Goal: Information Seeking & Learning: Learn about a topic

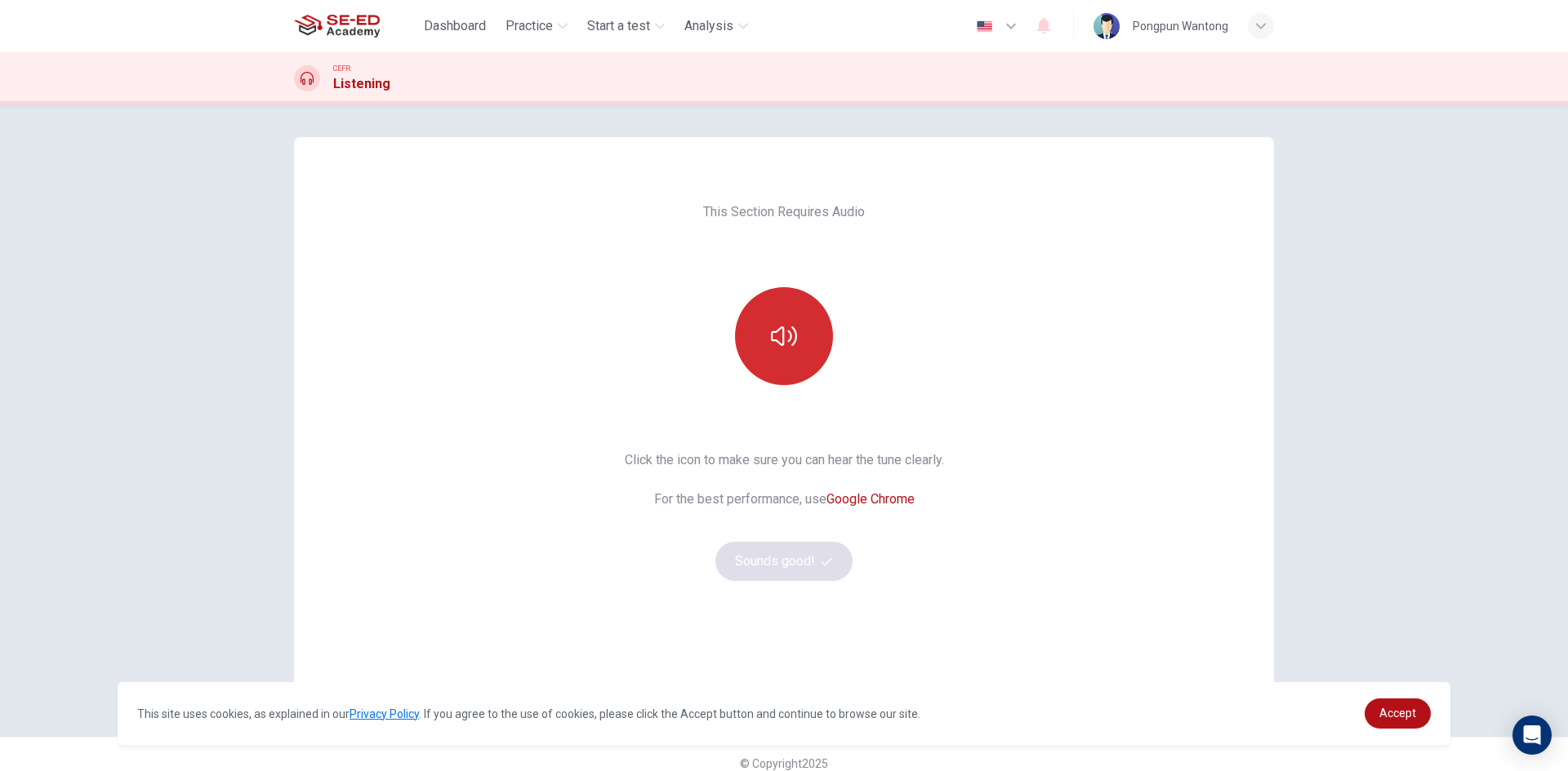
click at [816, 338] on button "button" at bounding box center [784, 336] width 98 height 98
click at [811, 563] on button "Sounds good!" at bounding box center [784, 561] width 137 height 39
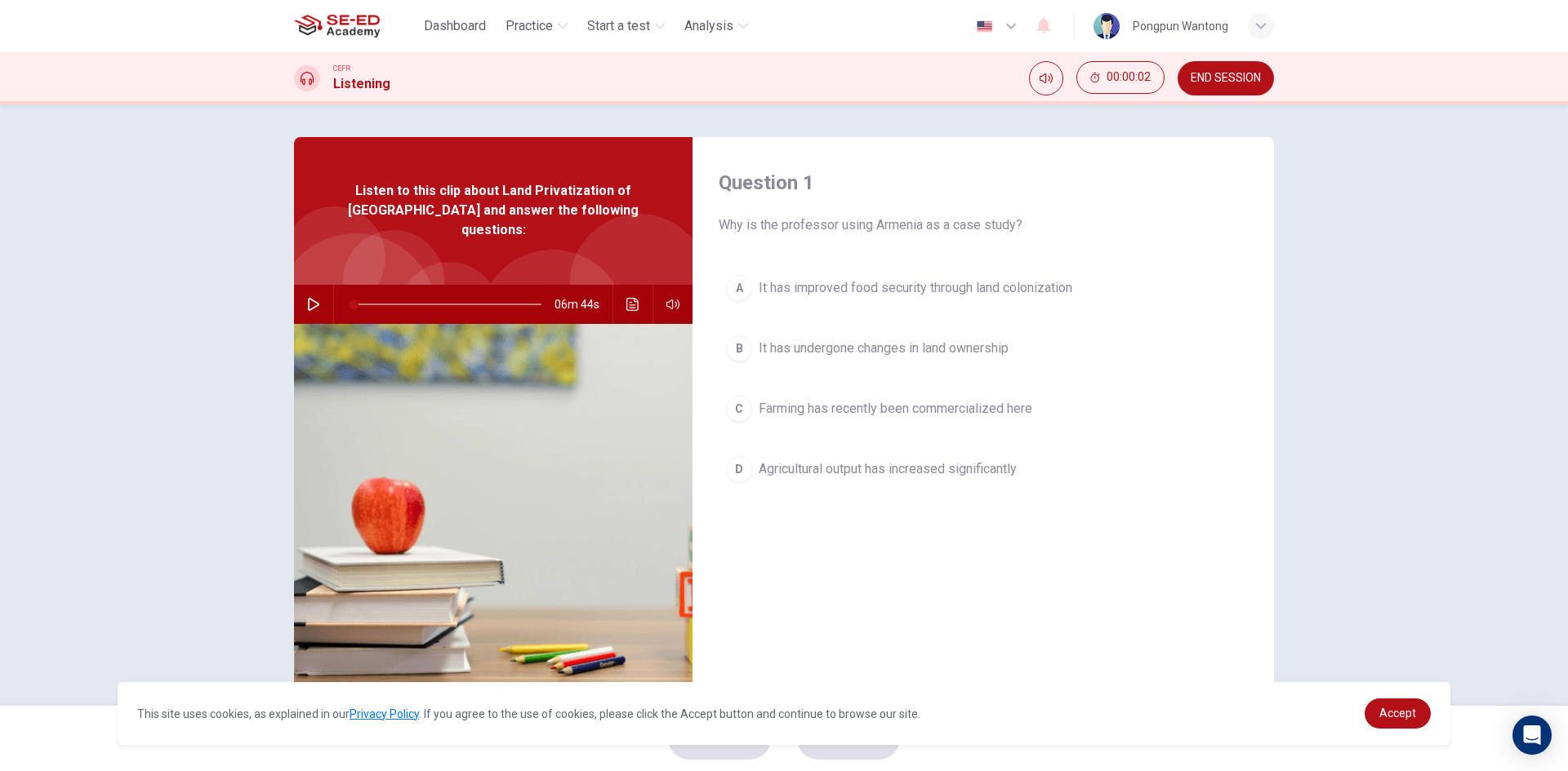
click at [316, 298] on icon "button" at bounding box center [313, 304] width 13 height 13
click at [1339, 228] on div "Question 1 Why is the professor using Armenia as a case study? A It has improve…" at bounding box center [784, 405] width 1568 height 602
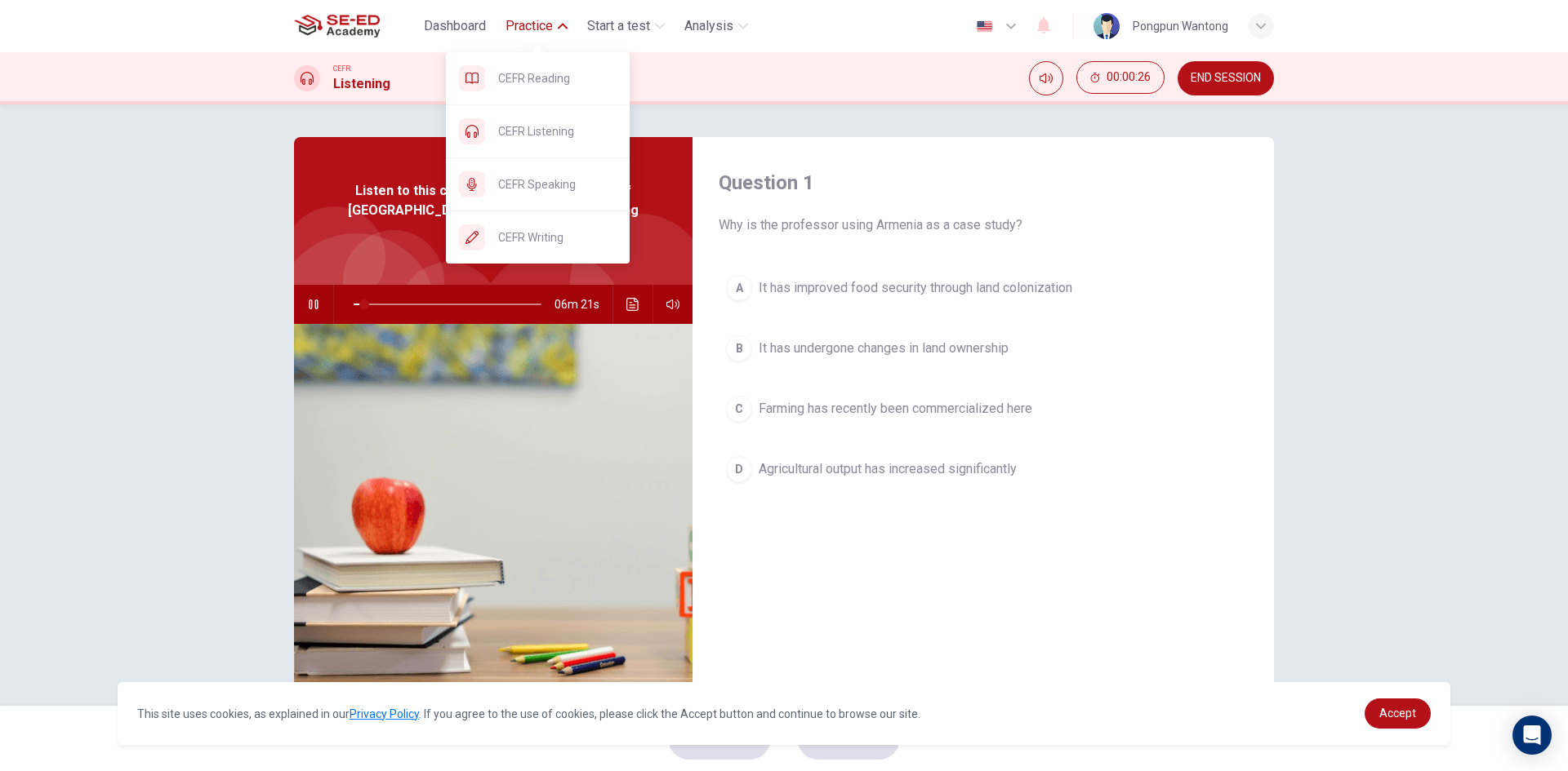
click at [532, 33] on span "Practice" at bounding box center [529, 26] width 48 height 19
click at [532, 38] on button "Practice" at bounding box center [536, 26] width 75 height 29
type input "6"
click at [583, 180] on span "CEFR Speaking" at bounding box center [557, 184] width 118 height 19
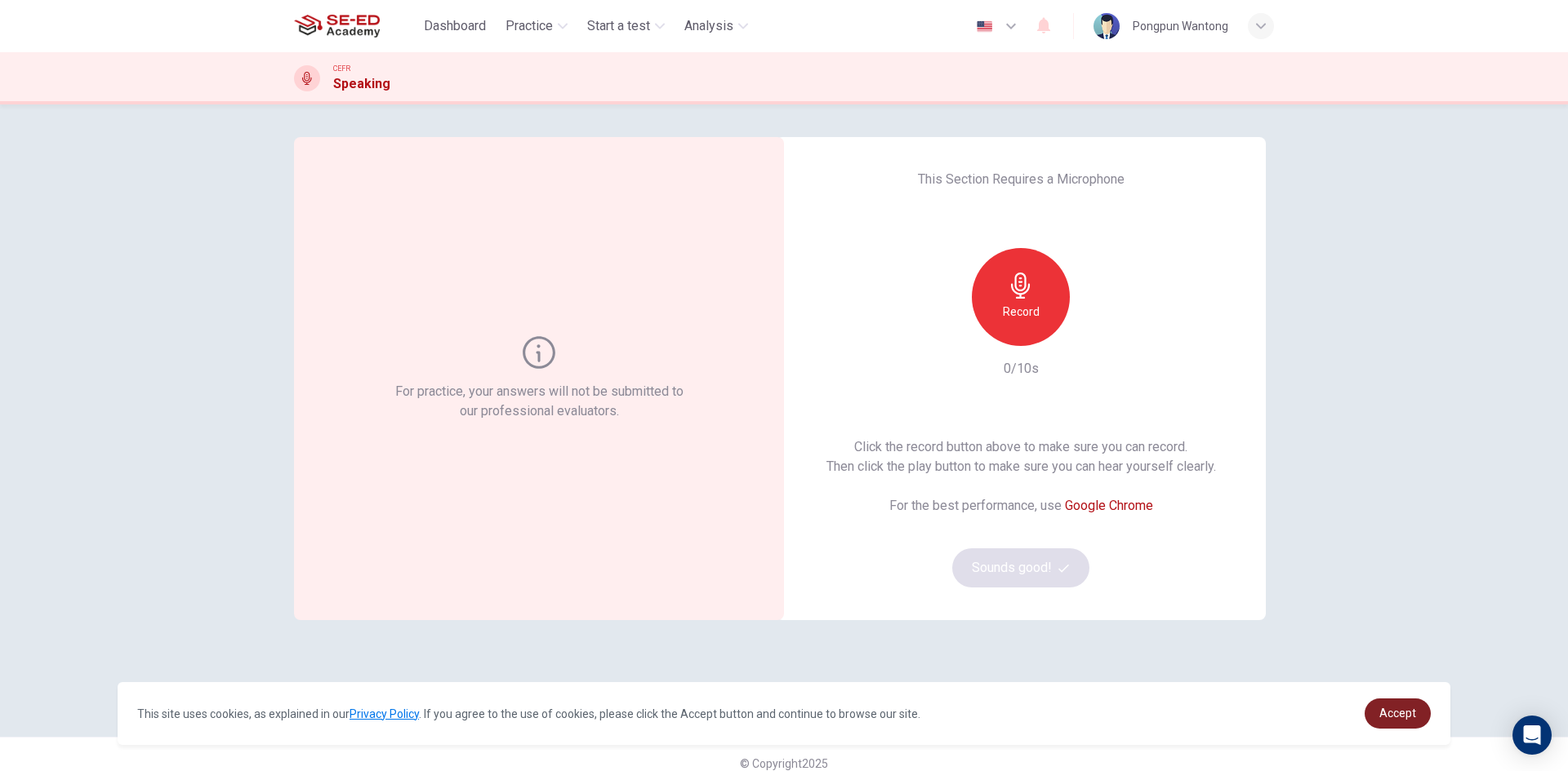
click at [1382, 720] on span "Accept" at bounding box center [1398, 713] width 37 height 13
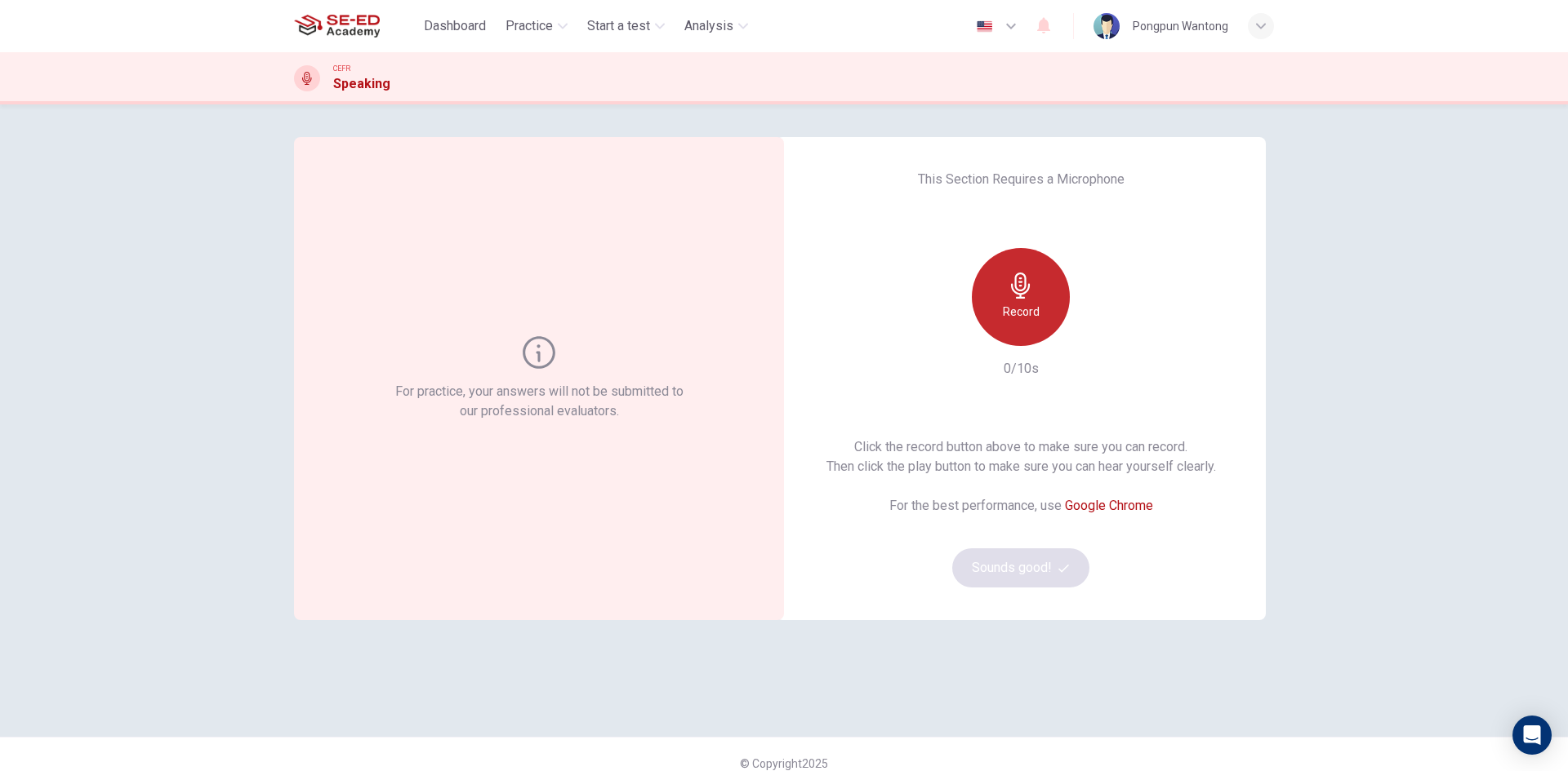
click at [1031, 342] on div "Record" at bounding box center [1020, 297] width 98 height 98
click at [1050, 556] on button "Sounds good!" at bounding box center [1021, 568] width 137 height 39
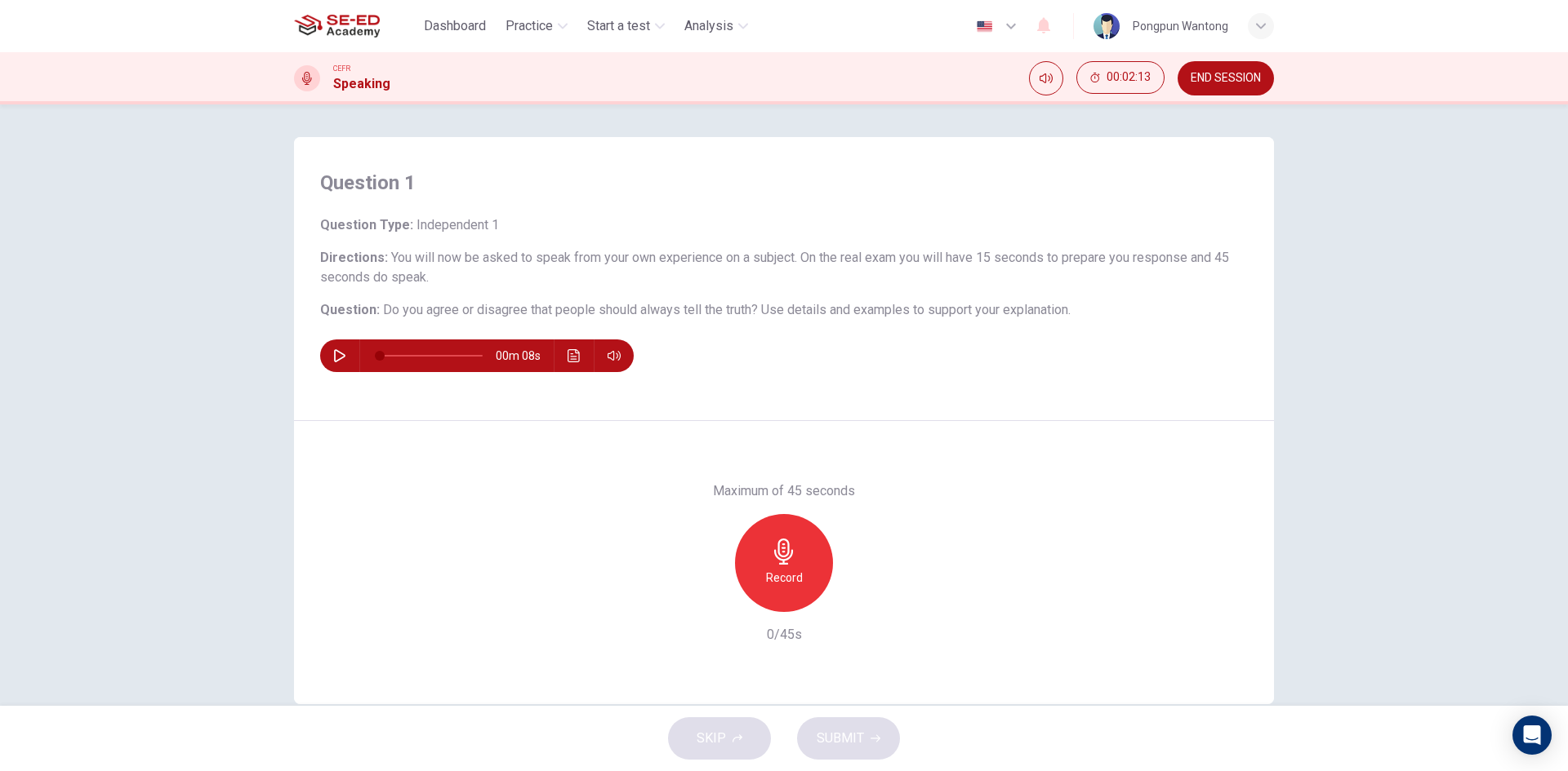
click at [327, 349] on button "button" at bounding box center [340, 355] width 26 height 33
type input "0"
click at [583, 361] on div "00m 08s" at bounding box center [477, 355] width 314 height 33
click at [458, 33] on span "Dashboard" at bounding box center [455, 26] width 62 height 19
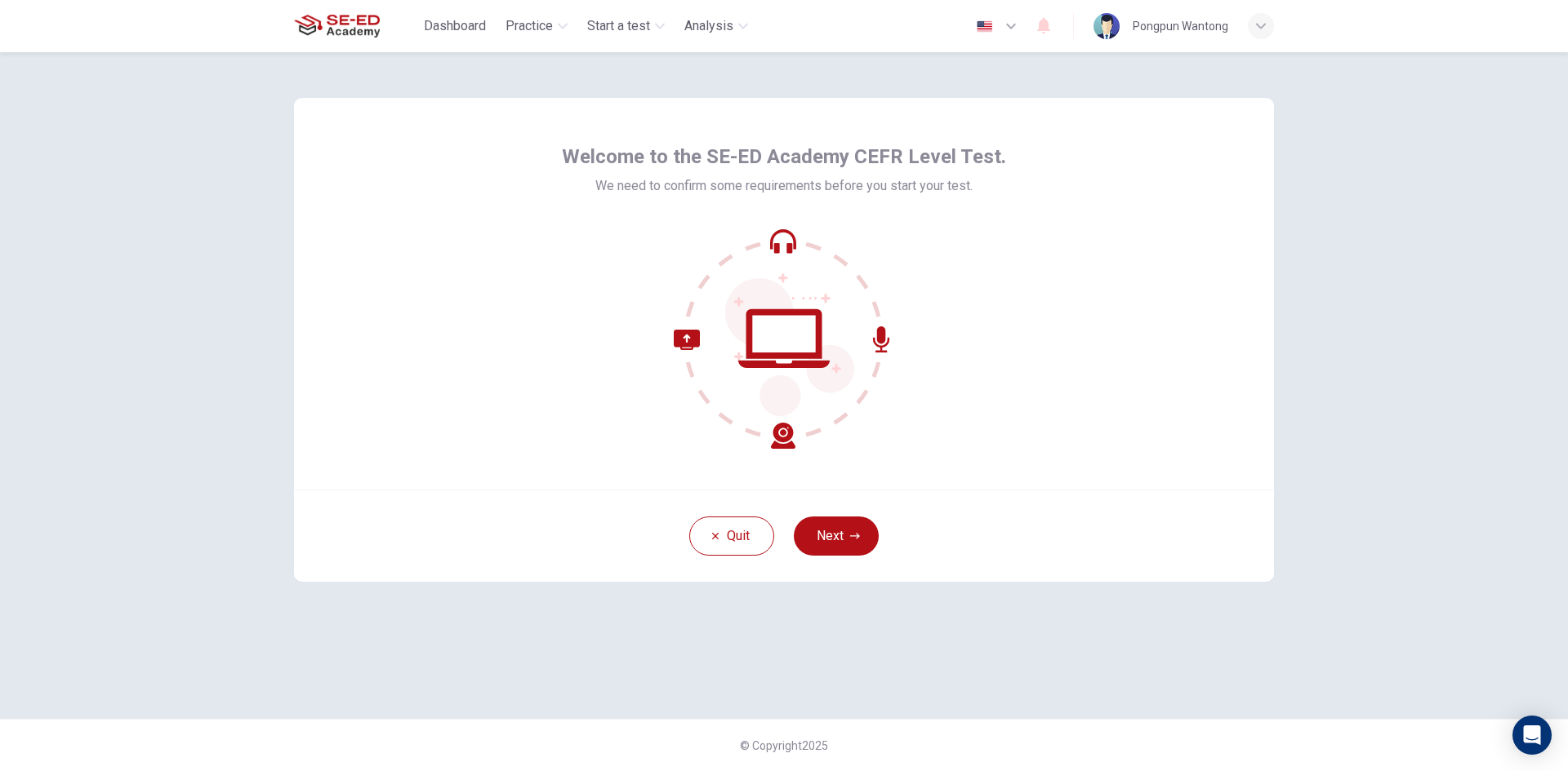
click at [836, 531] on button "Next" at bounding box center [836, 536] width 85 height 39
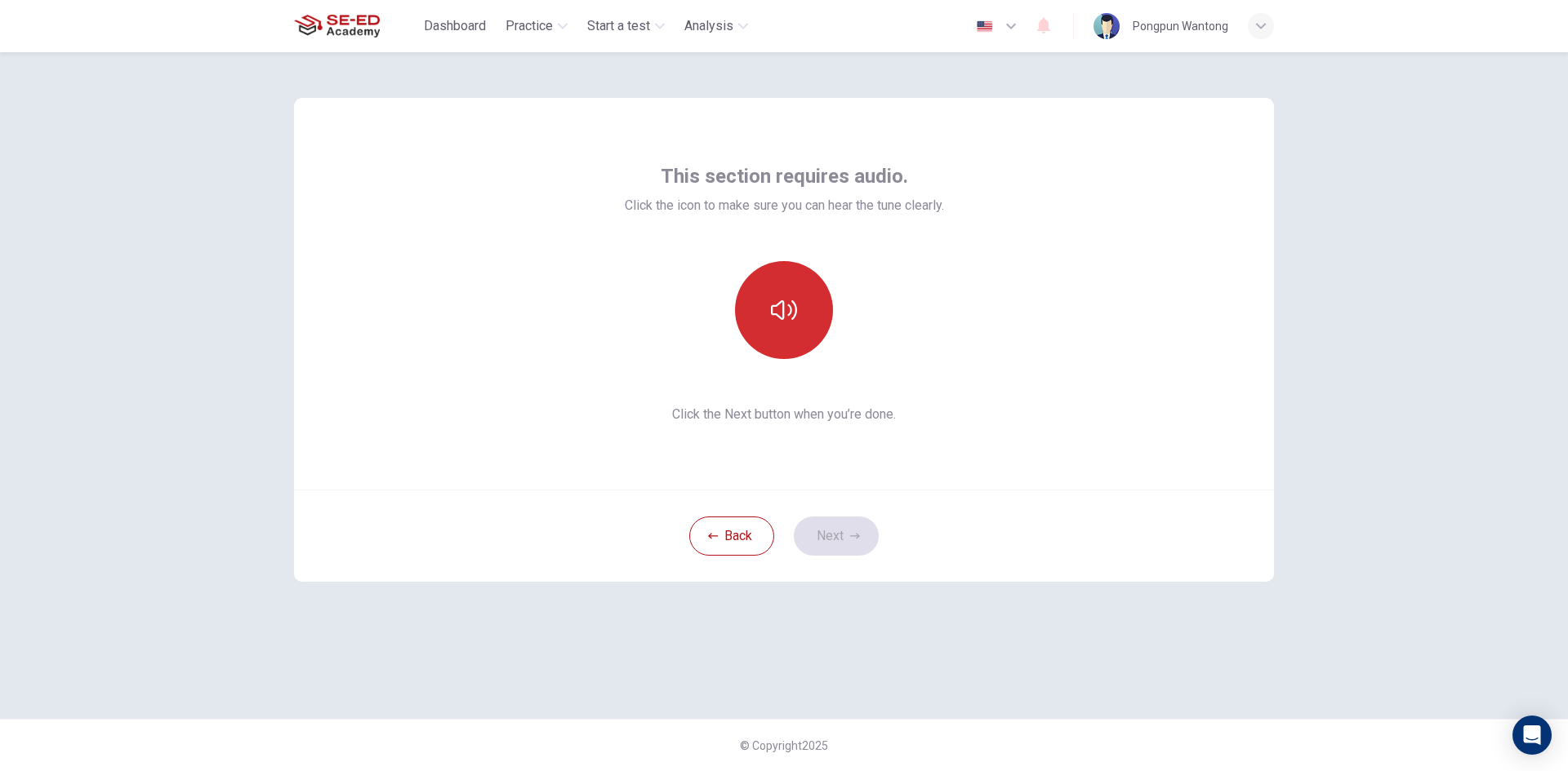
click at [773, 321] on icon "button" at bounding box center [784, 310] width 26 height 26
click at [837, 527] on button "Next" at bounding box center [836, 536] width 85 height 39
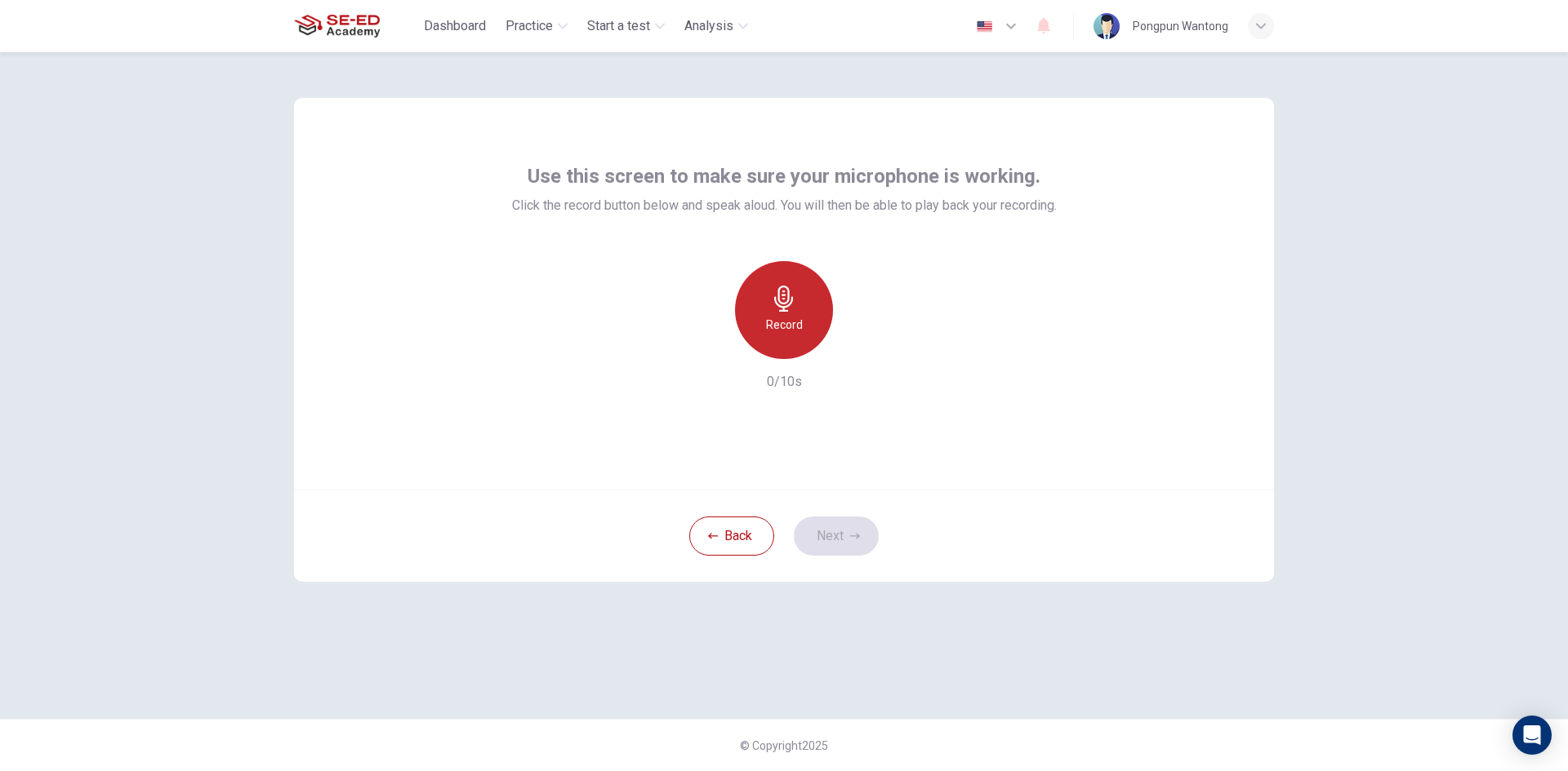
click at [786, 328] on h6 "Record" at bounding box center [784, 325] width 37 height 19
click at [858, 356] on div "button" at bounding box center [859, 346] width 26 height 26
click at [845, 545] on button "Next" at bounding box center [836, 536] width 85 height 39
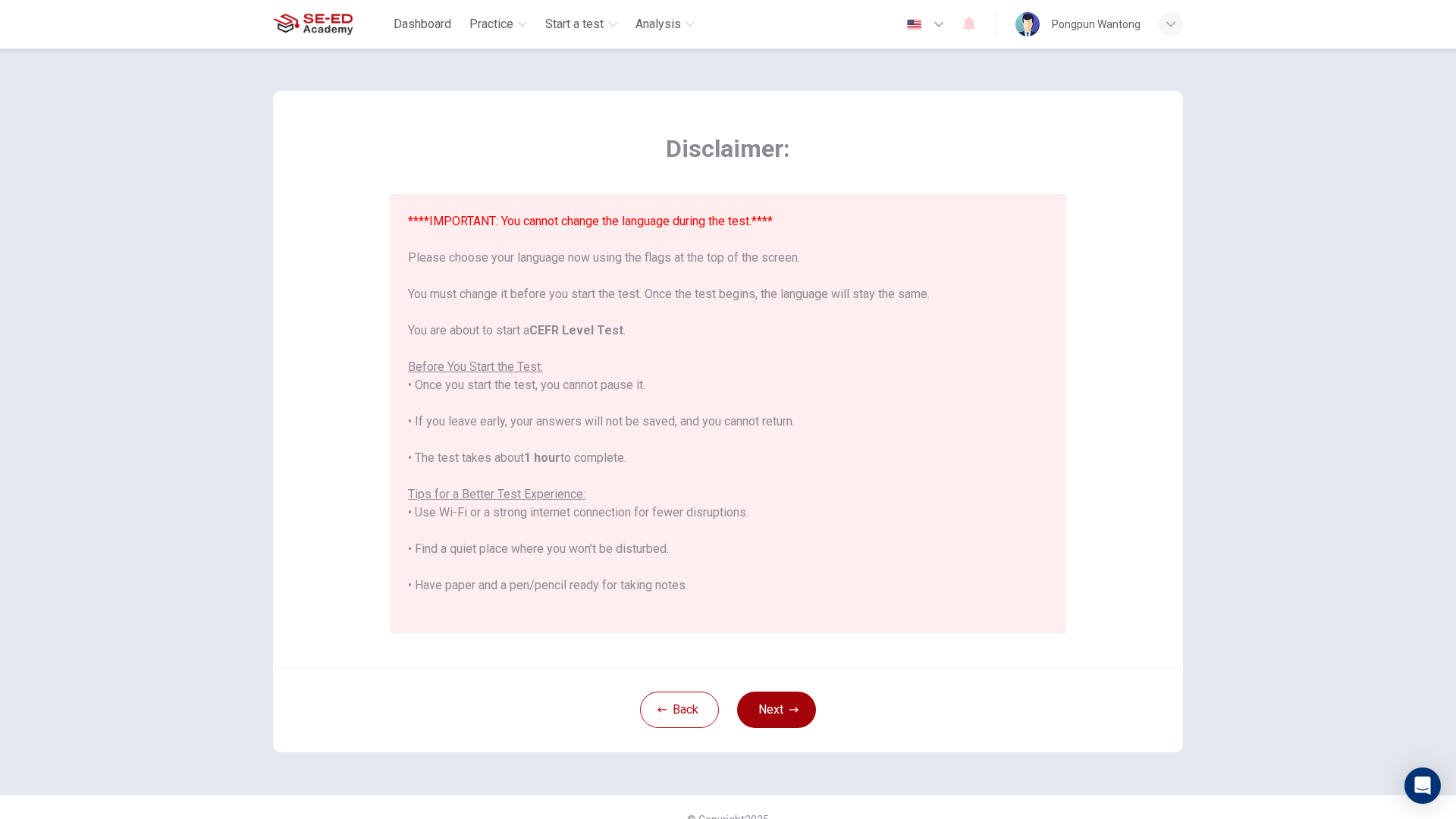
click at [782, 704] on button "Next" at bounding box center [776, 709] width 79 height 36
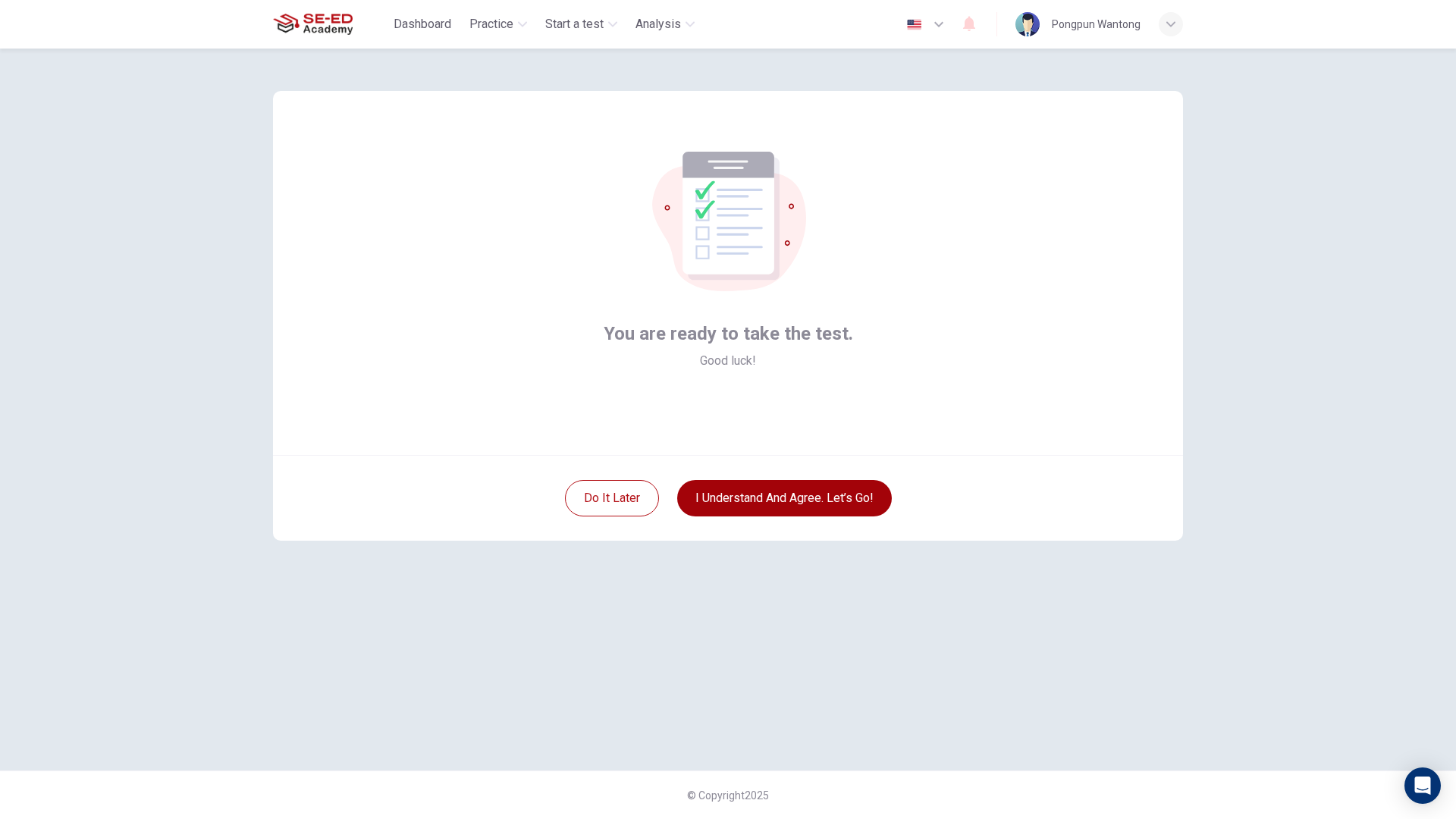
click at [762, 502] on button "I understand and agree. Let’s go!" at bounding box center [784, 497] width 214 height 36
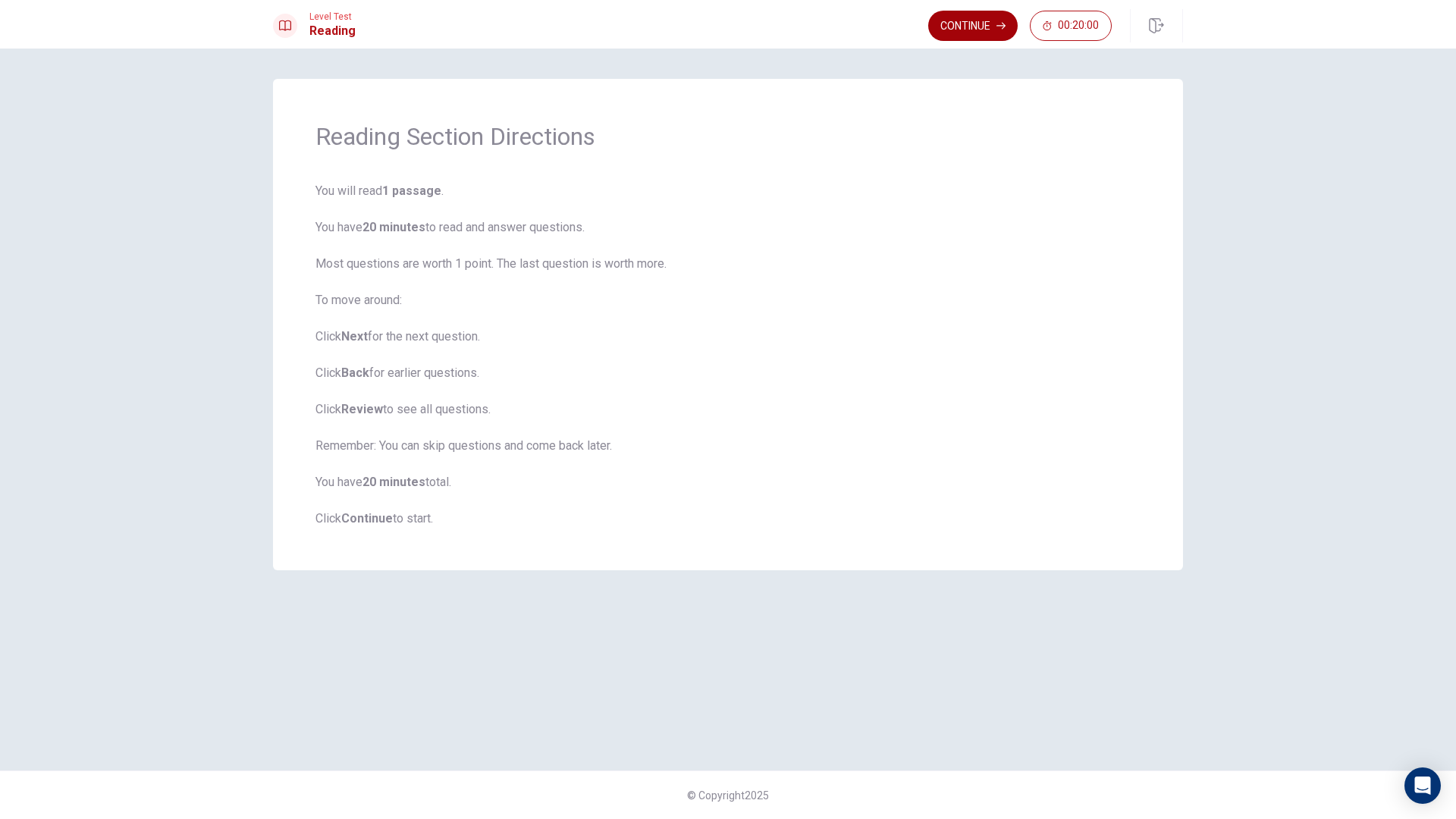
click at [959, 27] on button "Continue" at bounding box center [972, 25] width 89 height 30
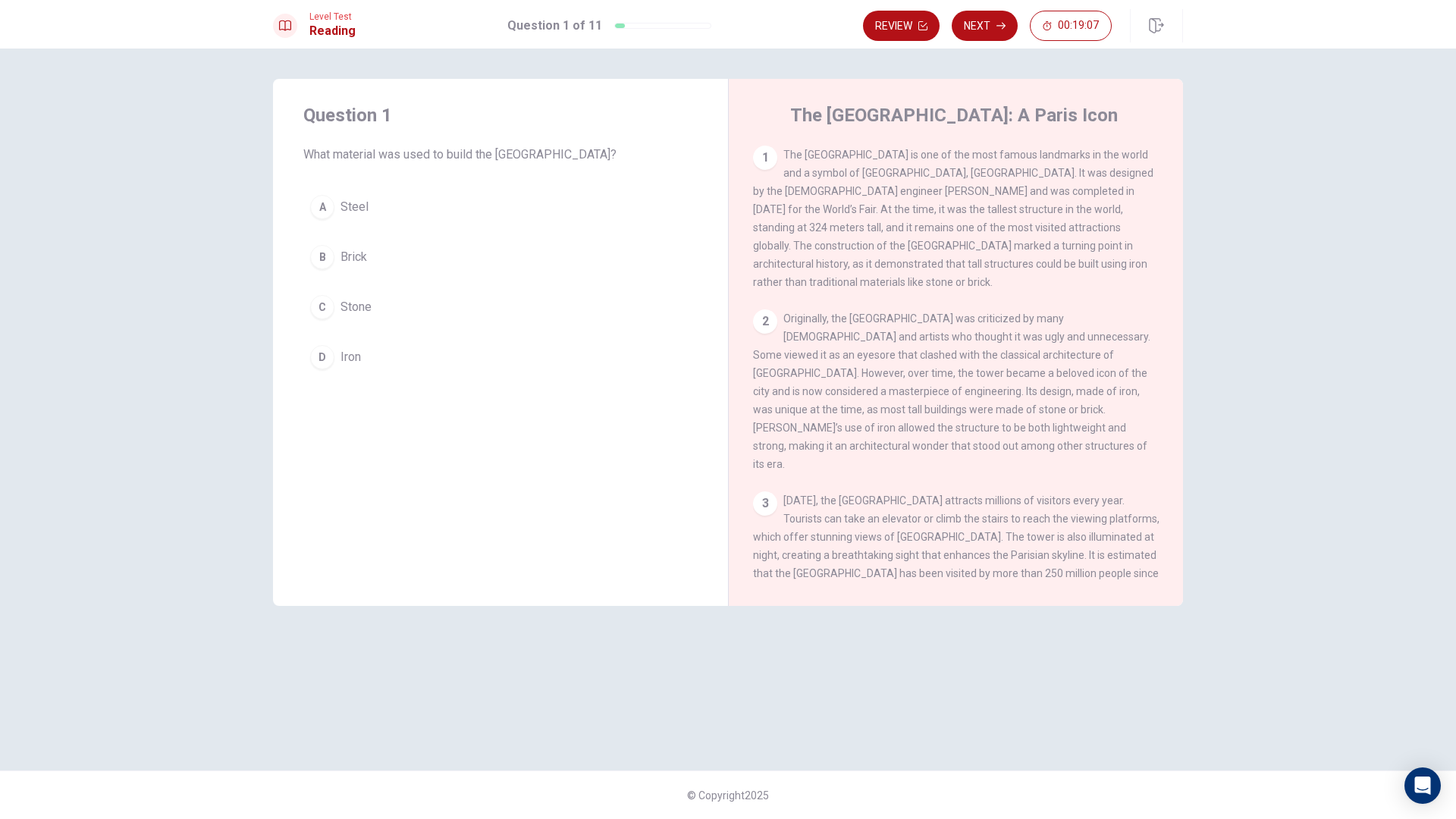
click at [327, 362] on div "D" at bounding box center [322, 358] width 25 height 25
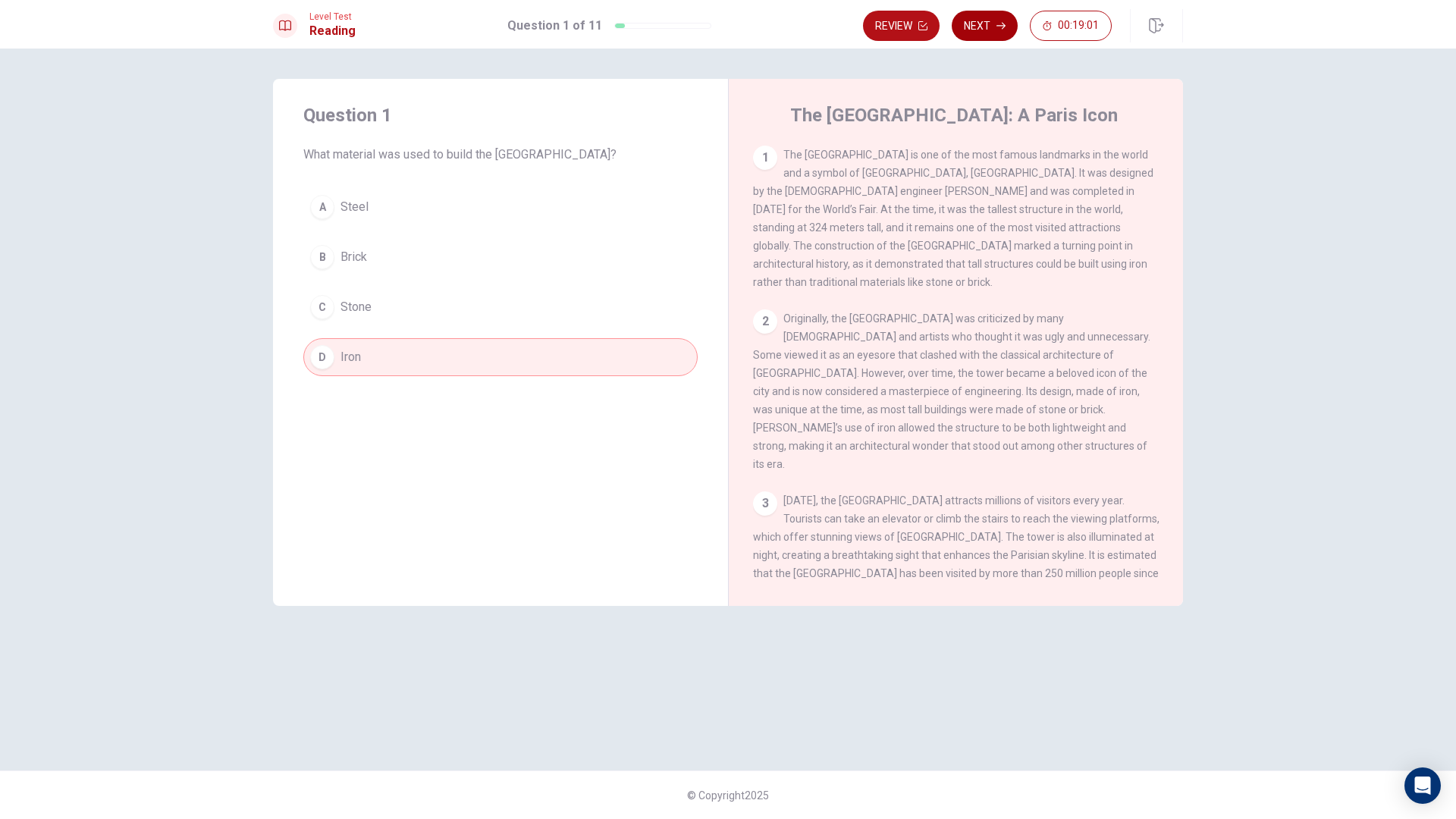
click at [1015, 23] on button "Next" at bounding box center [985, 25] width 66 height 30
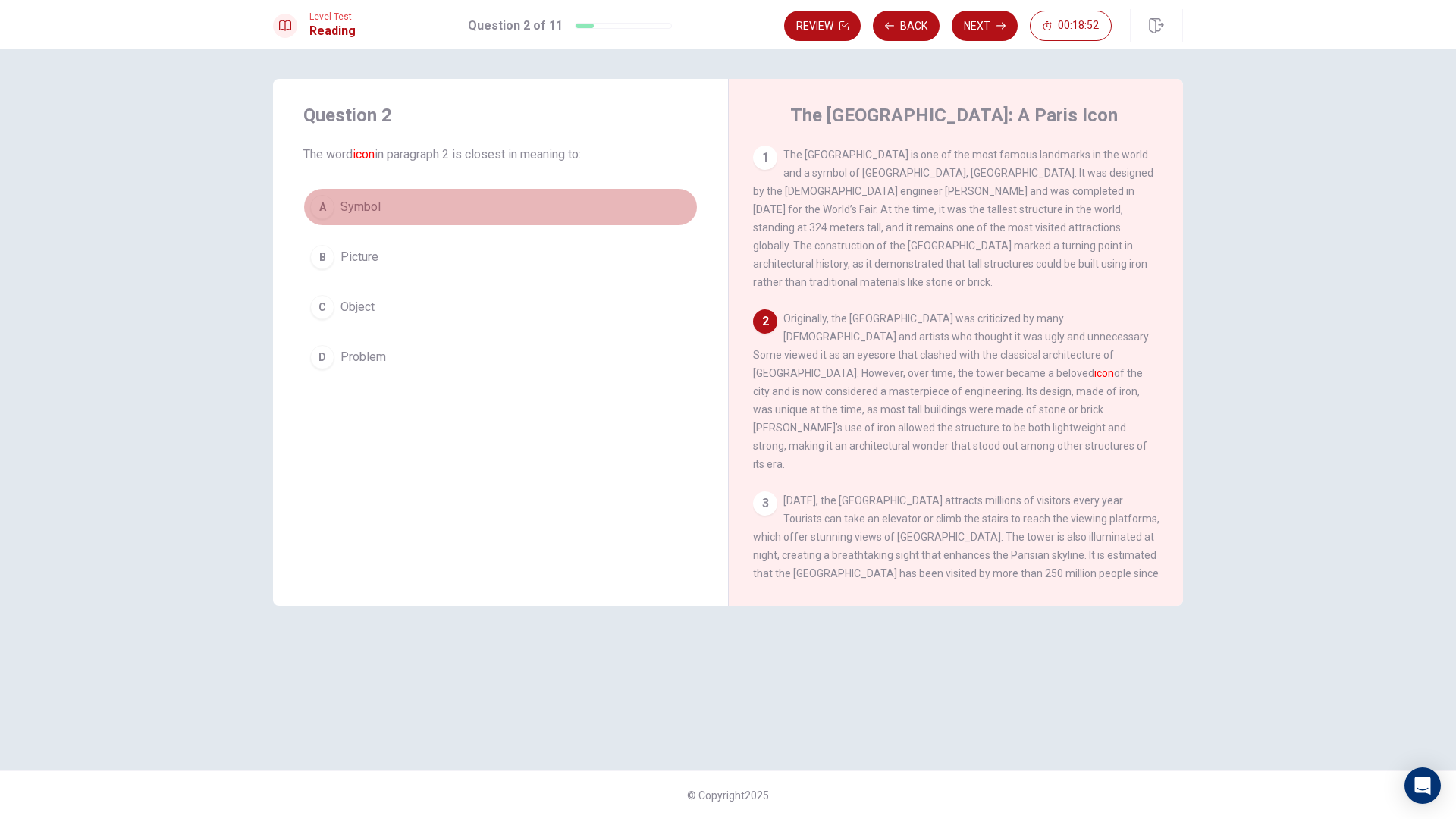
click at [358, 211] on span "Symbol" at bounding box center [360, 207] width 40 height 18
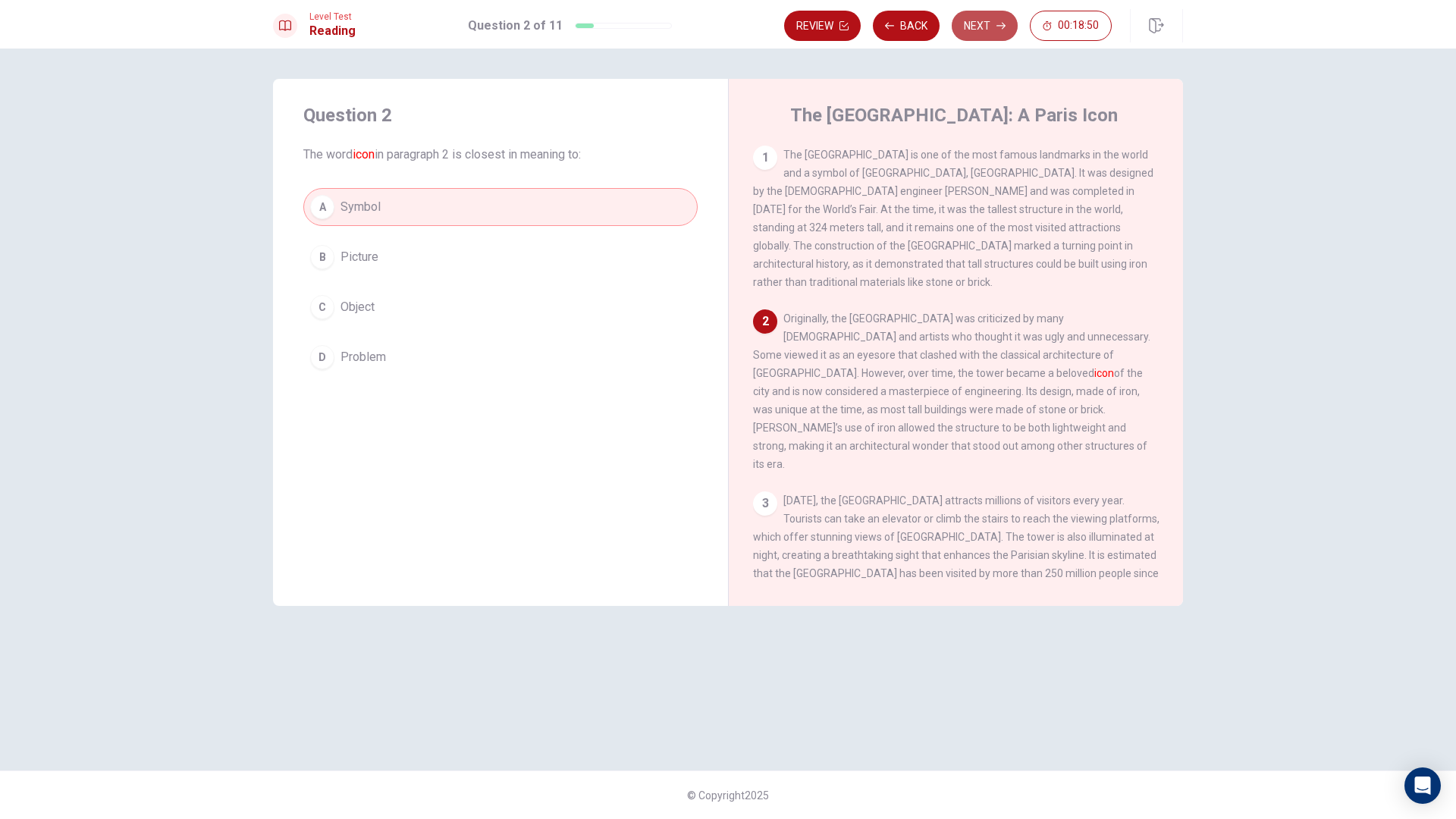
click at [988, 37] on button "Next" at bounding box center [985, 25] width 66 height 30
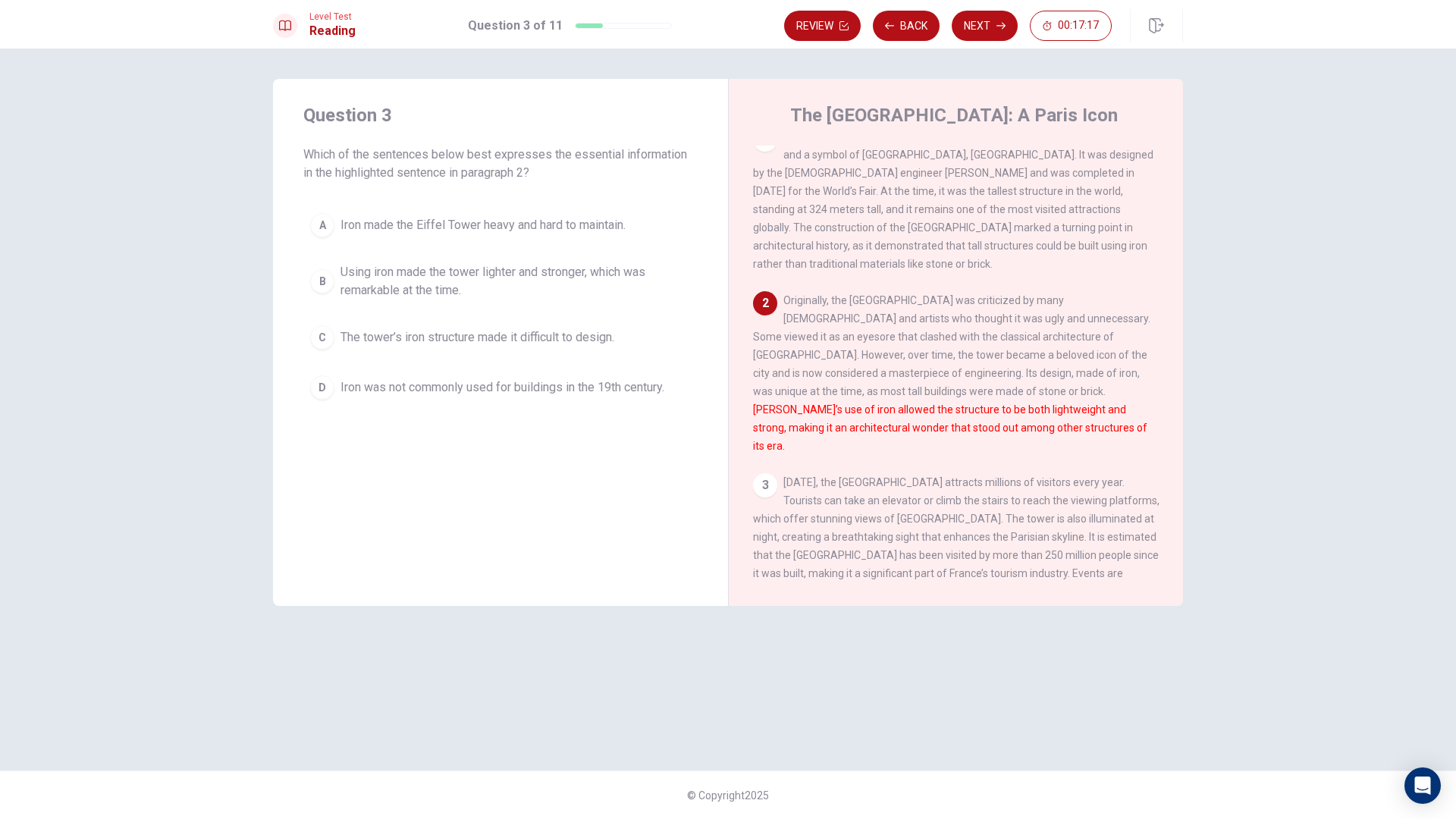
click at [355, 225] on span "Iron made the Eiffel Tower heavy and hard to maintain." at bounding box center [483, 225] width 285 height 18
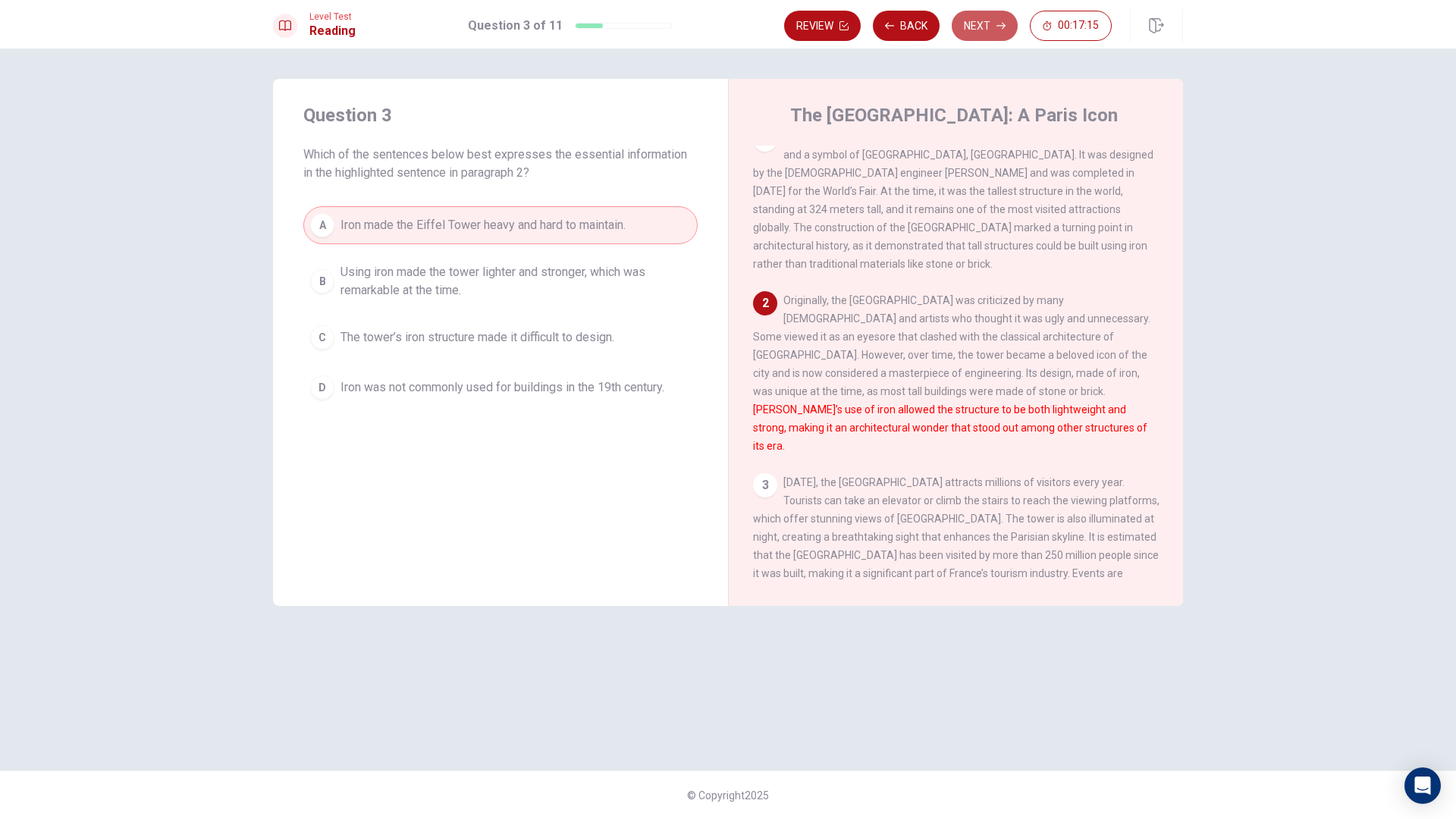
click at [1005, 18] on button "Next" at bounding box center [985, 25] width 66 height 30
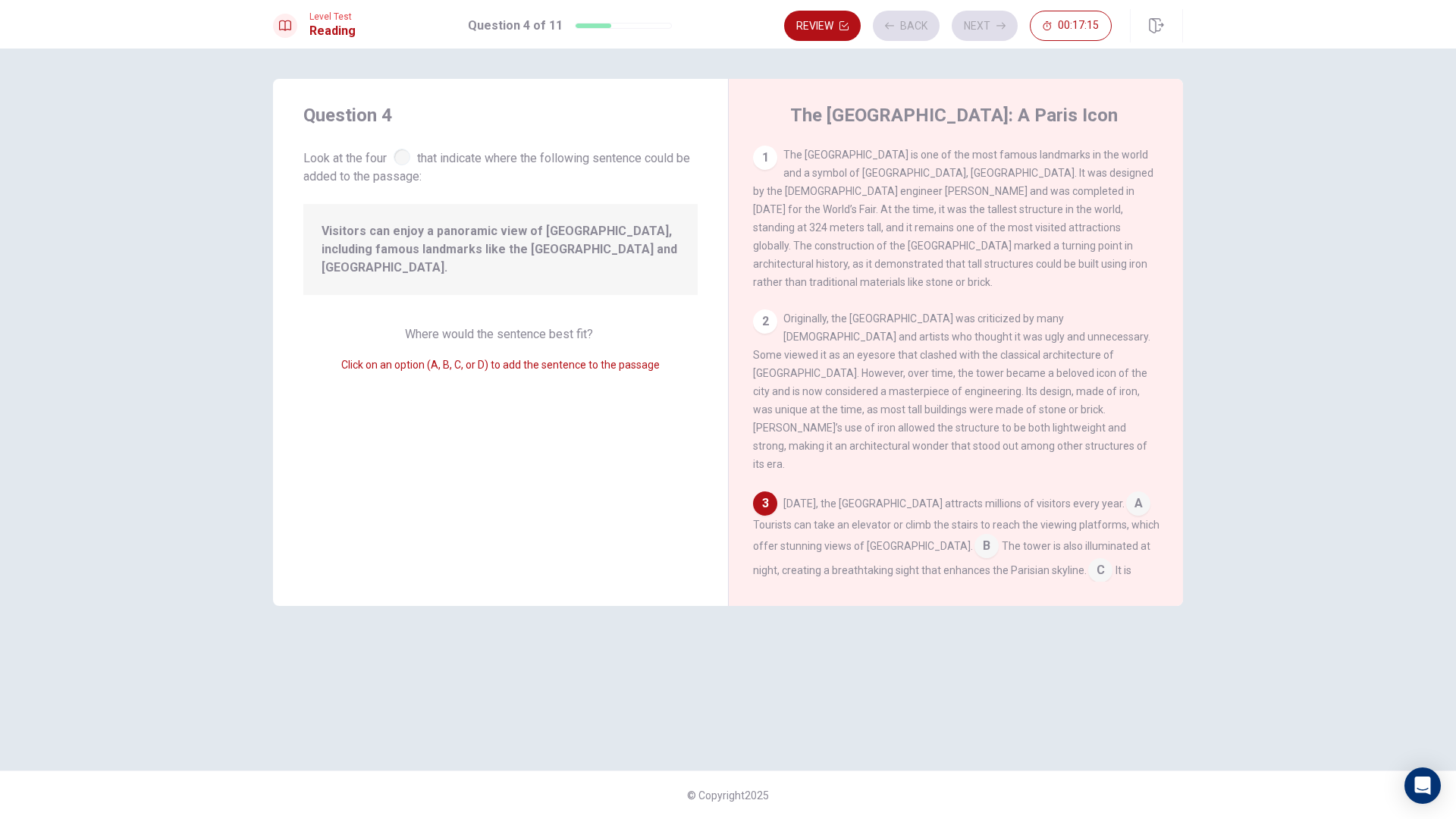
scroll to position [206, 0]
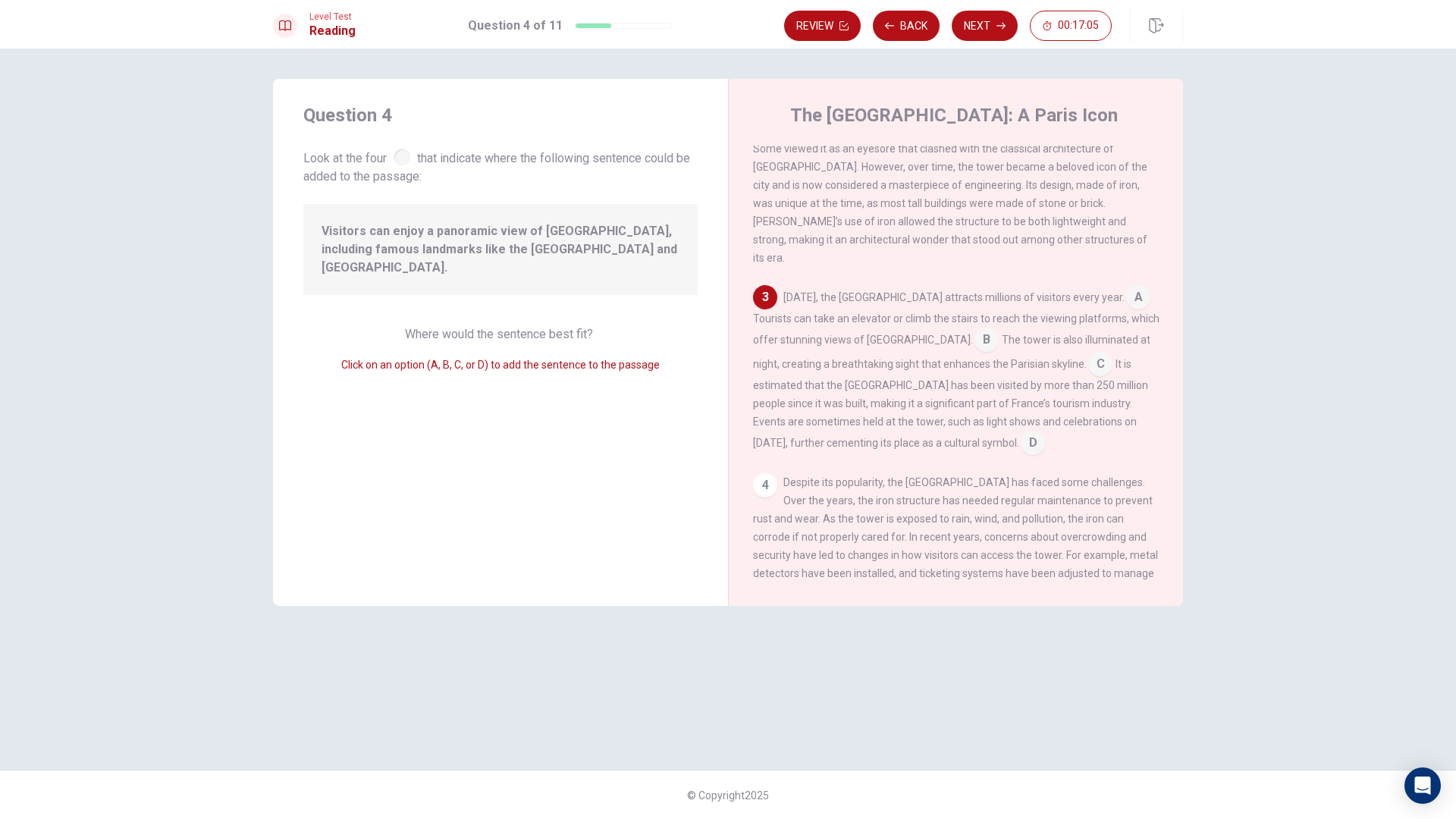
click at [430, 220] on div "Visitors can enjoy a panoramic view of [GEOGRAPHIC_DATA], including famous land…" at bounding box center [501, 249] width 394 height 91
drag, startPoint x: 318, startPoint y: 232, endPoint x: 356, endPoint y: 229, distance: 38.1
click at [356, 229] on div "Visitors can enjoy a panoramic view of [GEOGRAPHIC_DATA], including famous land…" at bounding box center [501, 249] width 394 height 91
click at [974, 329] on input at bounding box center [986, 341] width 25 height 25
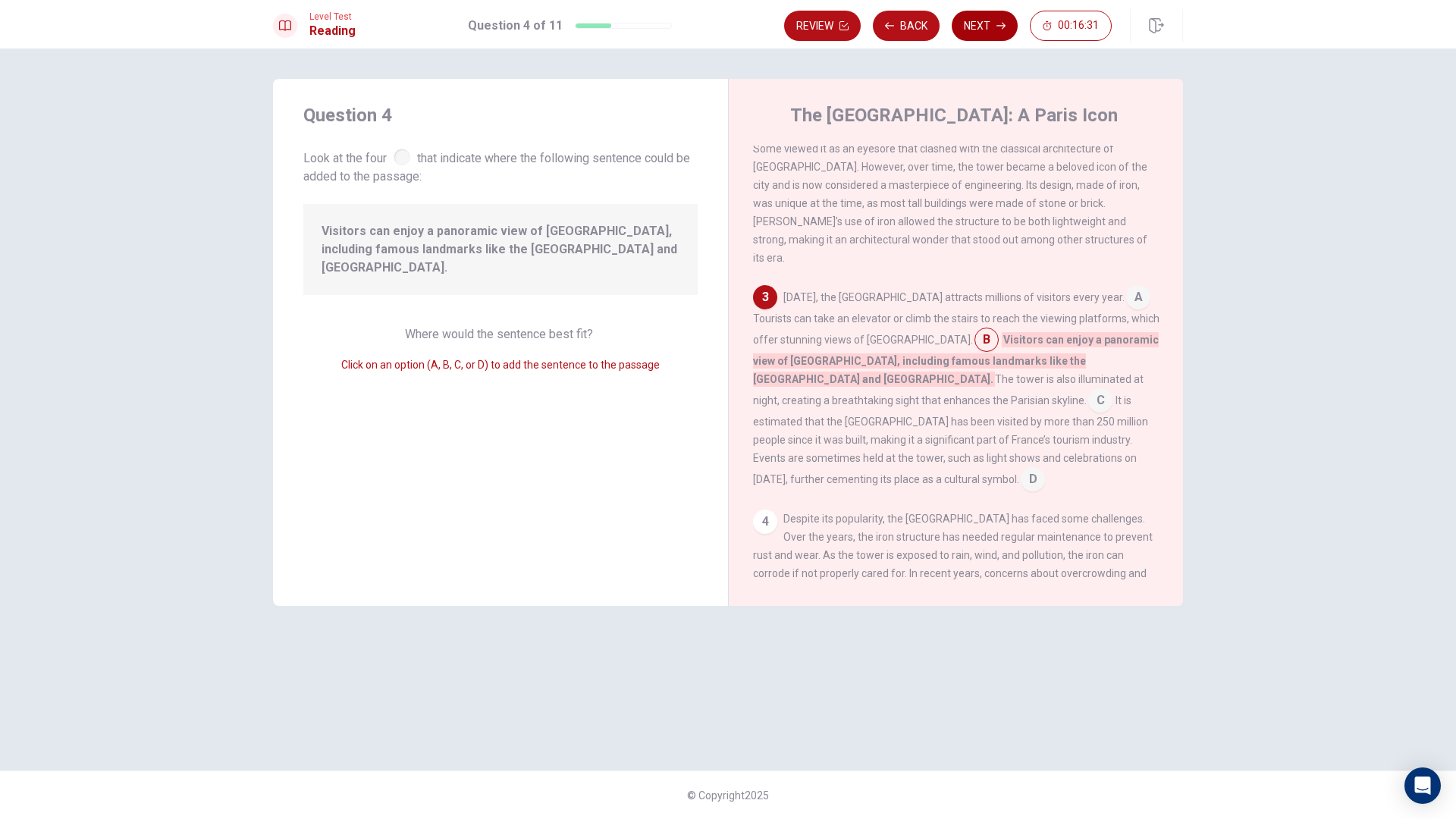
click at [986, 30] on button "Next" at bounding box center [985, 25] width 66 height 30
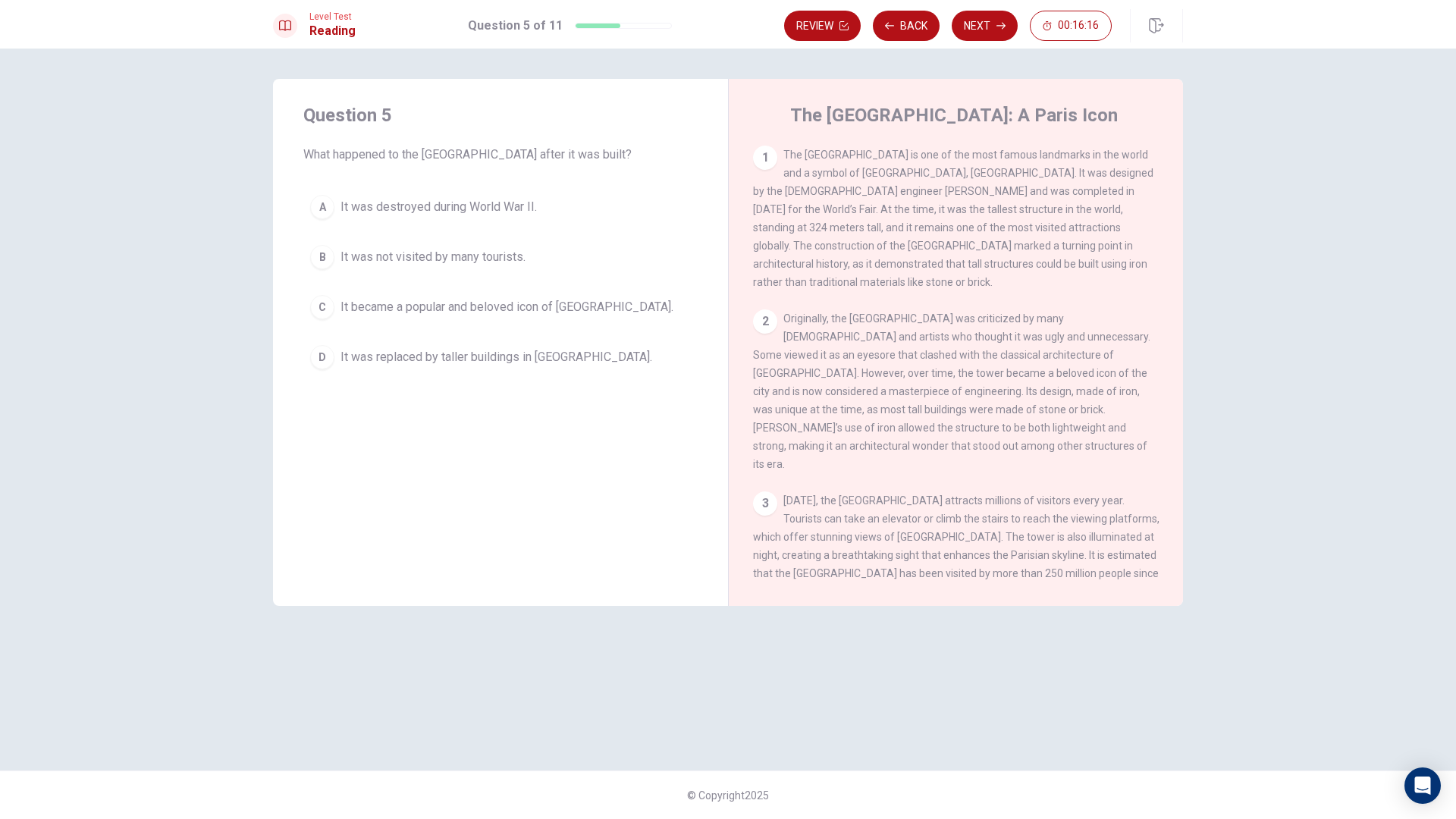
click at [383, 304] on span "It became a popular and beloved icon of [GEOGRAPHIC_DATA]." at bounding box center [507, 307] width 333 height 18
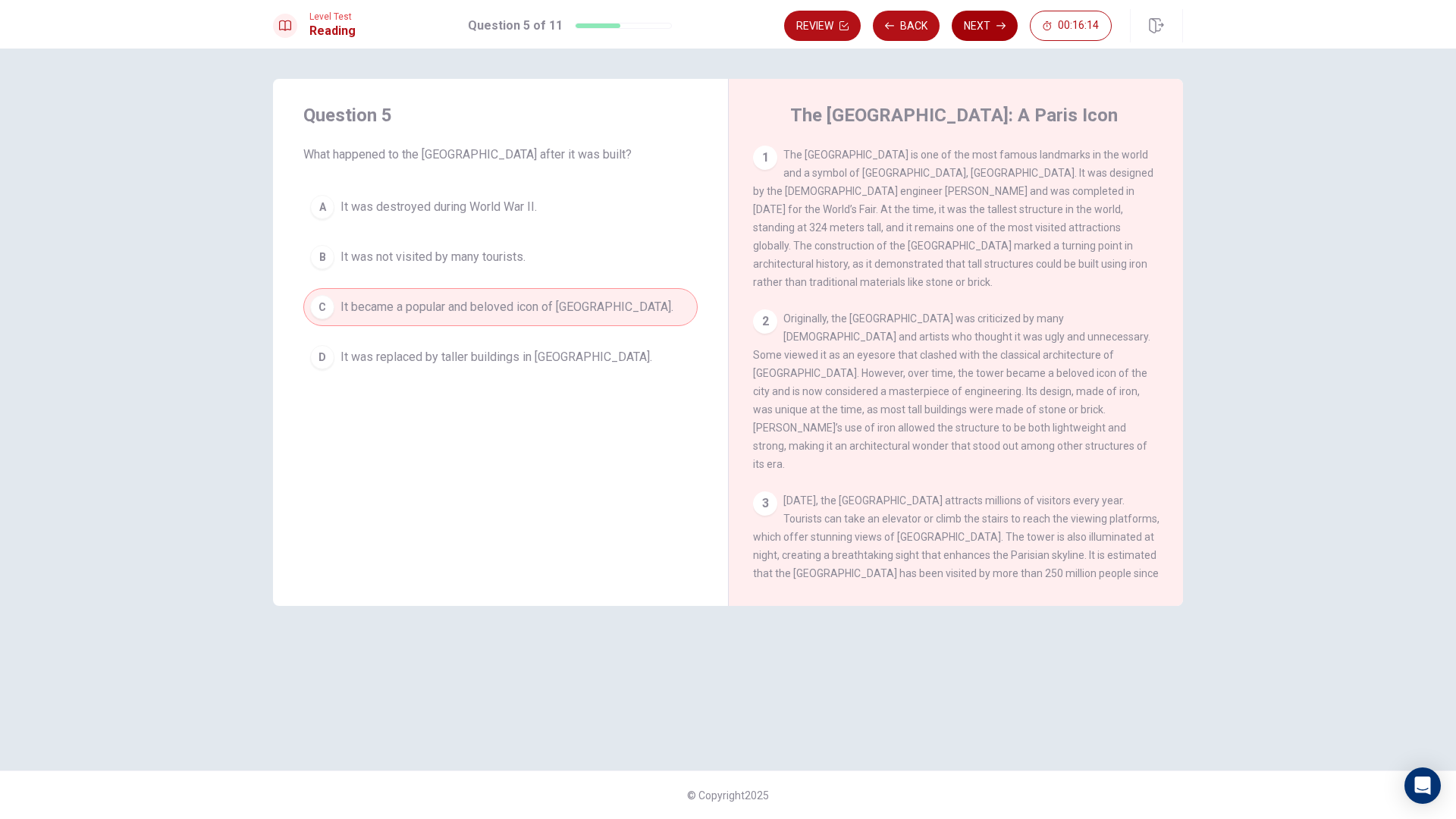
click at [958, 27] on button "Next" at bounding box center [985, 25] width 66 height 30
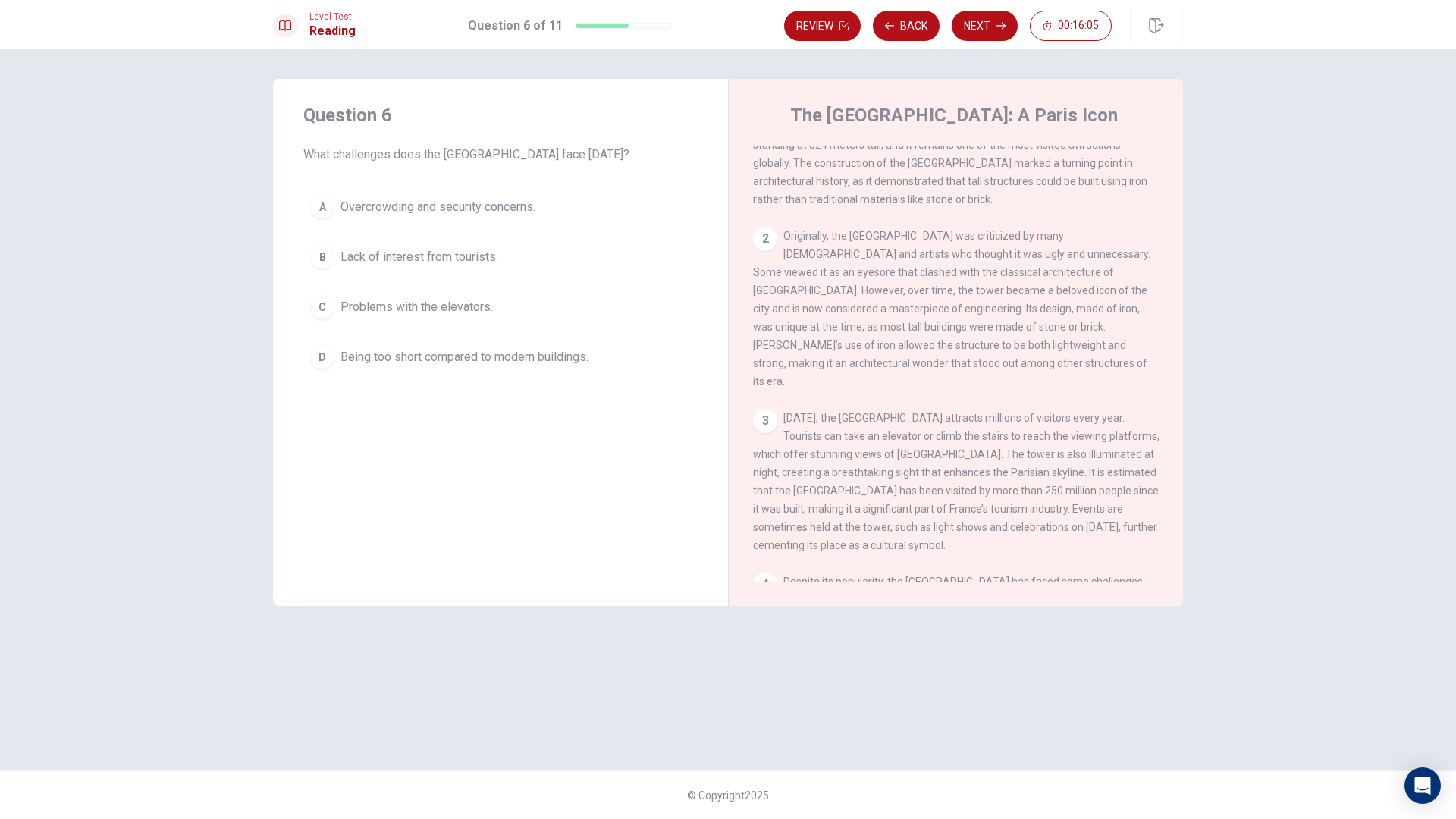
scroll to position [263, 0]
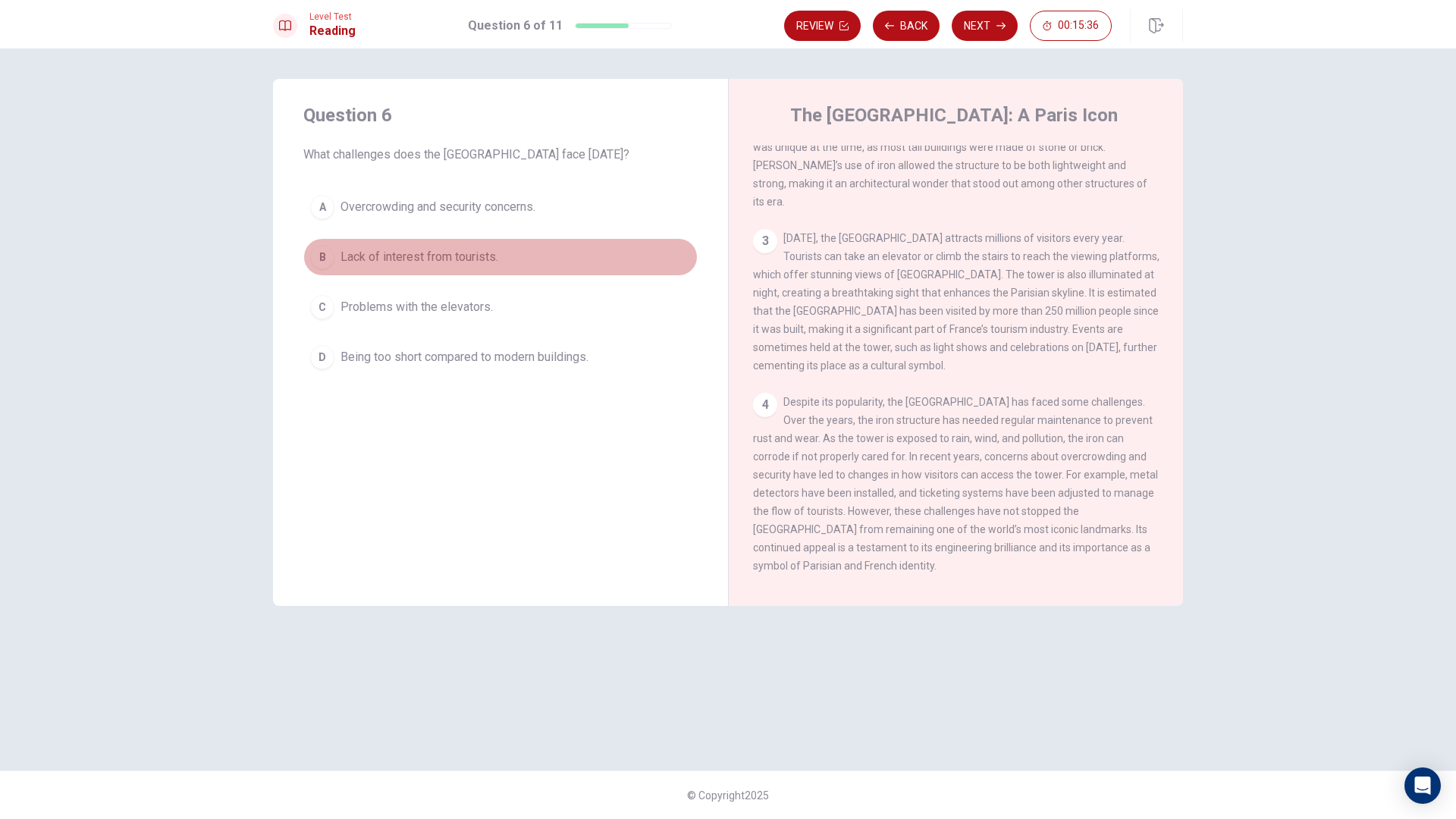
click at [433, 263] on span "Lack of interest from tourists." at bounding box center [419, 257] width 158 height 18
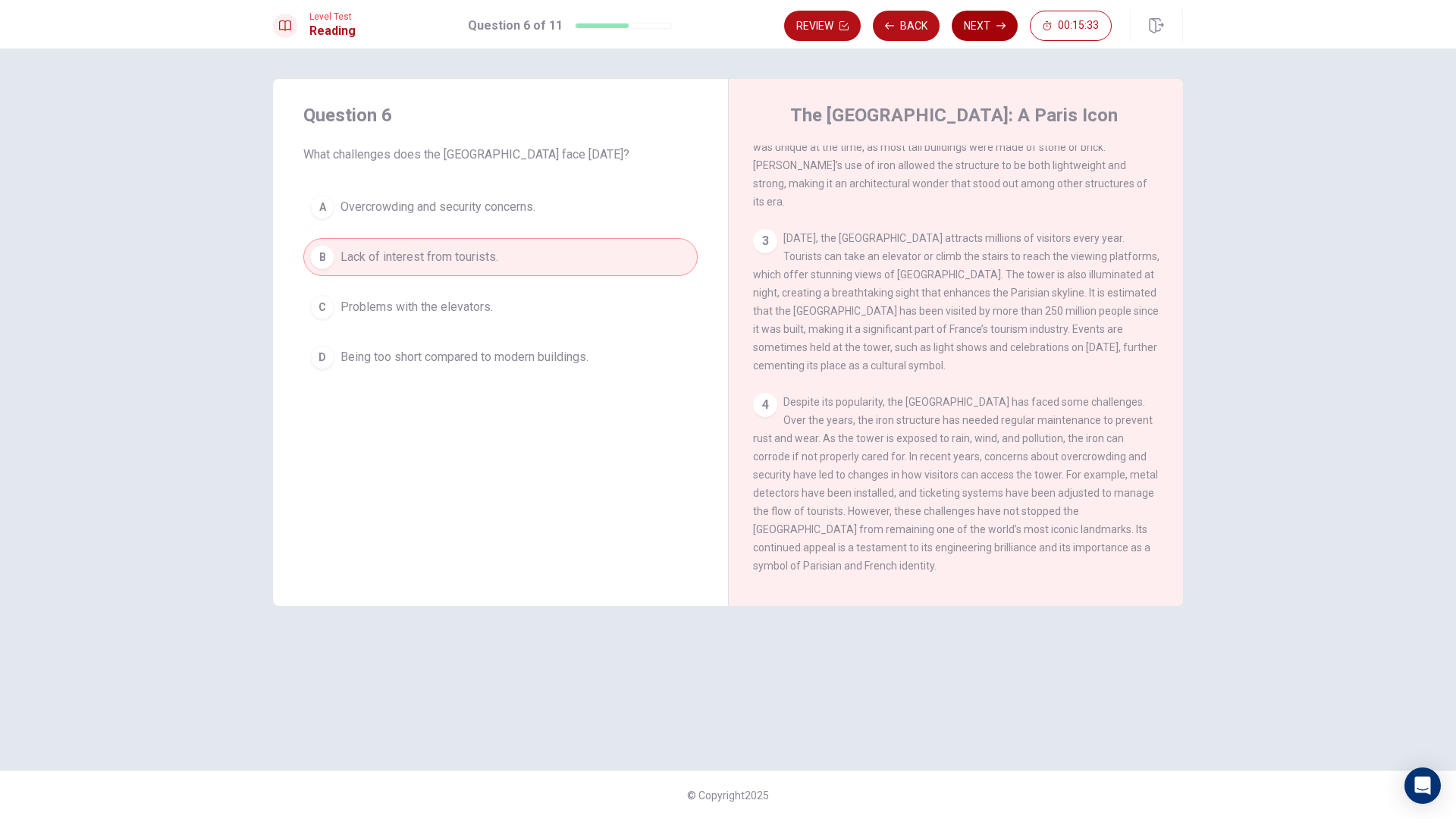
click at [999, 36] on button "Next" at bounding box center [985, 25] width 66 height 30
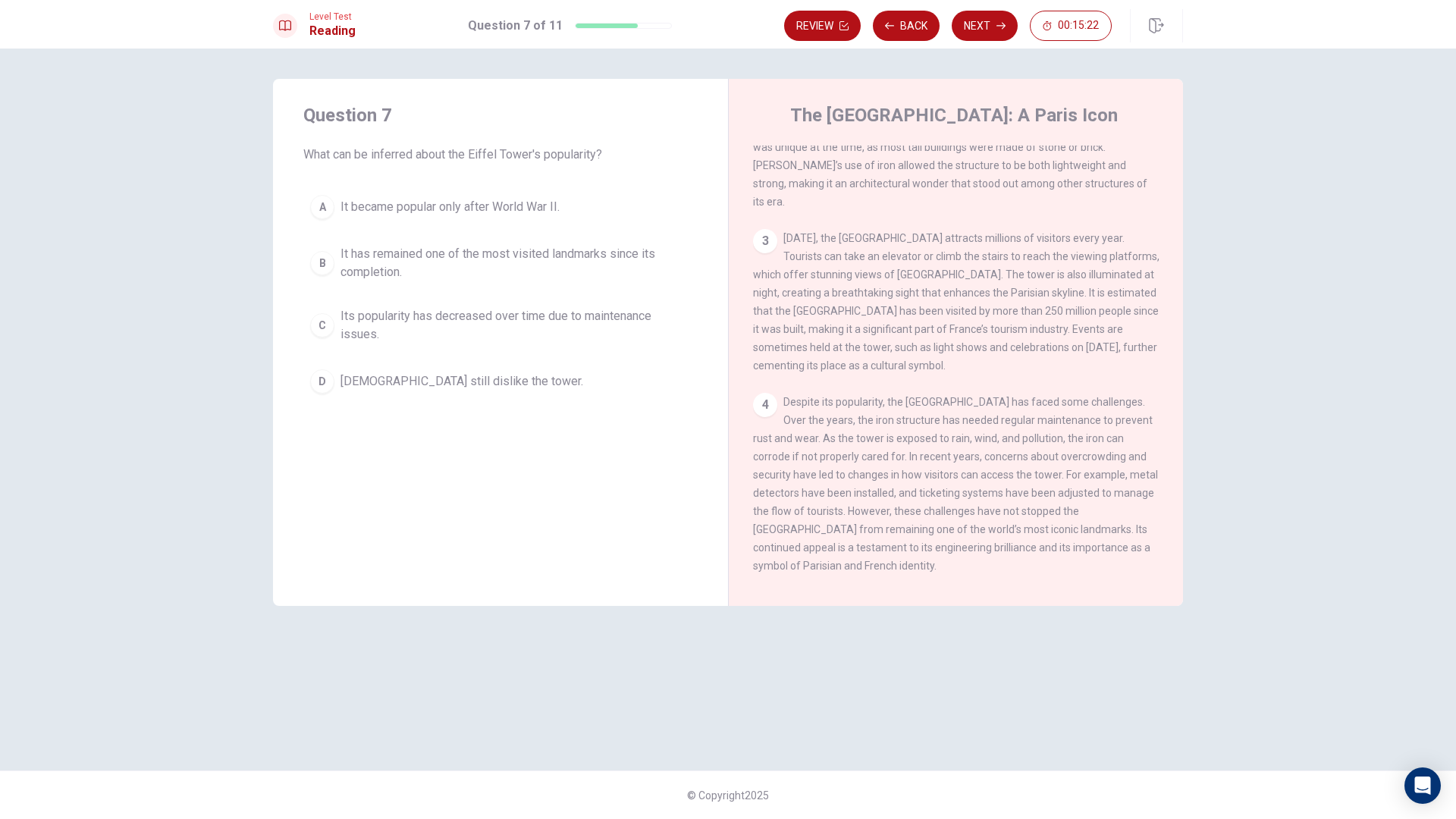
drag, startPoint x: 345, startPoint y: 203, endPoint x: 634, endPoint y: 124, distance: 299.6
click at [482, 268] on span "It has remained one of the most visited landmarks since its completion." at bounding box center [516, 263] width 350 height 36
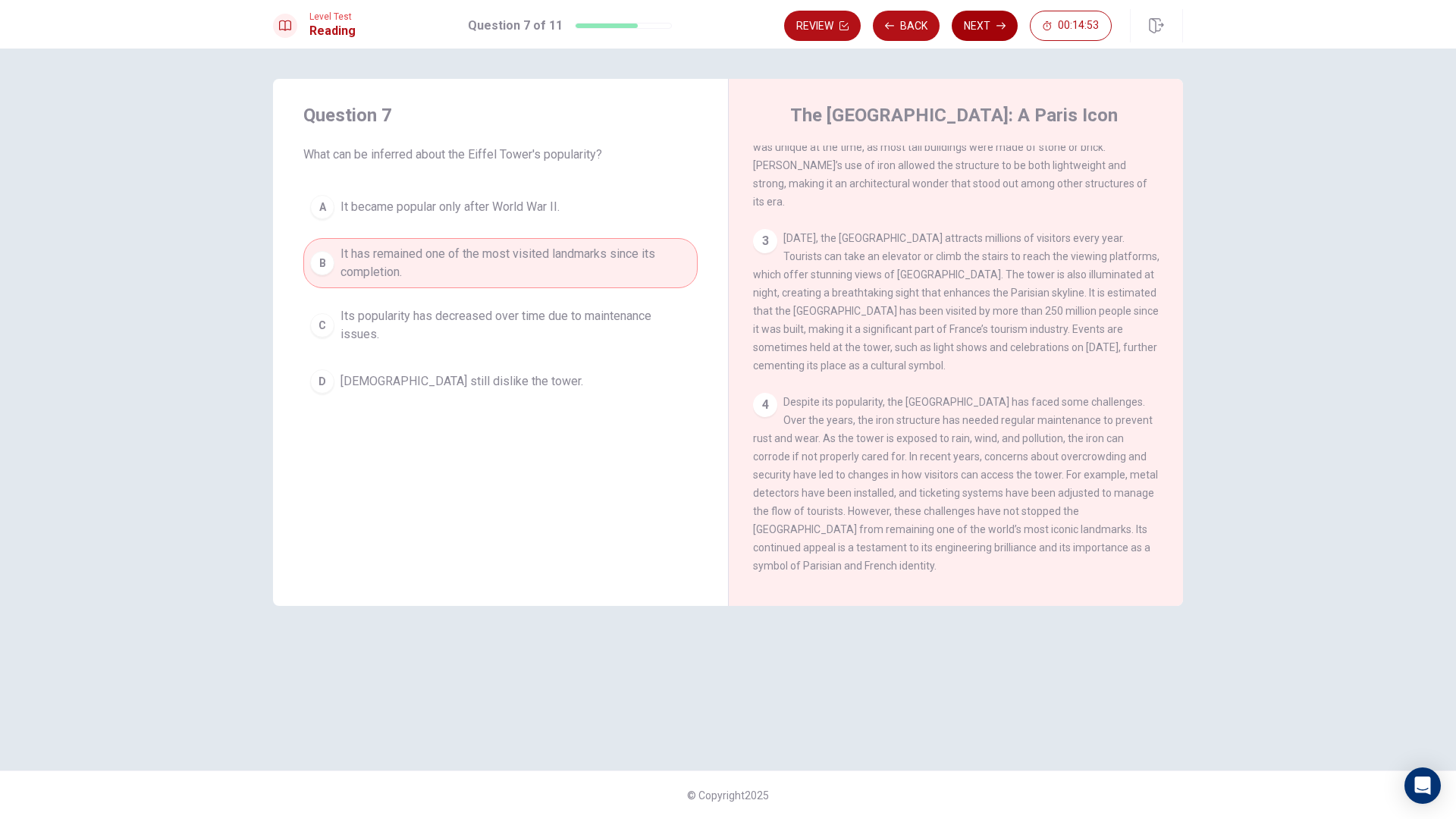
click at [983, 20] on button "Next" at bounding box center [985, 25] width 66 height 30
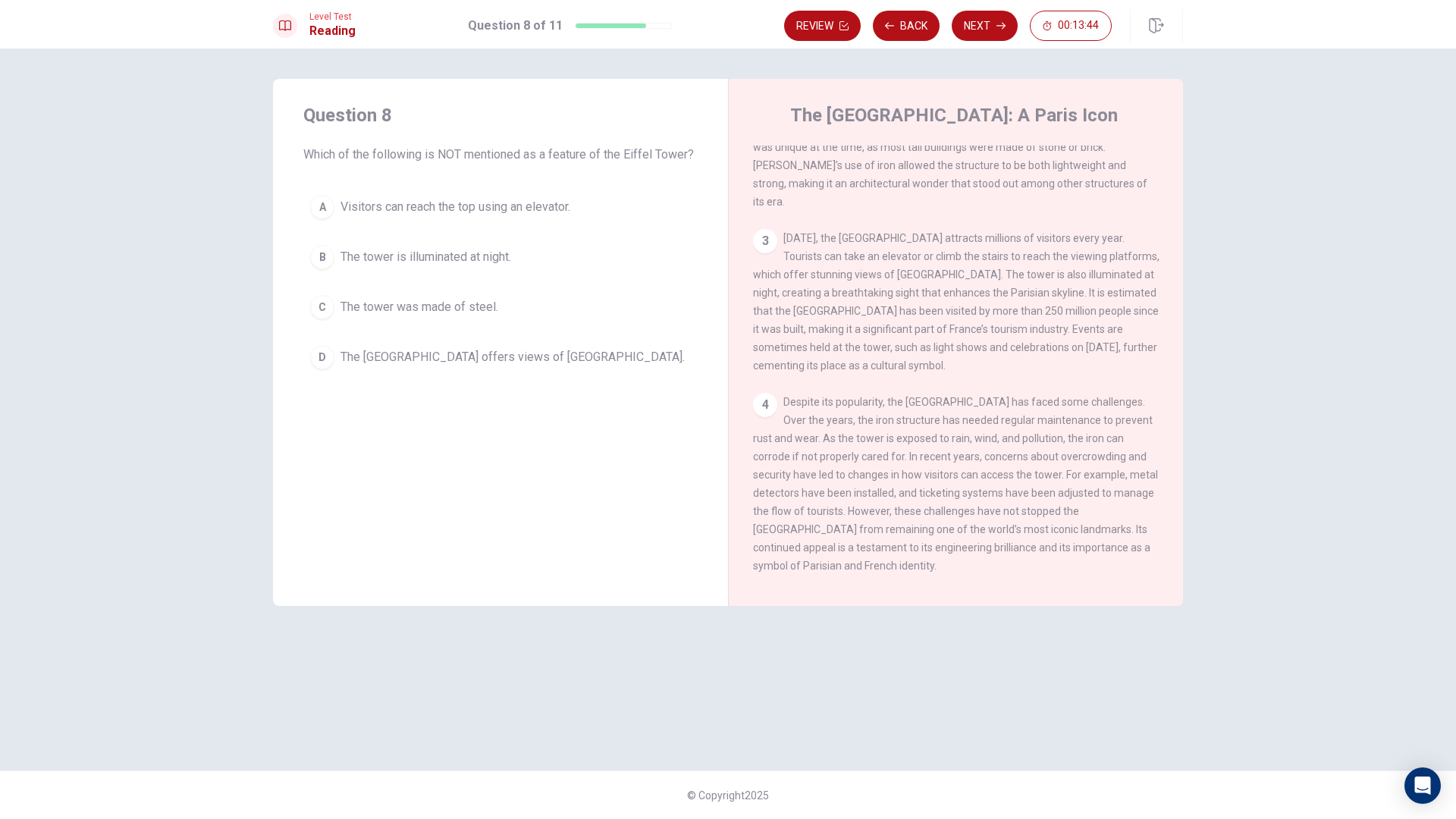
click at [345, 319] on button "C The tower was made of steel." at bounding box center [501, 307] width 394 height 38
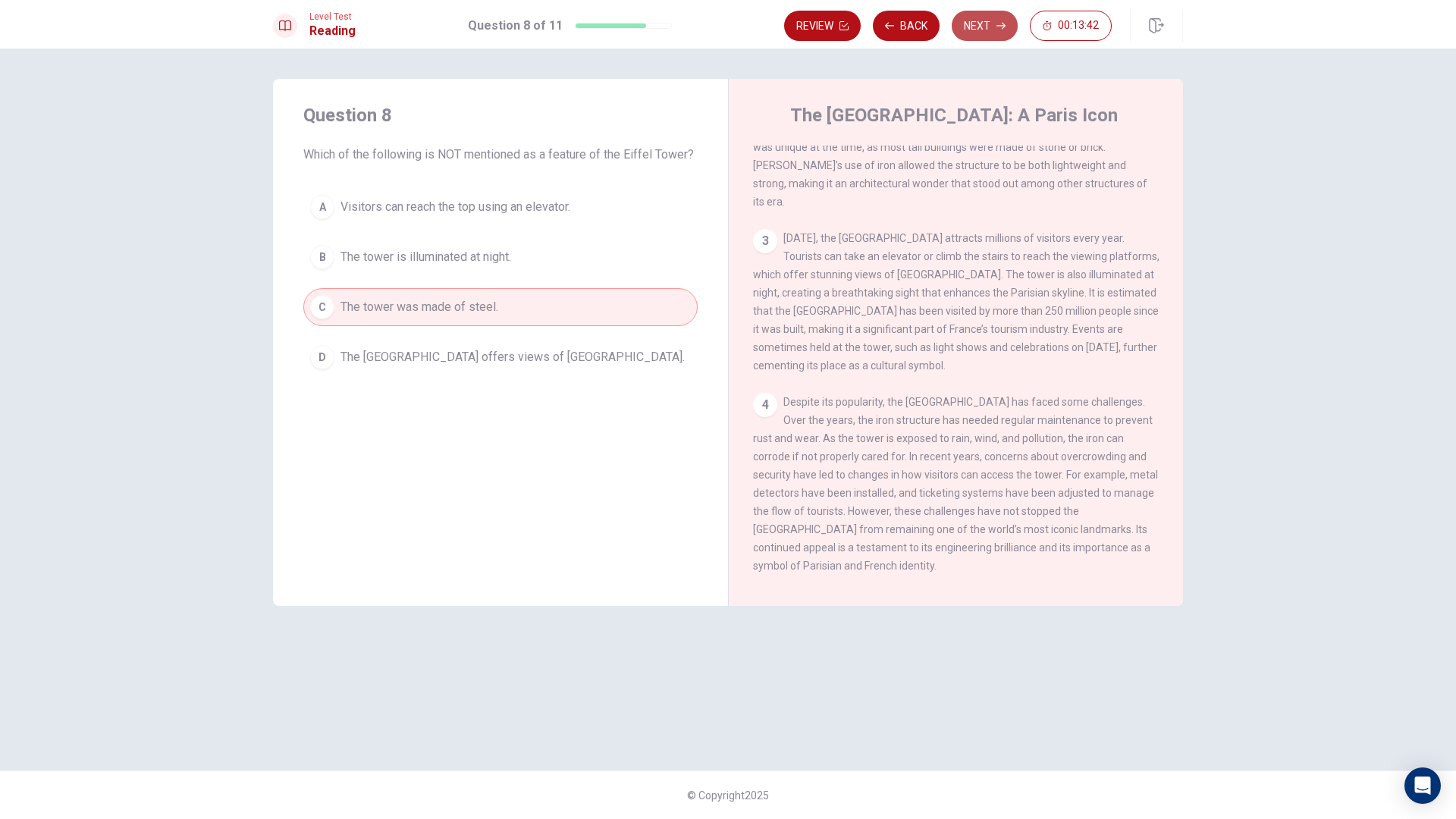
click at [973, 30] on button "Next" at bounding box center [985, 25] width 66 height 30
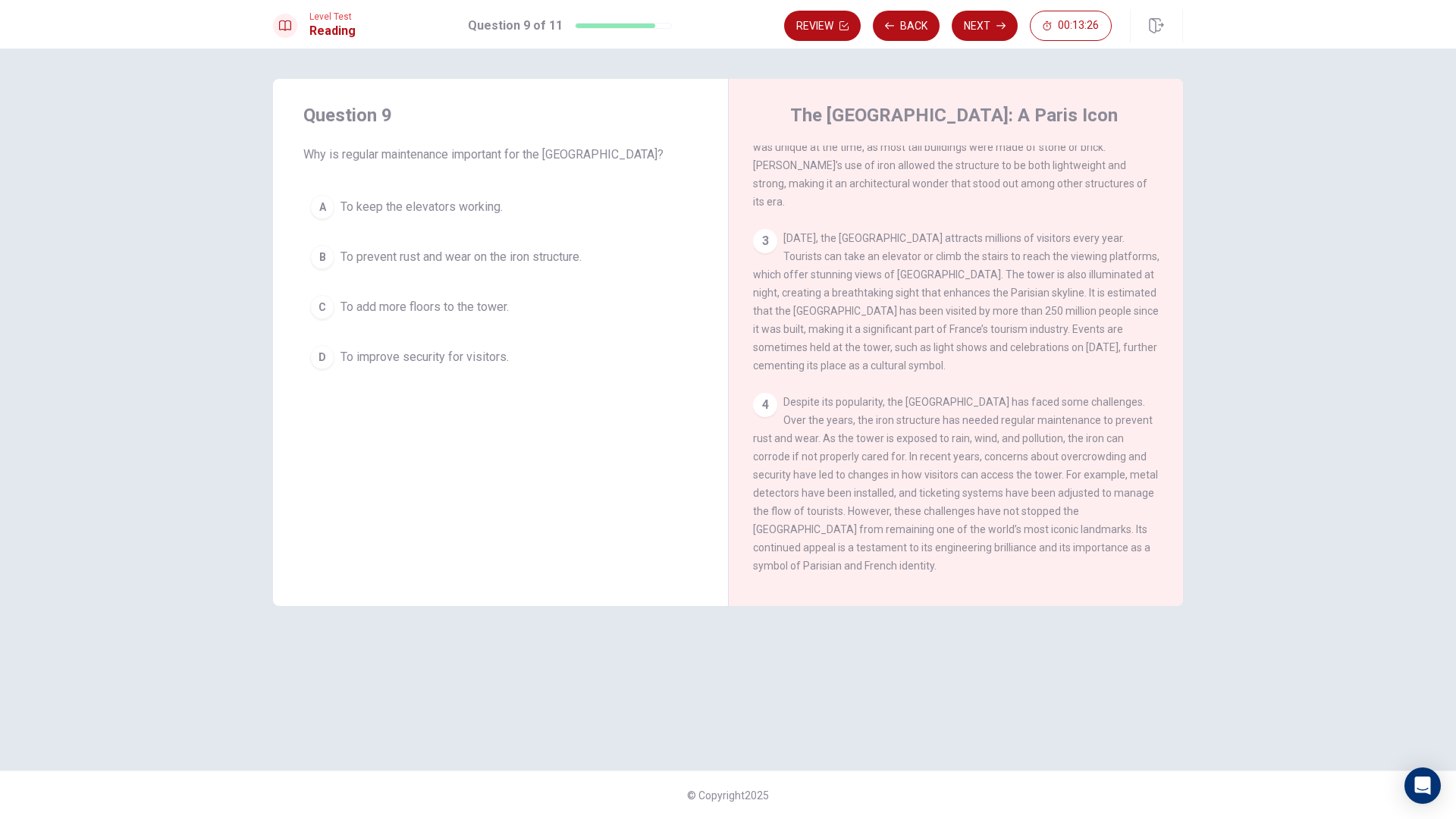
click at [350, 263] on span "To prevent rust and wear on the iron structure." at bounding box center [461, 257] width 241 height 18
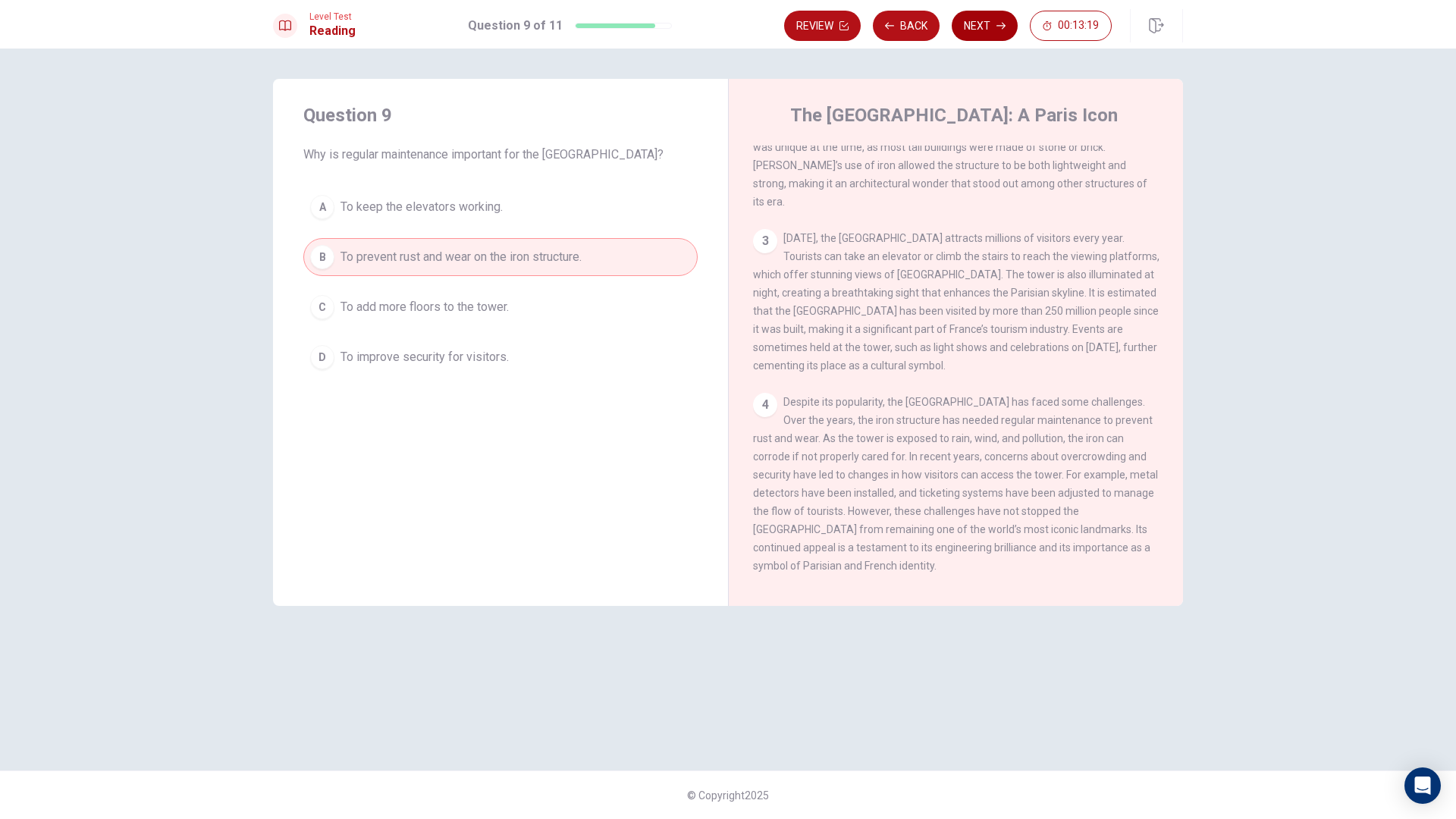
click at [969, 29] on button "Next" at bounding box center [985, 25] width 66 height 30
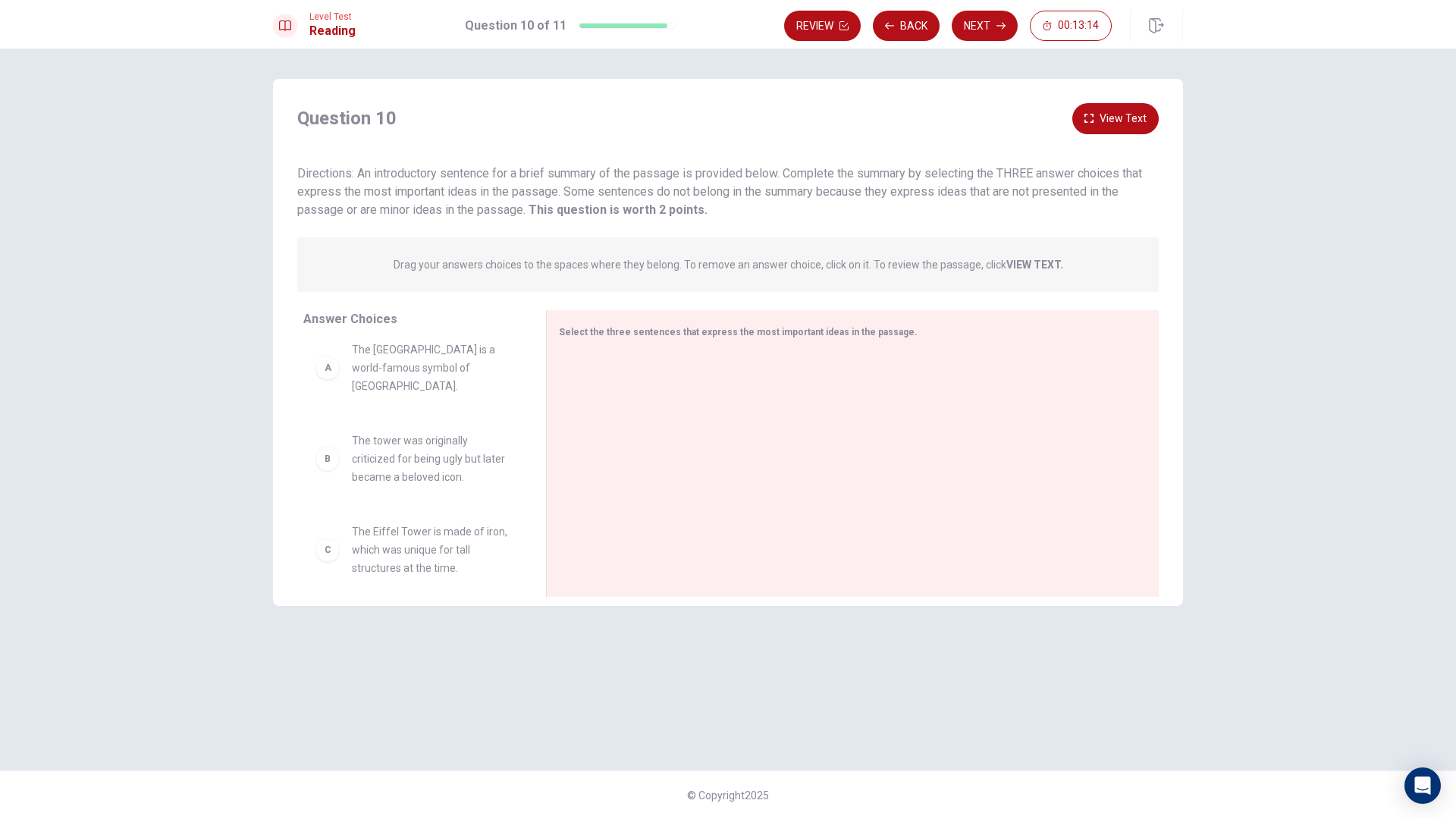
scroll to position [0, 0]
click at [635, 359] on div at bounding box center [846, 455] width 575 height 203
click at [348, 376] on div "A The Eiffel Tower is a world-famous symbol of [GEOGRAPHIC_DATA]." at bounding box center [412, 380] width 194 height 55
click at [330, 379] on div "A" at bounding box center [327, 380] width 25 height 25
drag, startPoint x: 304, startPoint y: 372, endPoint x: 312, endPoint y: 371, distance: 8.1
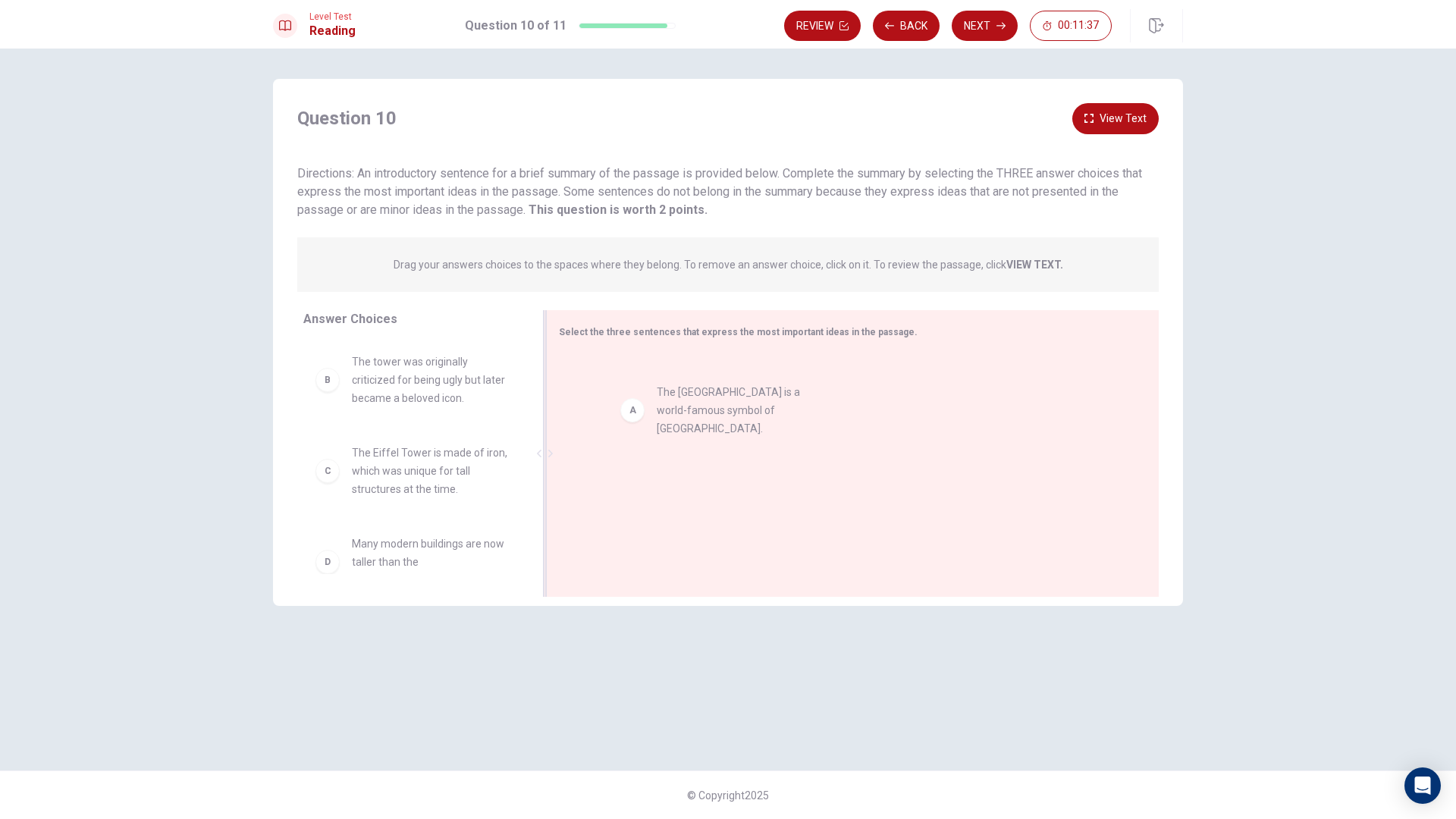
drag, startPoint x: 408, startPoint y: 397, endPoint x: 719, endPoint y: 427, distance: 312.4
drag, startPoint x: 438, startPoint y: 478, endPoint x: 714, endPoint y: 451, distance: 277.3
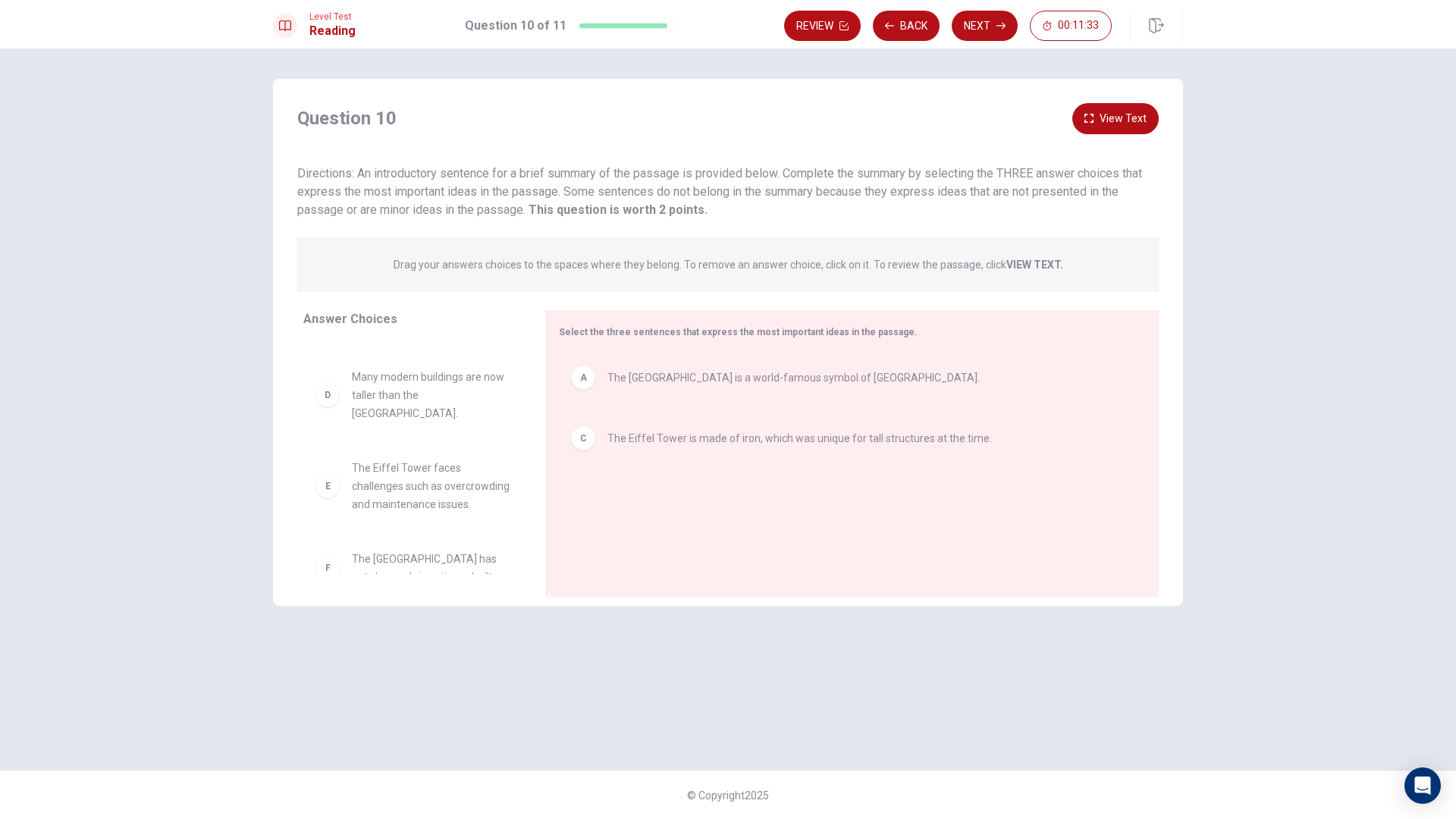
scroll to position [100, 0]
drag, startPoint x: 421, startPoint y: 458, endPoint x: 432, endPoint y: 456, distance: 11.2
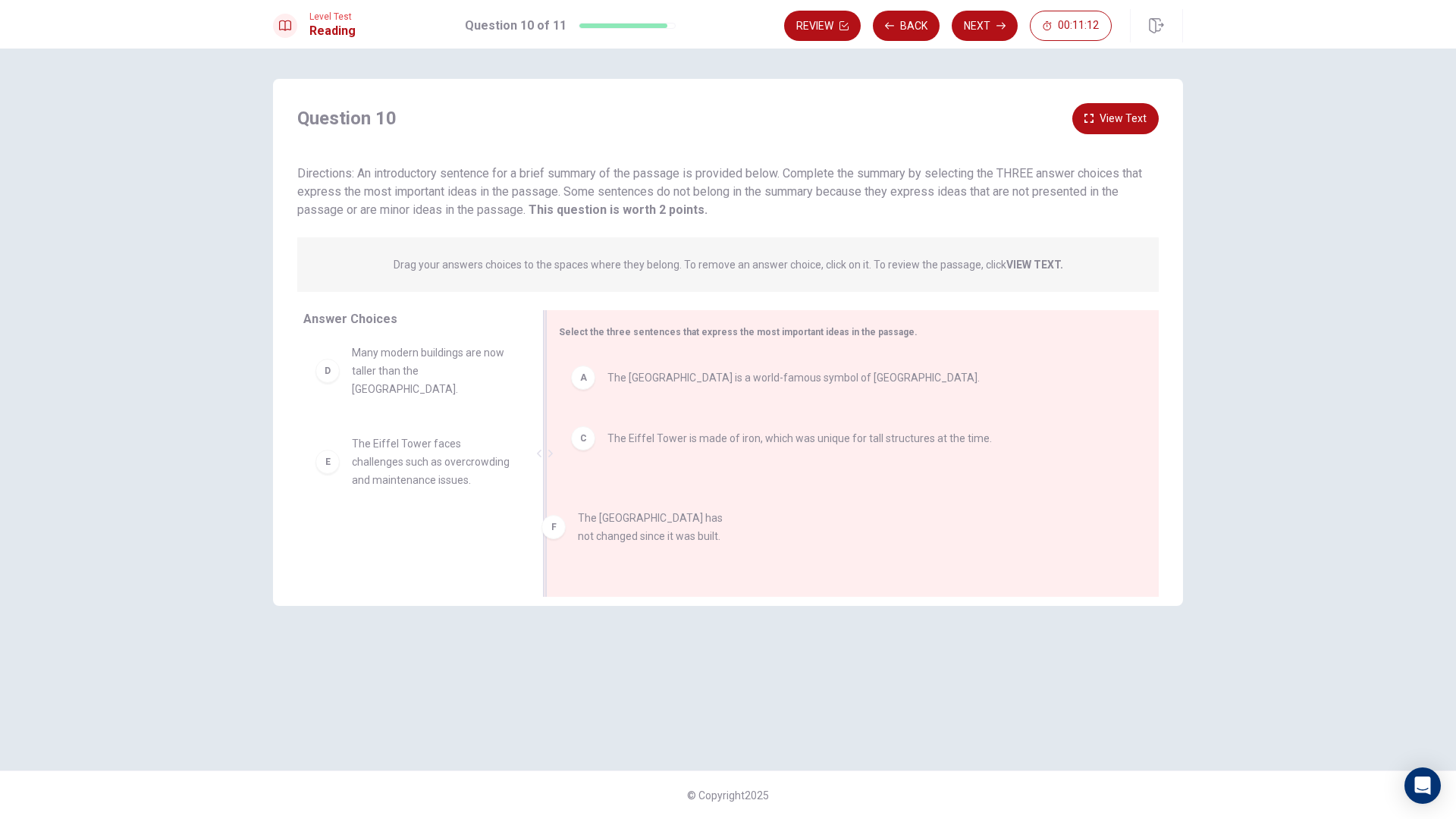
drag, startPoint x: 443, startPoint y: 513, endPoint x: 685, endPoint y: 497, distance: 242.5
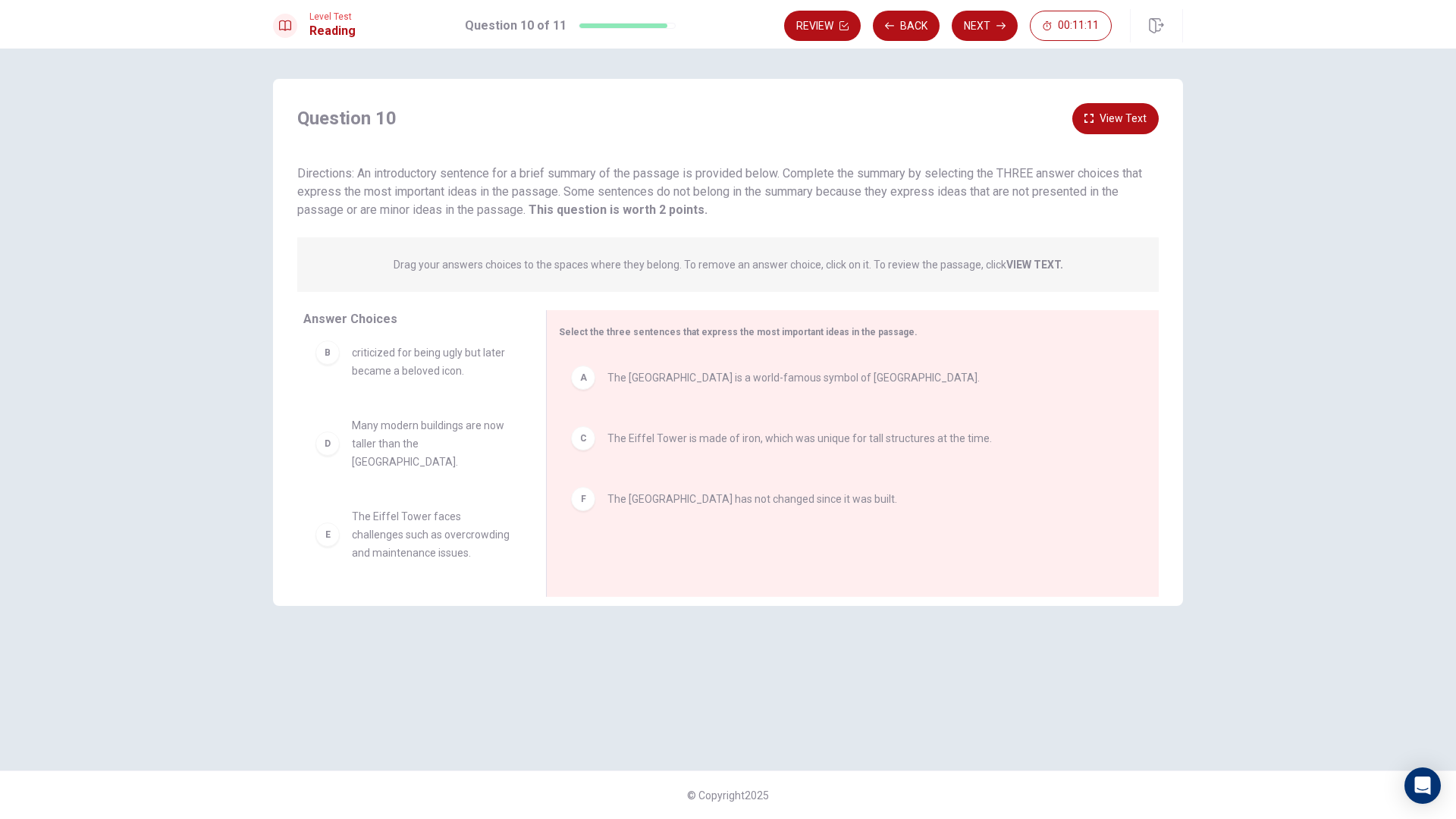
scroll to position [27, 0]
click at [1089, 123] on icon "button" at bounding box center [1089, 118] width 9 height 9
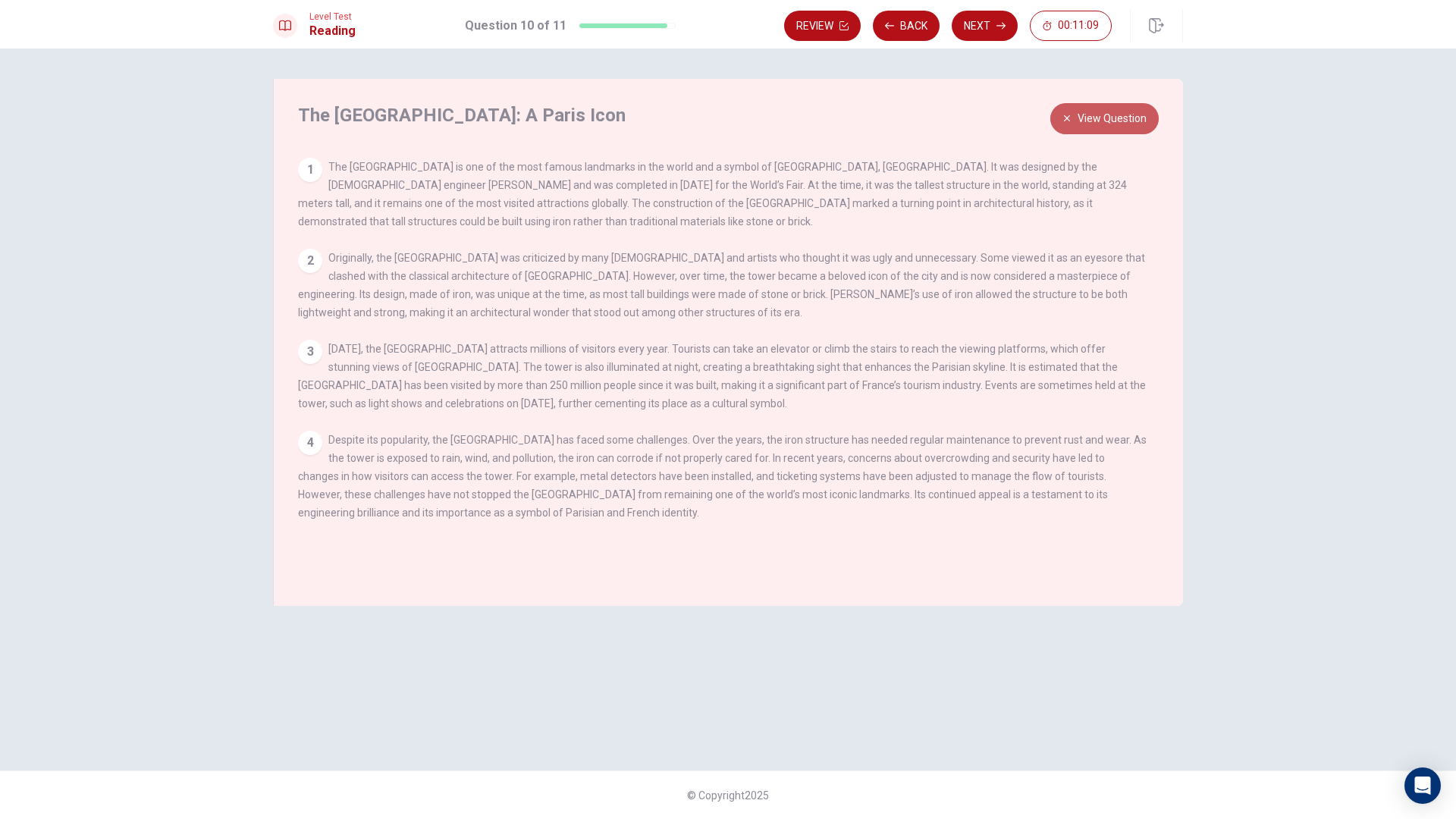
click at [1107, 128] on button "View Question" at bounding box center [1104, 119] width 108 height 31
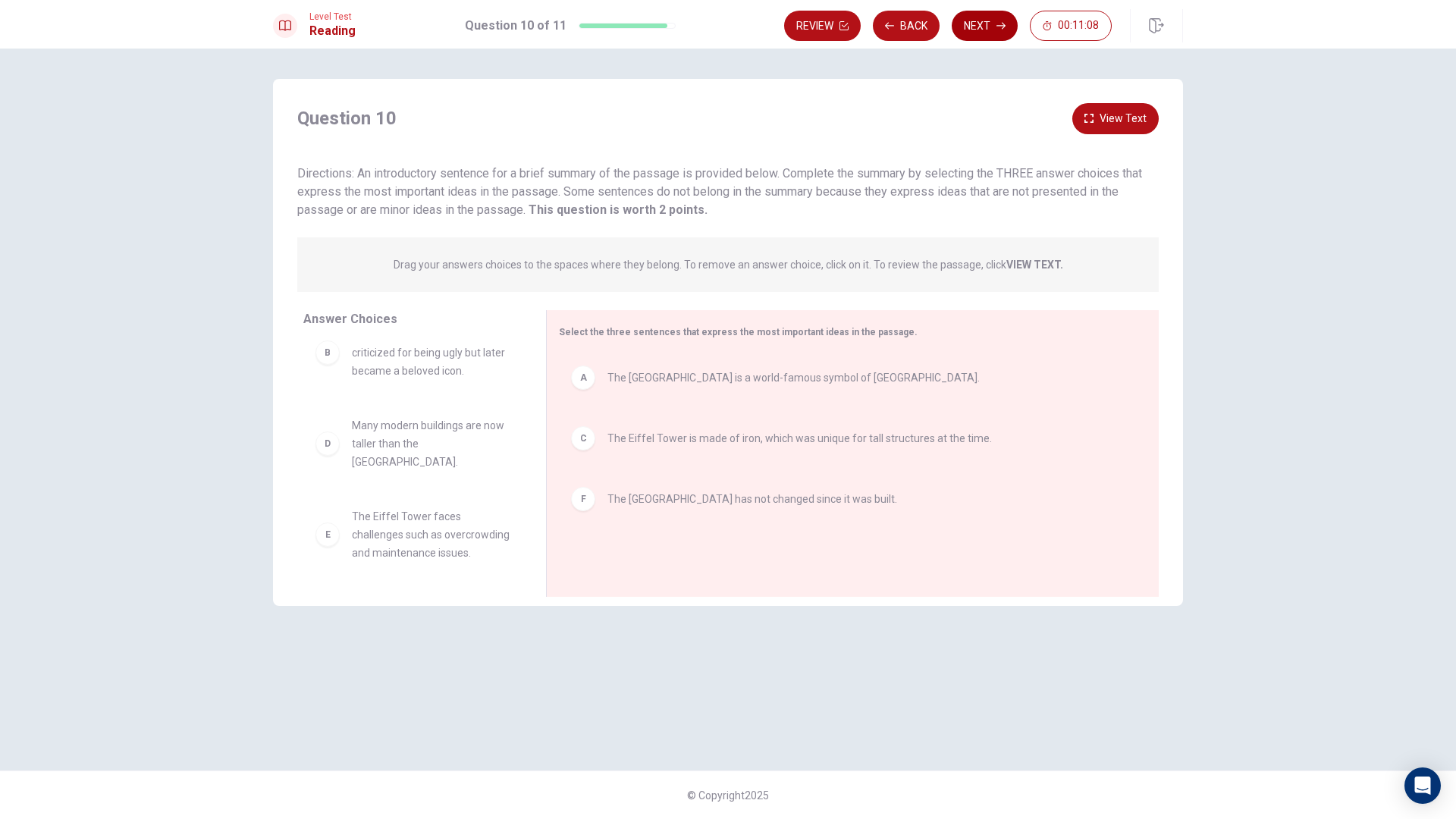
click at [997, 35] on button "Next" at bounding box center [985, 25] width 66 height 30
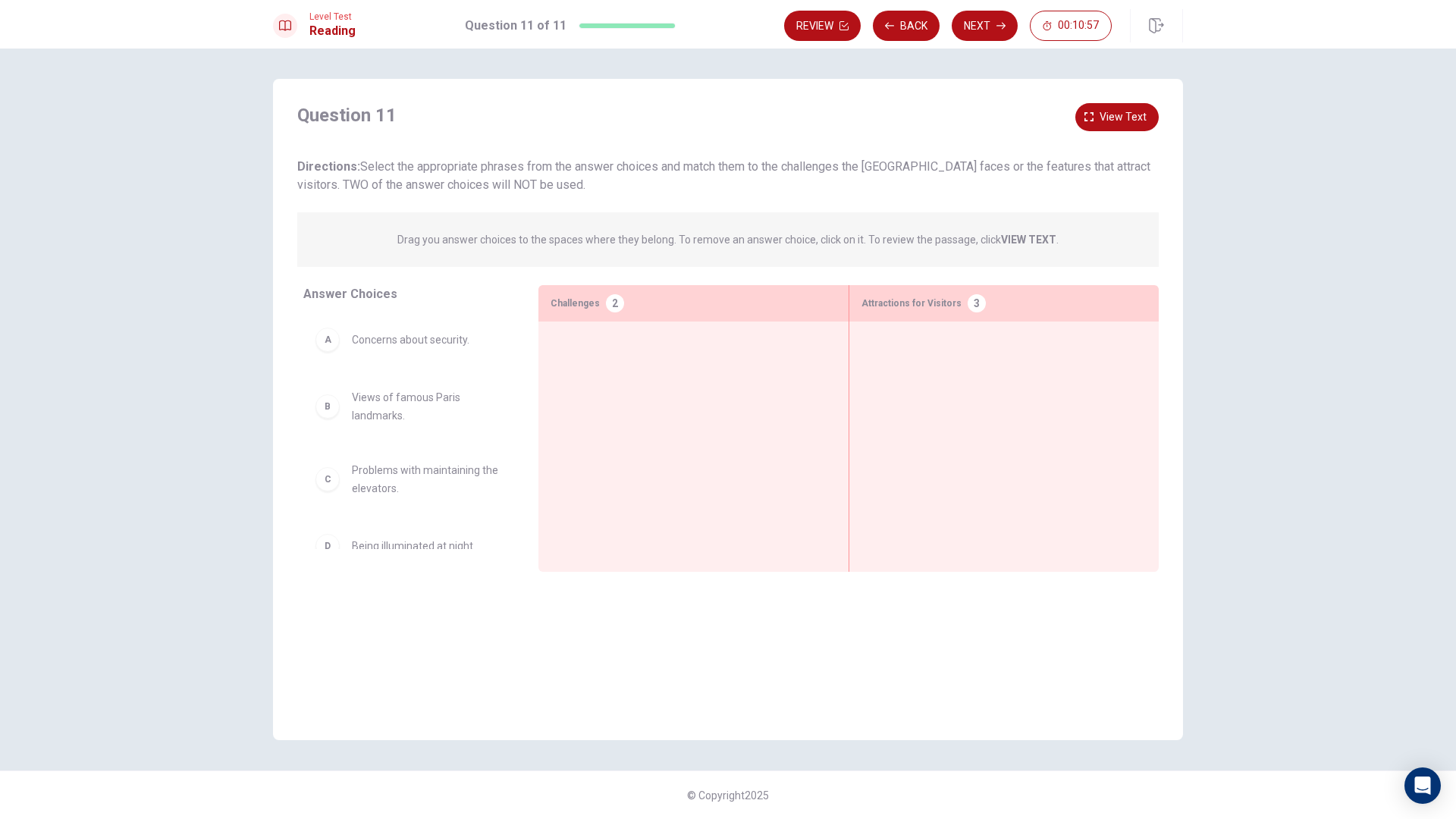
click at [365, 344] on span "Concerns about security." at bounding box center [411, 340] width 118 height 18
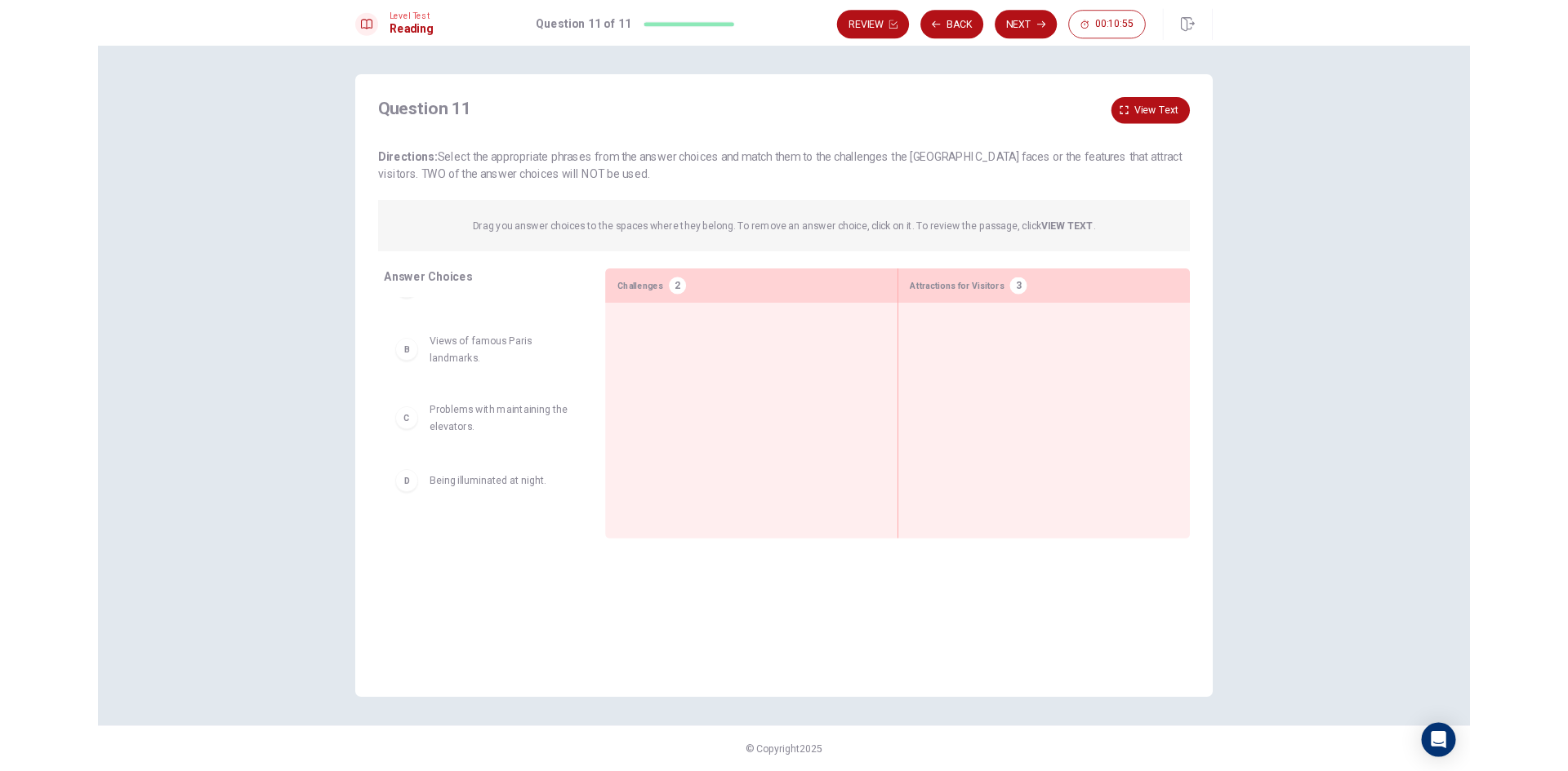
scroll to position [0, 0]
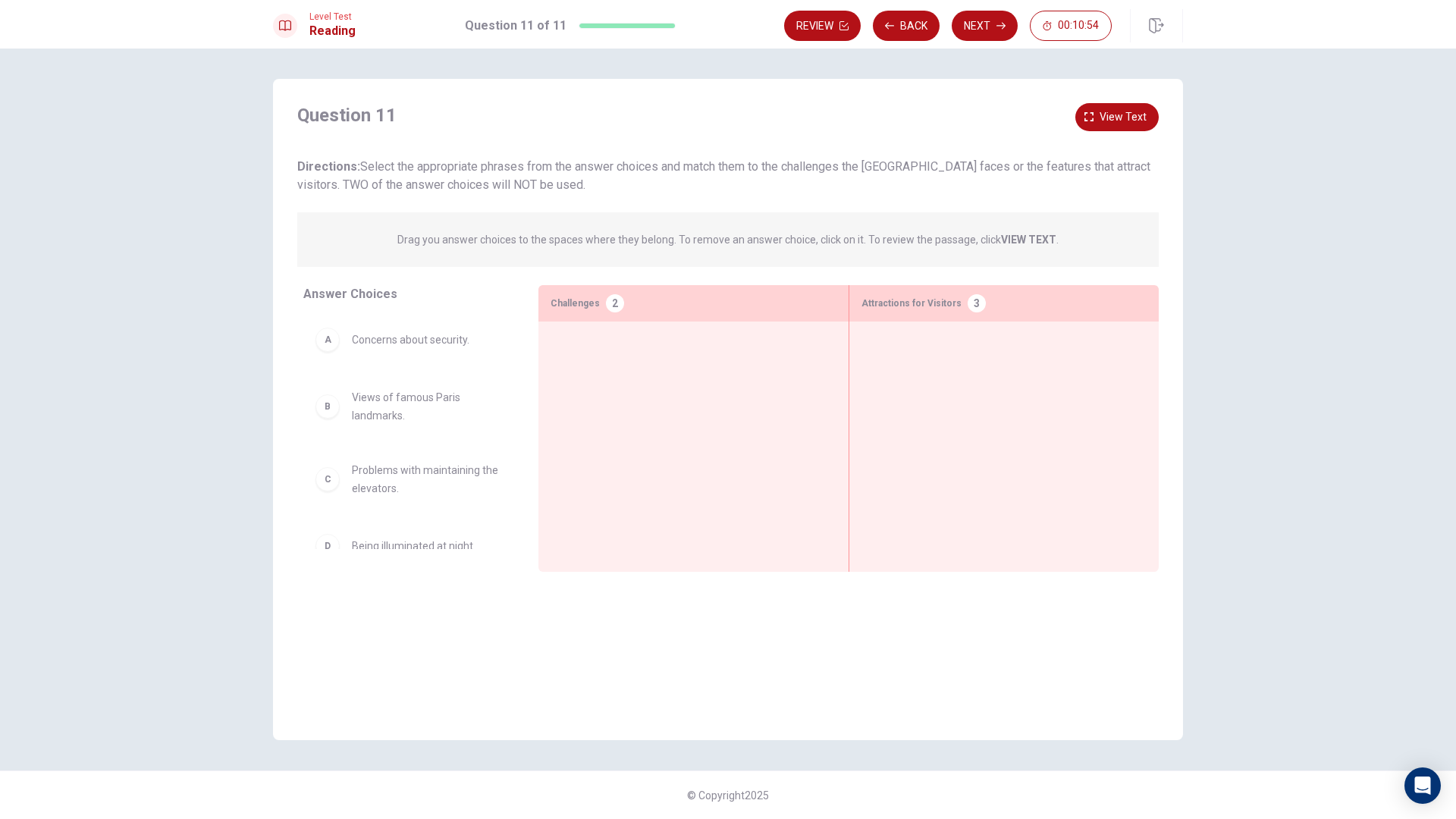
click at [416, 358] on div "A Concerns about security." at bounding box center [409, 339] width 211 height 48
drag, startPoint x: 440, startPoint y: 359, endPoint x: 640, endPoint y: 345, distance: 200.5
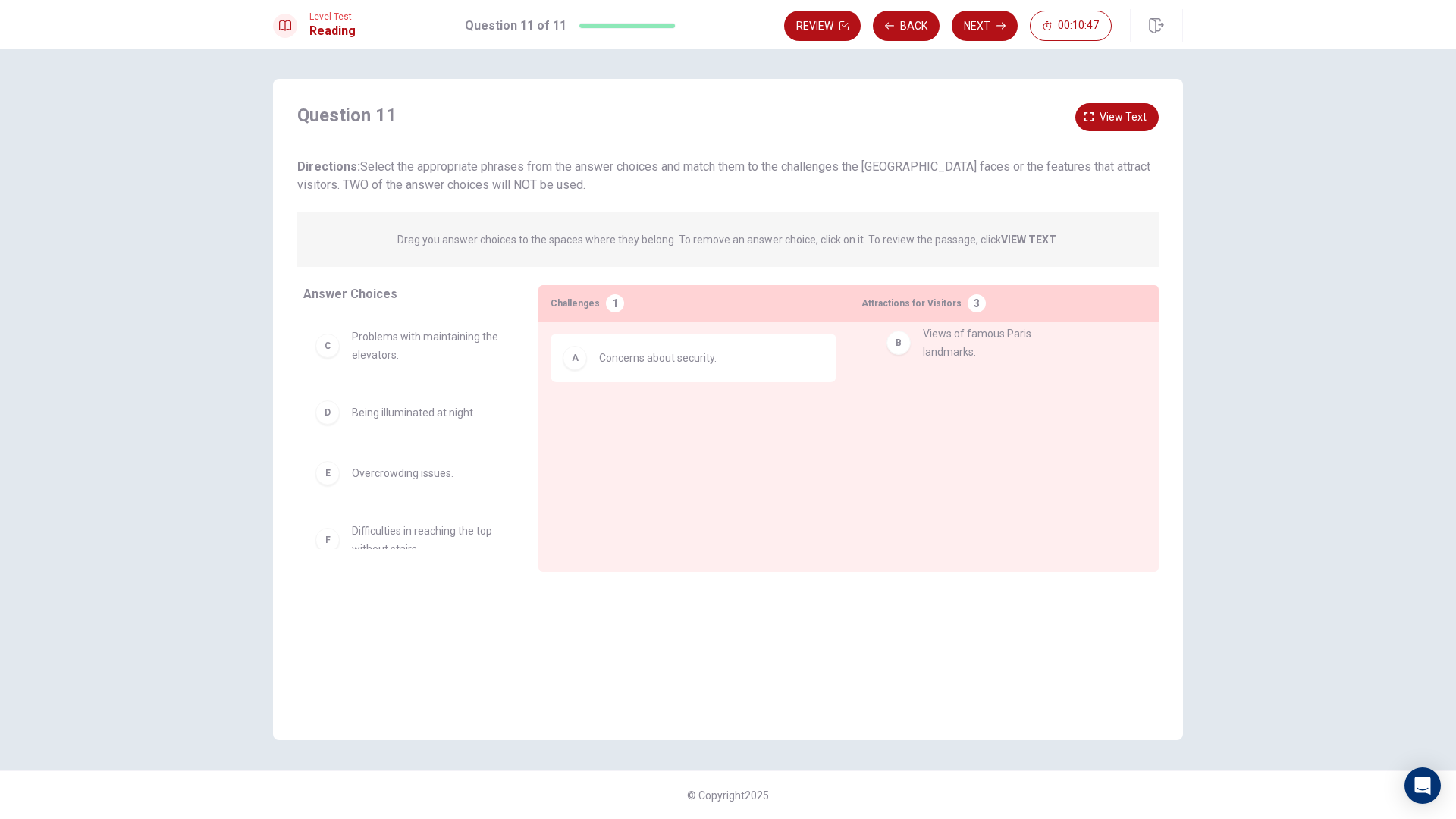
drag, startPoint x: 418, startPoint y: 365, endPoint x: 989, endPoint y: 366, distance: 571.0
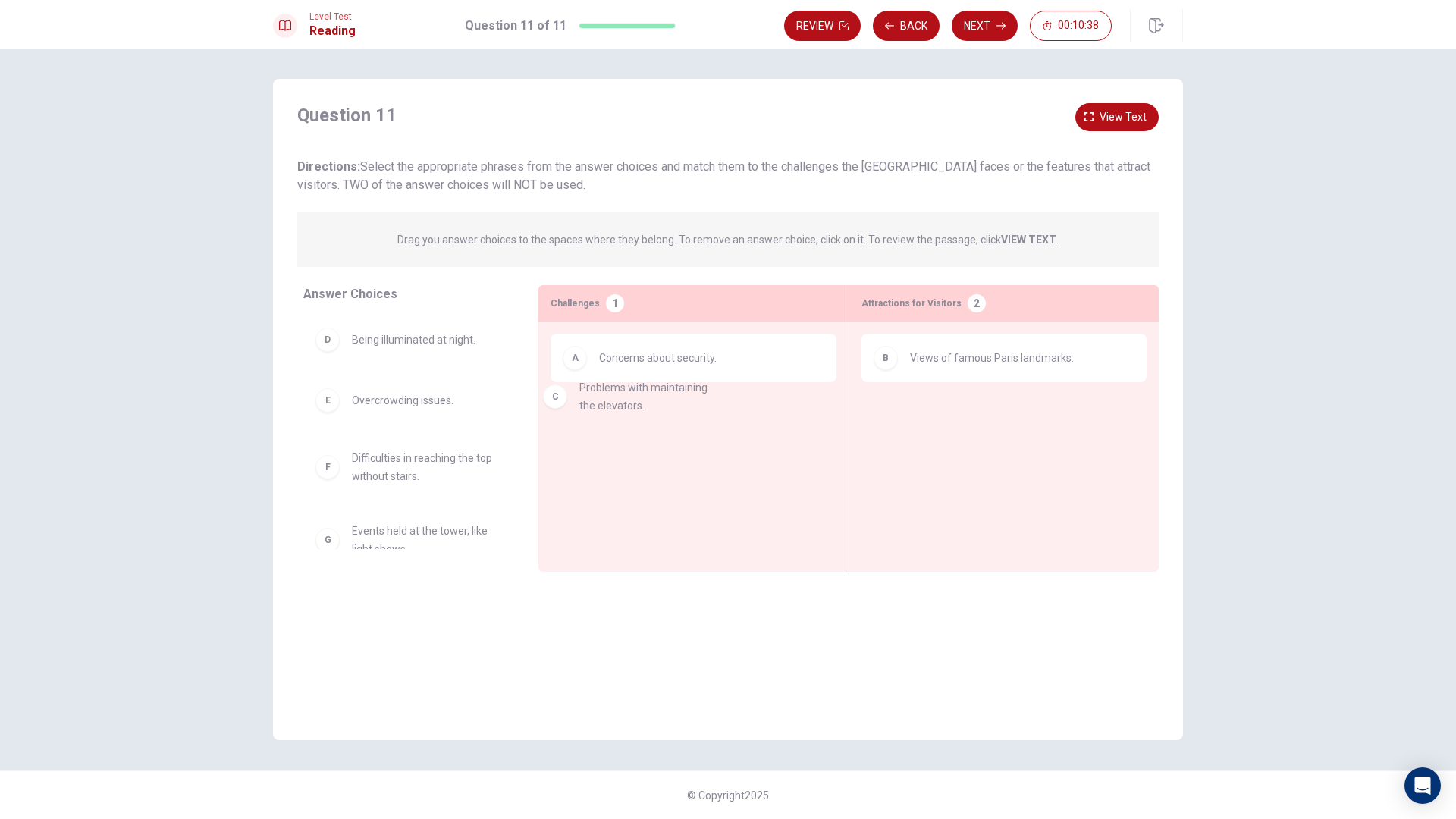
drag, startPoint x: 440, startPoint y: 358, endPoint x: 672, endPoint y: 412, distance: 238.2
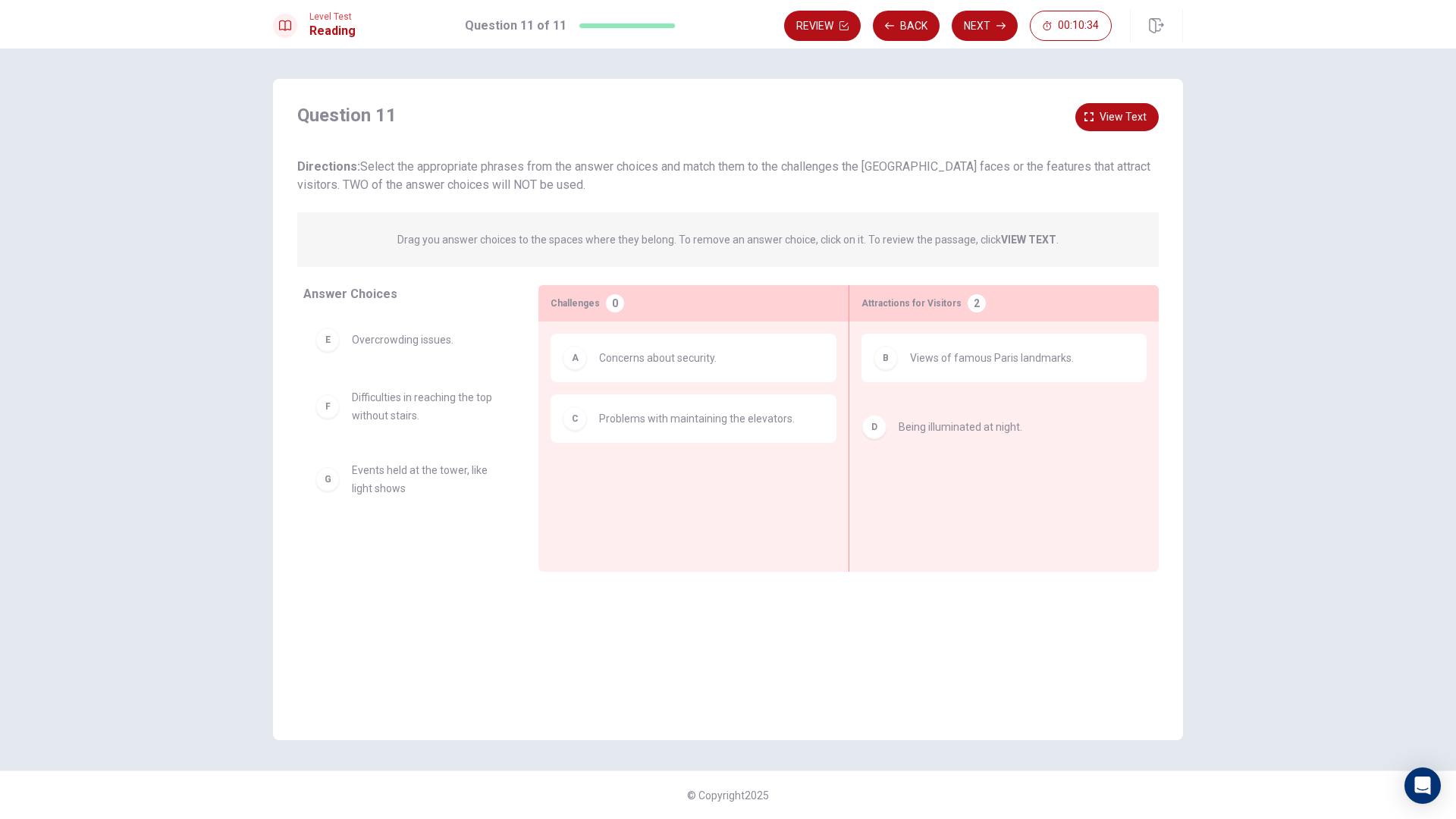
drag, startPoint x: 456, startPoint y: 355, endPoint x: 1008, endPoint y: 441, distance: 558.7
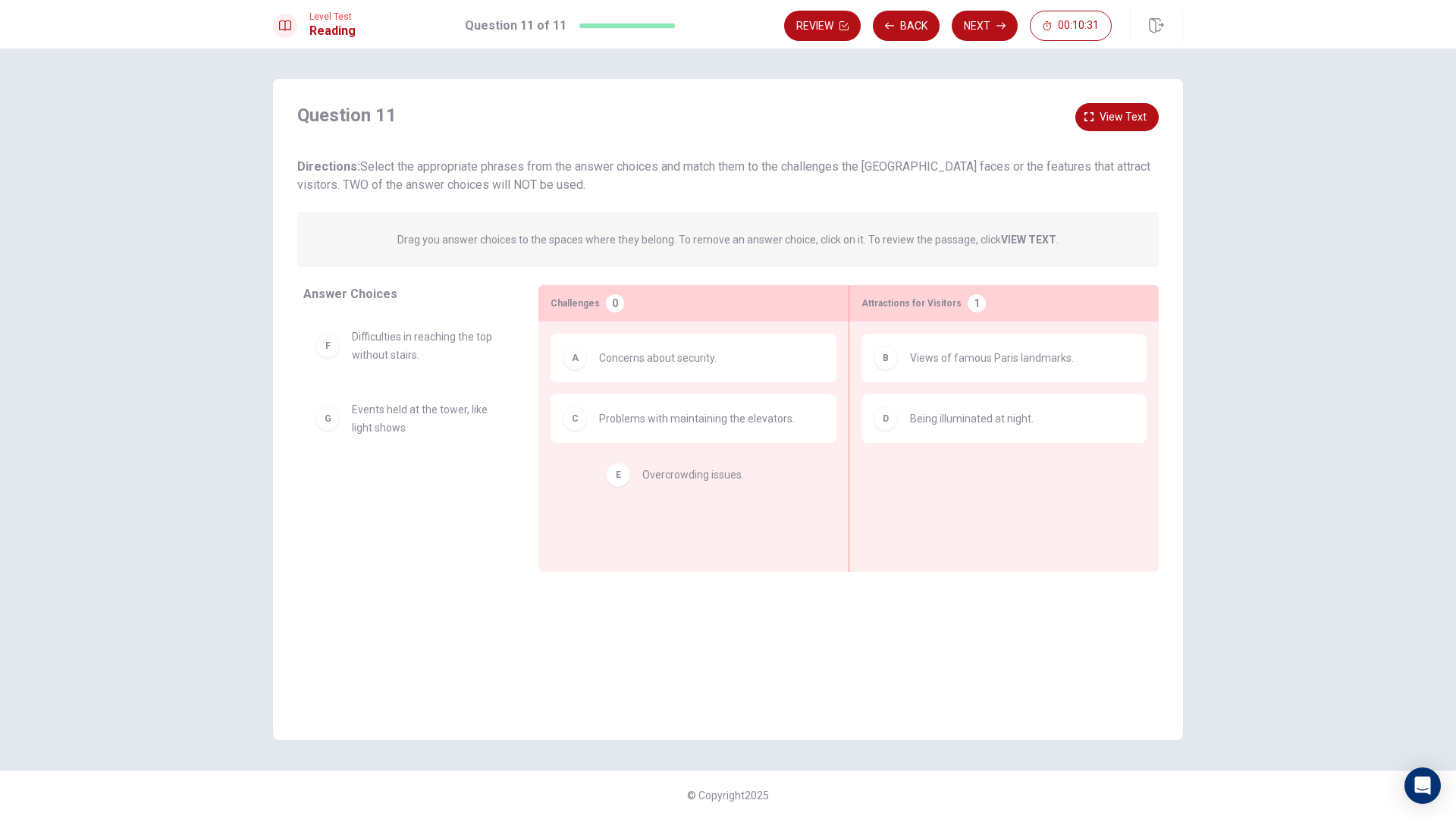
drag, startPoint x: 413, startPoint y: 353, endPoint x: 710, endPoint y: 488, distance: 326.2
drag, startPoint x: 460, startPoint y: 353, endPoint x: 786, endPoint y: 524, distance: 368.1
drag, startPoint x: 494, startPoint y: 364, endPoint x: 834, endPoint y: 537, distance: 381.5
click at [965, 31] on button "Next" at bounding box center [985, 25] width 66 height 30
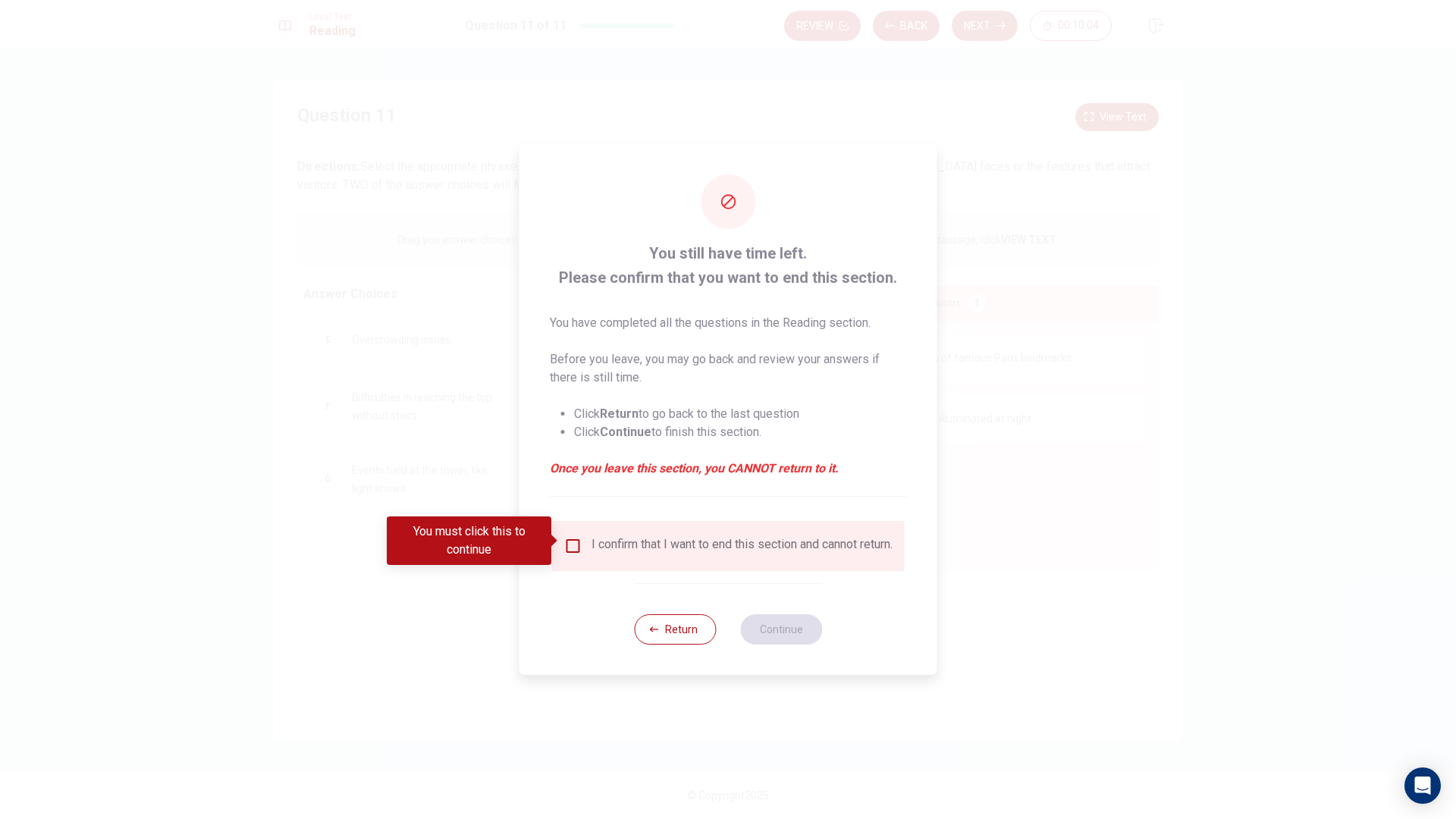
click at [580, 555] on div "I confirm that I want to end this section and cannot return." at bounding box center [728, 546] width 328 height 18
click at [585, 547] on div "I confirm that I want to end this section and cannot return." at bounding box center [728, 546] width 328 height 18
click at [582, 542] on div "I confirm that I want to end this section and cannot return." at bounding box center [728, 546] width 328 height 18
click at [574, 547] on input "You must click this to continue" at bounding box center [573, 546] width 18 height 18
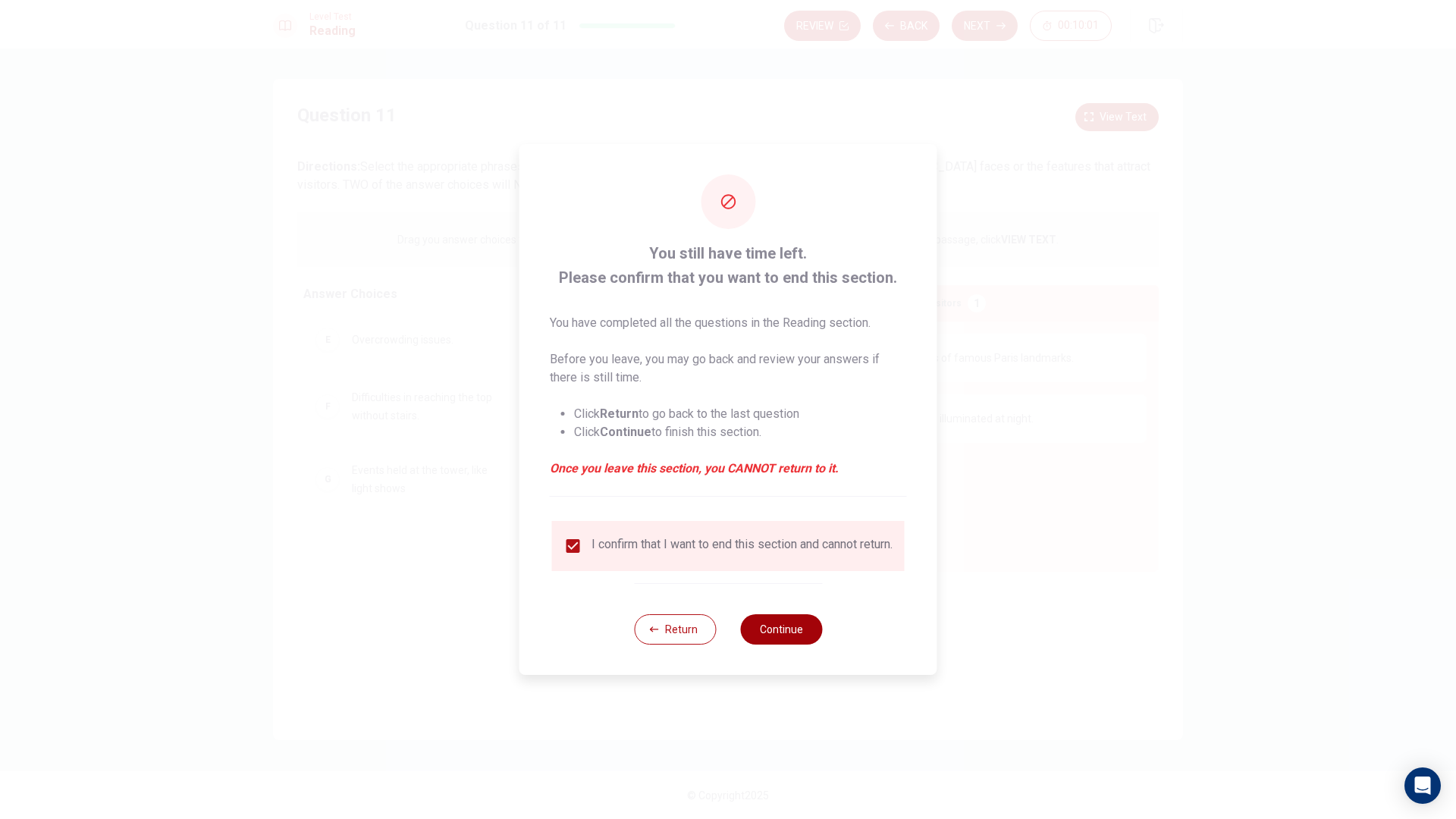
click at [791, 629] on button "Continue" at bounding box center [781, 628] width 82 height 30
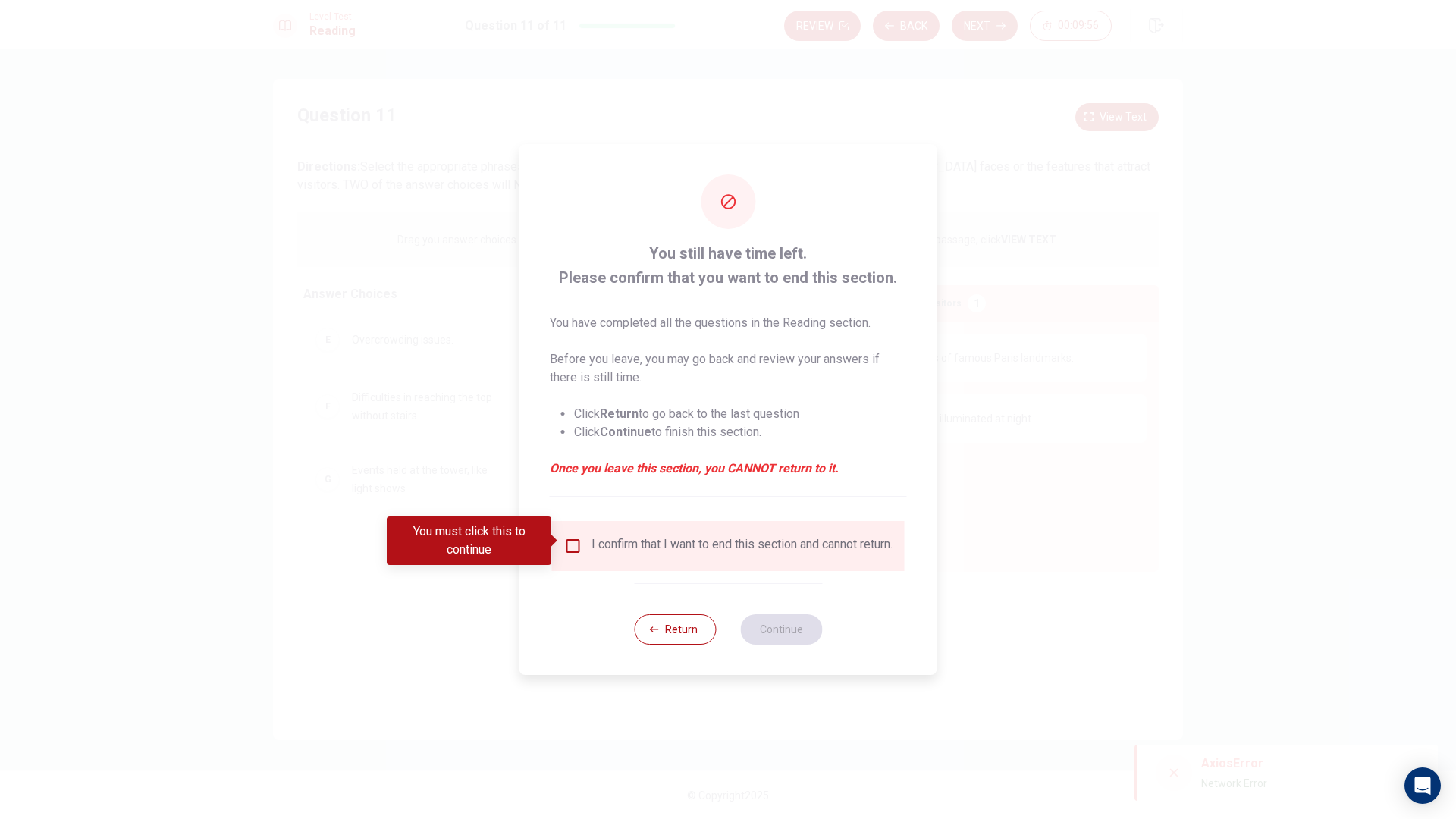
click at [606, 549] on div "I confirm that I want to end this section and cannot return." at bounding box center [742, 546] width 301 height 18
click at [577, 542] on input "You must click this to continue" at bounding box center [573, 546] width 18 height 18
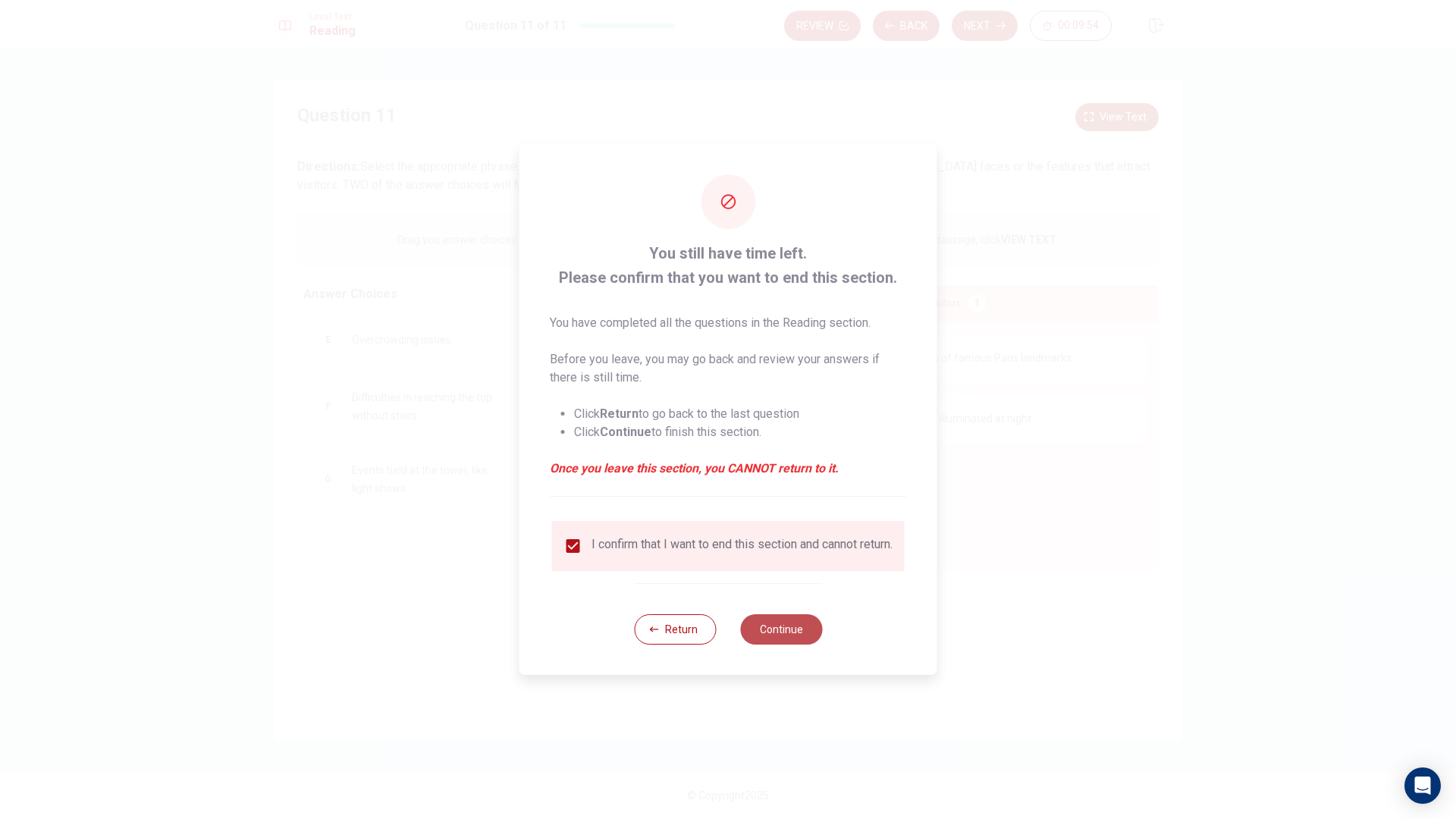
click at [796, 644] on button "Continue" at bounding box center [781, 628] width 82 height 30
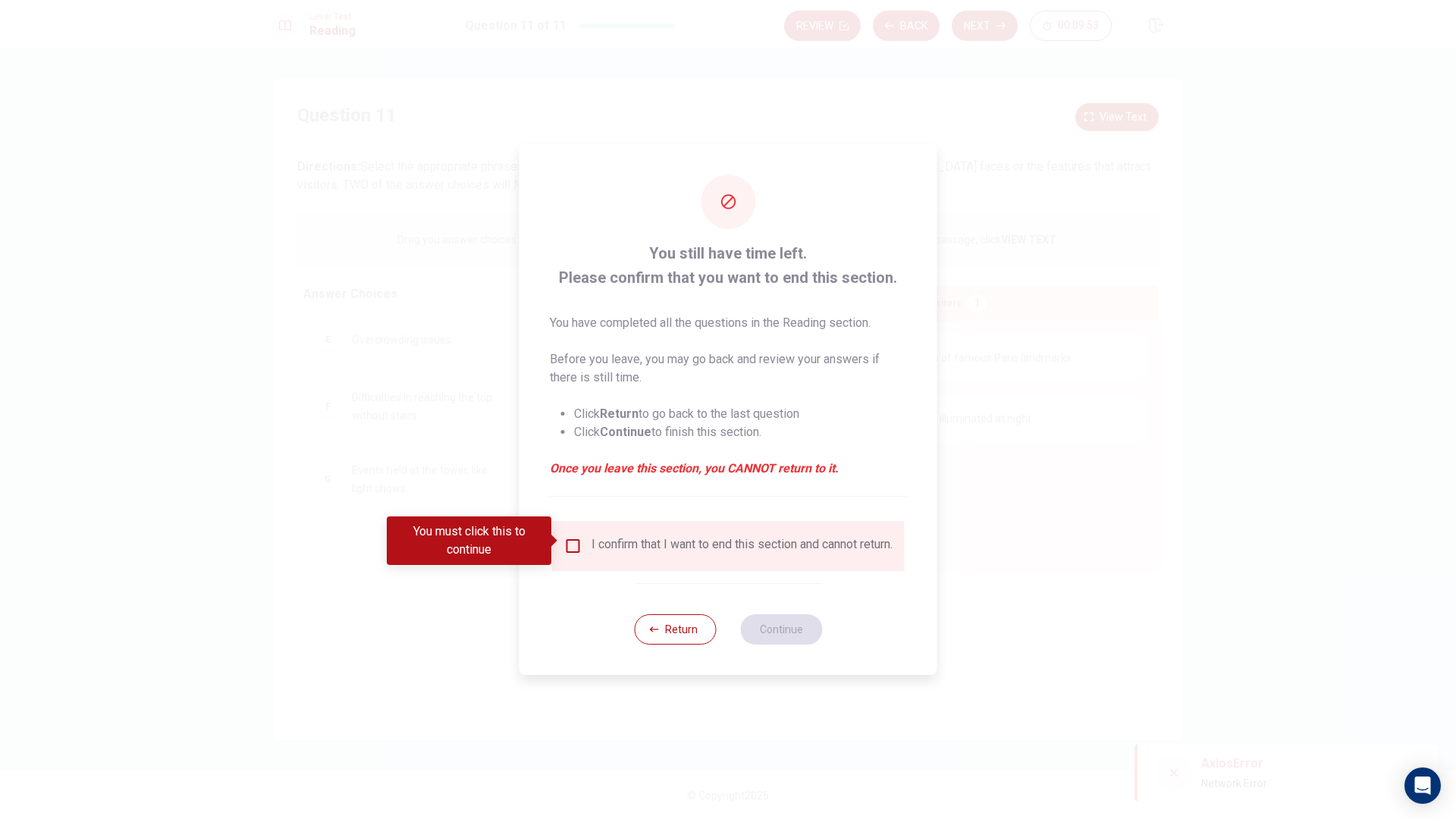
click at [582, 540] on div "I confirm that I want to end this section and cannot return." at bounding box center [728, 546] width 328 height 18
click at [575, 539] on input "You must click this to continue" at bounding box center [573, 546] width 18 height 18
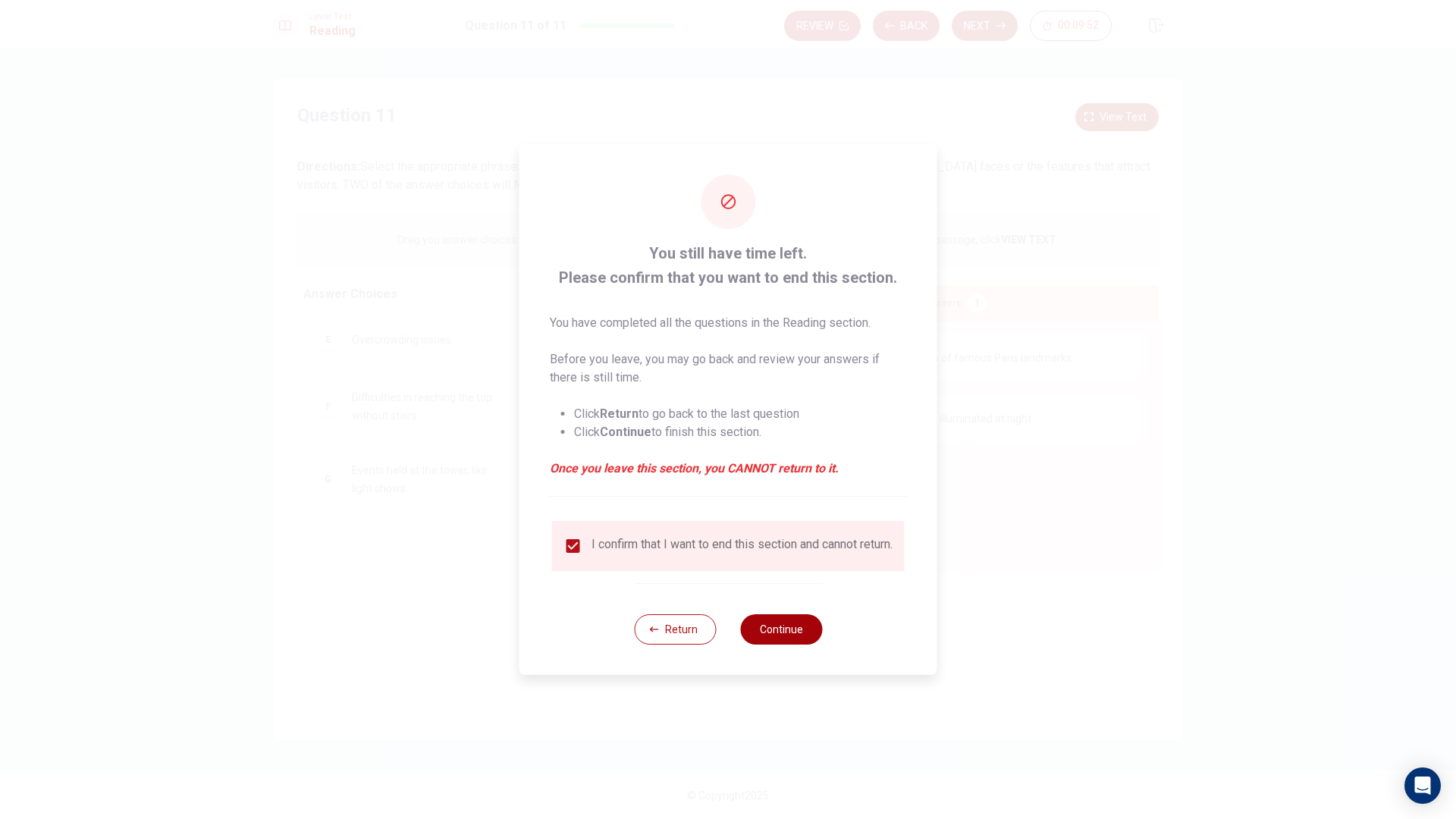
click at [779, 637] on button "Continue" at bounding box center [781, 628] width 82 height 30
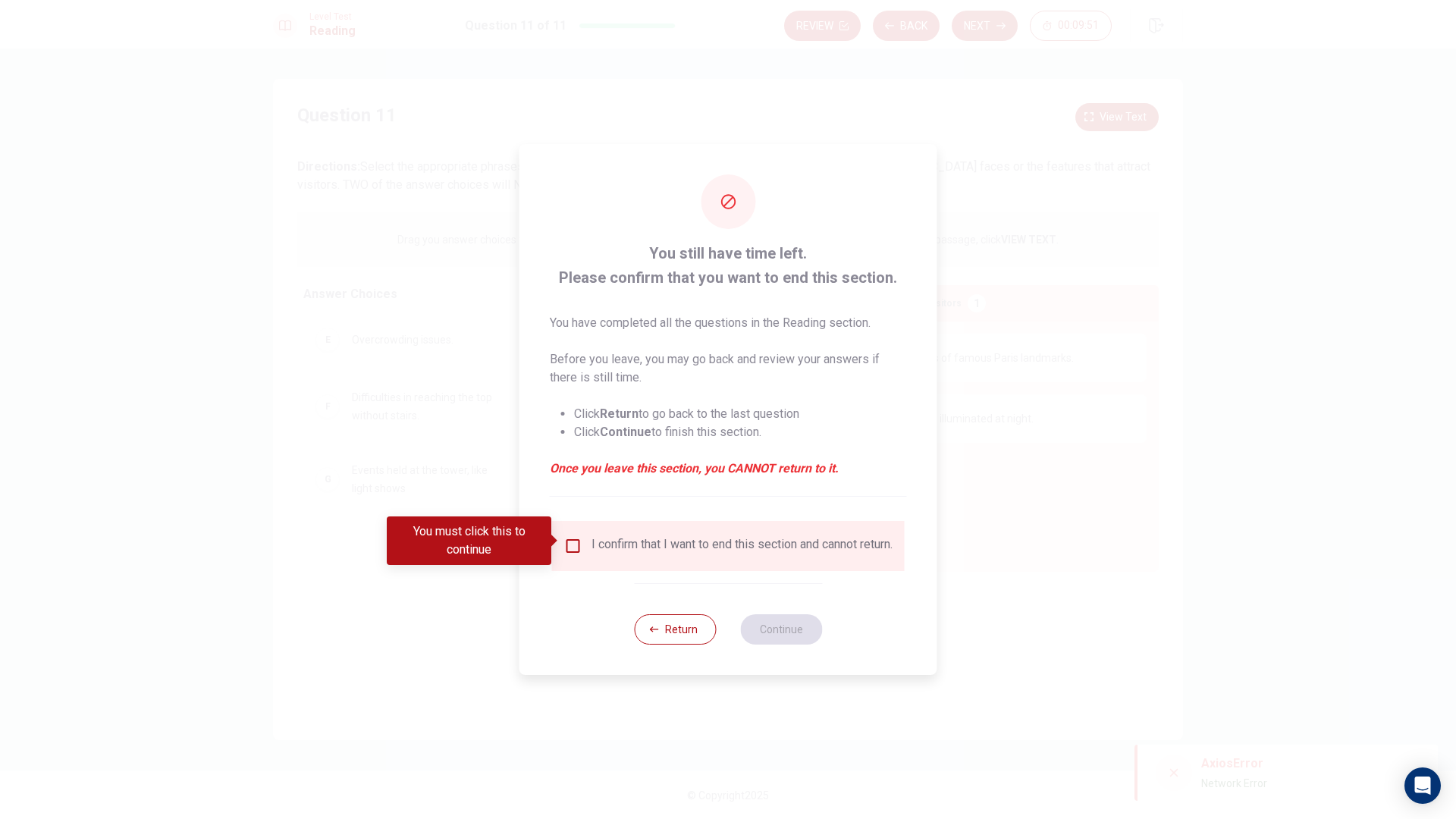
click at [582, 539] on div "I confirm that I want to end this section and cannot return." at bounding box center [728, 546] width 328 height 18
click at [570, 544] on input "You must click this to continue" at bounding box center [573, 546] width 18 height 18
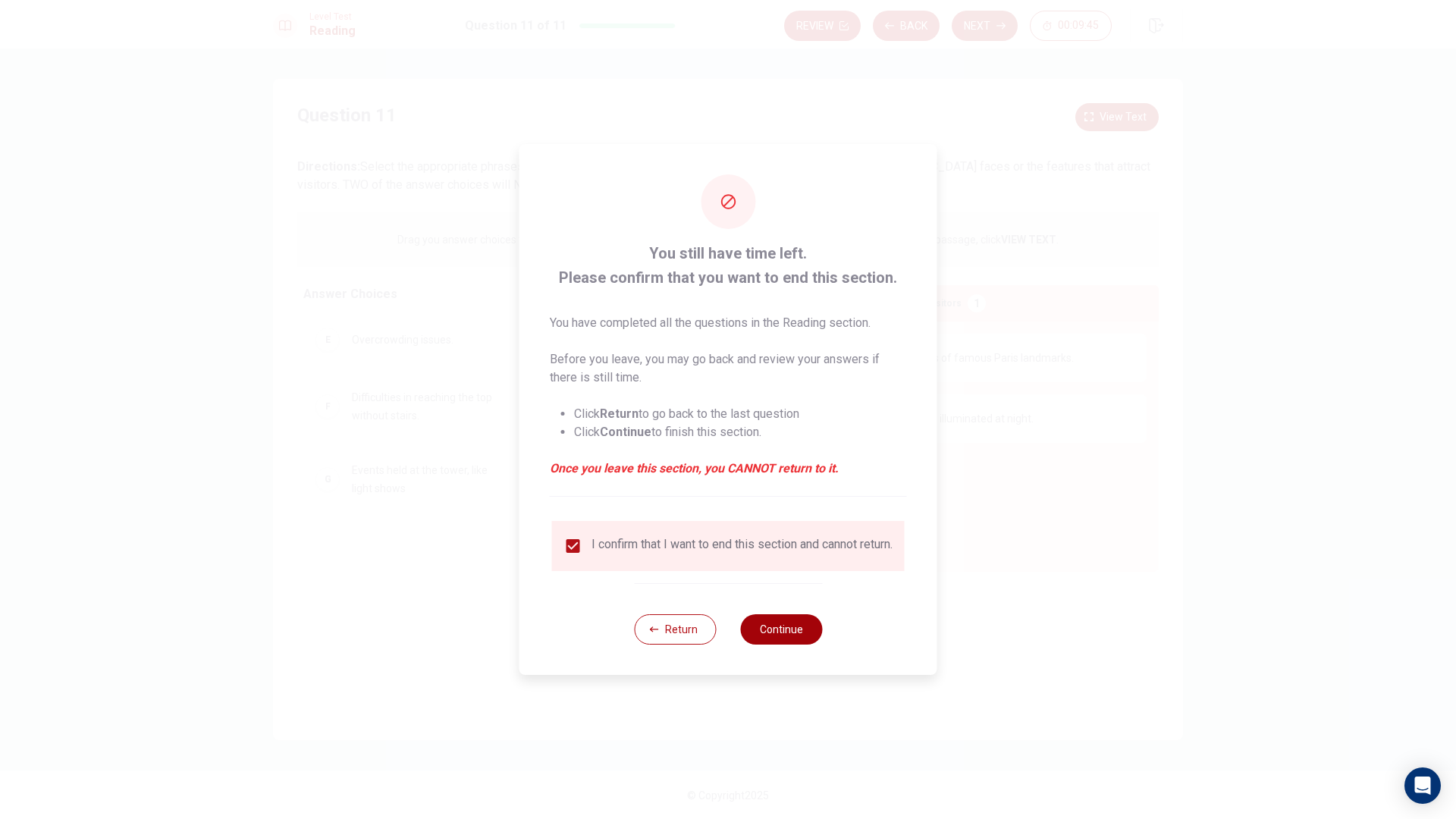
click at [778, 621] on div "Return Continue" at bounding box center [728, 628] width 188 height 92
click at [778, 635] on button "Continue" at bounding box center [781, 628] width 82 height 30
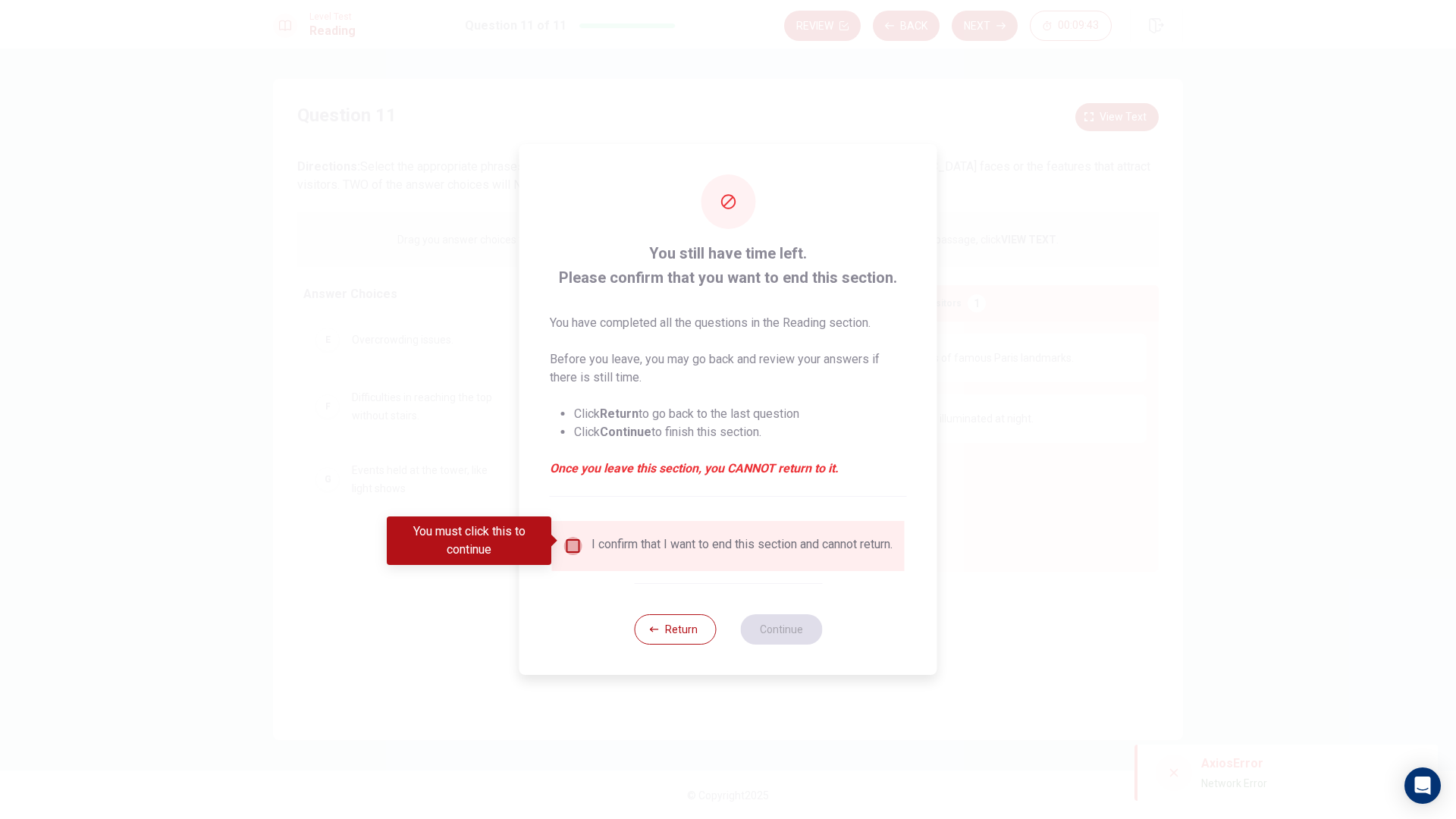
click at [565, 537] on input "You must click this to continue" at bounding box center [573, 546] width 18 height 18
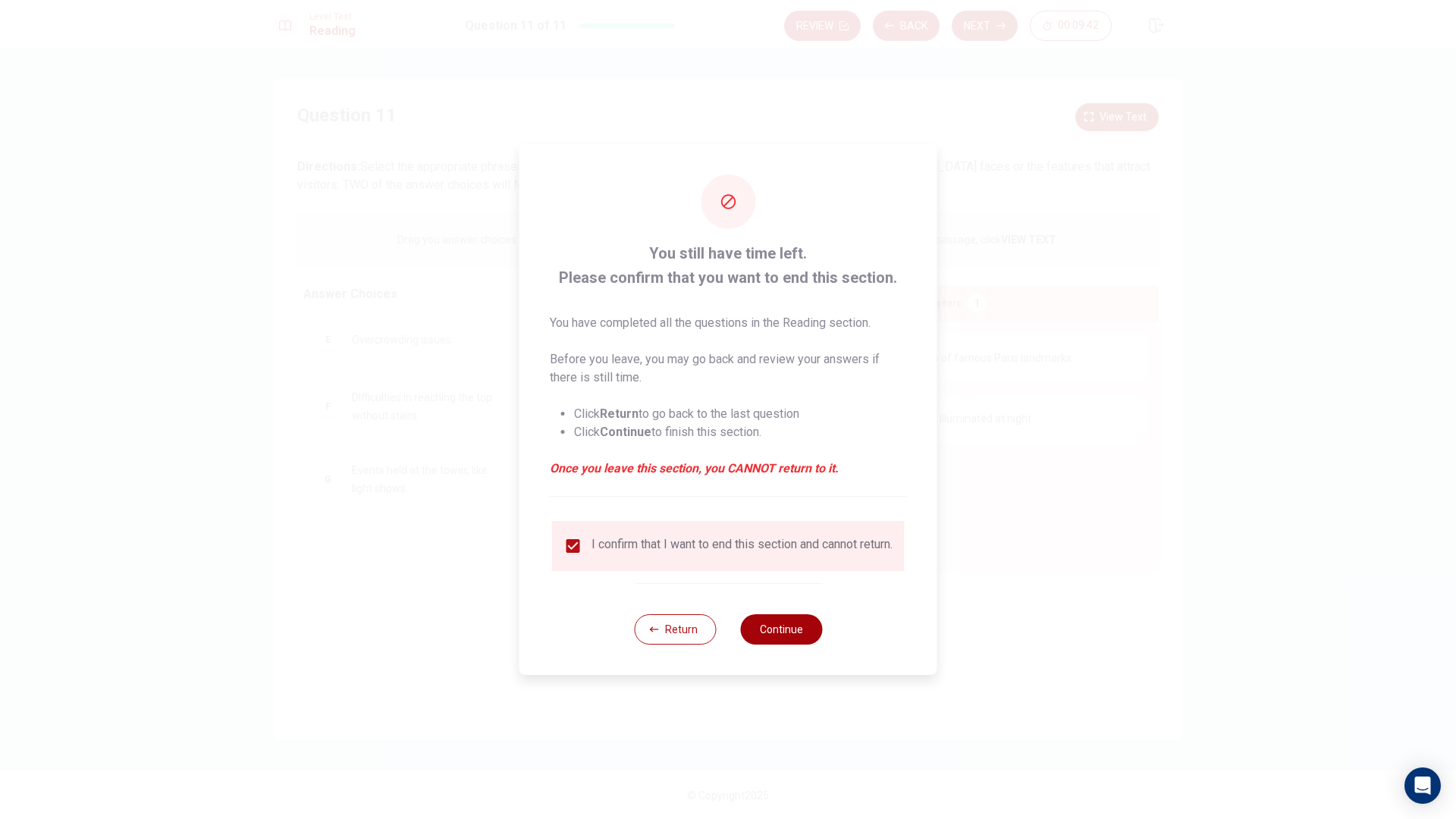
click at [810, 637] on button "Continue" at bounding box center [781, 628] width 82 height 30
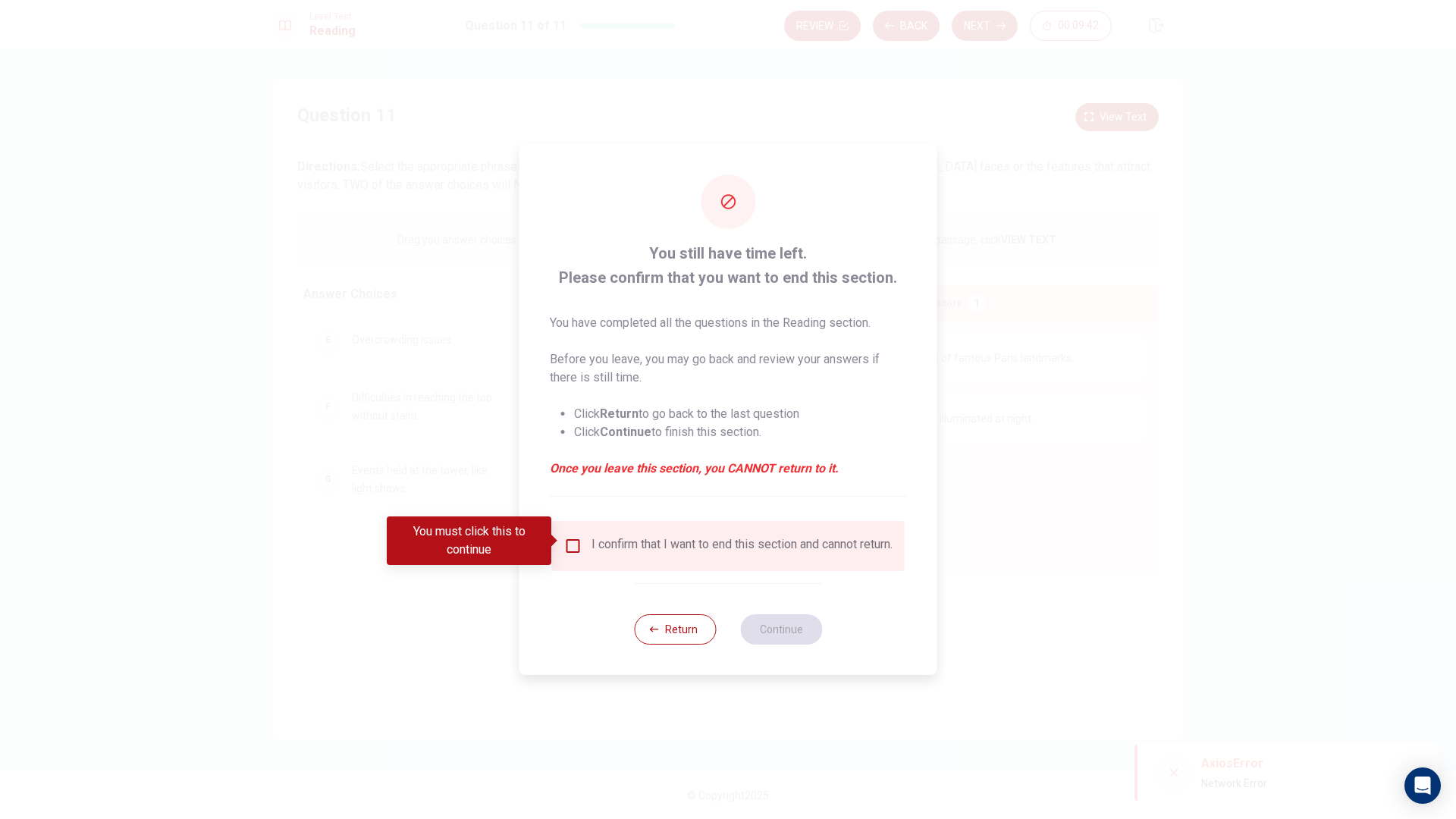
click at [559, 533] on div "You must click this to continue" at bounding box center [474, 540] width 175 height 48
click at [574, 537] on input "You must click this to continue" at bounding box center [573, 546] width 18 height 18
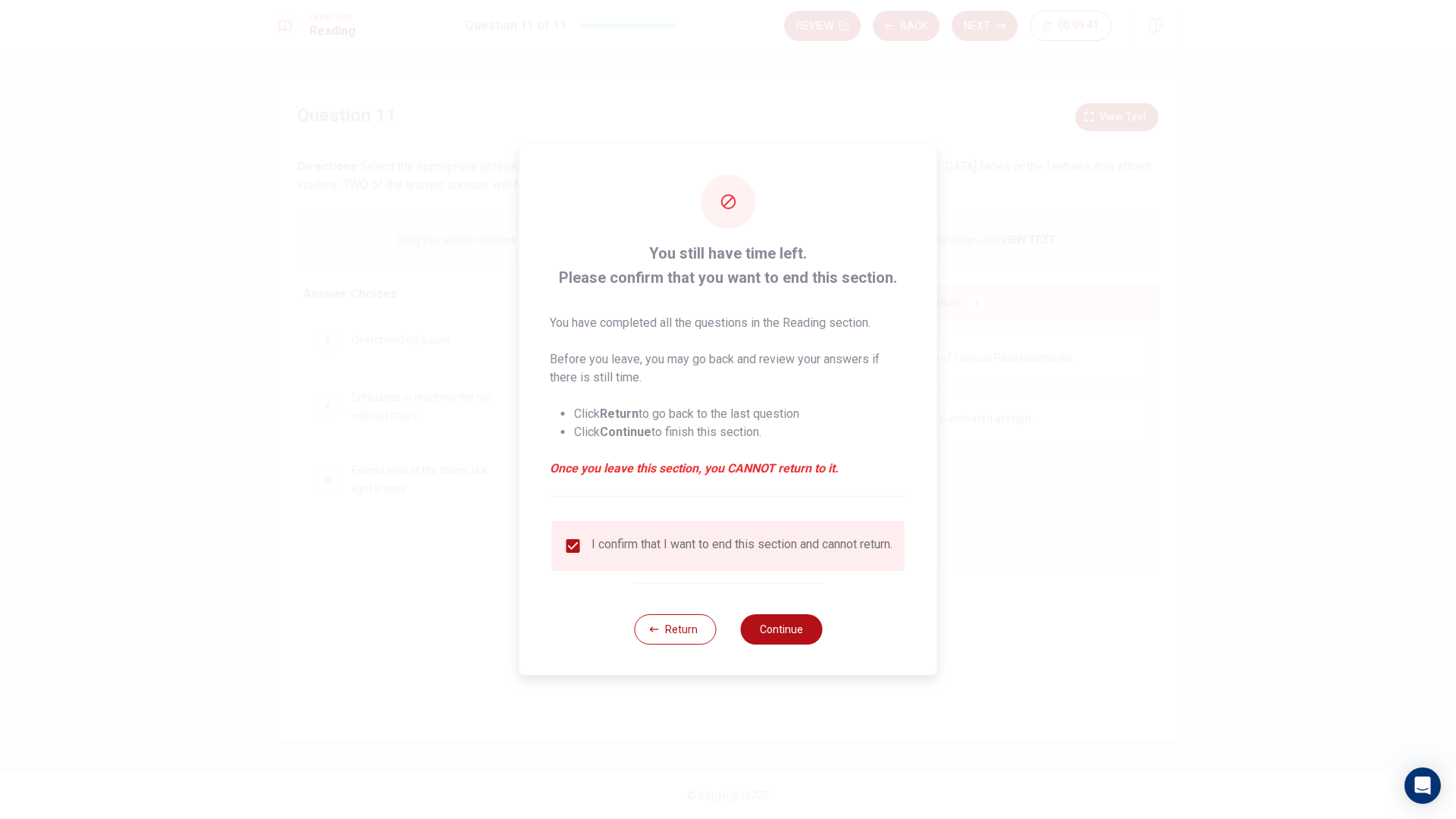
click at [800, 618] on div "Return Continue" at bounding box center [728, 628] width 188 height 92
click at [791, 636] on button "Continue" at bounding box center [781, 628] width 82 height 30
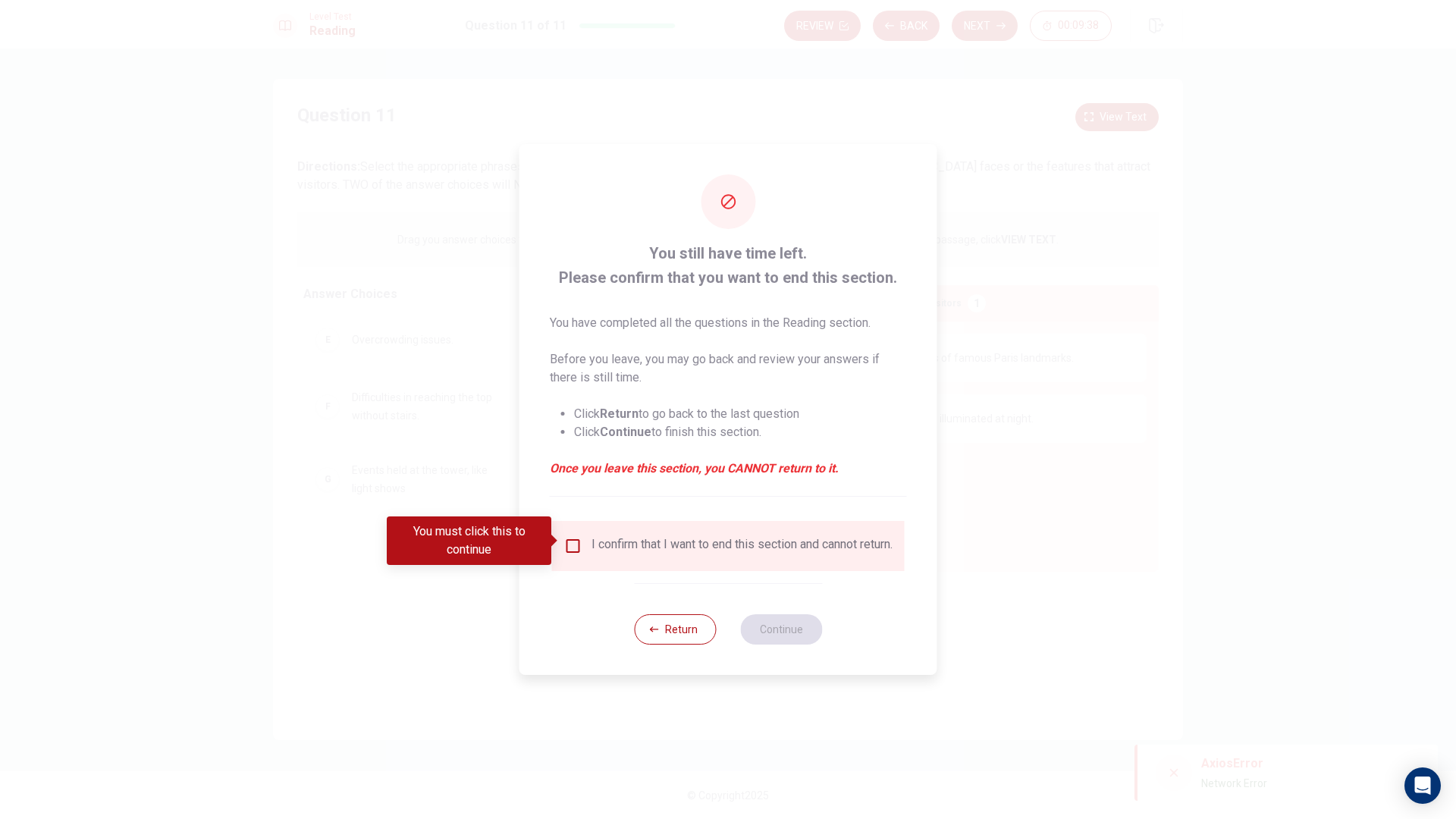
drag, startPoint x: 580, startPoint y: 542, endPoint x: 620, endPoint y: 584, distance: 58.0
click at [582, 547] on div "I confirm that I want to end this section and cannot return." at bounding box center [728, 546] width 328 height 18
click at [570, 540] on input "You must click this to continue" at bounding box center [573, 546] width 18 height 18
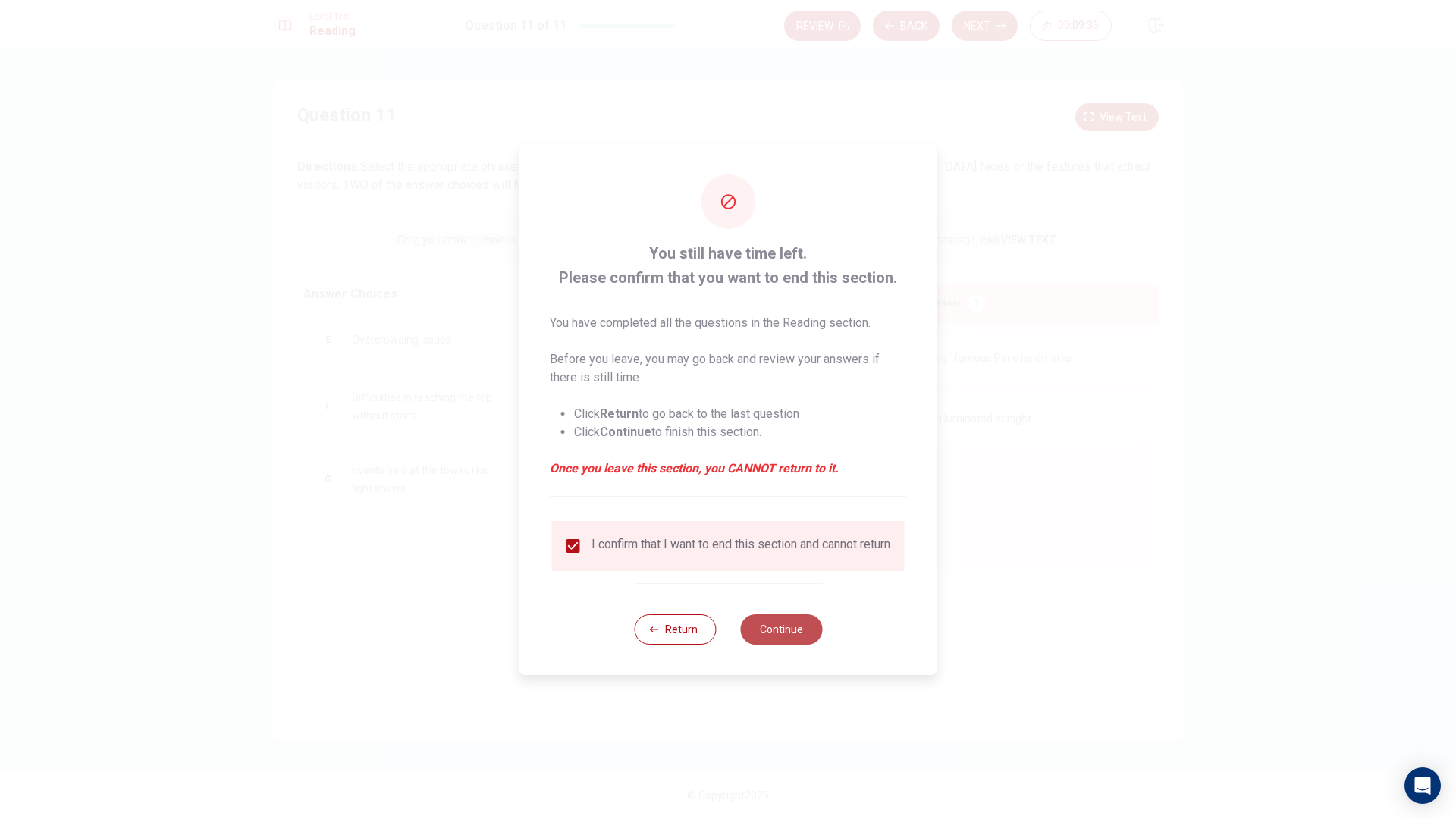
click at [763, 635] on button "Continue" at bounding box center [781, 628] width 82 height 30
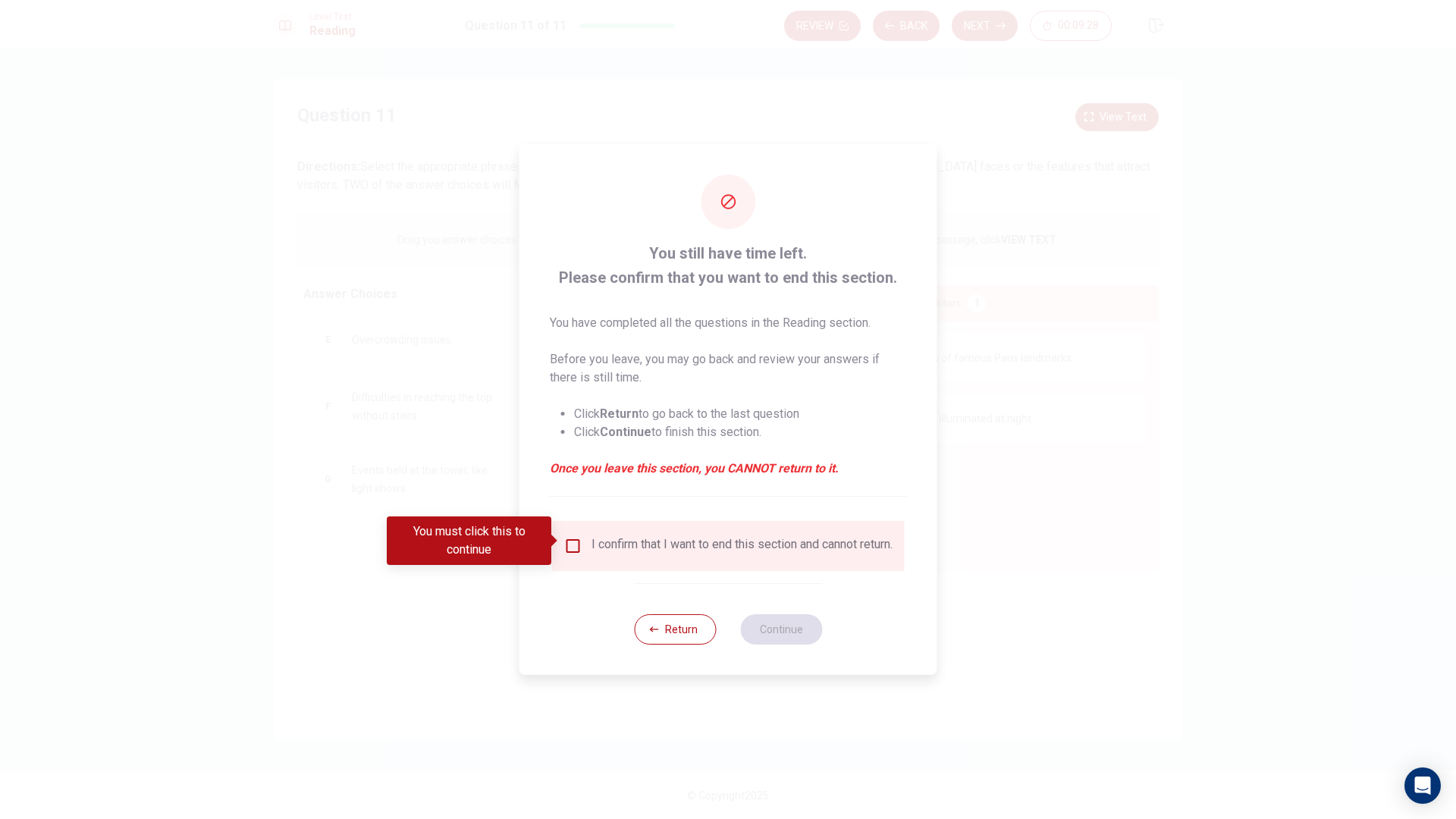
click at [576, 541] on input "You must click this to continue" at bounding box center [573, 546] width 18 height 18
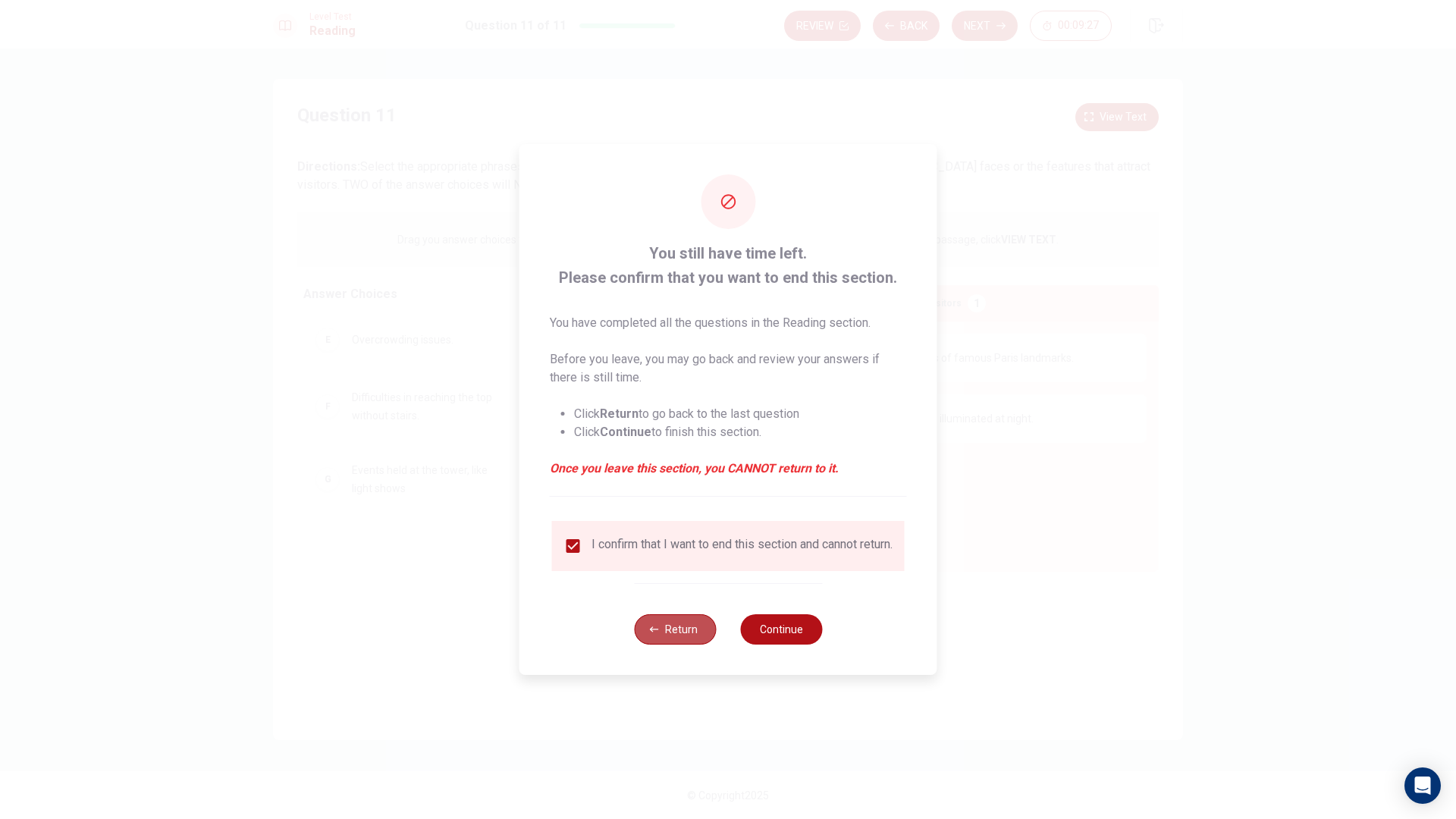
click at [690, 635] on button "Return" at bounding box center [674, 628] width 82 height 30
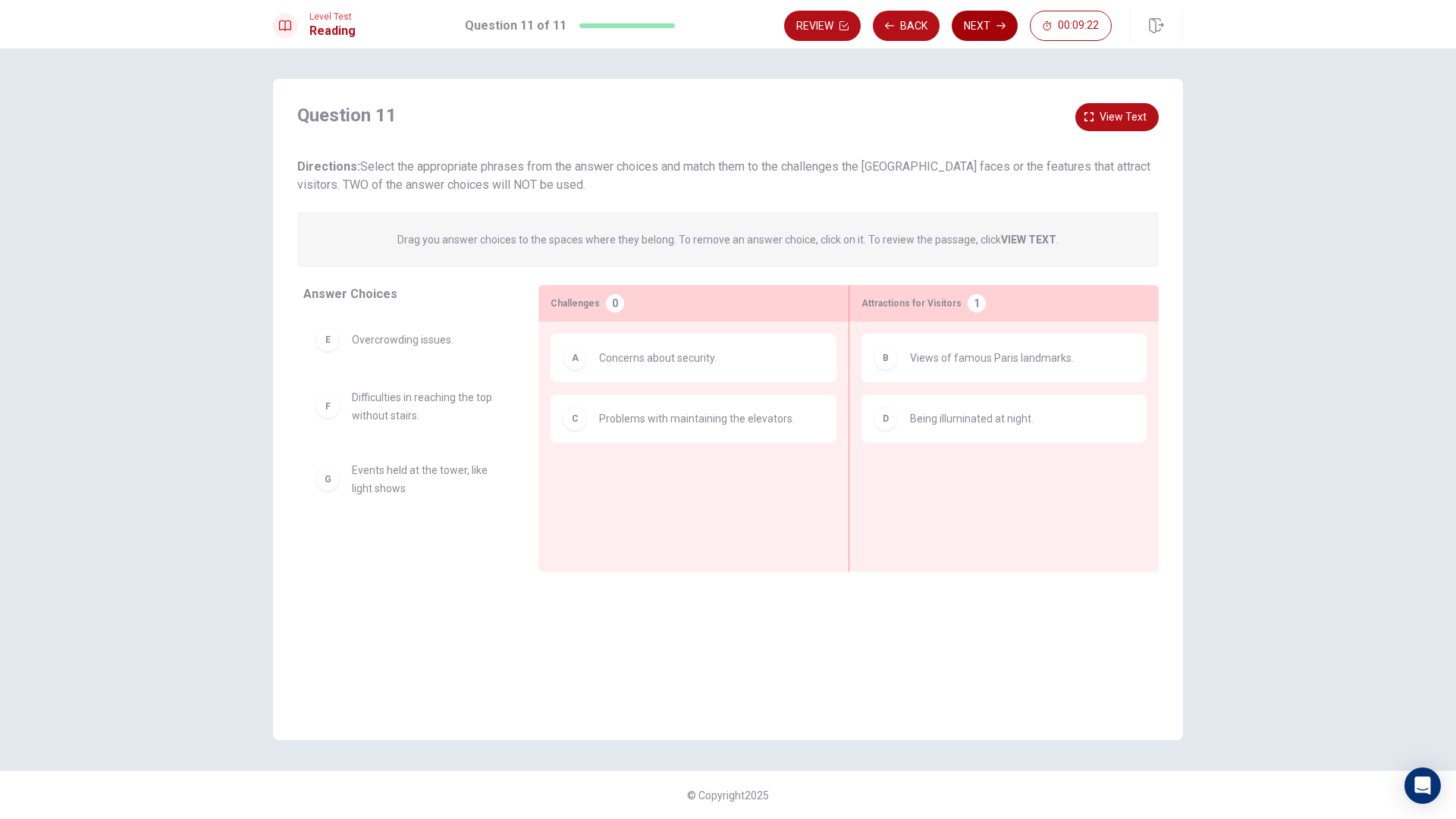
click at [983, 25] on button "Next" at bounding box center [985, 25] width 66 height 30
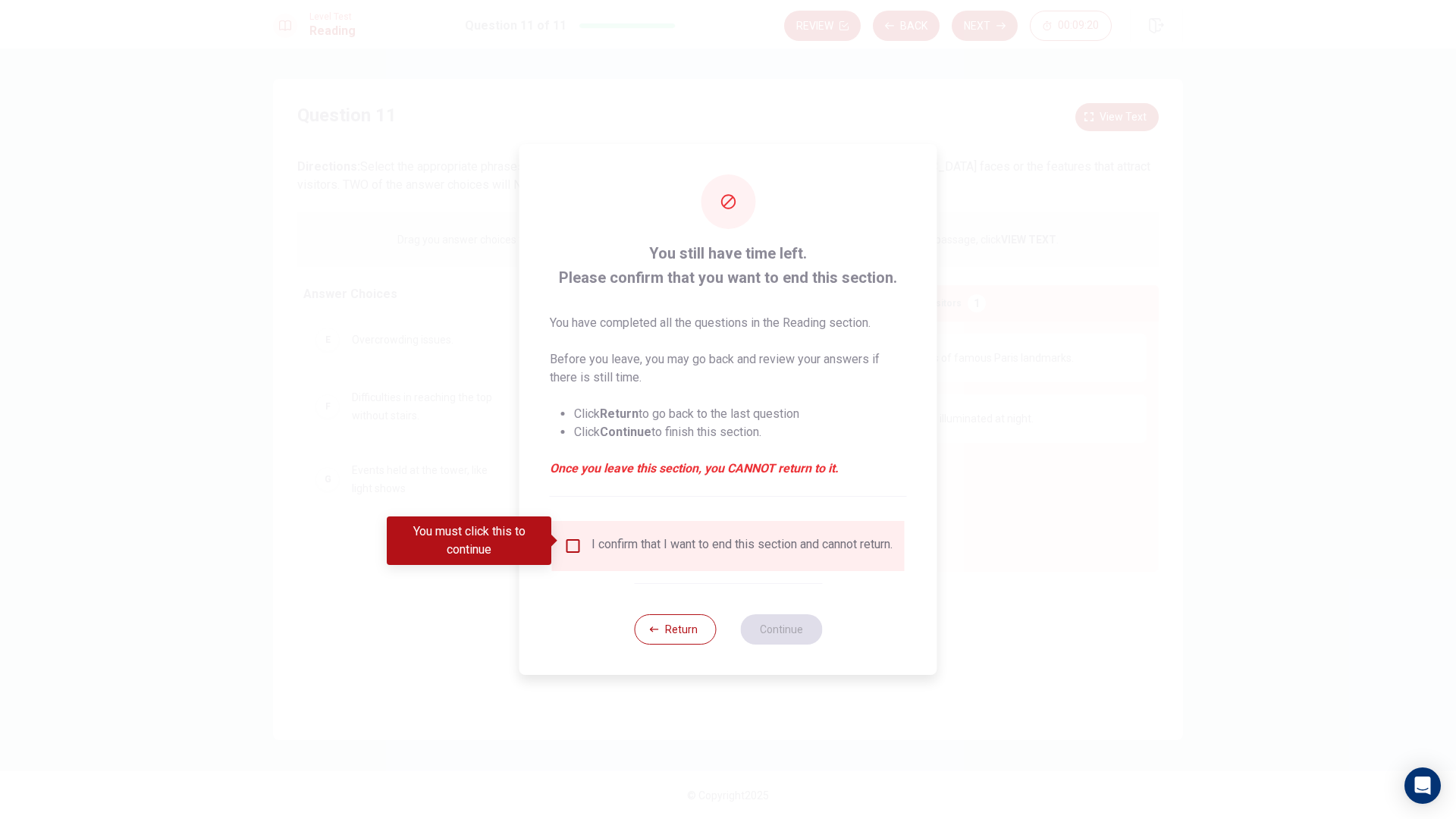
click at [570, 543] on input "You must click this to continue" at bounding box center [573, 546] width 18 height 18
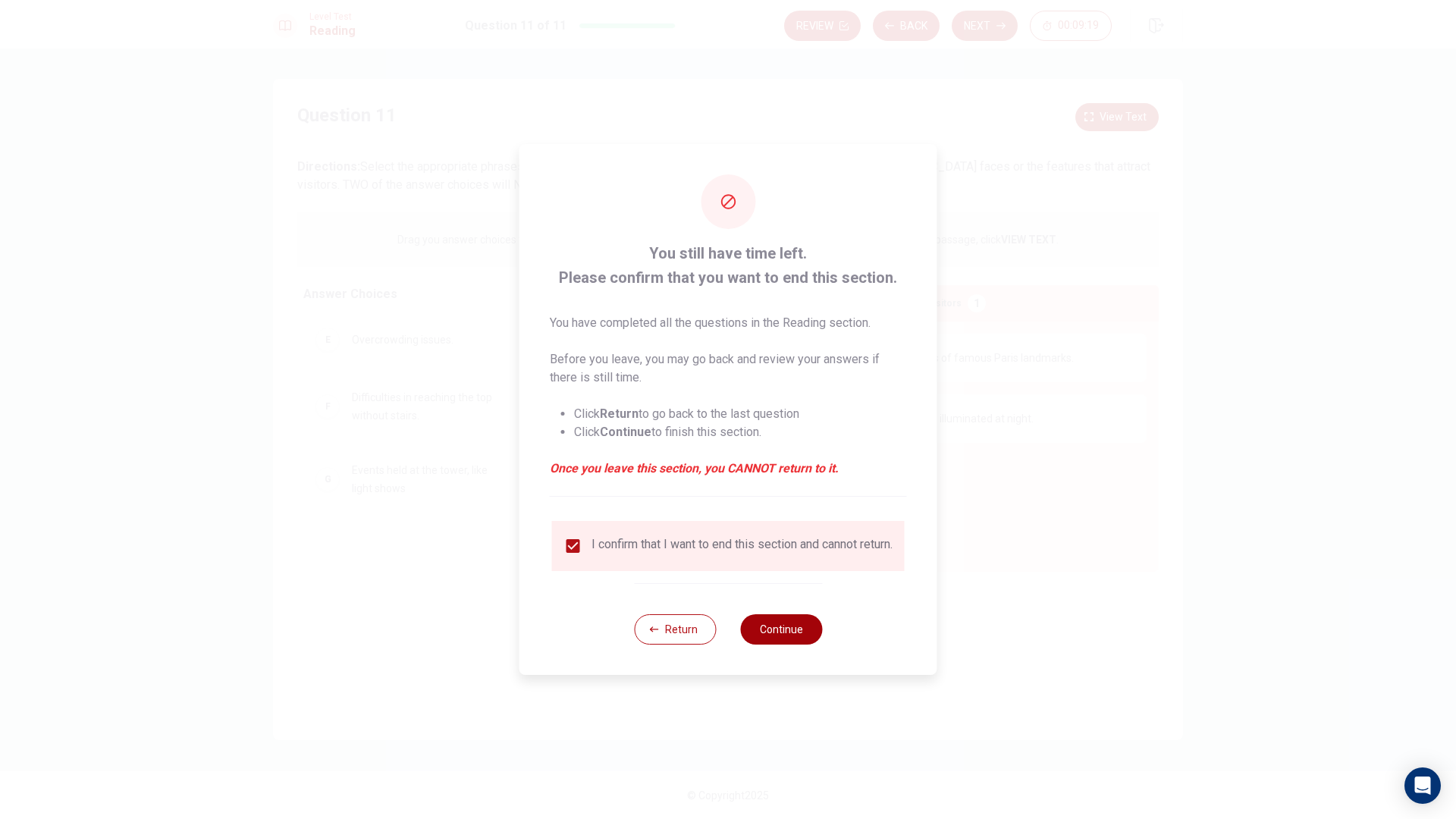
click at [778, 644] on button "Continue" at bounding box center [781, 628] width 82 height 30
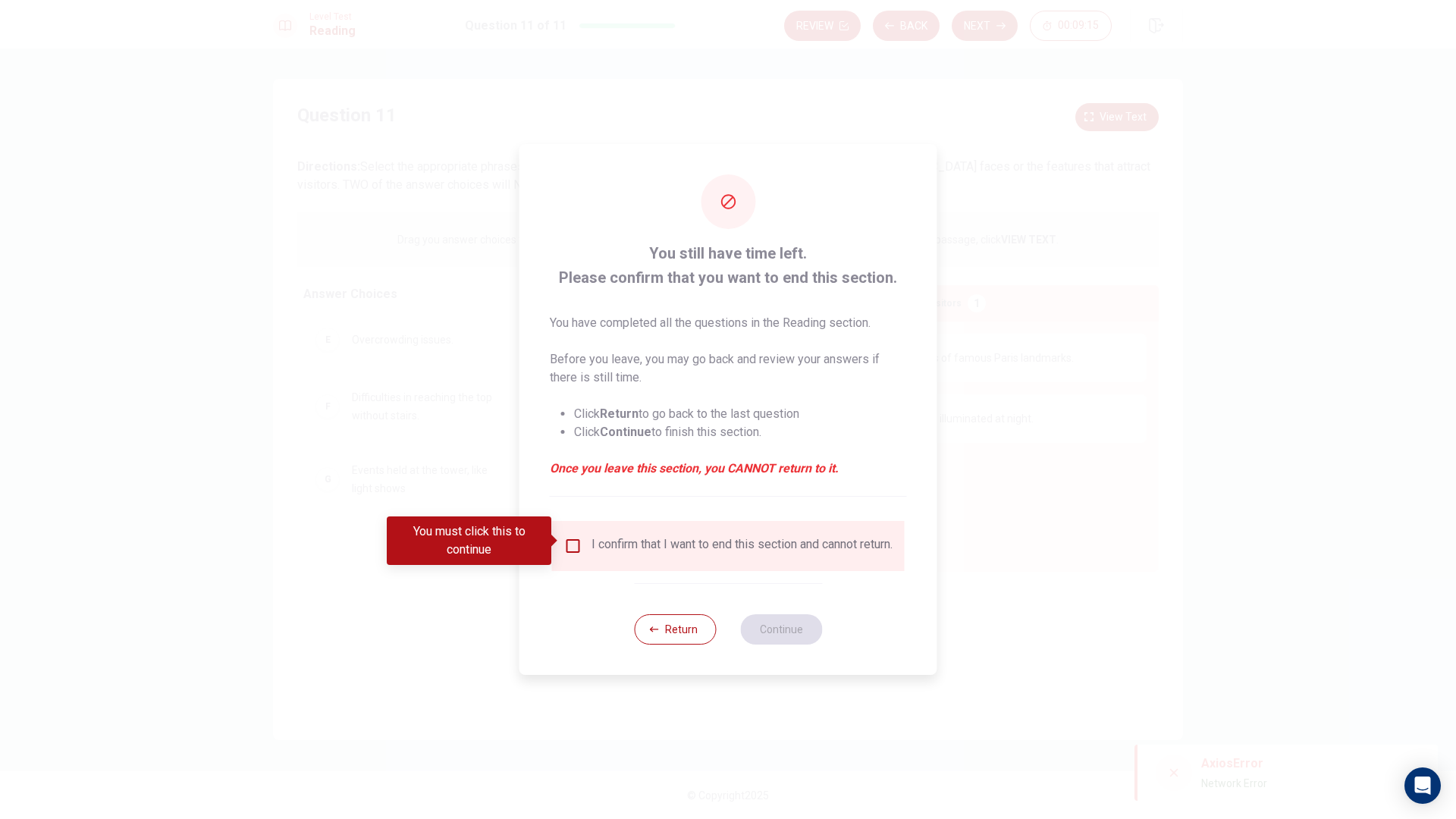
click at [1075, 545] on div at bounding box center [728, 409] width 1456 height 819
click at [574, 542] on input "You must click this to continue" at bounding box center [573, 546] width 18 height 18
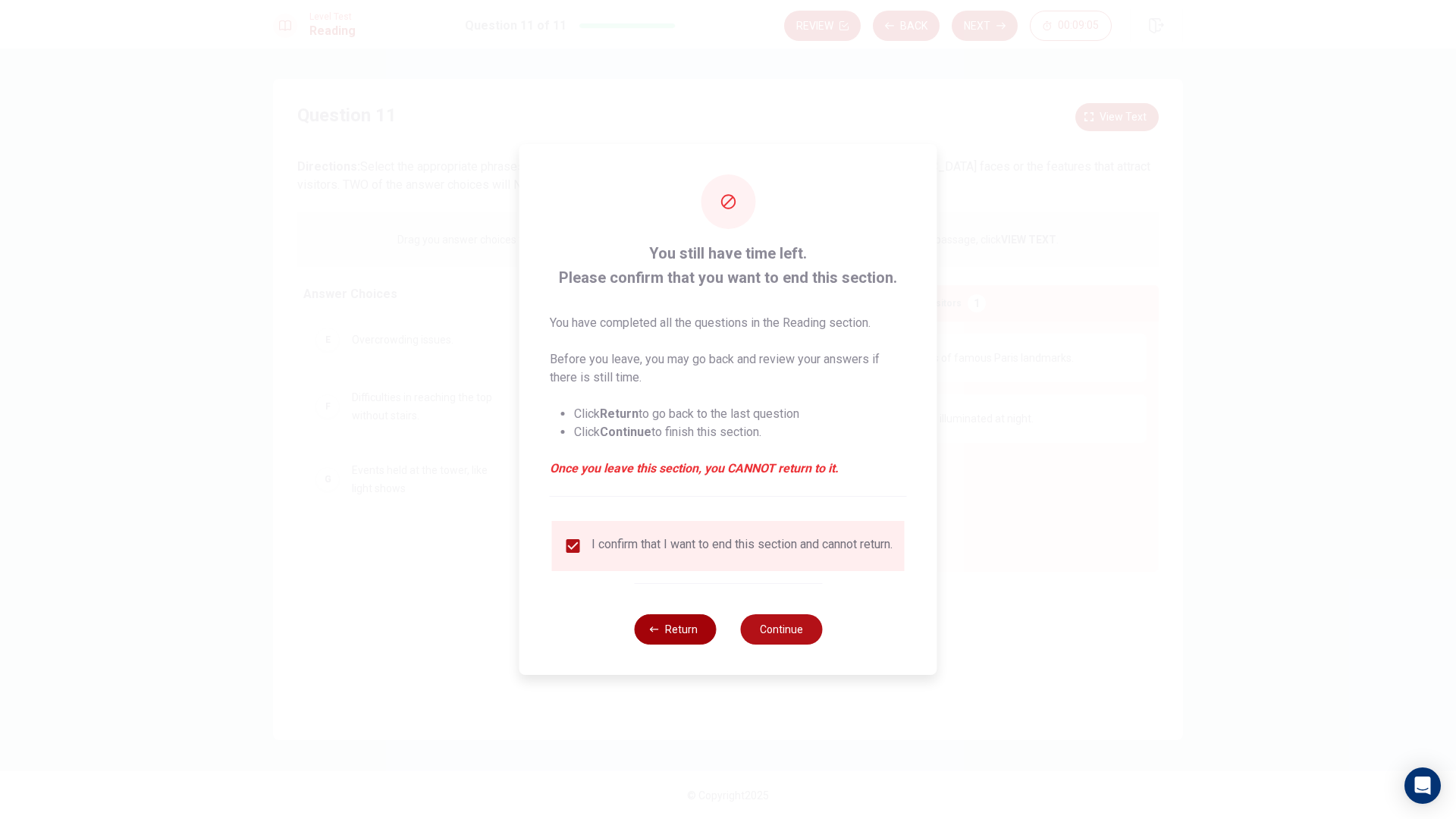
click at [644, 630] on button "Return" at bounding box center [674, 628] width 82 height 30
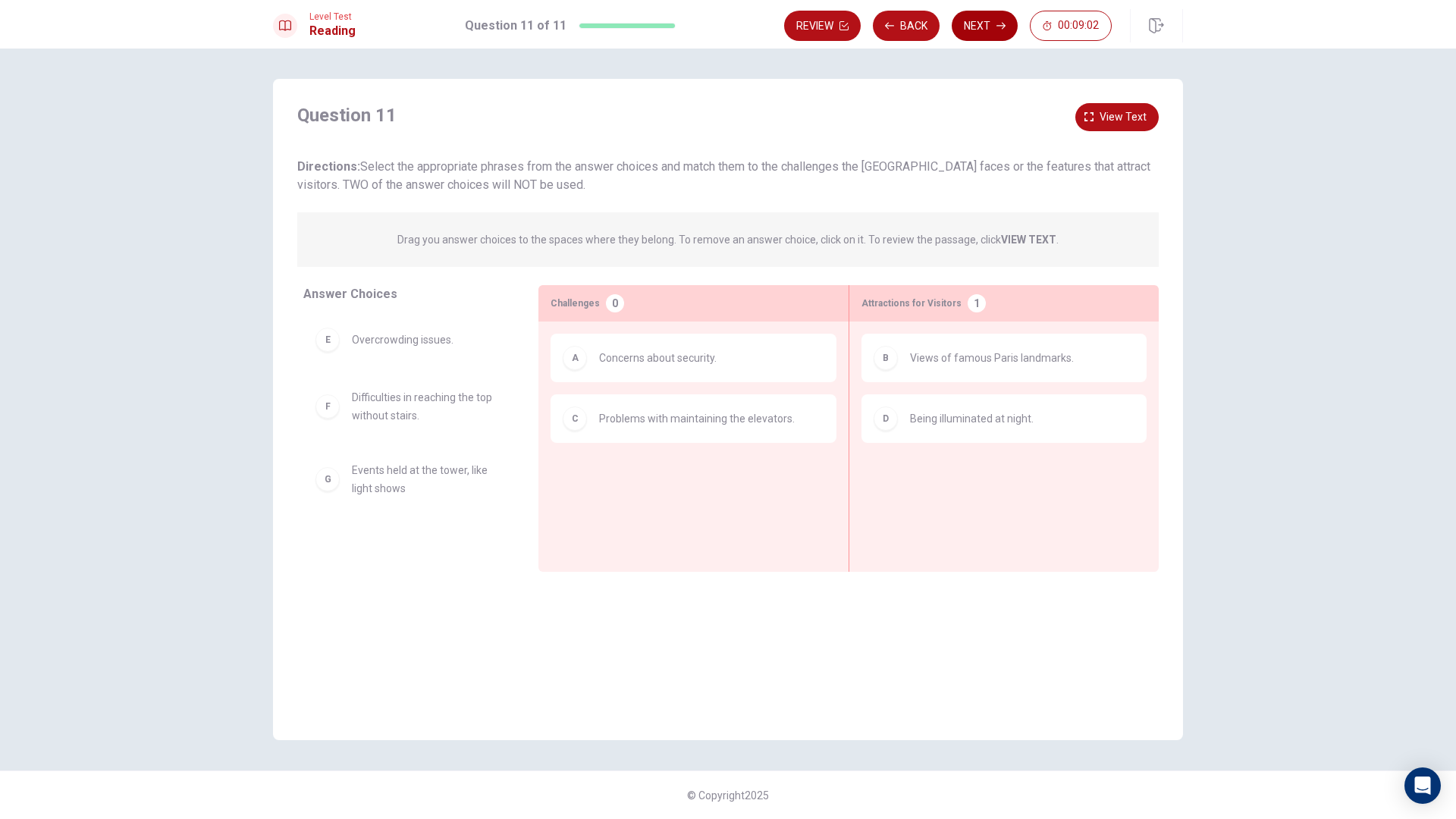
click at [1003, 34] on button "Next" at bounding box center [985, 25] width 66 height 30
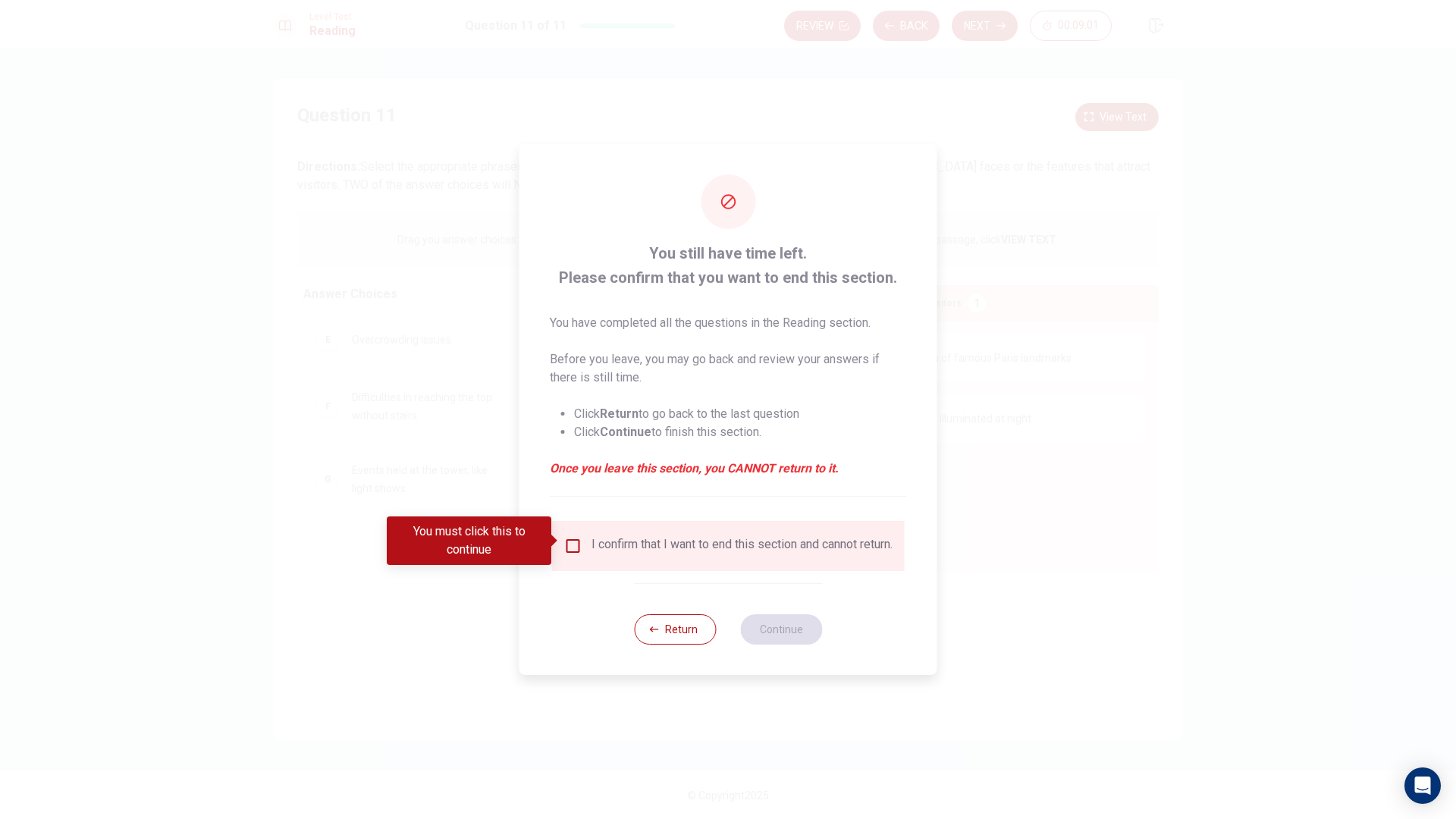
click at [572, 551] on div "I confirm that I want to end this section and cannot return." at bounding box center [728, 546] width 328 height 18
click at [571, 546] on input "You must click this to continue" at bounding box center [573, 546] width 18 height 18
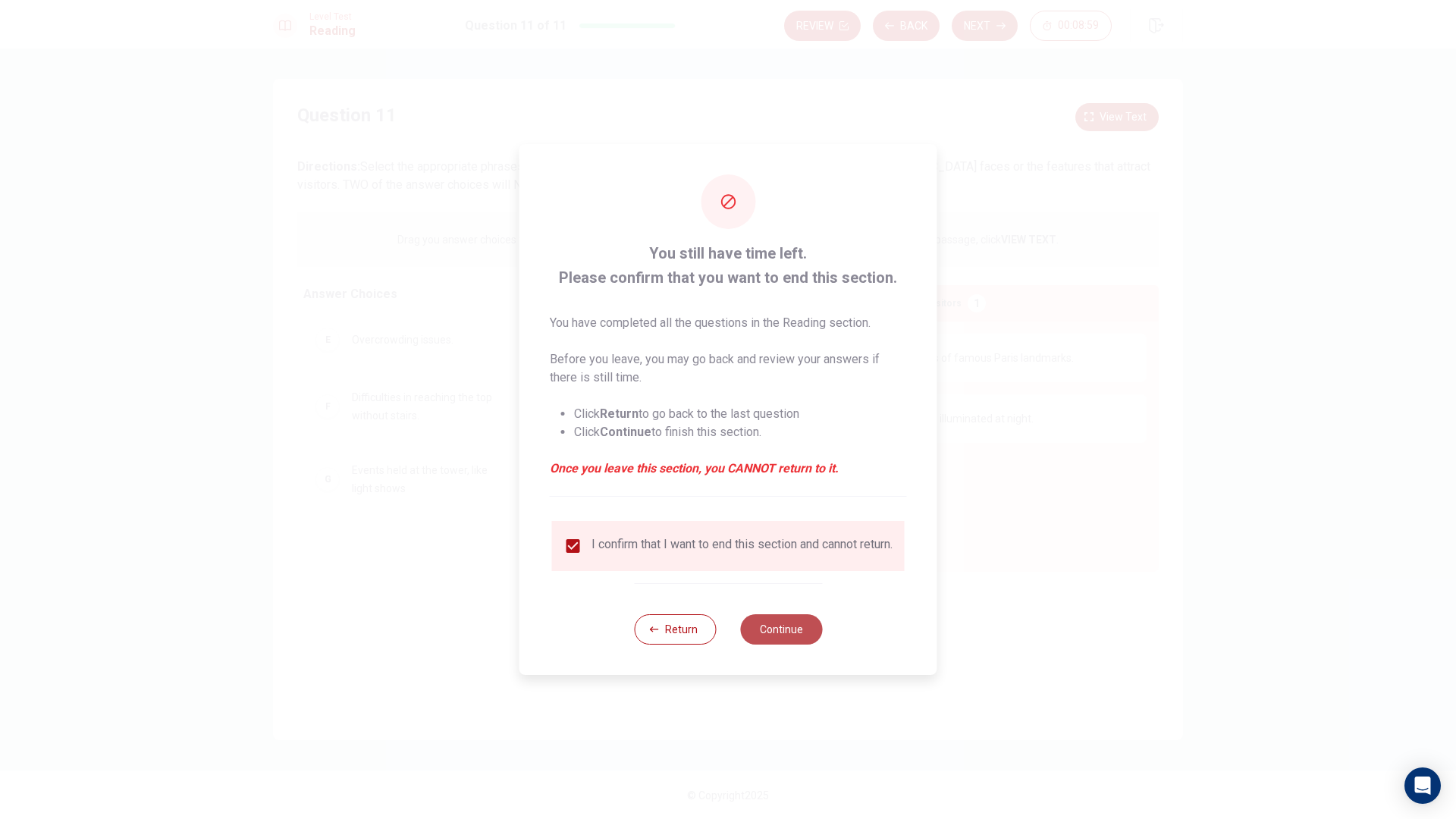
click at [789, 638] on button "Continue" at bounding box center [781, 628] width 82 height 30
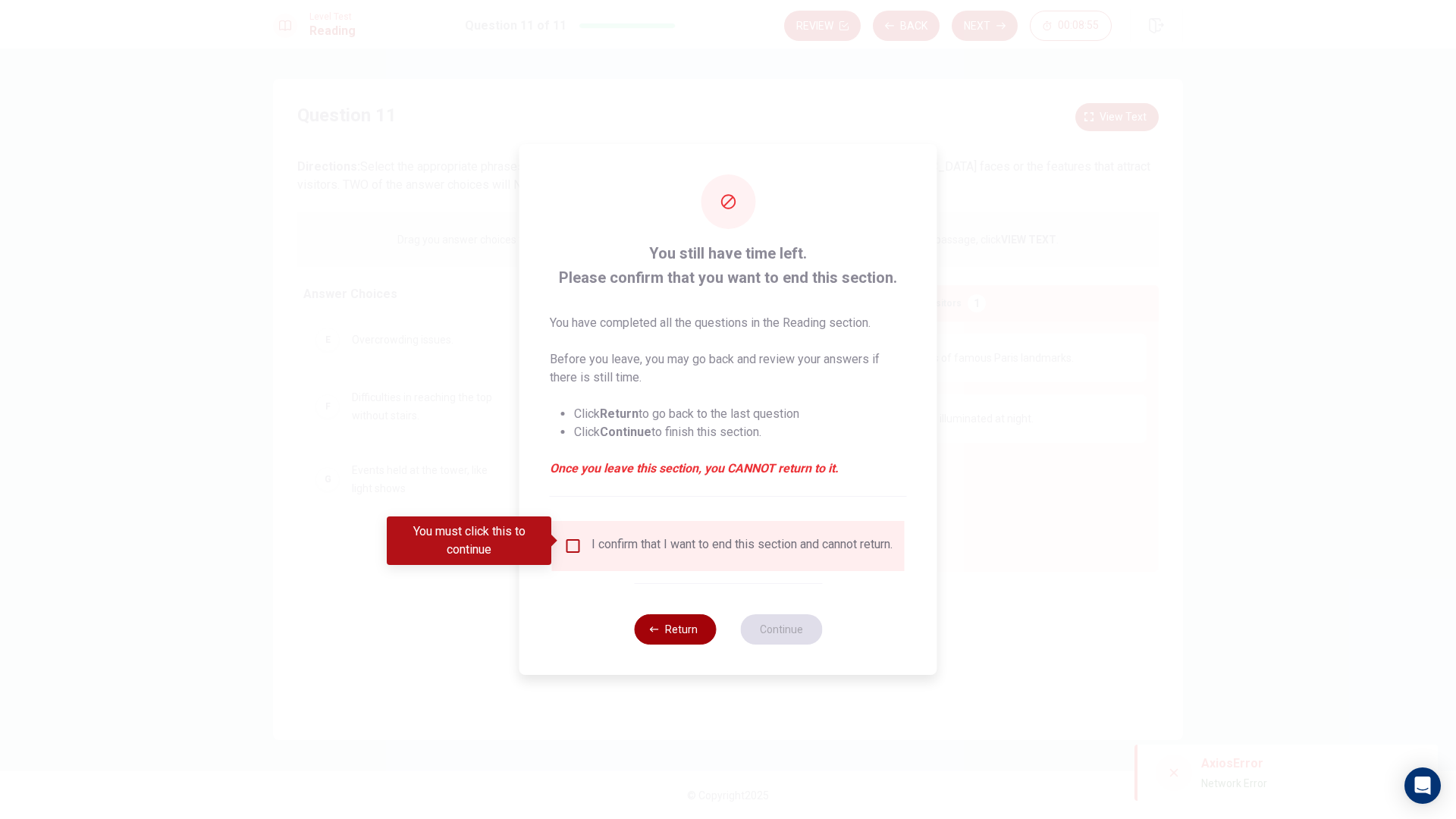
click at [705, 644] on button "Return" at bounding box center [674, 628] width 82 height 30
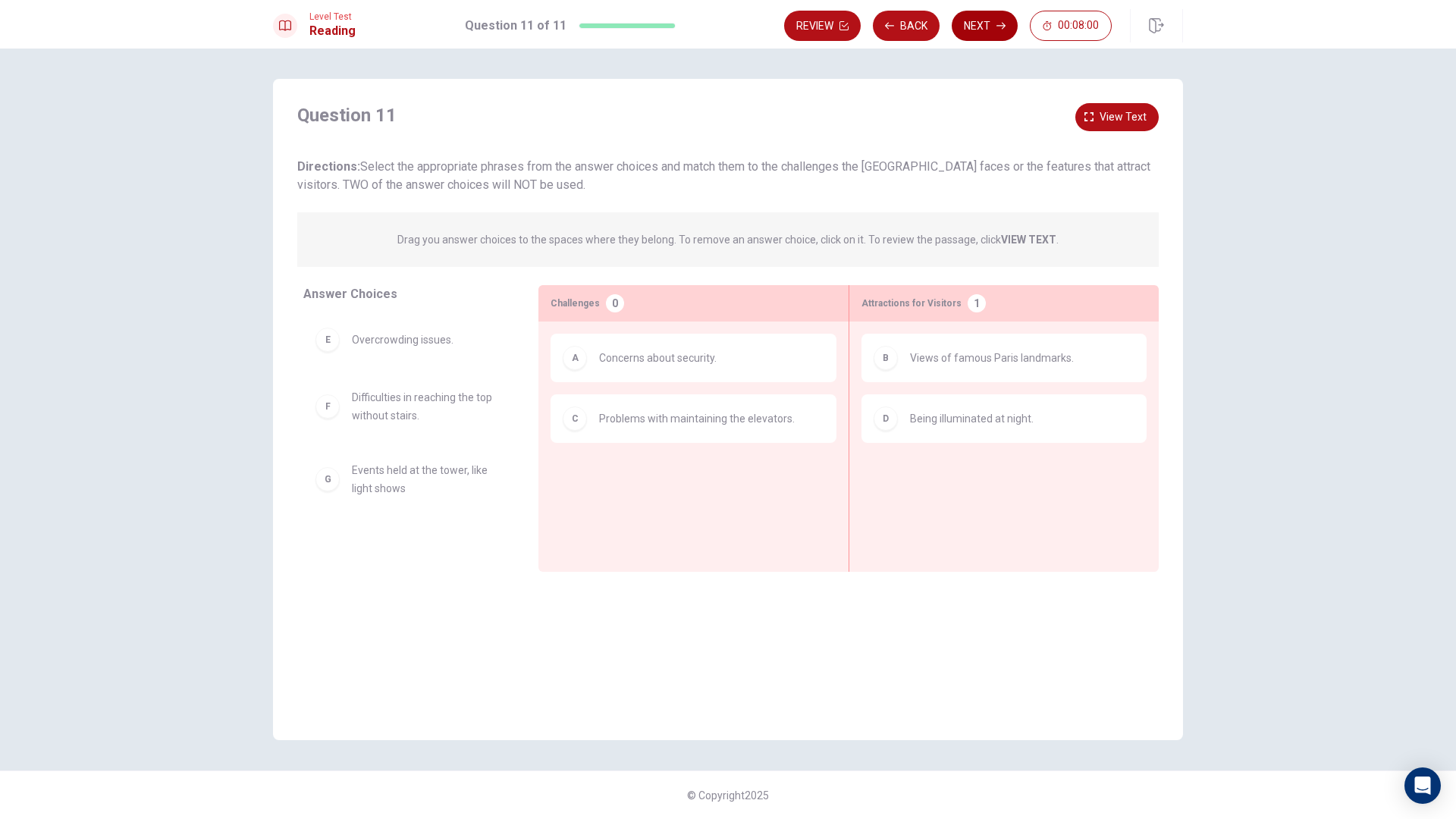
click at [971, 38] on button "Next" at bounding box center [985, 25] width 66 height 30
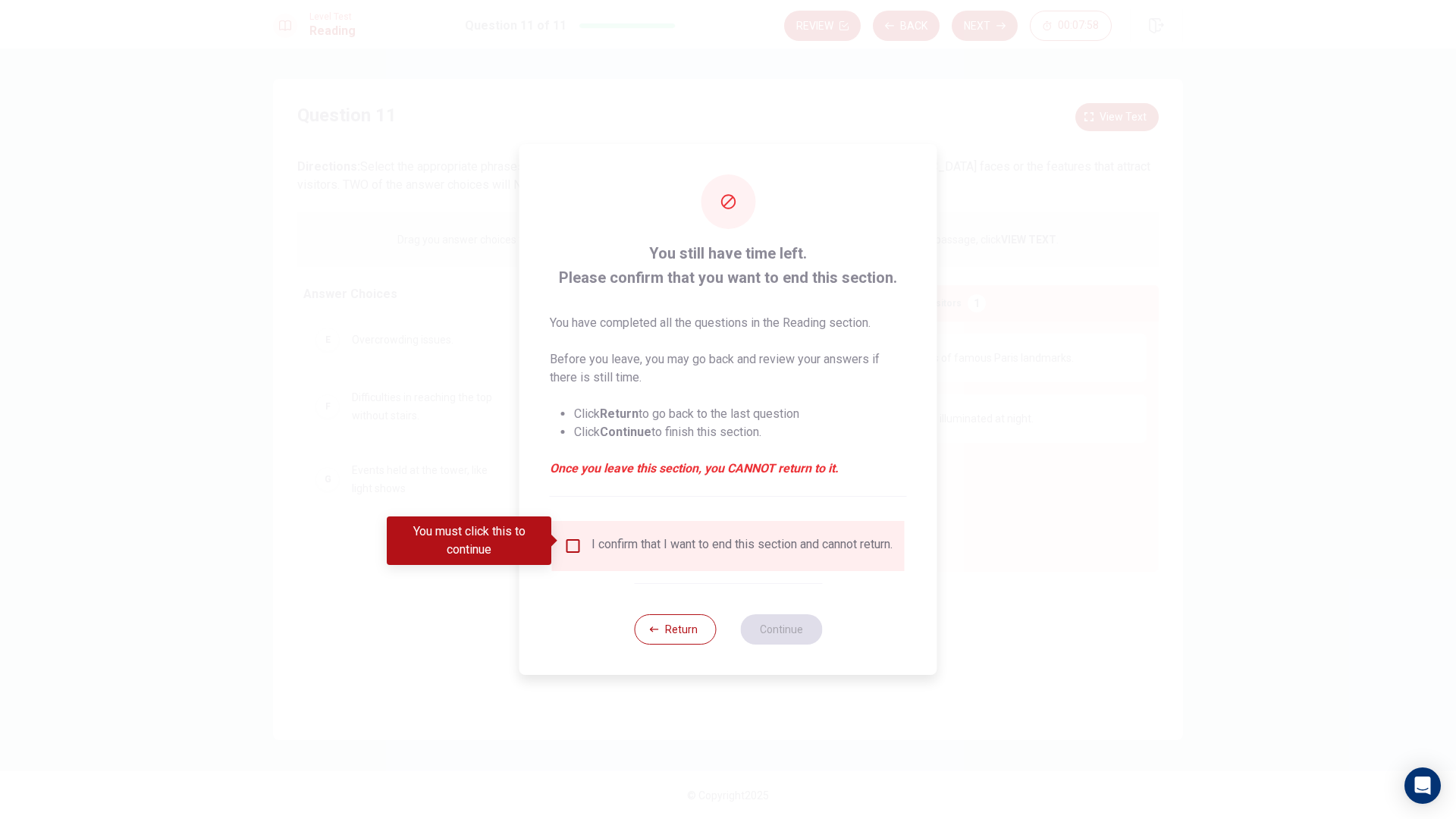
click at [585, 547] on div "I confirm that I want to end this section and cannot return." at bounding box center [728, 546] width 328 height 18
click at [577, 545] on input "You must click this to continue" at bounding box center [573, 546] width 18 height 18
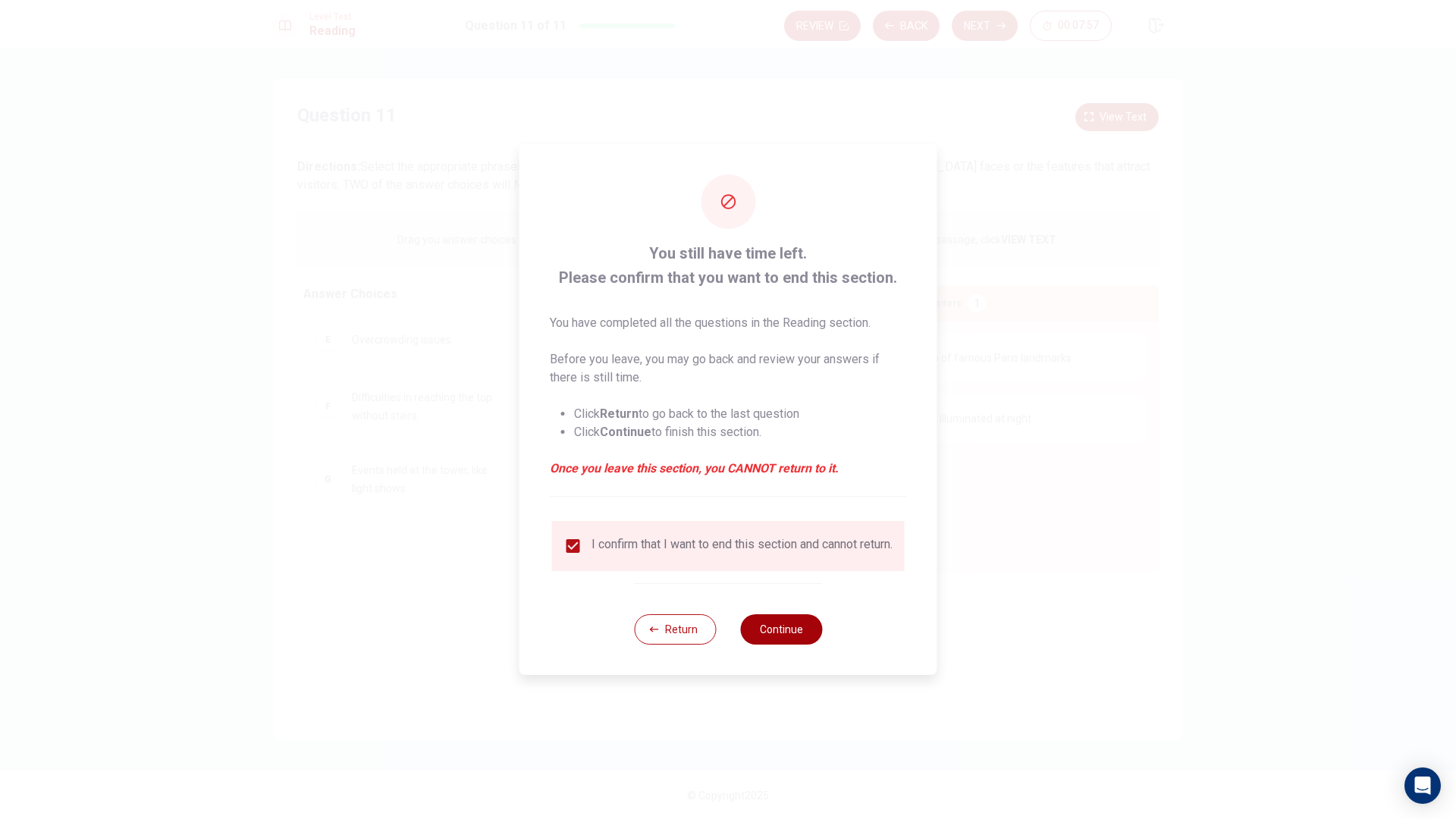
click at [799, 643] on button "Continue" at bounding box center [781, 628] width 82 height 30
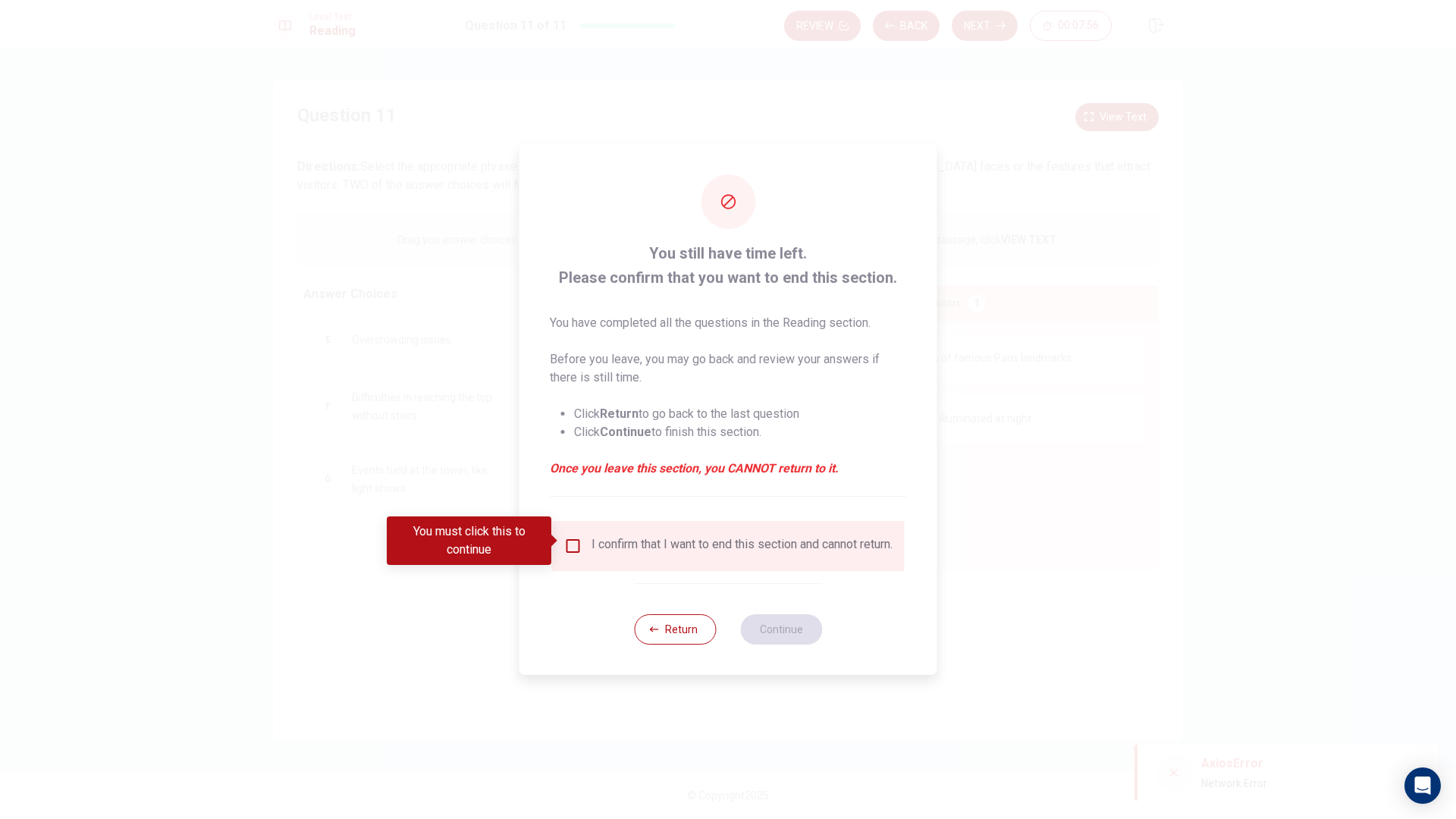
click at [1034, 534] on div at bounding box center [728, 409] width 1456 height 819
click at [675, 621] on button "Return" at bounding box center [674, 628] width 82 height 30
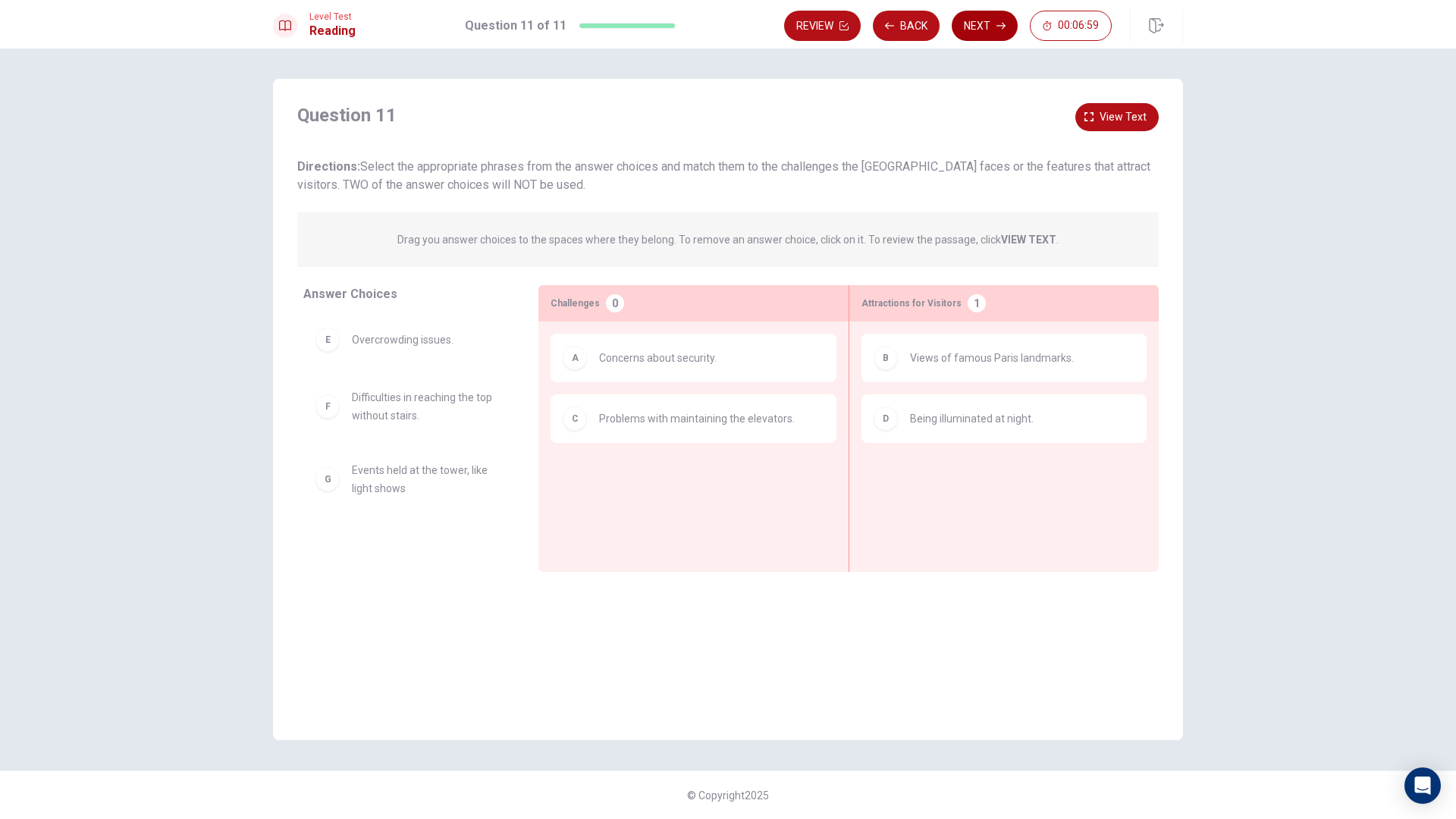
click at [985, 25] on button "Next" at bounding box center [985, 25] width 66 height 30
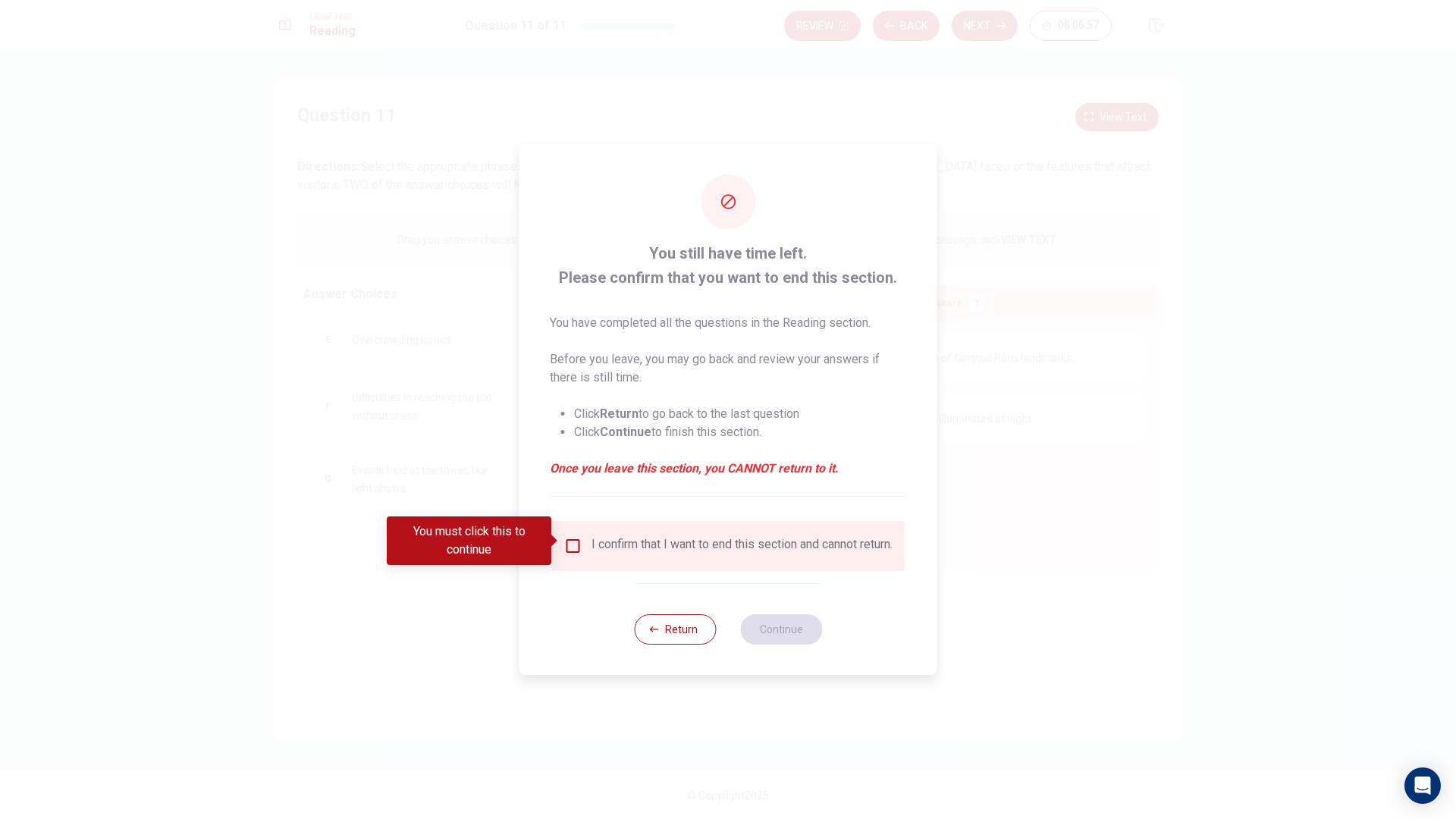
click at [571, 530] on div "I confirm that I want to end this section and cannot return." at bounding box center [728, 545] width 353 height 50
click at [587, 547] on div "I confirm that I want to end this section and cannot return." at bounding box center [728, 546] width 328 height 18
click at [570, 549] on input "You must click this to continue" at bounding box center [573, 546] width 18 height 18
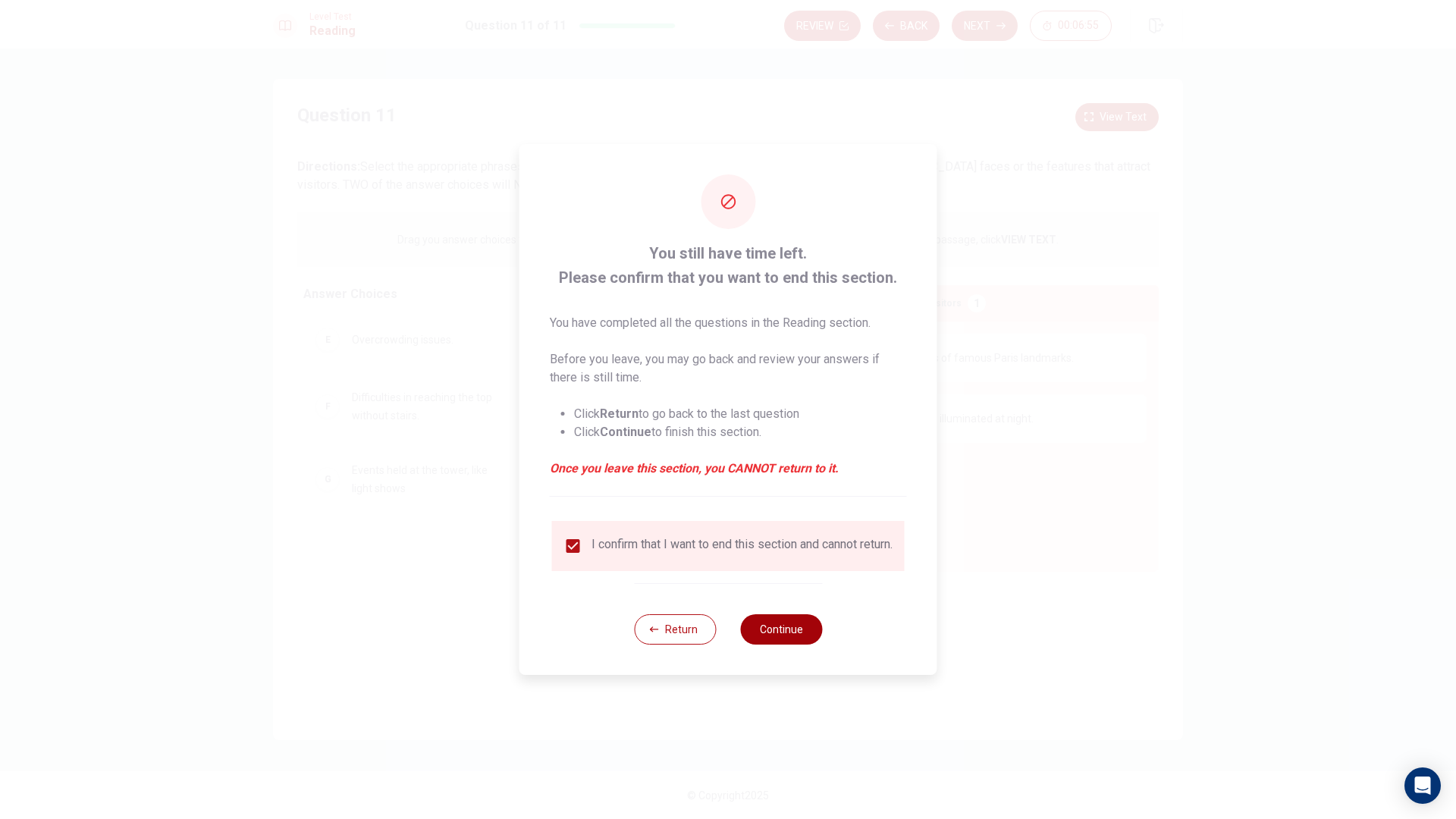
click at [787, 643] on button "Continue" at bounding box center [781, 628] width 82 height 30
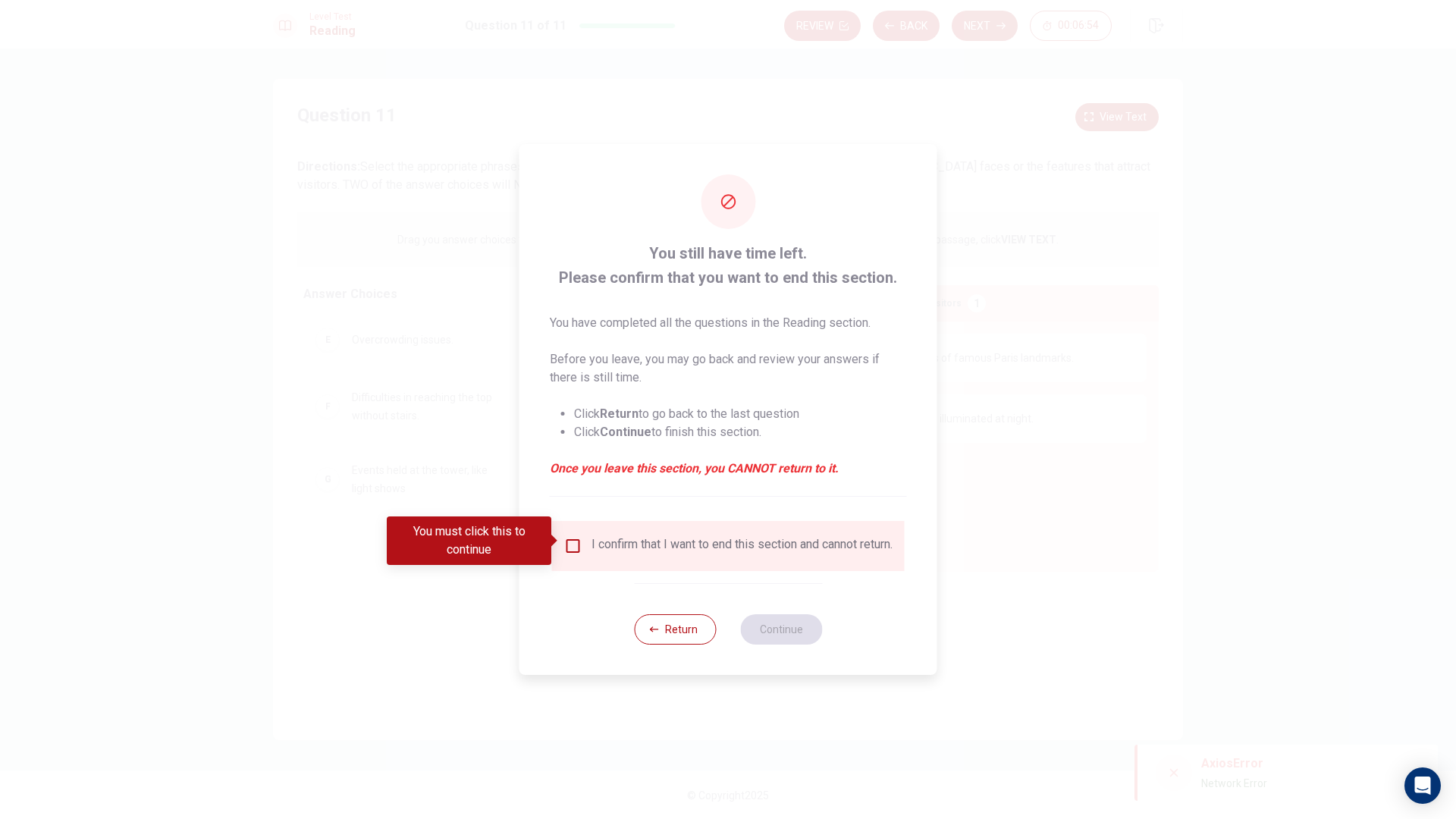
click at [942, 599] on div at bounding box center [728, 409] width 1456 height 819
click at [1040, 587] on div at bounding box center [728, 409] width 1456 height 819
click at [657, 633] on icon "button" at bounding box center [654, 628] width 9 height 9
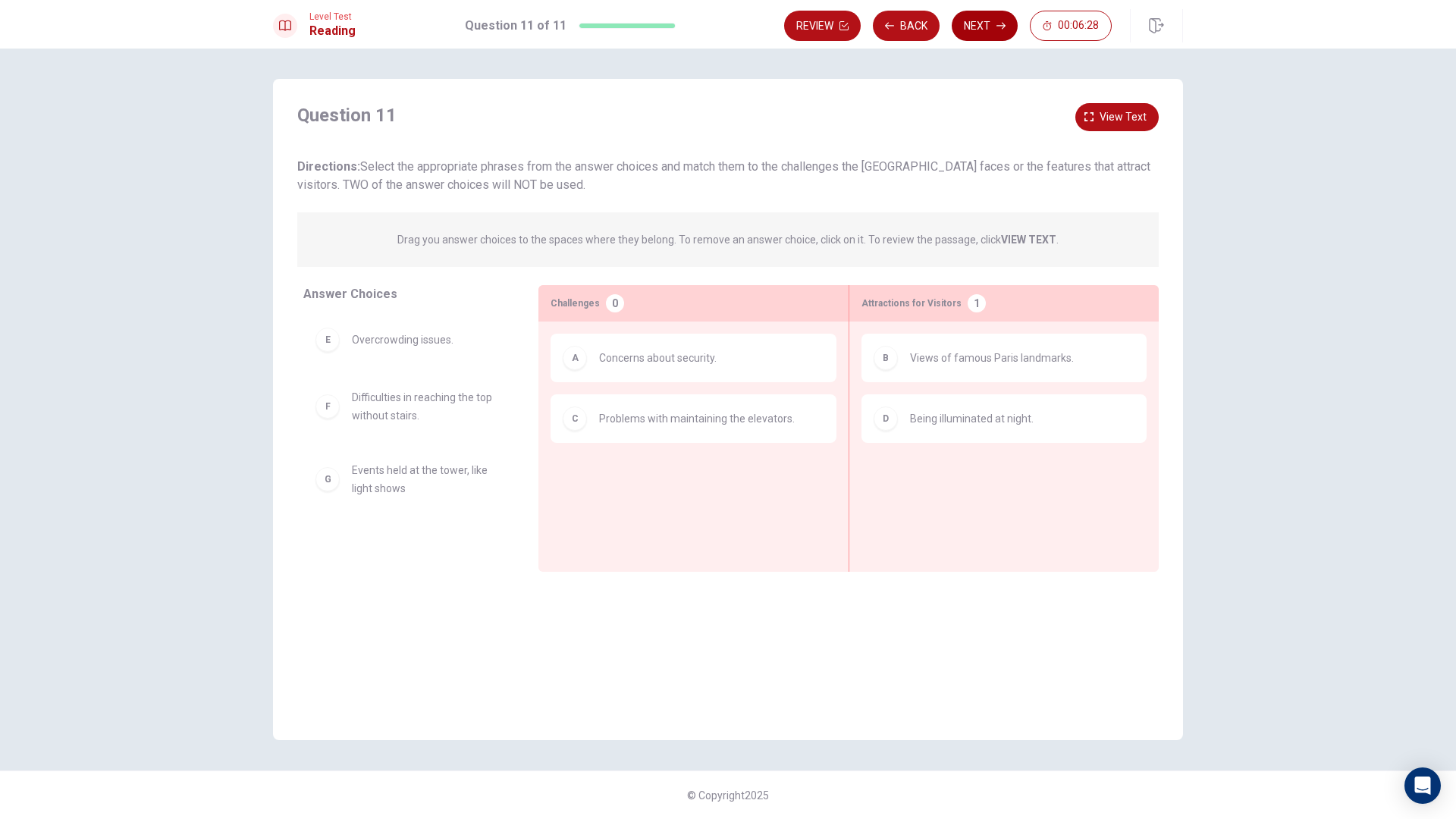
click at [967, 29] on button "Next" at bounding box center [985, 25] width 66 height 30
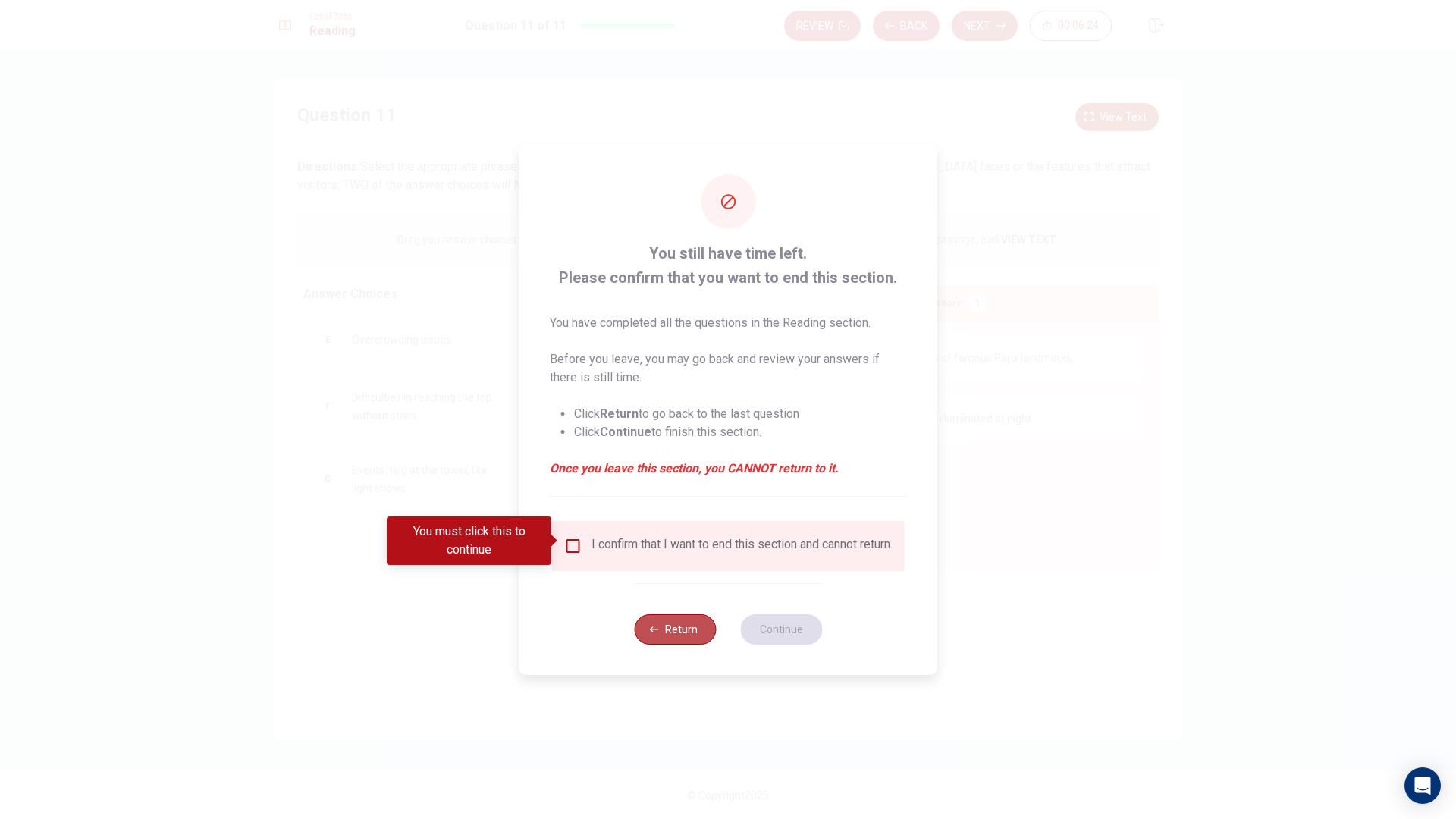
click at [654, 621] on button "Return" at bounding box center [674, 628] width 82 height 30
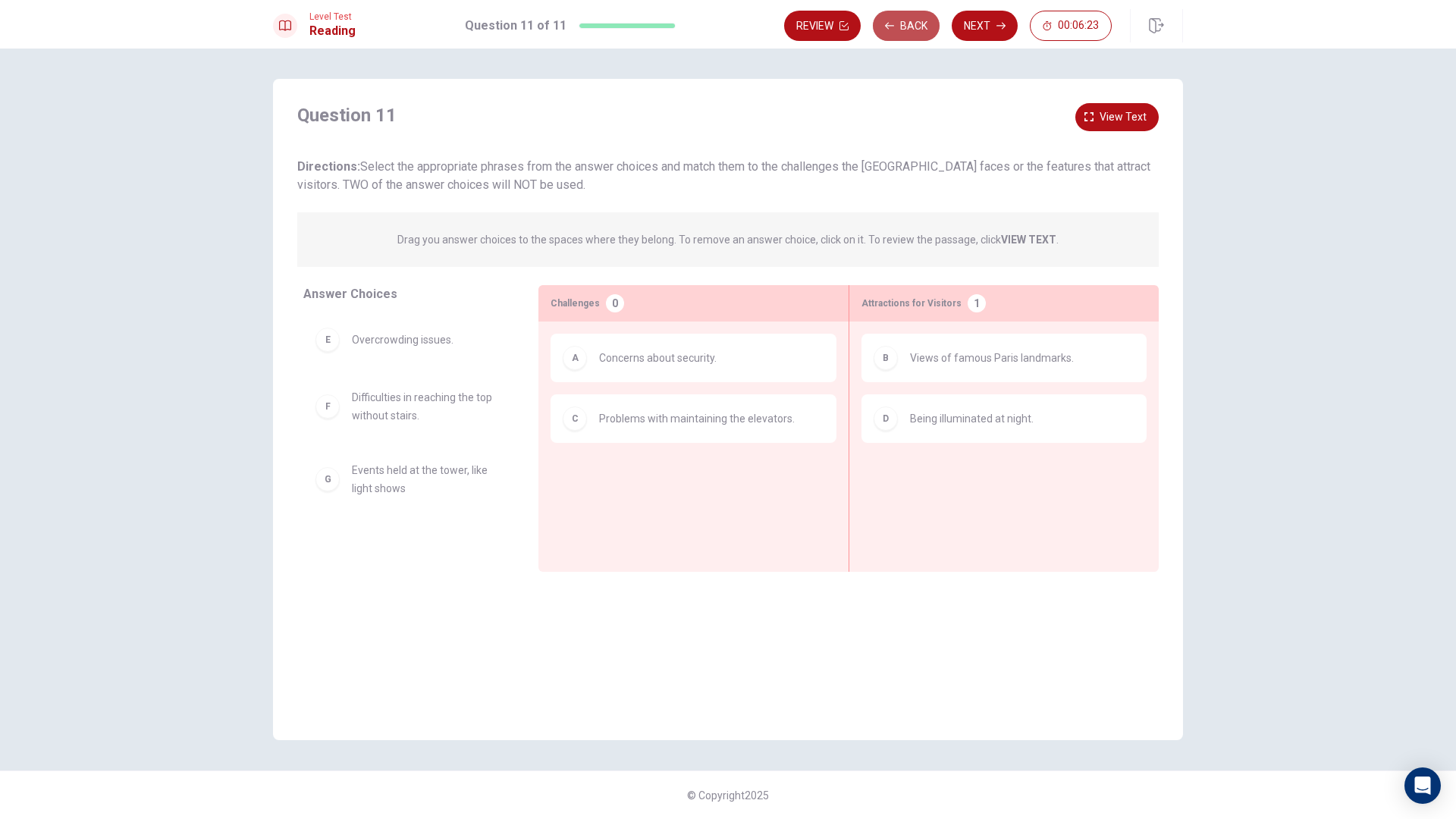
click at [914, 29] on button "Back" at bounding box center [906, 25] width 67 height 30
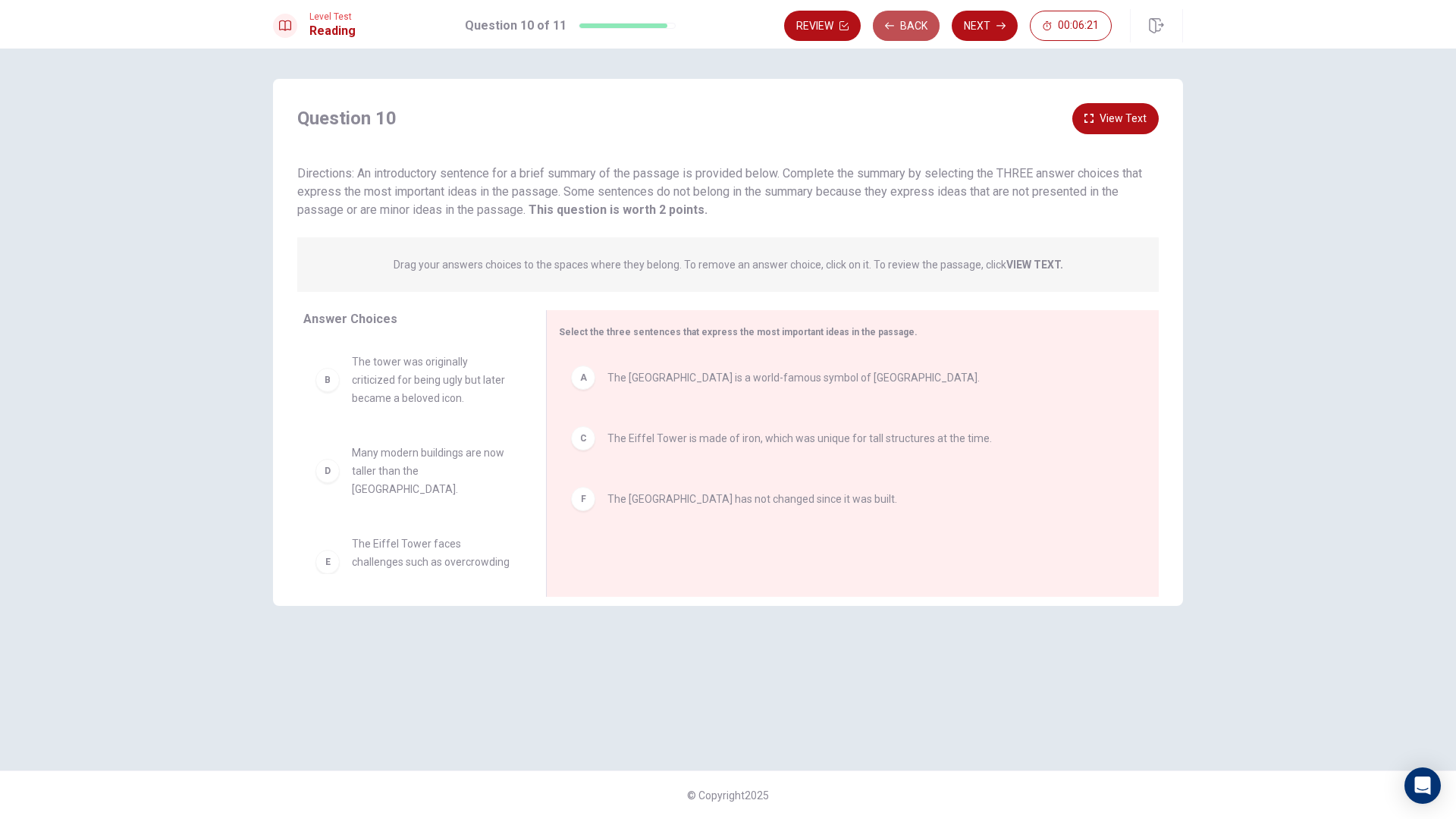
click at [916, 29] on button "Back" at bounding box center [906, 25] width 67 height 30
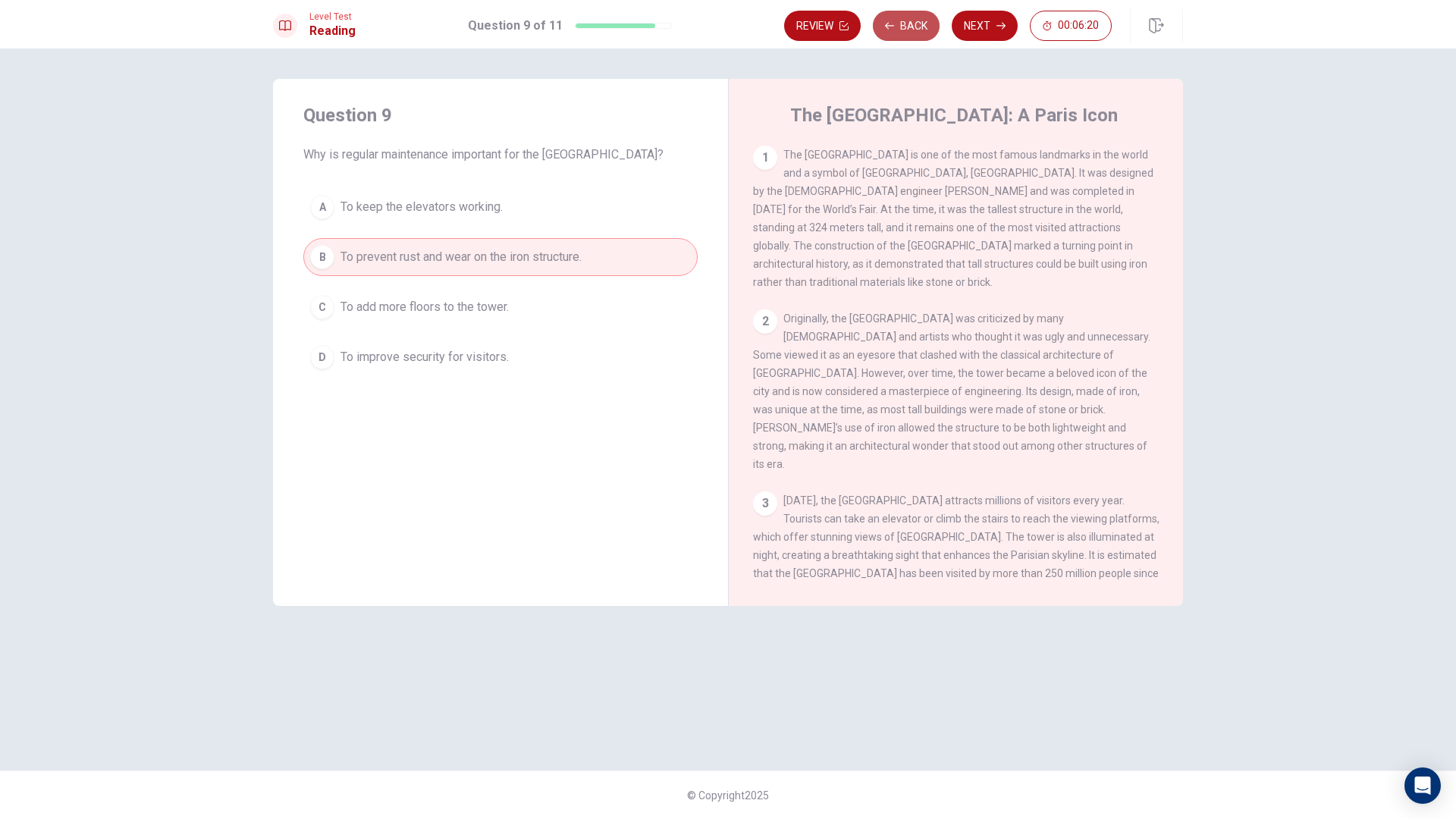
click at [916, 34] on button "Back" at bounding box center [906, 25] width 67 height 30
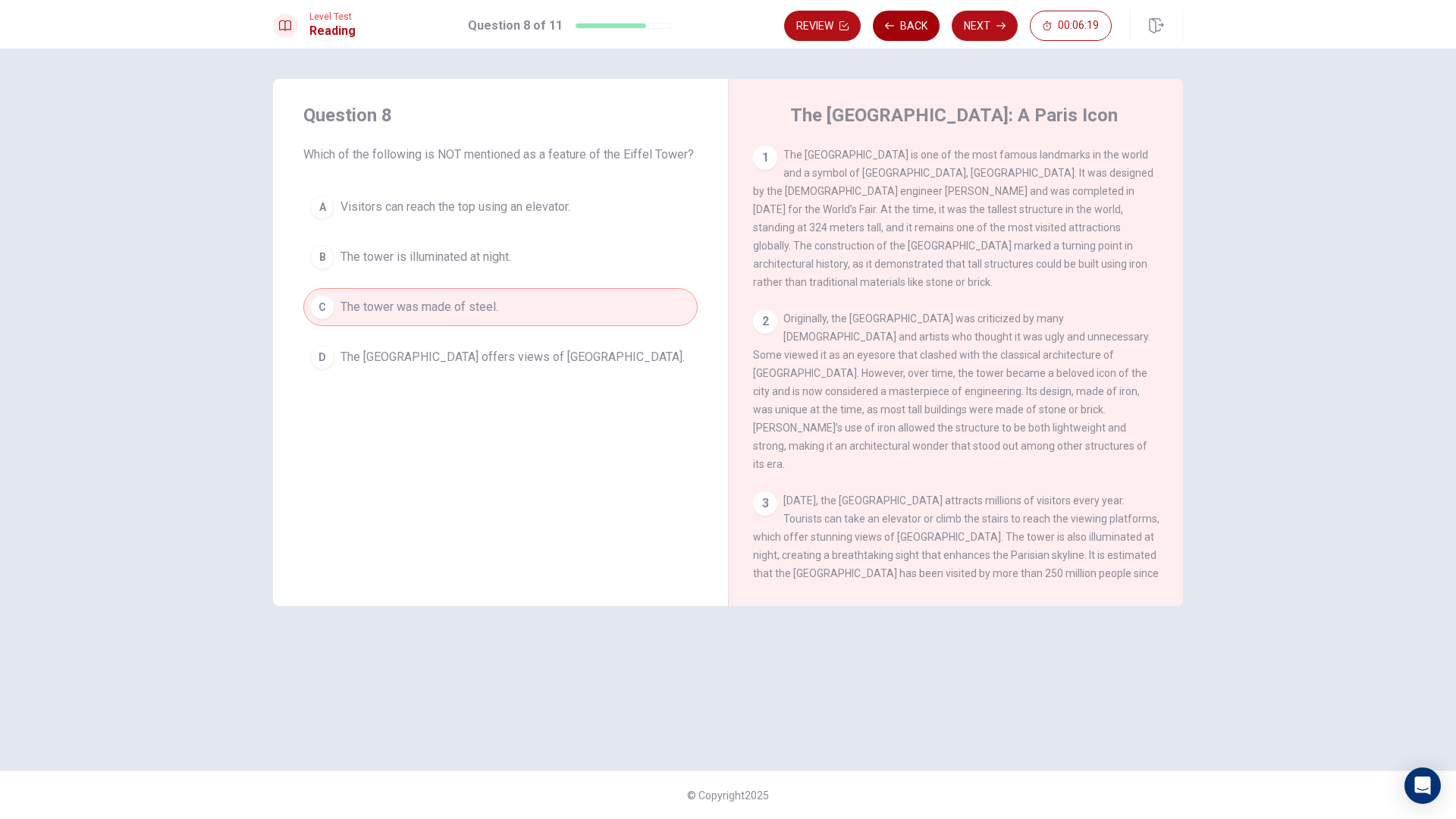
click at [916, 36] on button "Back" at bounding box center [906, 25] width 67 height 30
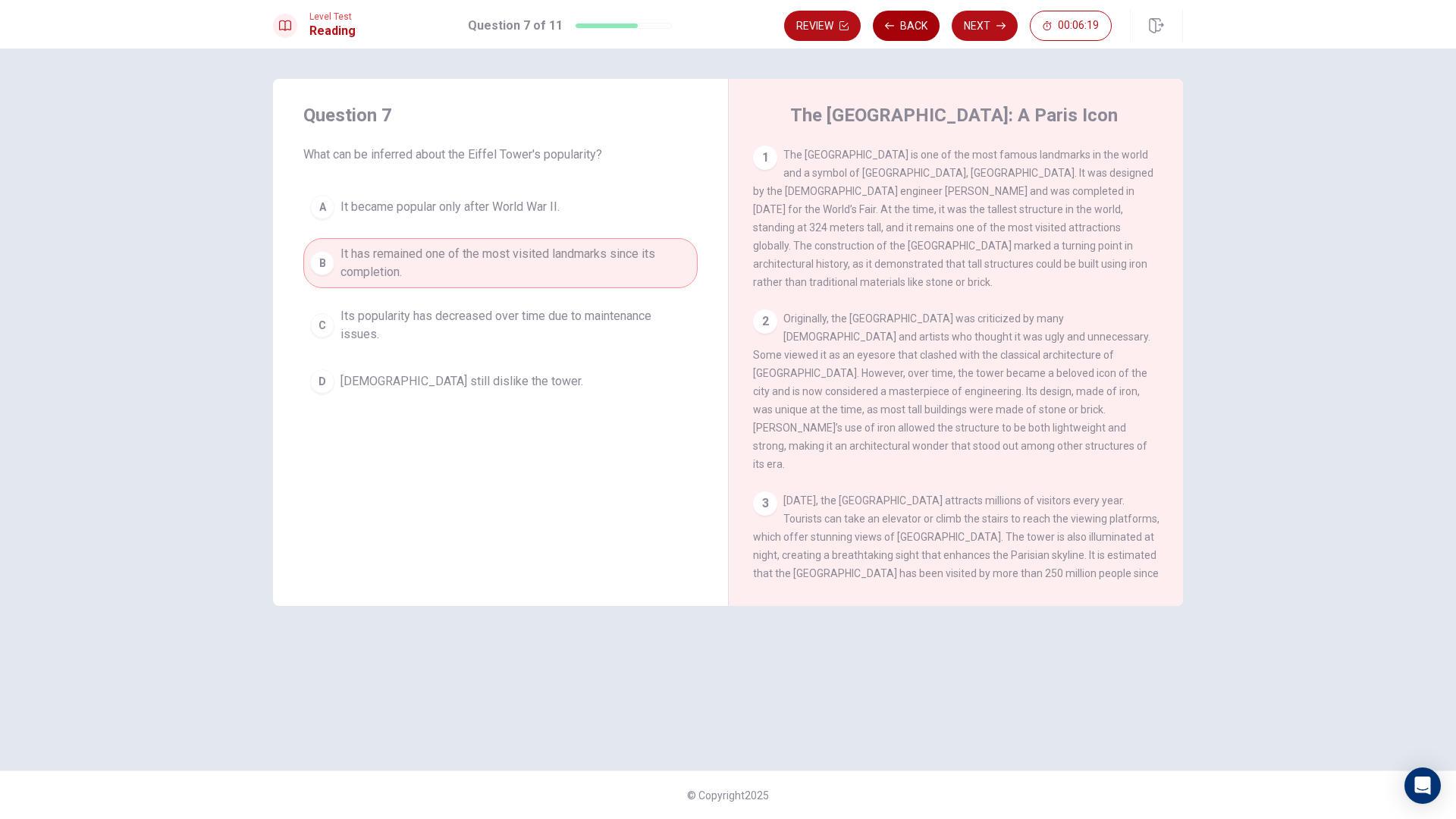
click at [916, 36] on button "Back" at bounding box center [906, 25] width 67 height 30
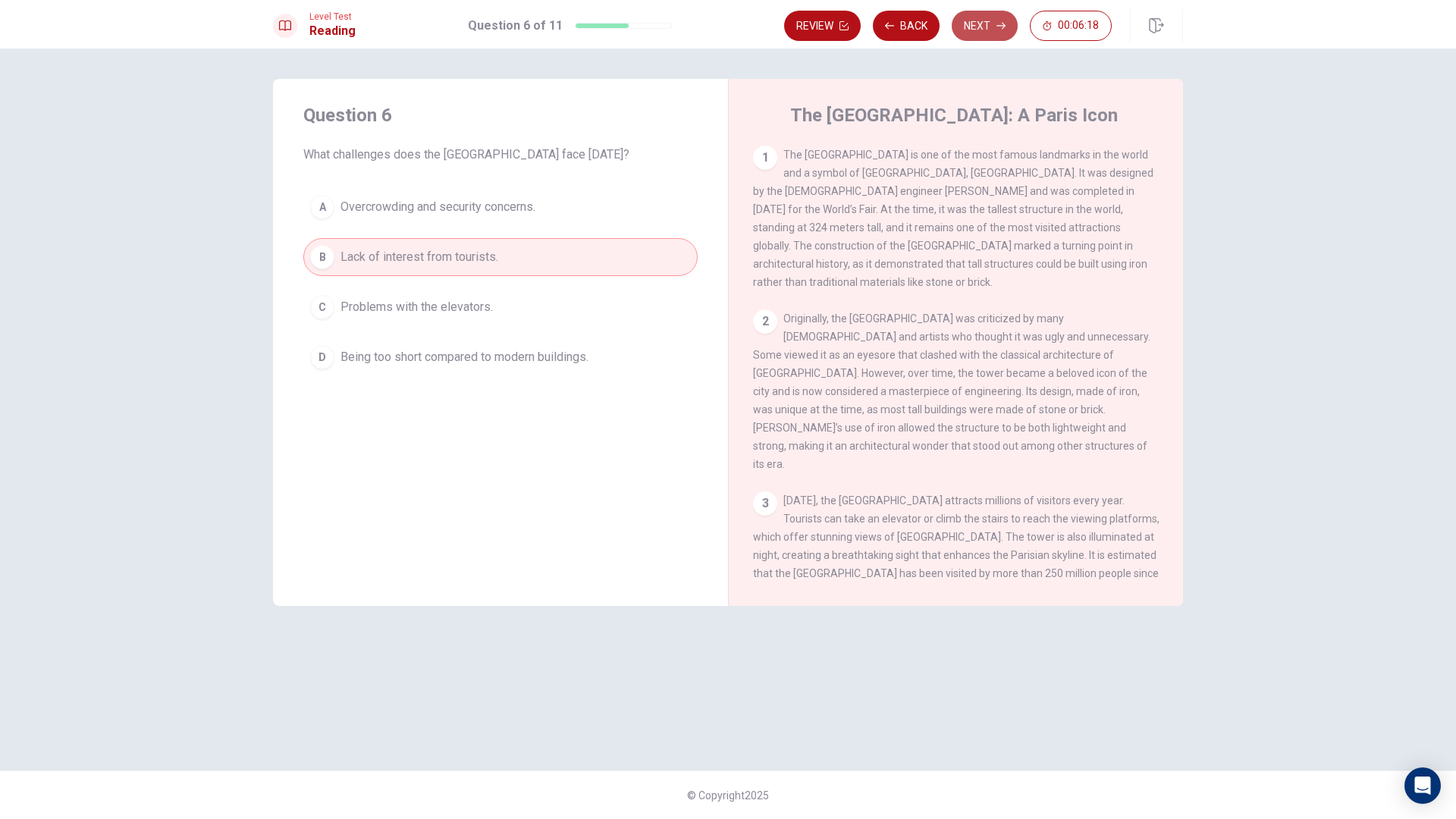
click at [989, 38] on button "Next" at bounding box center [985, 25] width 66 height 30
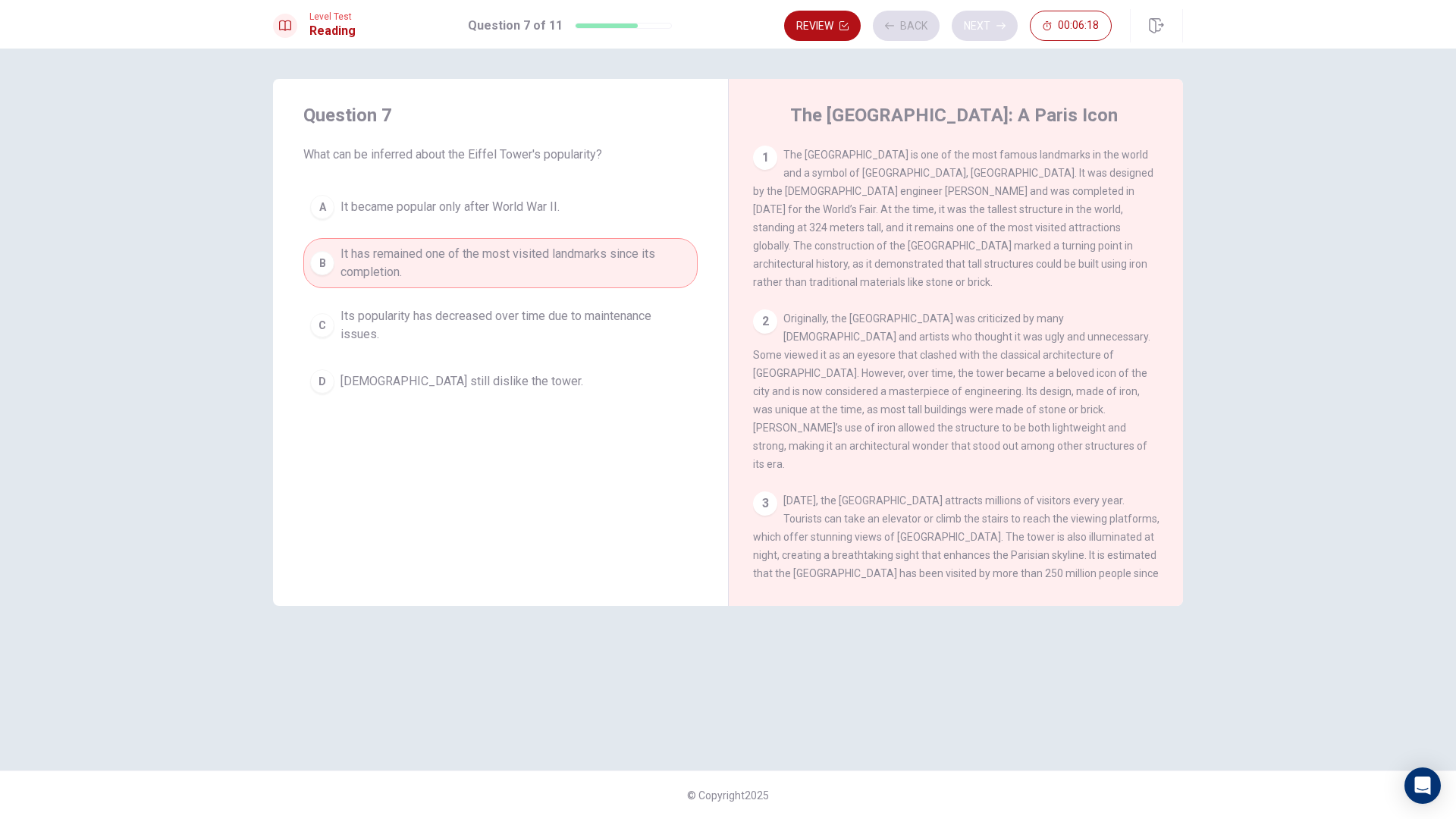
click at [989, 38] on div "Review Back Next 00:06:18" at bounding box center [948, 25] width 327 height 30
click at [989, 38] on div "Review Back Next 00:06:17" at bounding box center [948, 25] width 327 height 30
click at [987, 29] on button "Next" at bounding box center [985, 25] width 66 height 30
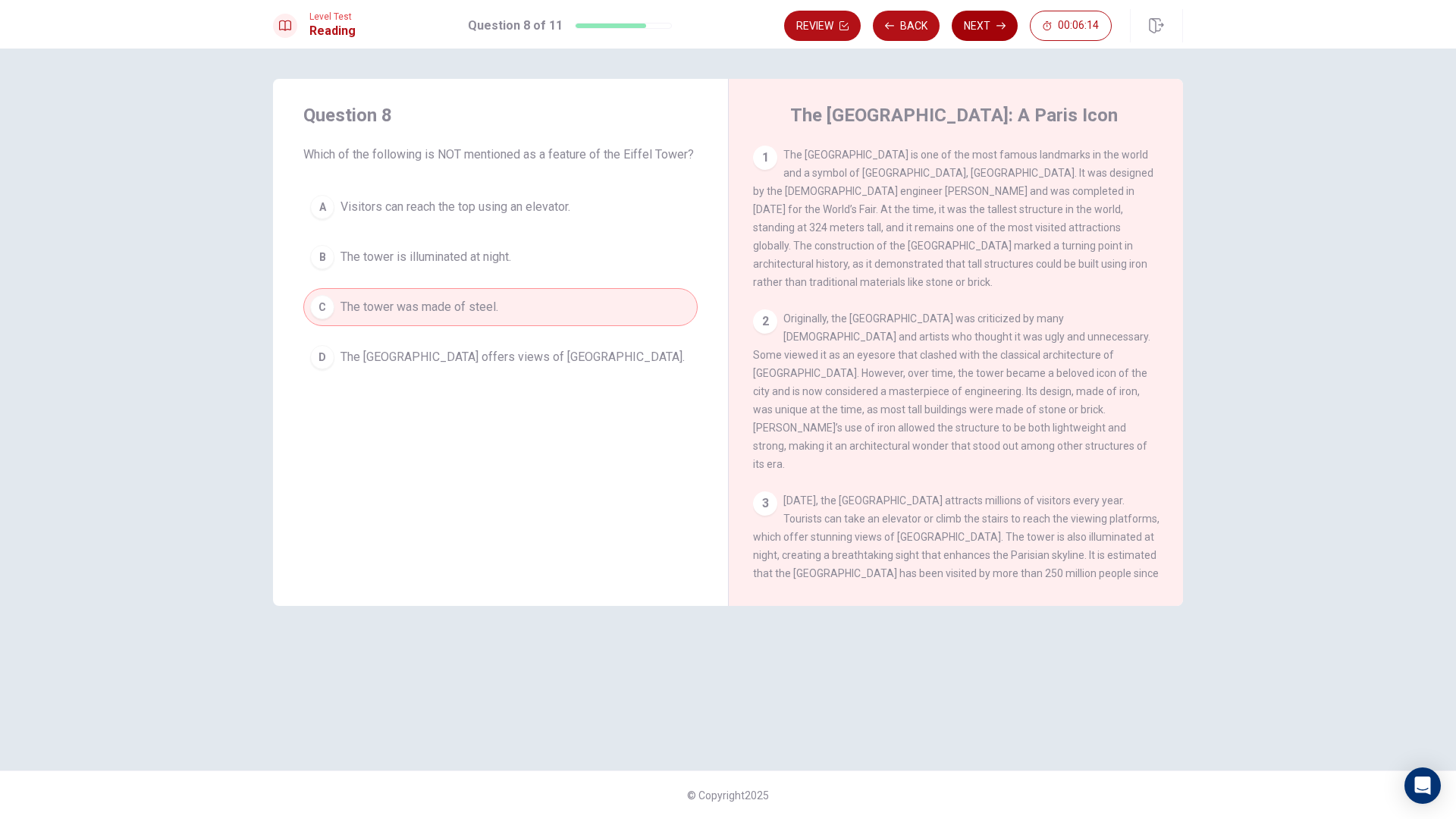
click at [998, 34] on button "Next" at bounding box center [985, 25] width 66 height 30
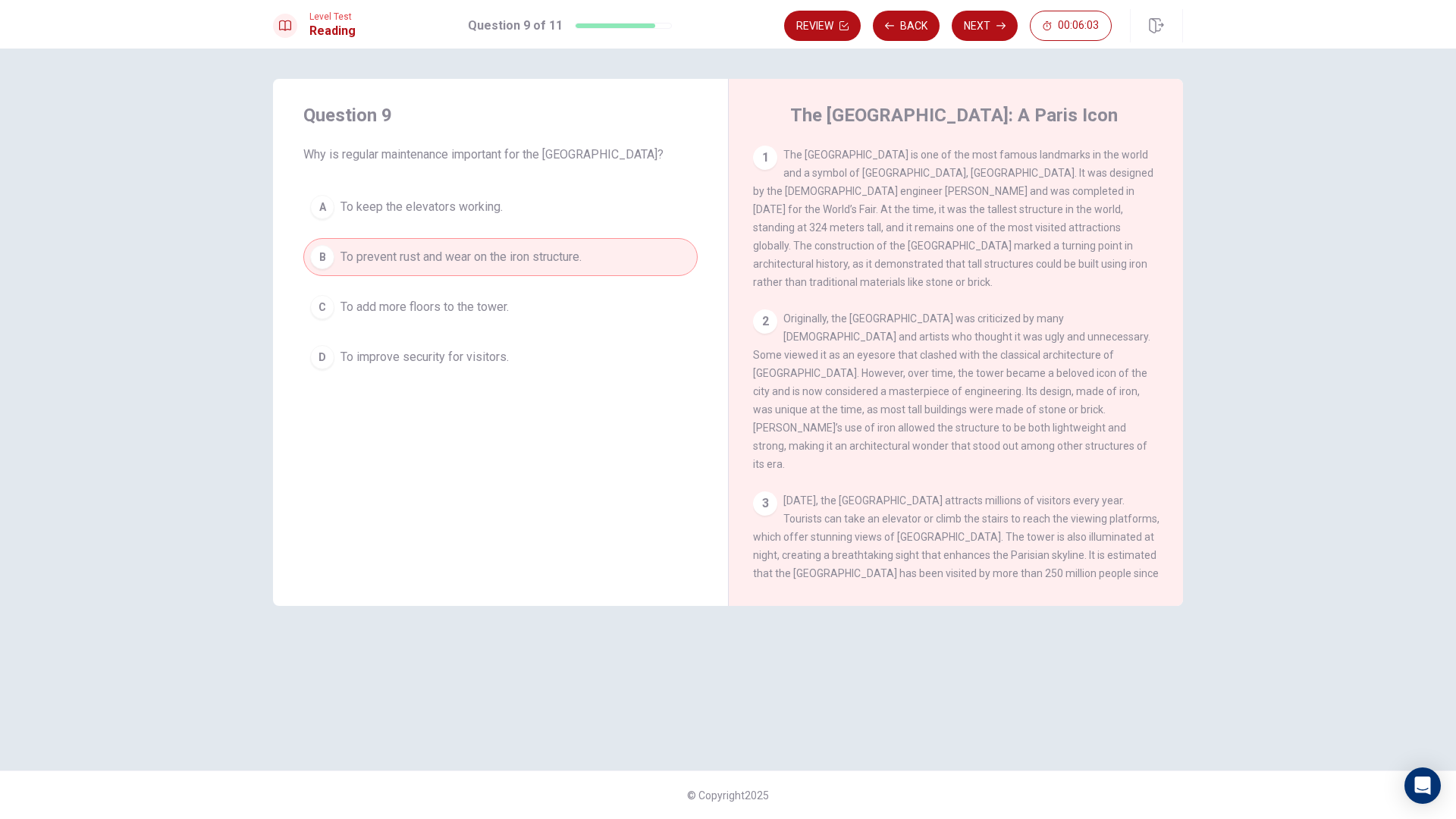
click at [996, 43] on div "Level Test Reading Question 9 of 11 Review Back Next 00:06:03" at bounding box center [728, 24] width 1456 height 48
click at [998, 36] on button "Next" at bounding box center [985, 25] width 66 height 30
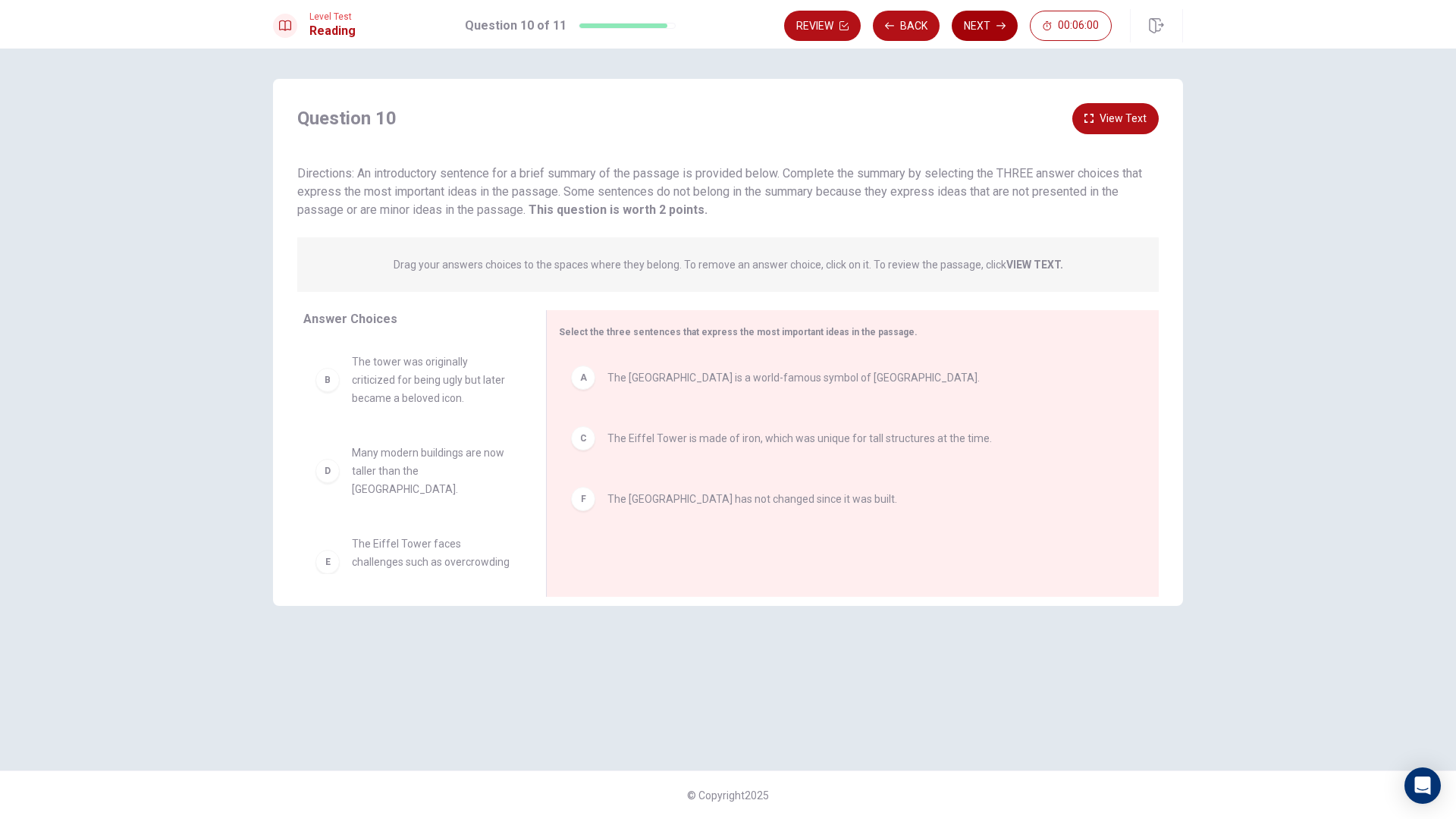
click at [994, 32] on button "Next" at bounding box center [985, 25] width 66 height 30
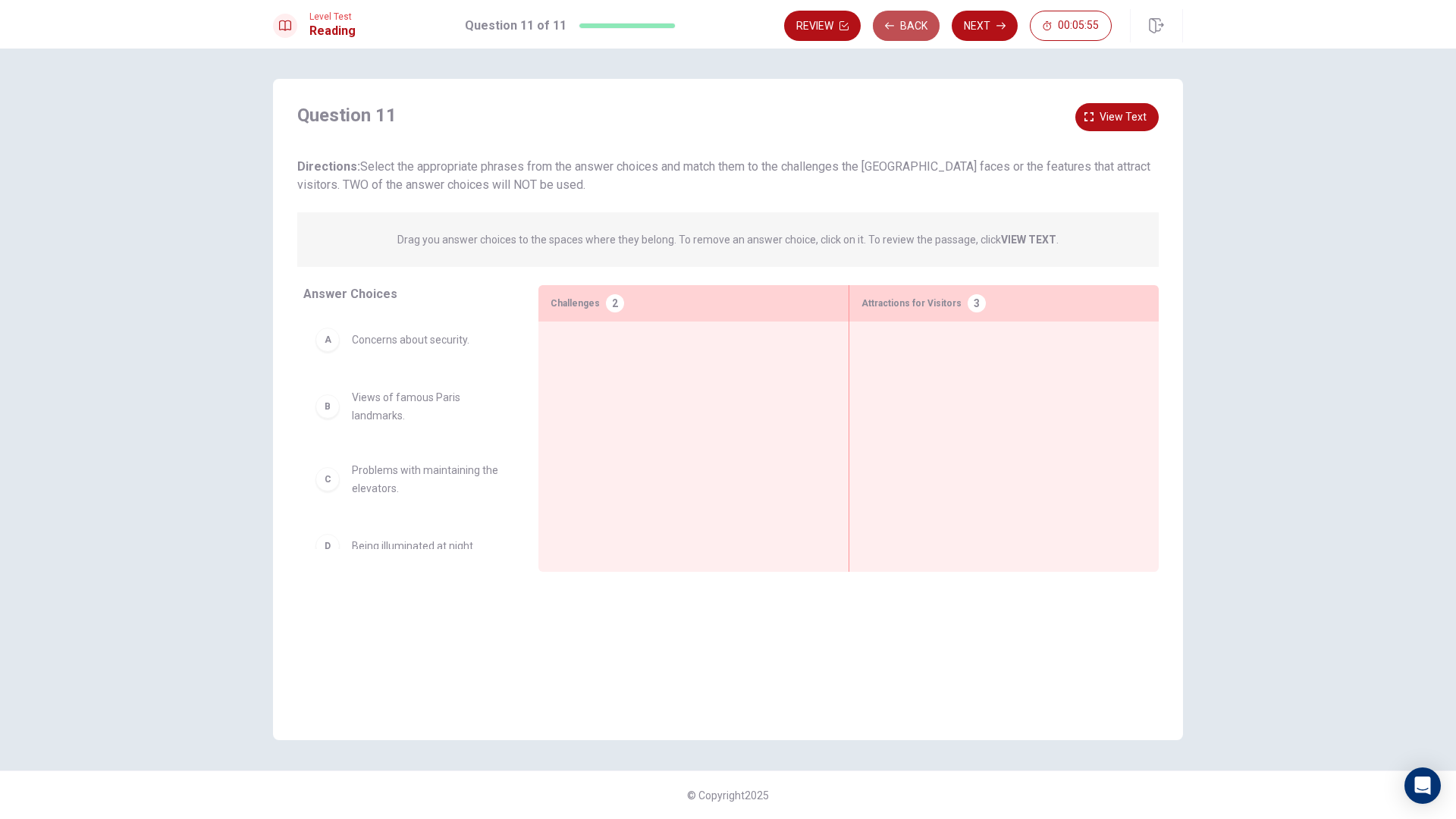
click at [897, 32] on button "Back" at bounding box center [906, 25] width 67 height 30
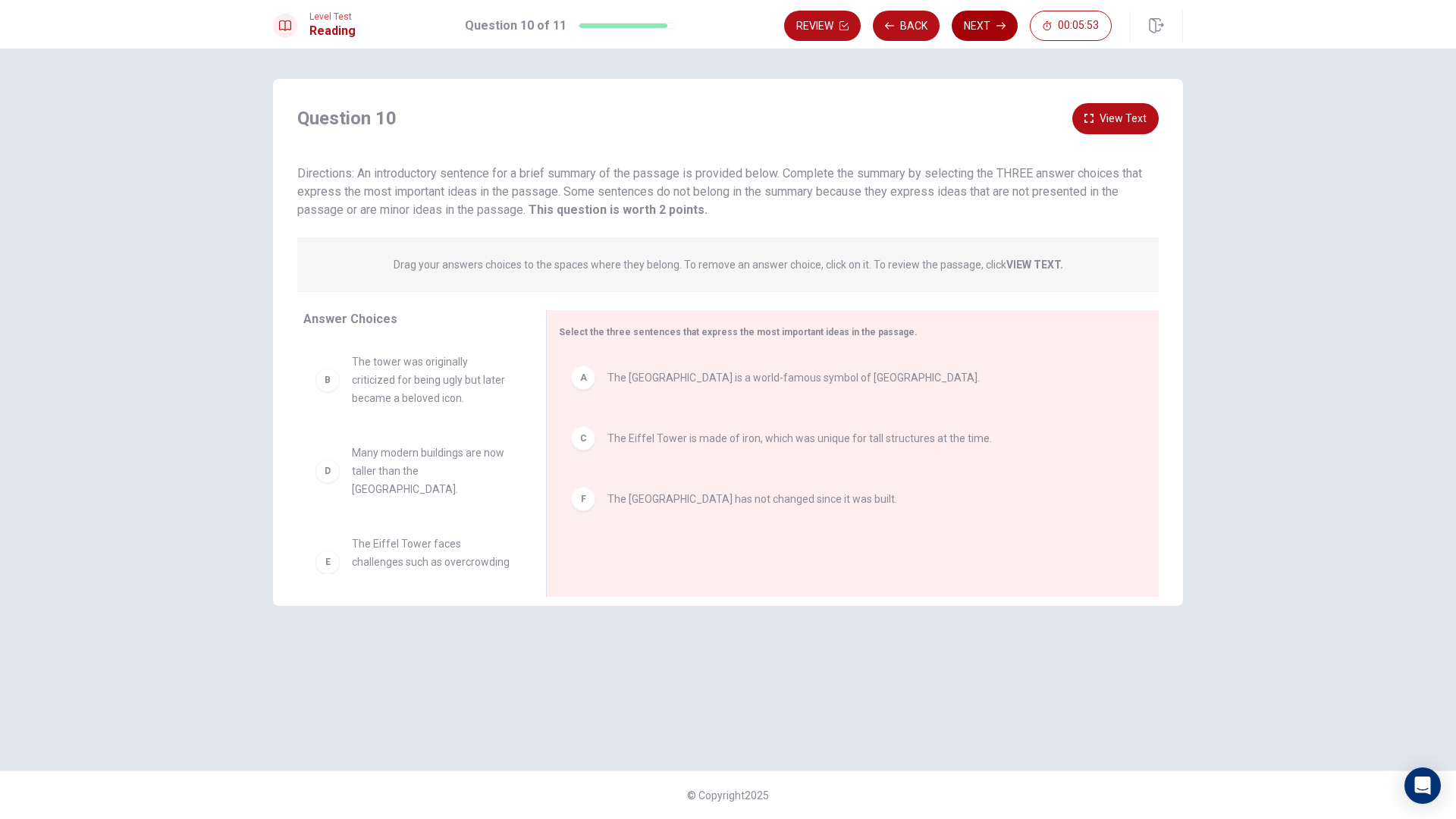
click at [987, 32] on button "Next" at bounding box center [985, 25] width 66 height 30
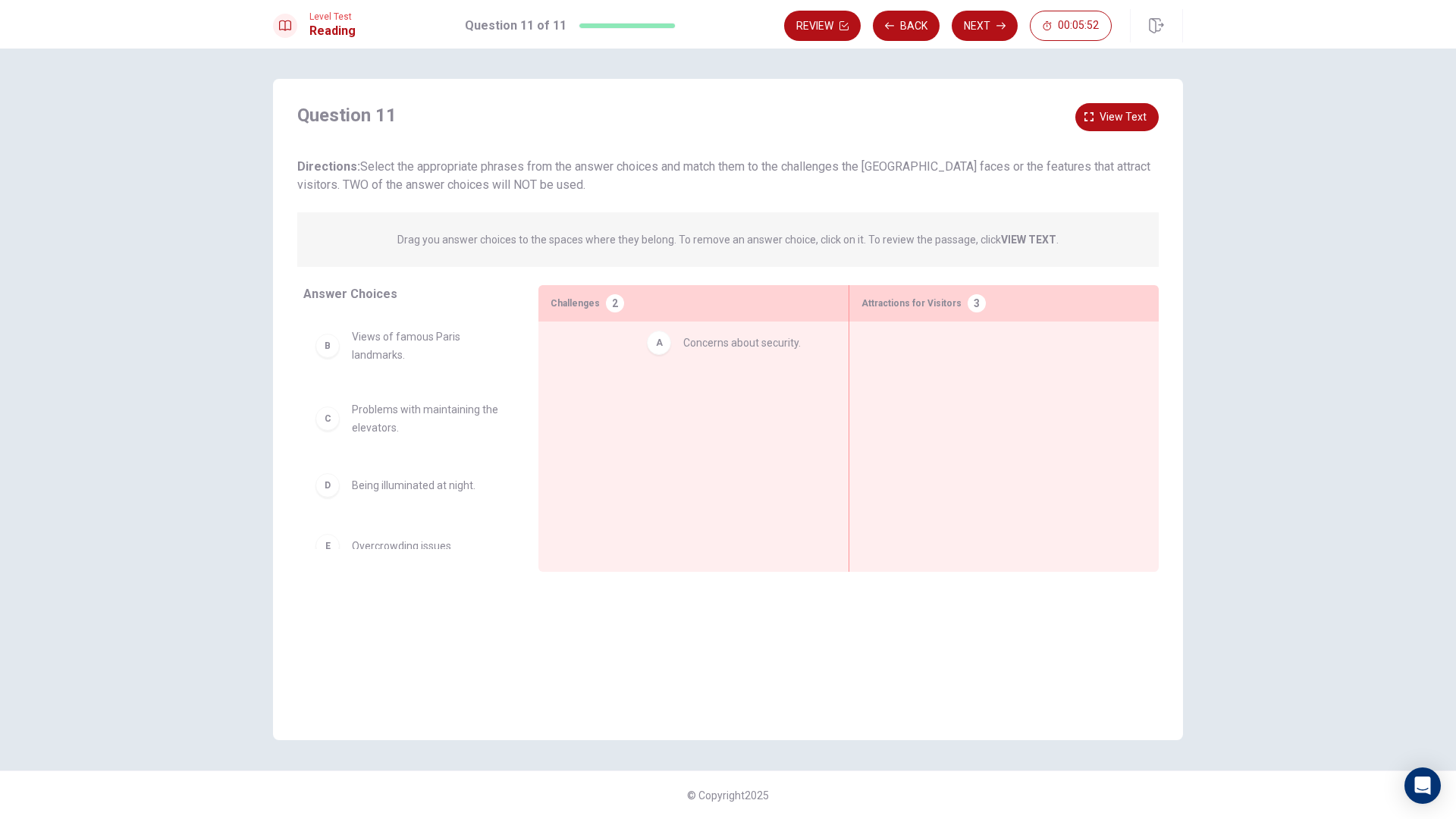
drag, startPoint x: 451, startPoint y: 344, endPoint x: 796, endPoint y: 349, distance: 345.0
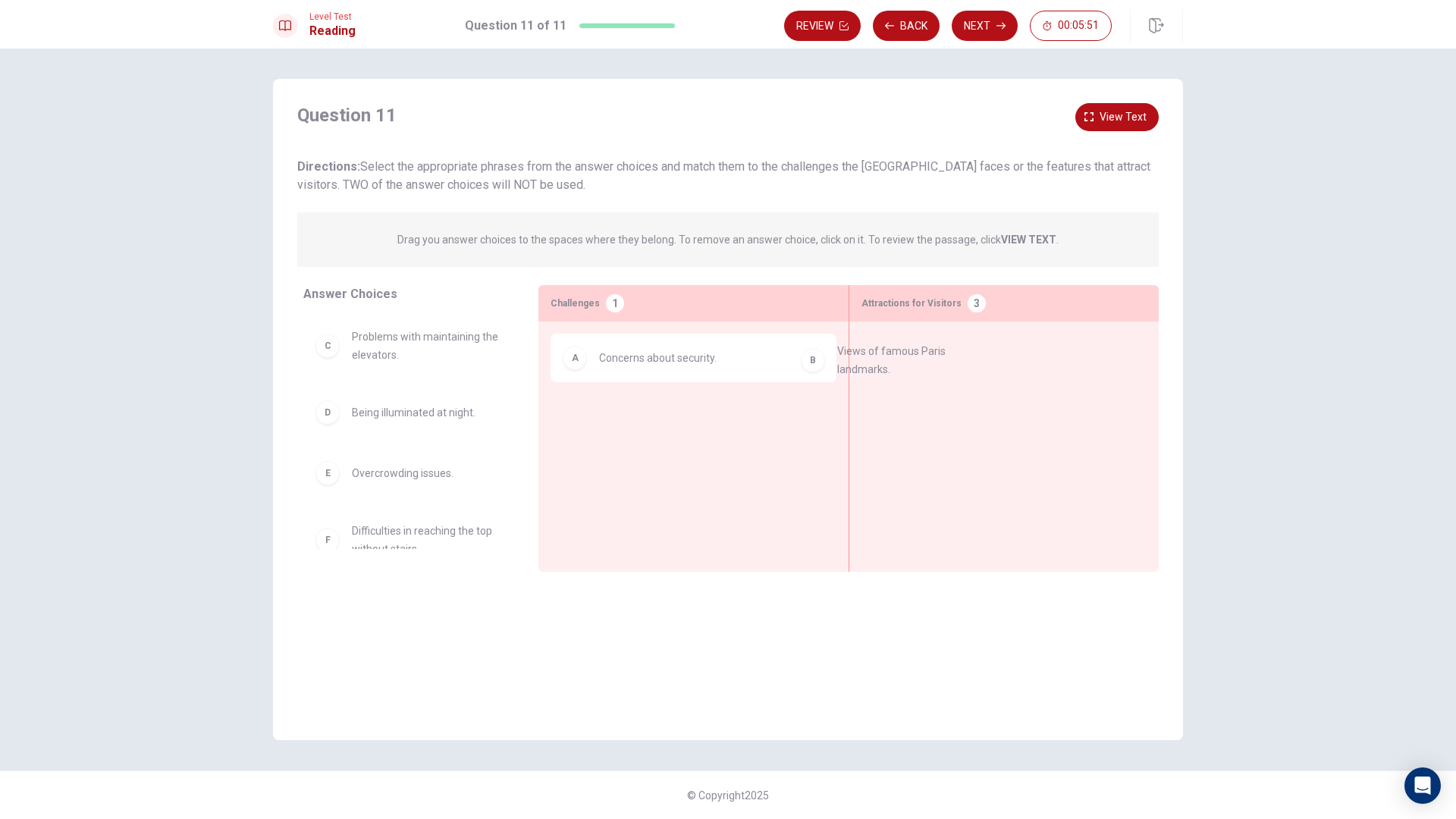
drag, startPoint x: 474, startPoint y: 355, endPoint x: 1000, endPoint y: 376, distance: 526.4
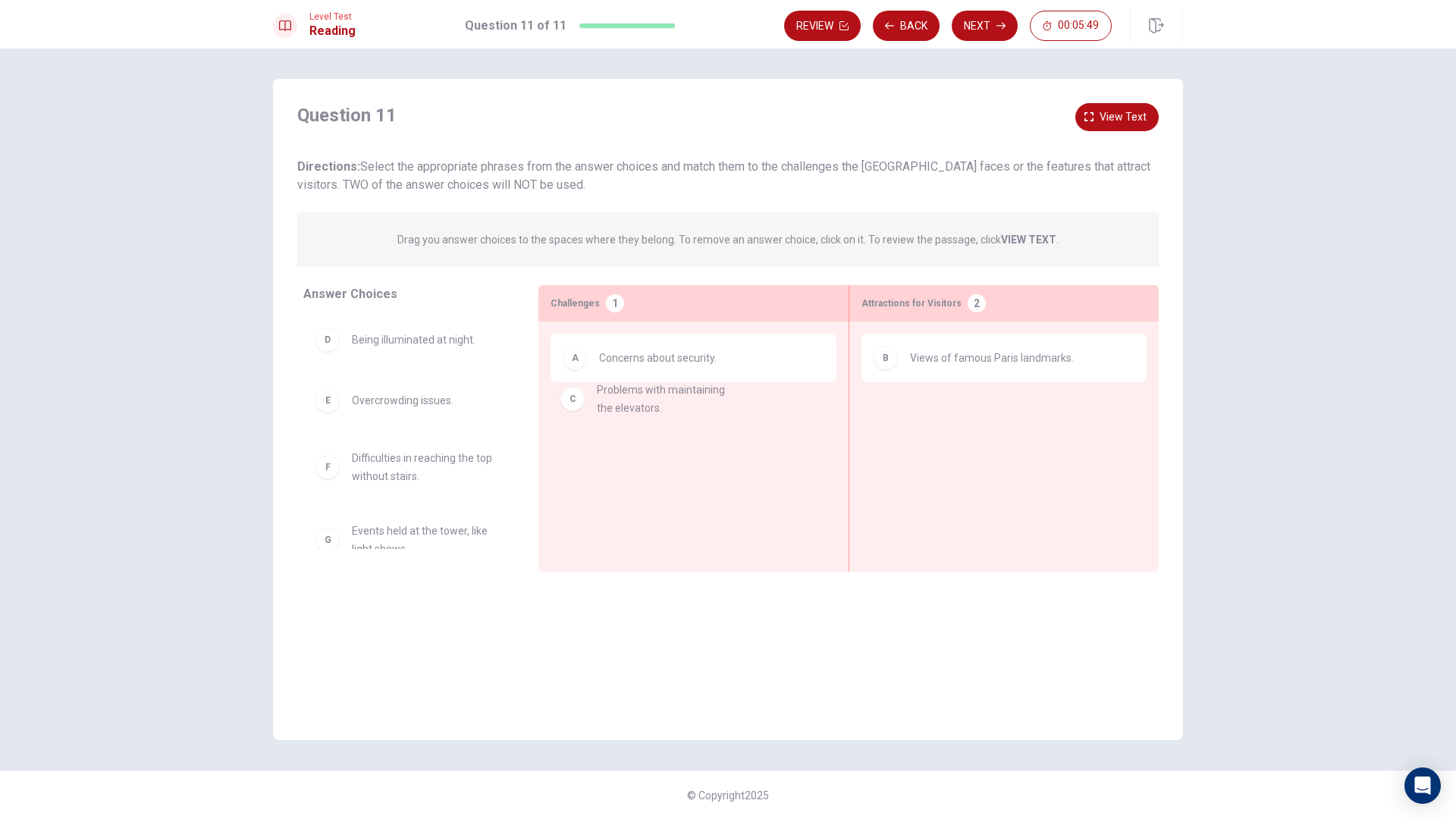
drag, startPoint x: 436, startPoint y: 367, endPoint x: 705, endPoint y: 425, distance: 275.2
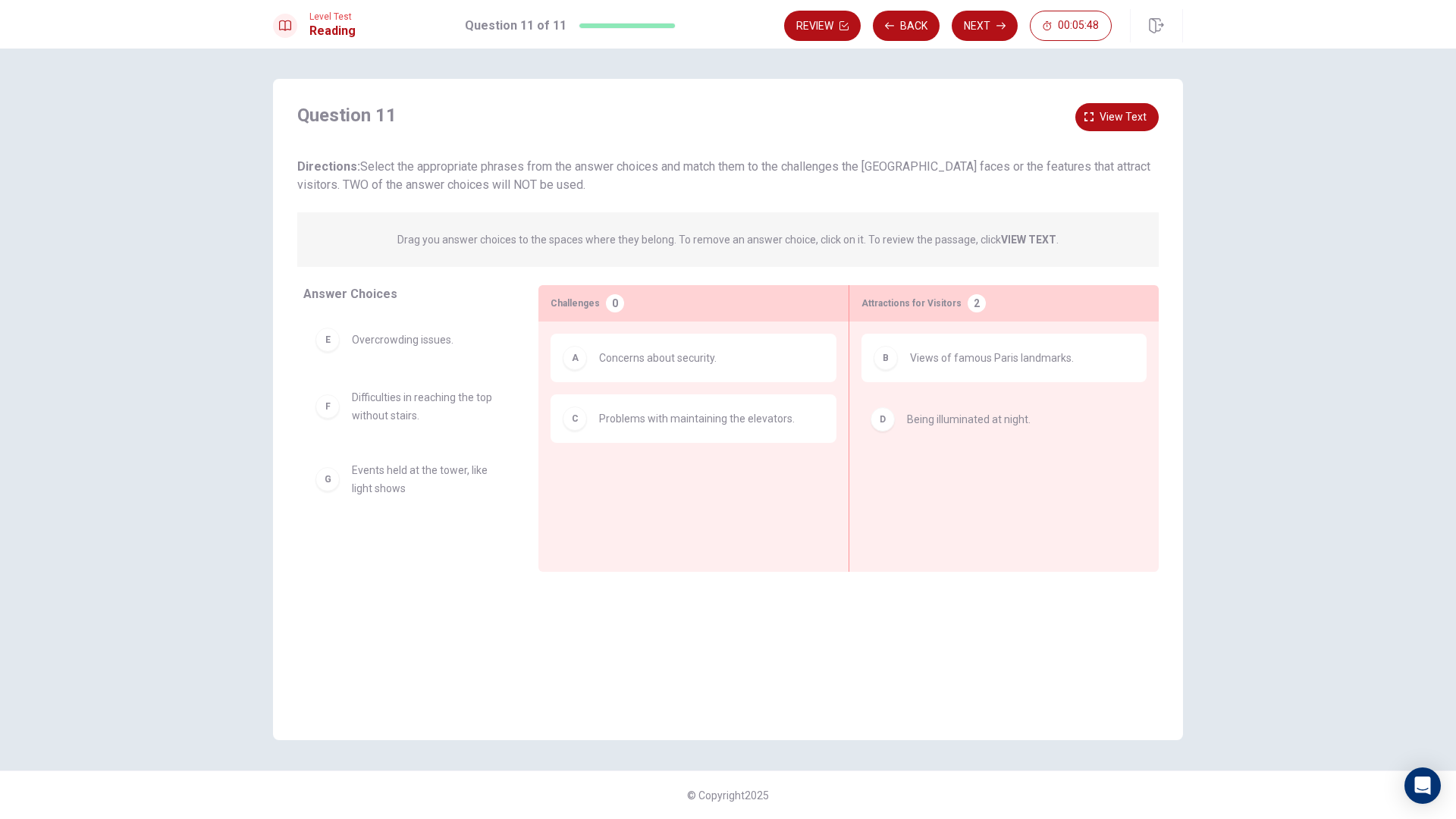
drag, startPoint x: 530, startPoint y: 353, endPoint x: 1075, endPoint y: 426, distance: 549.9
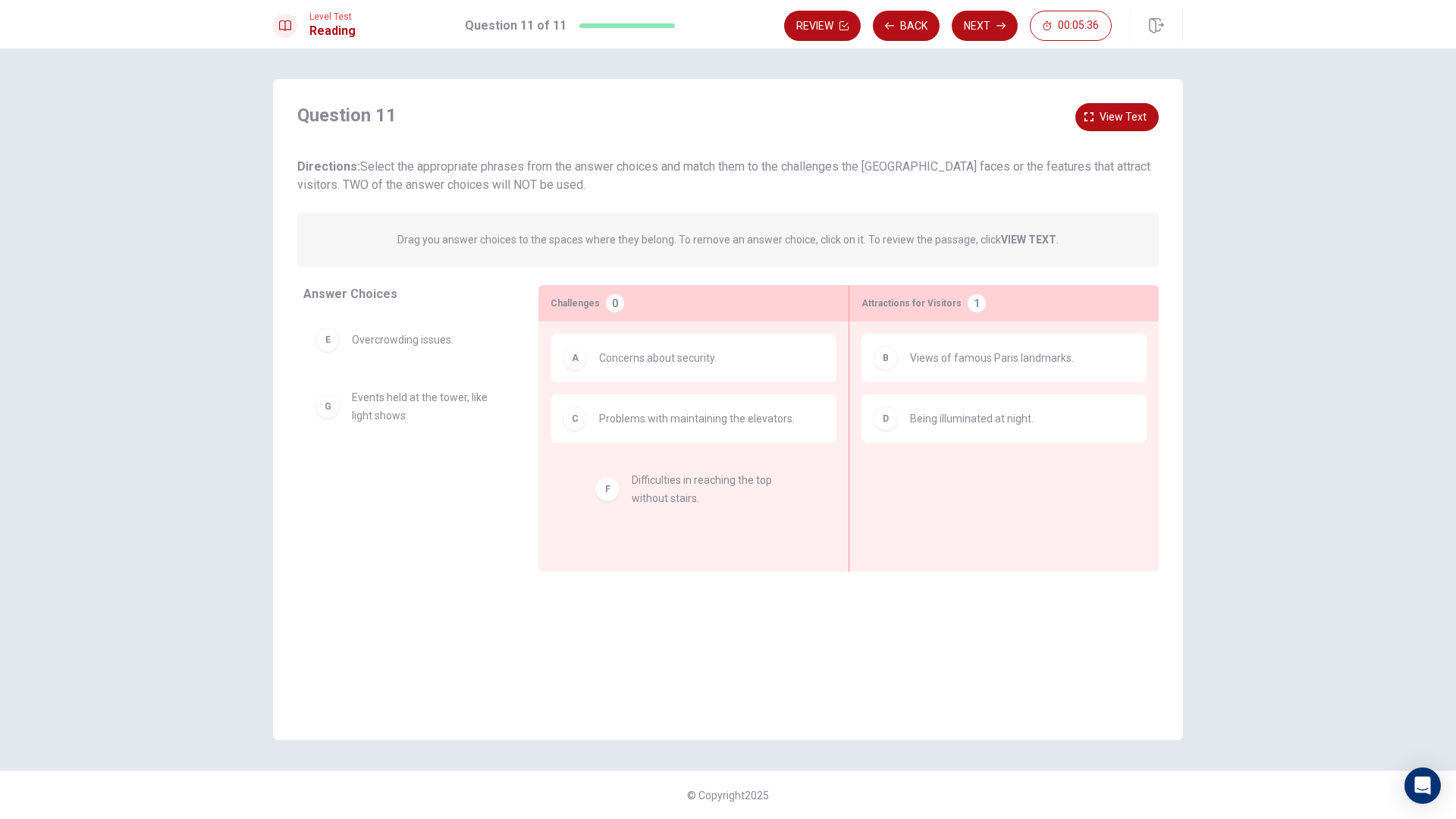
drag, startPoint x: 455, startPoint y: 417, endPoint x: 740, endPoint y: 502, distance: 297.4
drag, startPoint x: 551, startPoint y: 510, endPoint x: 751, endPoint y: 548, distance: 203.6
drag, startPoint x: 448, startPoint y: 349, endPoint x: 1125, endPoint y: 520, distance: 698.3
drag, startPoint x: 1002, startPoint y: 497, endPoint x: 467, endPoint y: 529, distance: 536.0
drag, startPoint x: 468, startPoint y: 483, endPoint x: 1062, endPoint y: 488, distance: 594.0
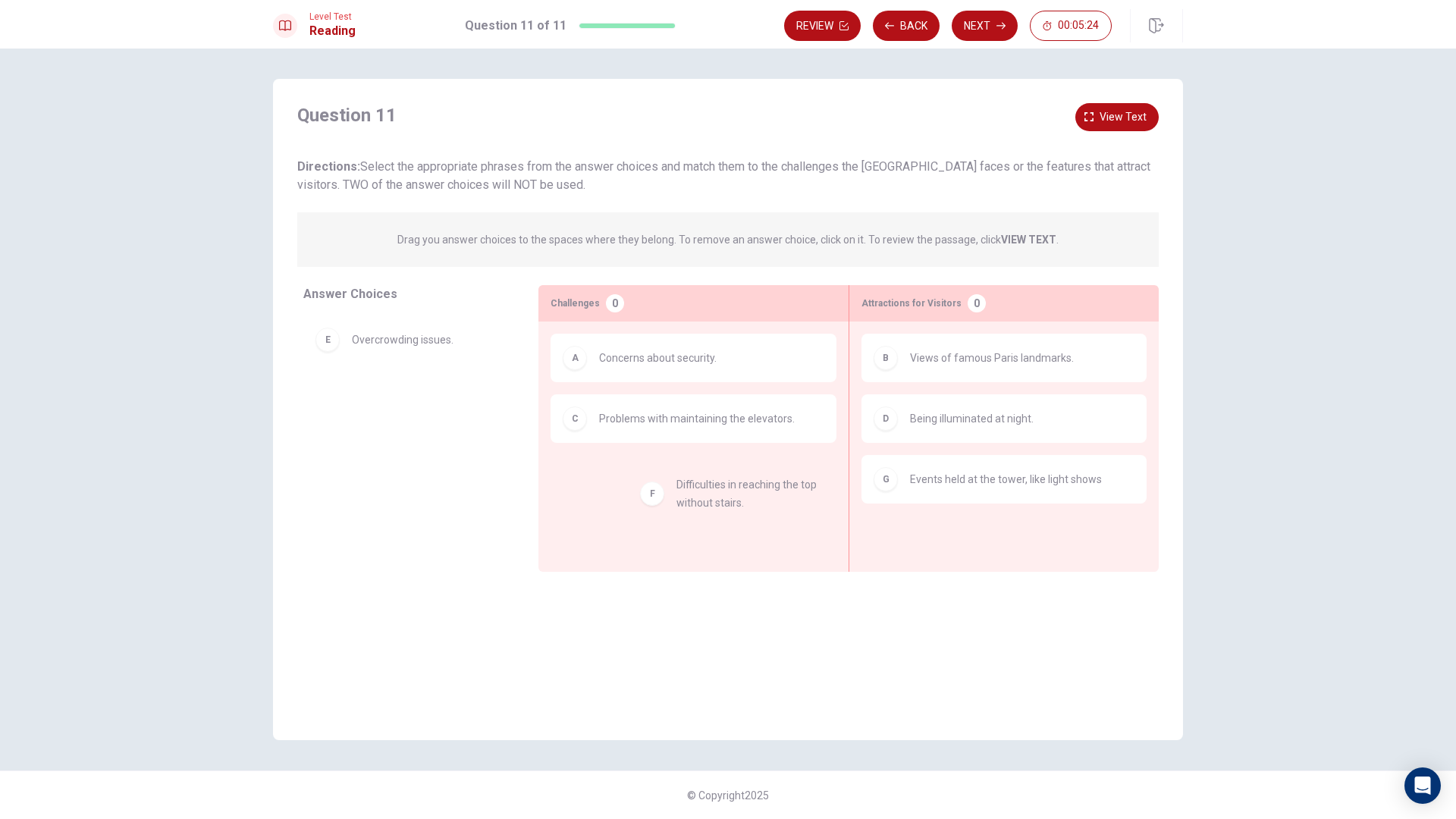
drag, startPoint x: 421, startPoint y: 385, endPoint x: 772, endPoint y: 484, distance: 364.7
drag, startPoint x: 440, startPoint y: 332, endPoint x: 787, endPoint y: 538, distance: 403.5
click at [963, 318] on div "Attractions for Visitors 0" at bounding box center [1004, 303] width 309 height 36
click at [971, 303] on div "0" at bounding box center [976, 303] width 18 height 18
click at [990, 26] on button "Next" at bounding box center [985, 25] width 66 height 30
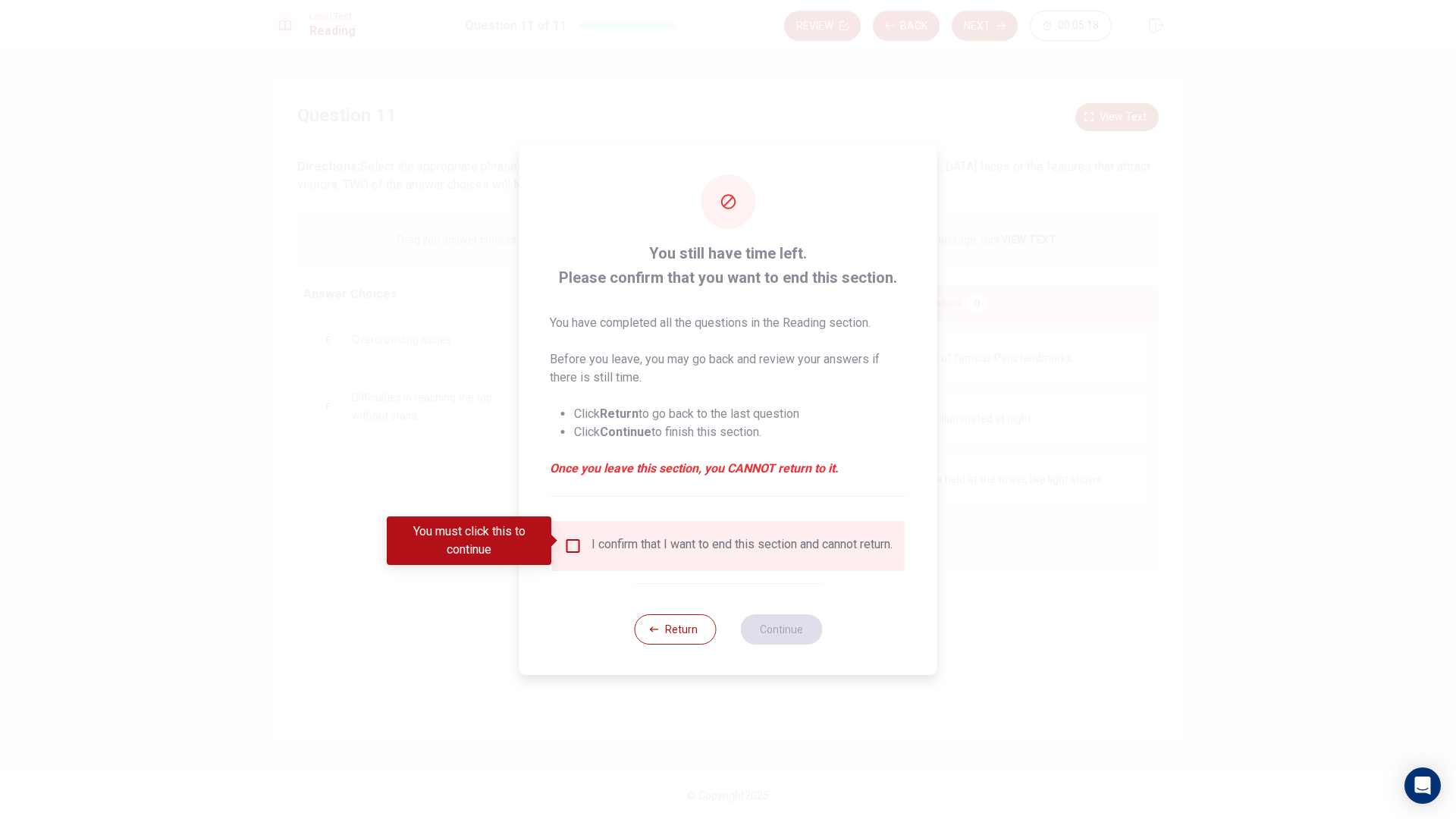
drag, startPoint x: 552, startPoint y: 535, endPoint x: 570, endPoint y: 545, distance: 20.6
click at [555, 538] on span at bounding box center [555, 540] width 8 height 12
click at [583, 546] on div "I confirm that I want to end this section and cannot return." at bounding box center [728, 546] width 328 height 18
click at [575, 543] on input "You must click this to continue" at bounding box center [573, 546] width 18 height 18
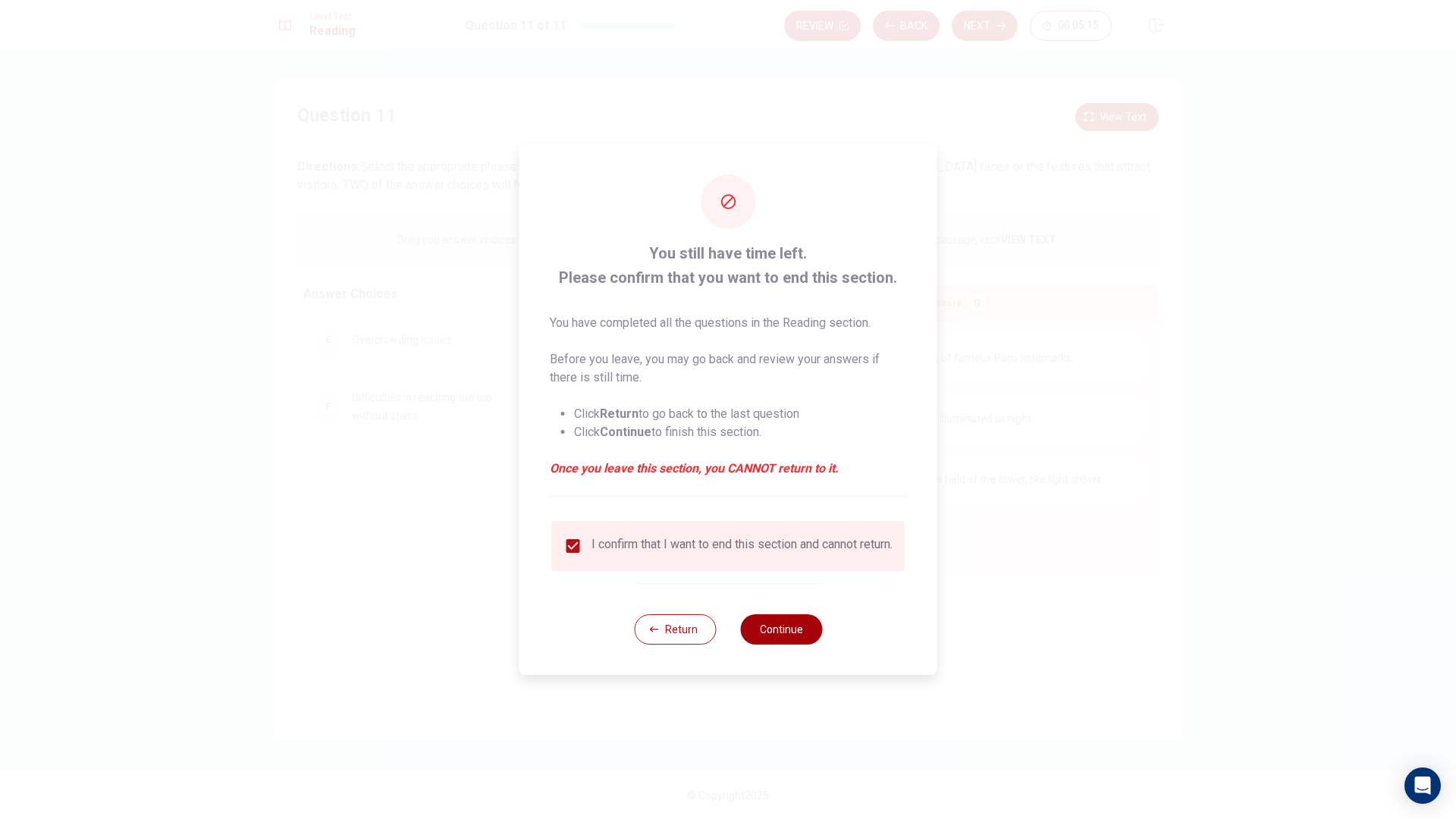
click at [779, 628] on button "Continue" at bounding box center [781, 628] width 82 height 30
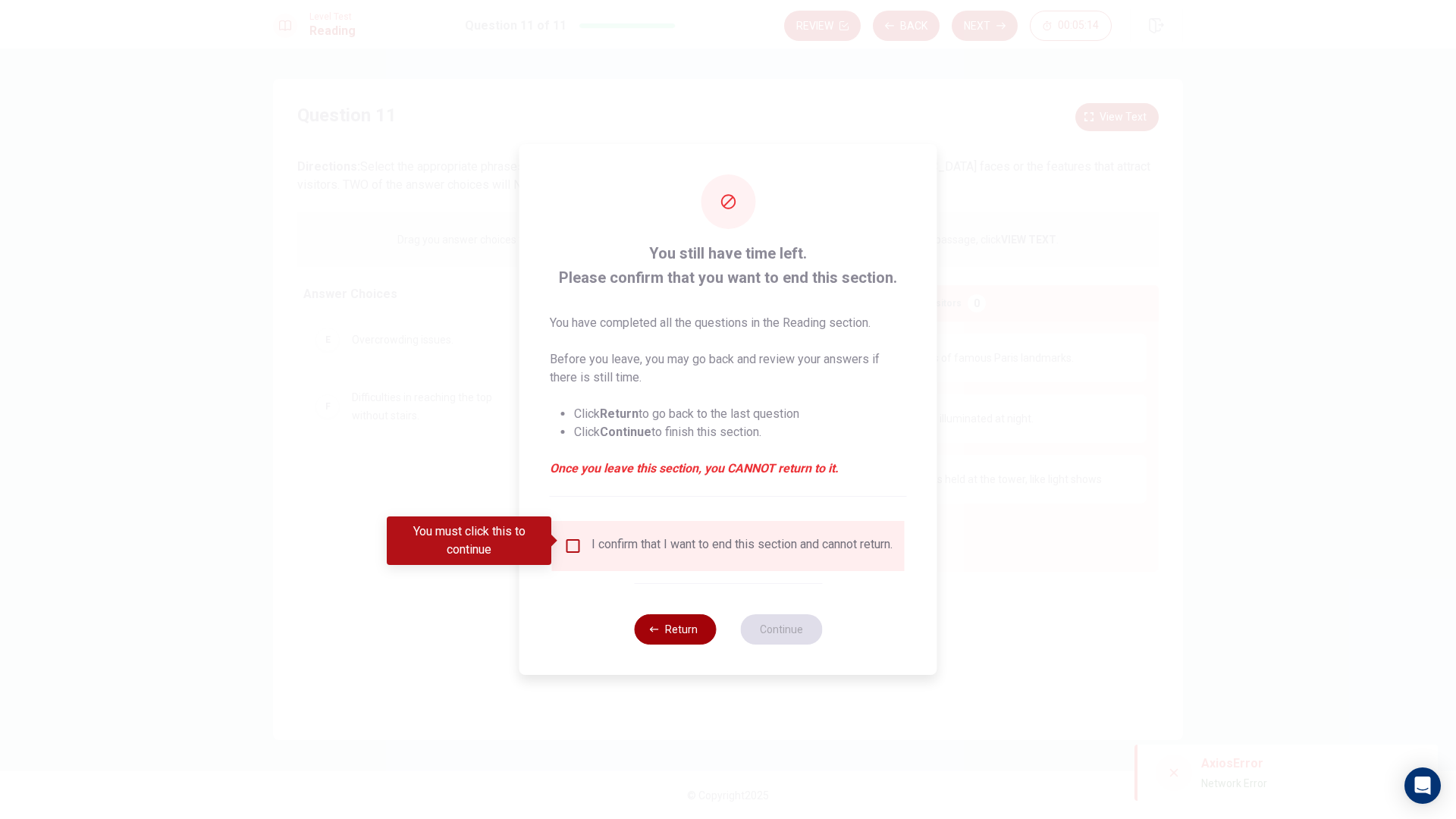
click at [666, 631] on button "Return" at bounding box center [674, 628] width 82 height 30
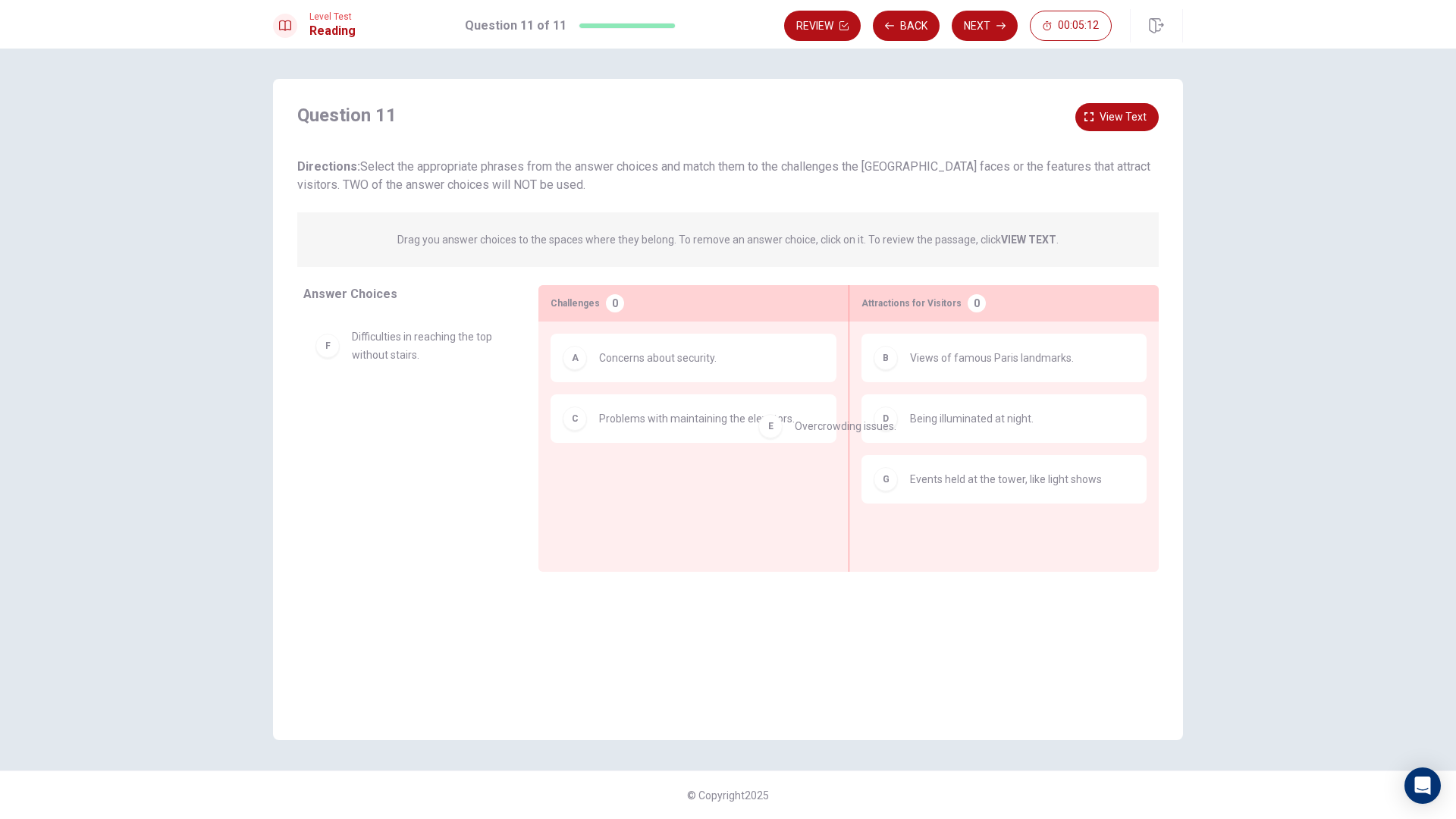
drag, startPoint x: 471, startPoint y: 331, endPoint x: 1066, endPoint y: 453, distance: 607.4
drag, startPoint x: 448, startPoint y: 405, endPoint x: 1132, endPoint y: 628, distance: 719.4
drag, startPoint x: 407, startPoint y: 412, endPoint x: 1048, endPoint y: 549, distance: 655.5
click at [983, 20] on button "Next" at bounding box center [985, 25] width 66 height 30
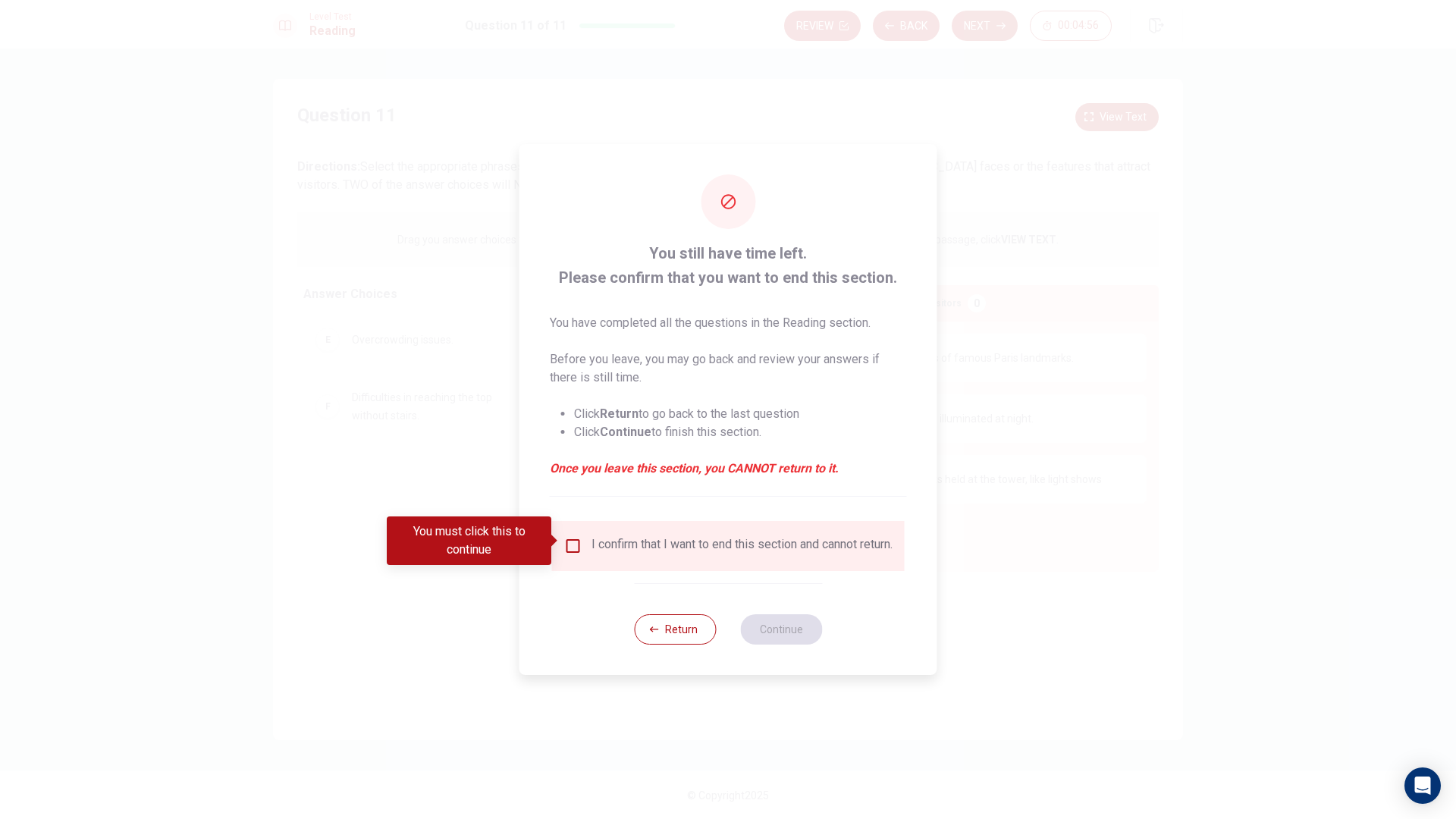
click at [574, 543] on input "You must click this to continue" at bounding box center [573, 546] width 18 height 18
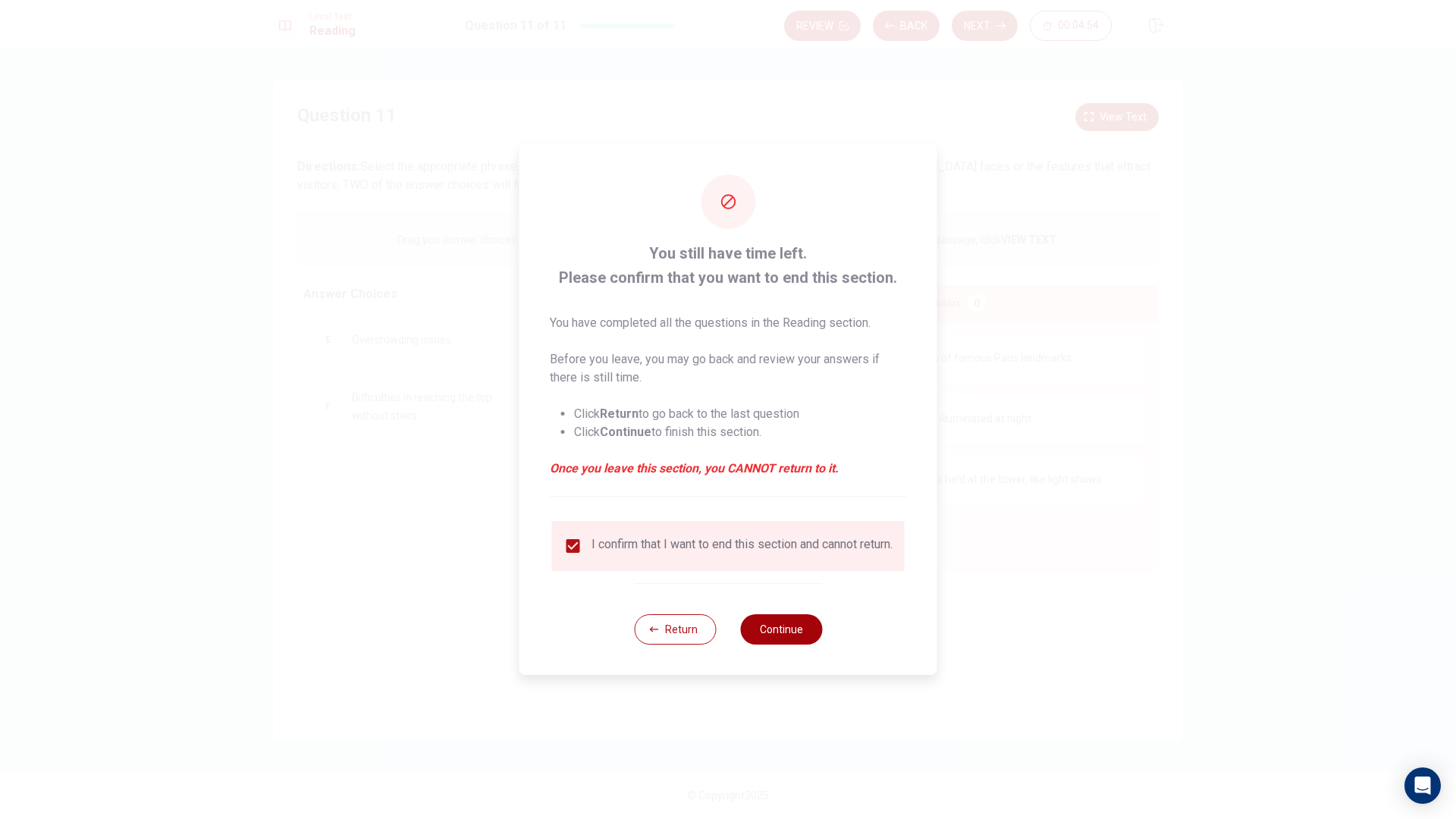
click at [793, 628] on button "Continue" at bounding box center [781, 628] width 82 height 30
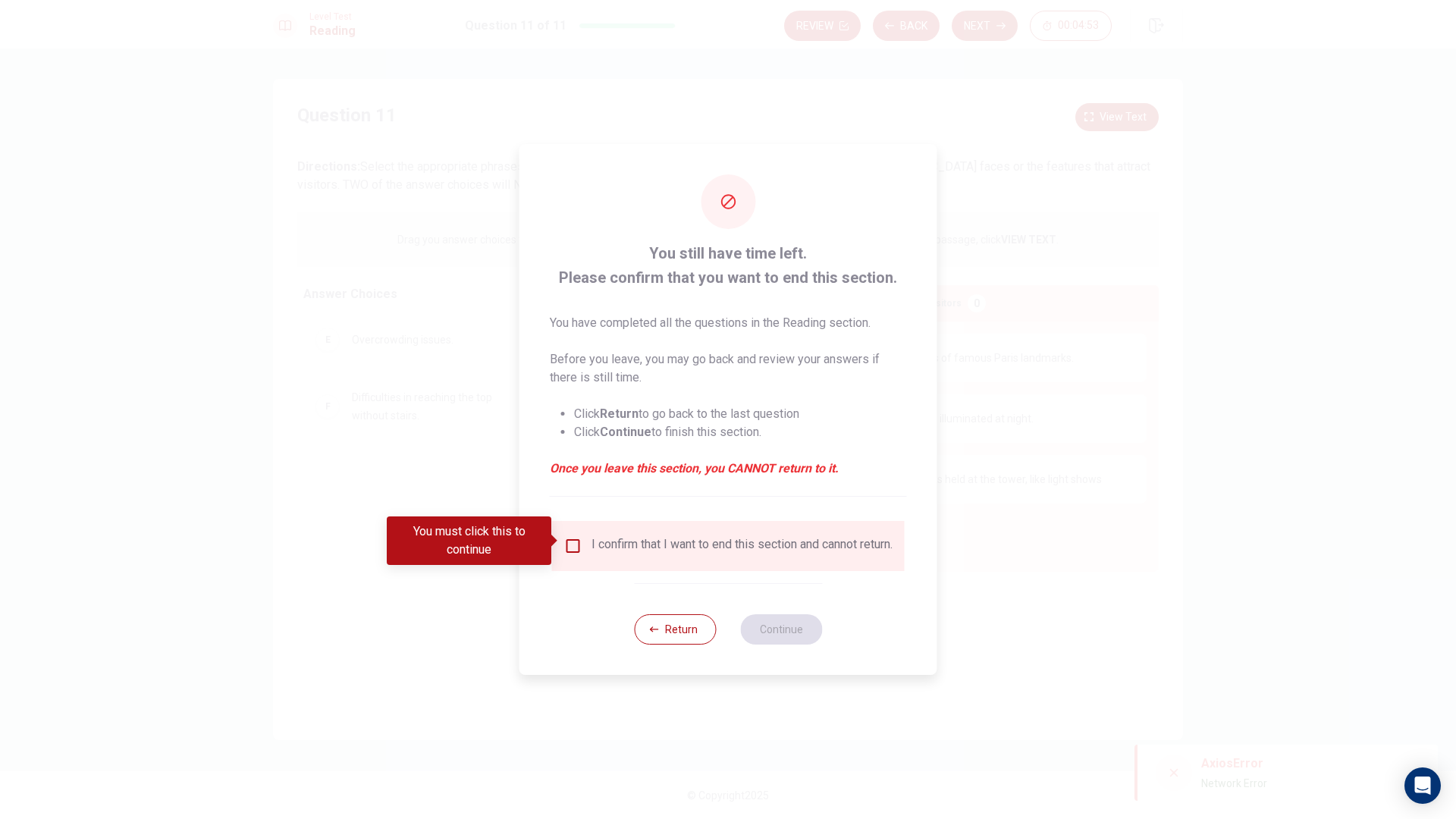
click at [602, 555] on div "I confirm that I want to end this section and cannot return." at bounding box center [742, 546] width 301 height 18
click at [566, 552] on div "I confirm that I want to end this section and cannot return." at bounding box center [728, 546] width 328 height 18
drag, startPoint x: 568, startPoint y: 546, endPoint x: 589, endPoint y: 573, distance: 34.2
click at [566, 546] on input "You must click this to continue" at bounding box center [573, 546] width 18 height 18
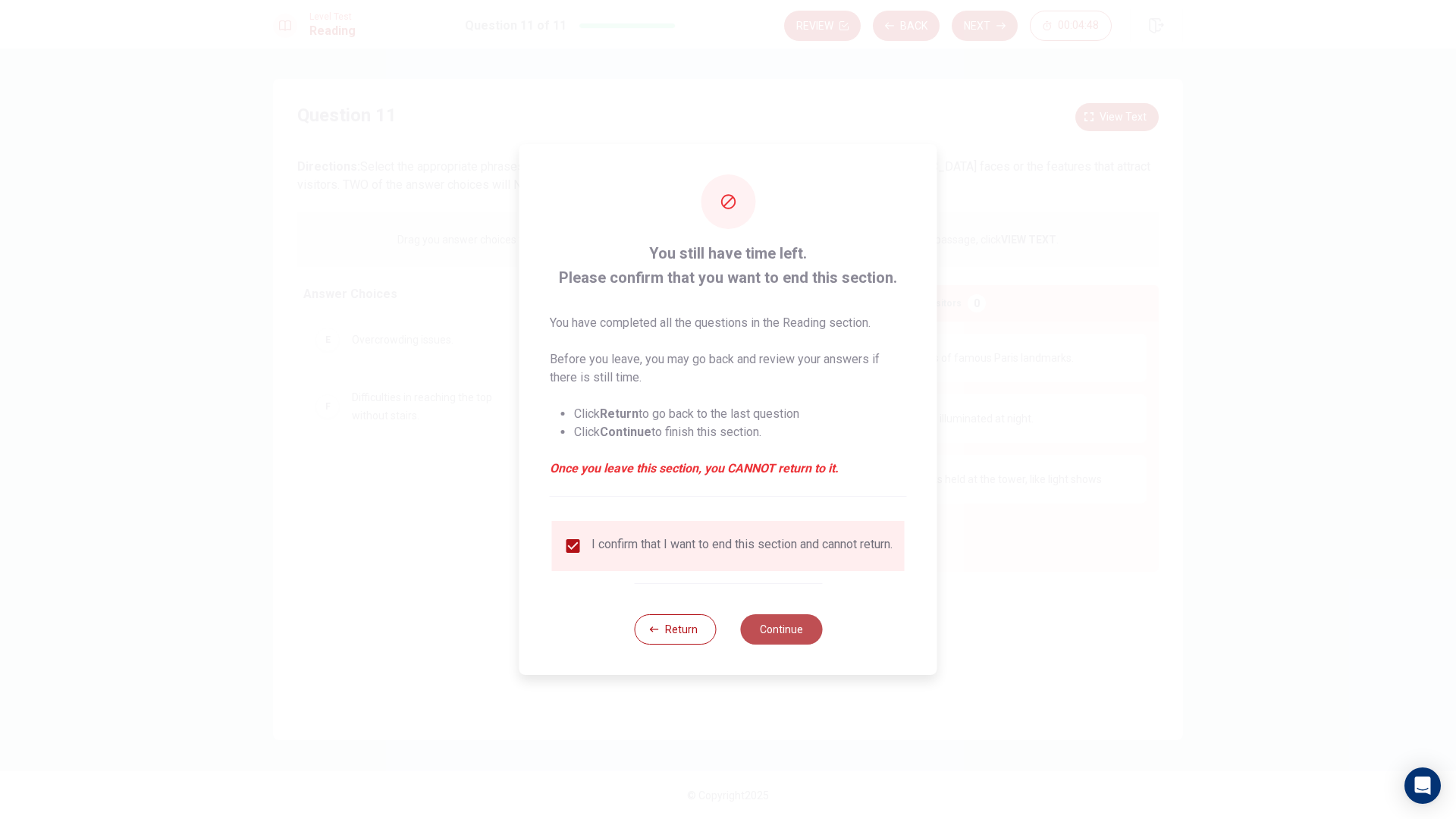
click at [786, 631] on button "Continue" at bounding box center [781, 628] width 82 height 30
click at [957, 572] on div at bounding box center [728, 409] width 1456 height 819
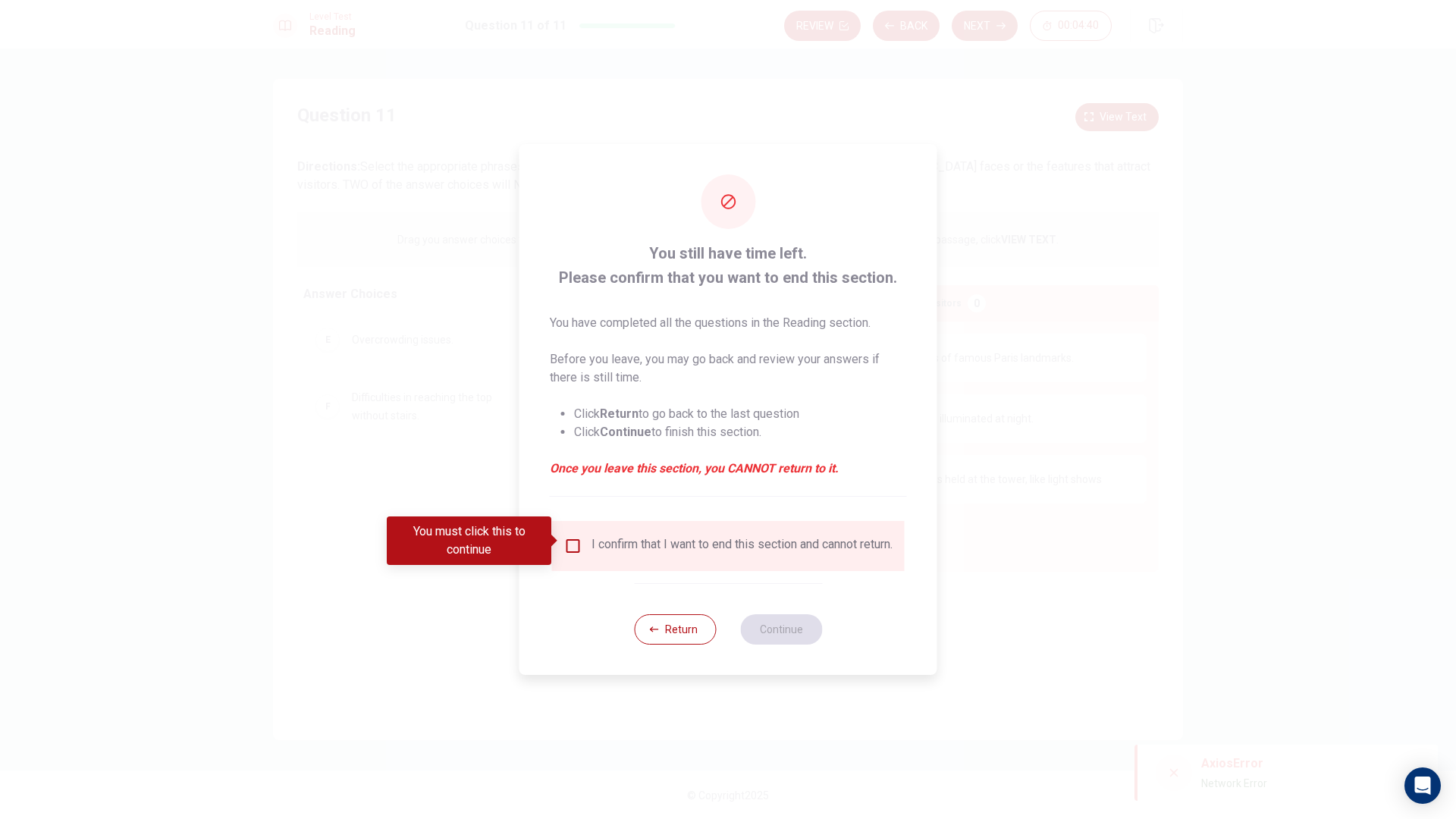
click at [1234, 583] on div at bounding box center [728, 409] width 1456 height 819
click at [652, 644] on button "Return" at bounding box center [674, 628] width 82 height 30
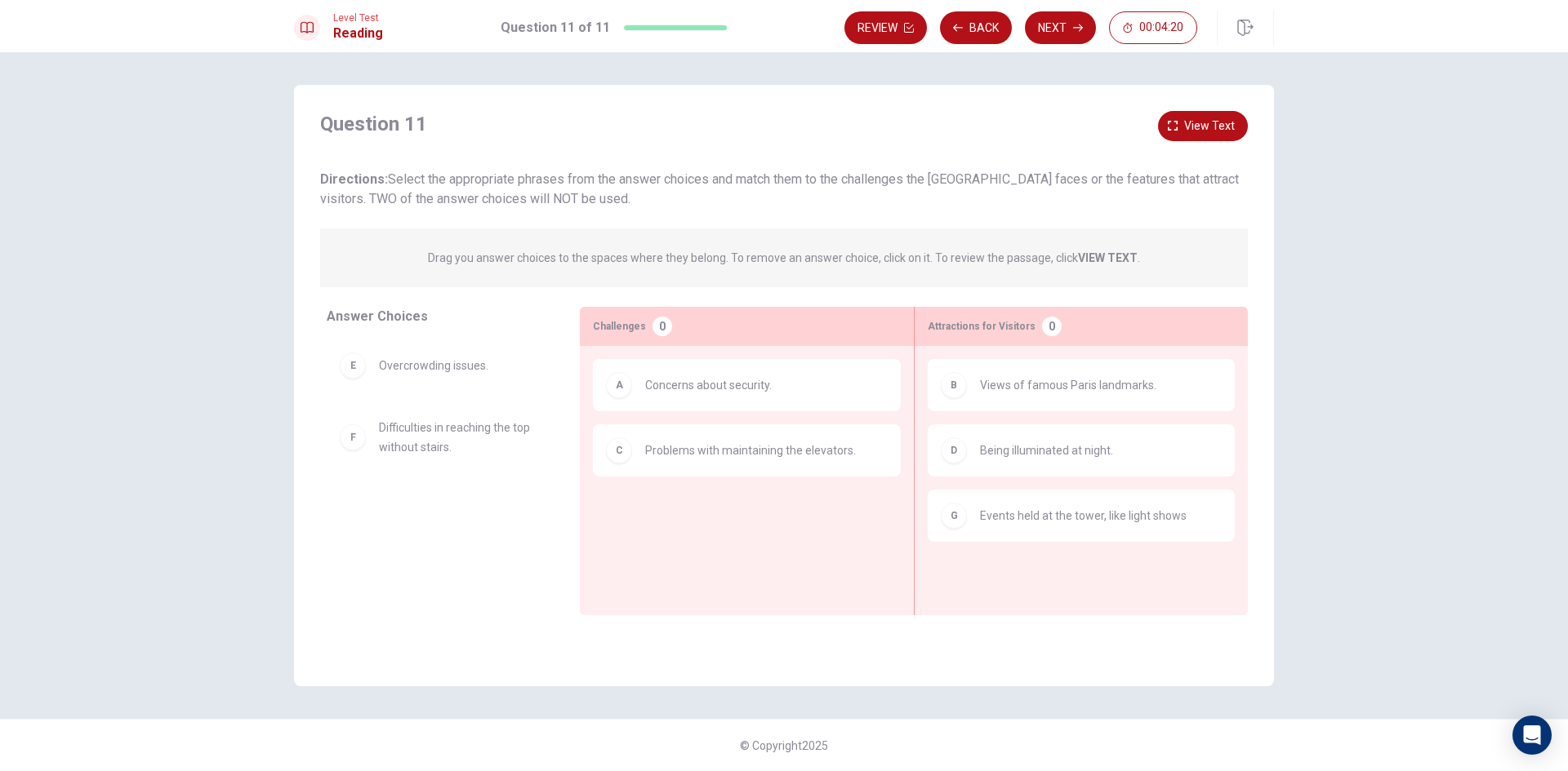
click at [1051, 44] on div "Review Back Next 00:04:20" at bounding box center [1059, 27] width 429 height 36
click at [1069, 30] on button "Next" at bounding box center [1060, 27] width 71 height 33
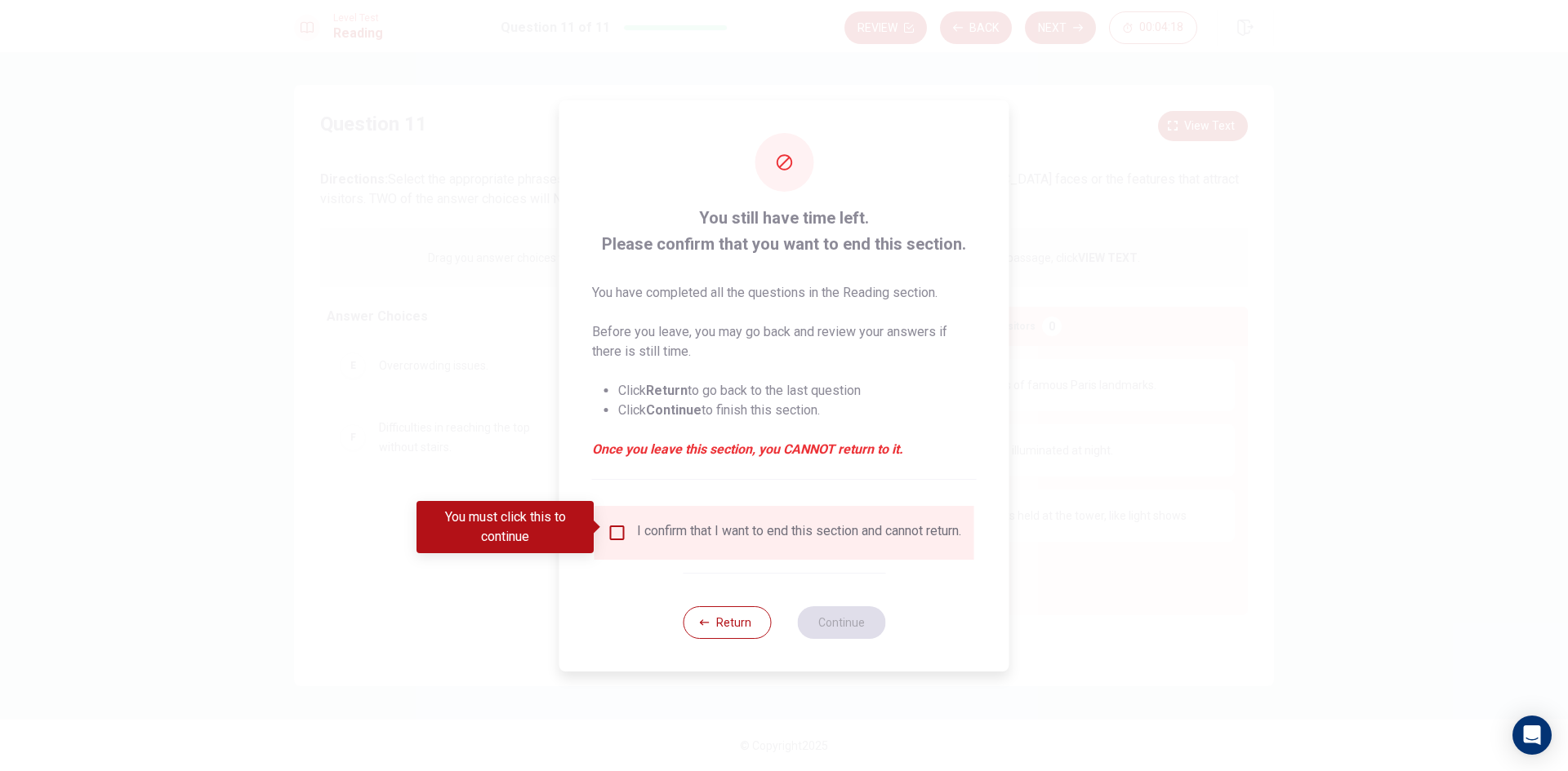
drag, startPoint x: 619, startPoint y: 544, endPoint x: 611, endPoint y: 520, distance: 25.3
click at [615, 542] on div "I confirm that I want to end this section and cannot return." at bounding box center [784, 533] width 353 height 19
click at [614, 508] on div "I confirm that I want to end this section and cannot return." at bounding box center [784, 532] width 380 height 54
click at [621, 531] on input "You must click this to continue" at bounding box center [617, 533] width 19 height 19
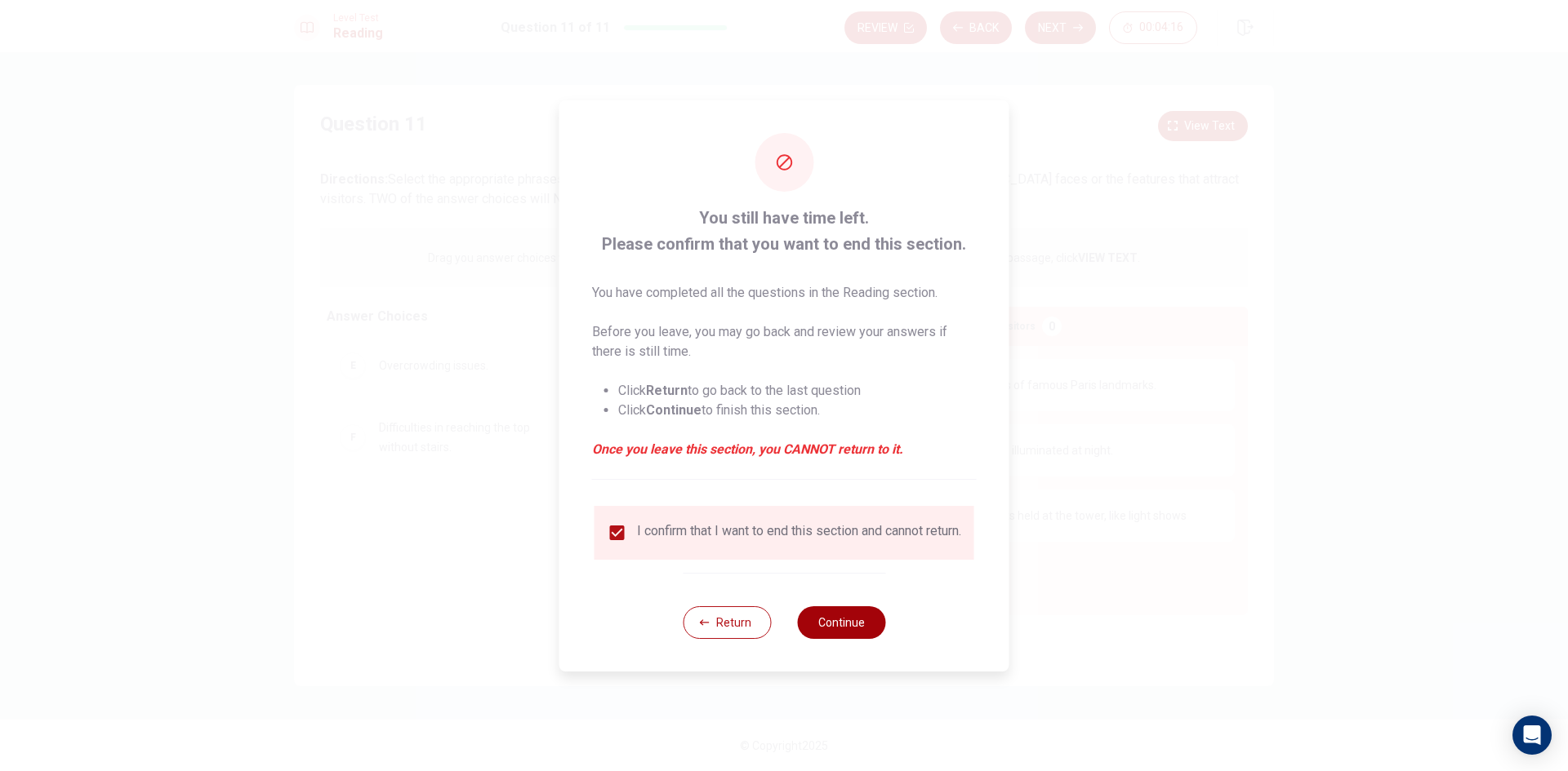
click at [865, 634] on button "Continue" at bounding box center [841, 622] width 88 height 33
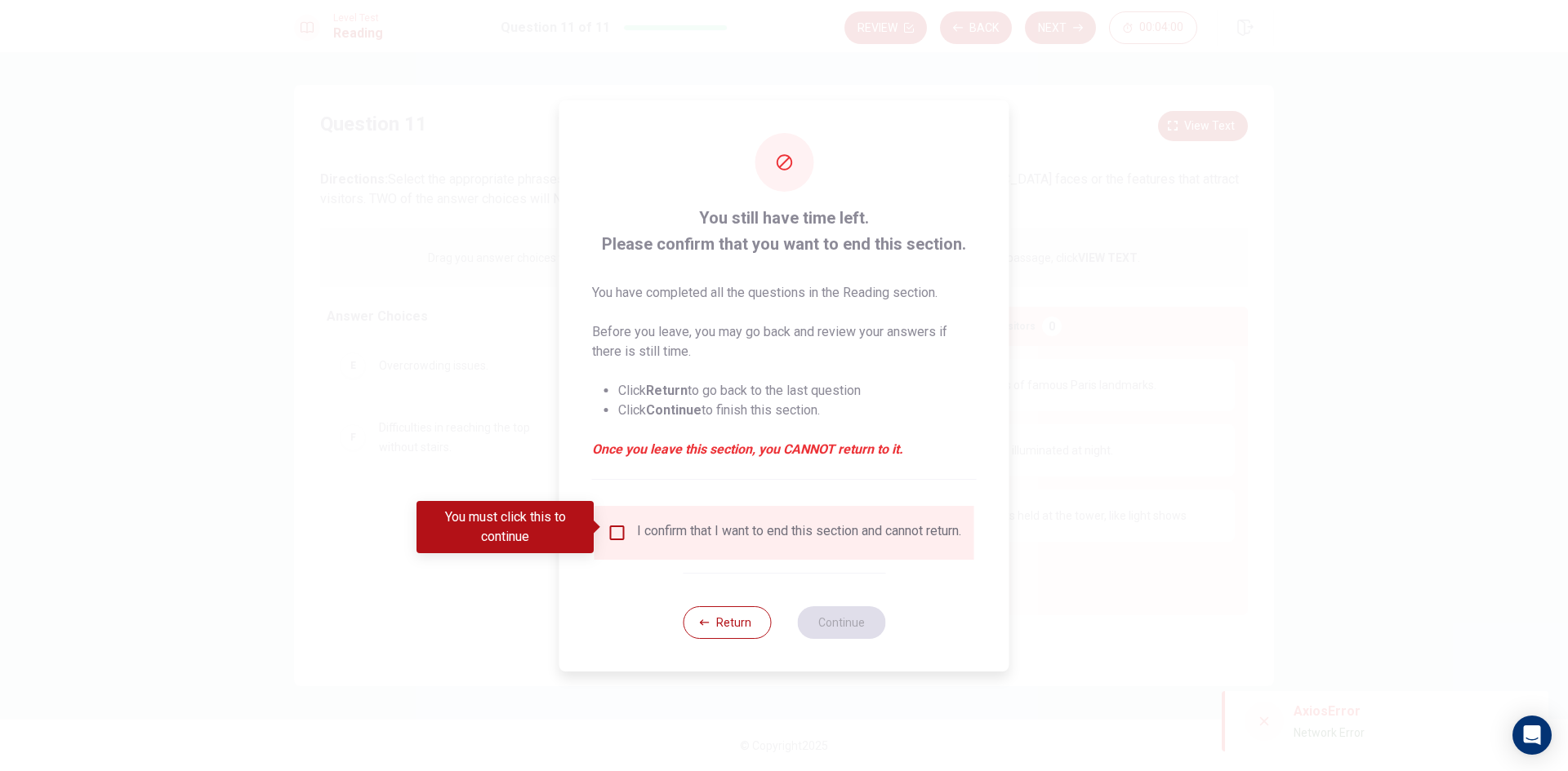
click at [1177, 553] on div at bounding box center [784, 385] width 1568 height 771
click at [589, 523] on div "You must click this to continue" at bounding box center [504, 527] width 177 height 52
click at [600, 526] on span at bounding box center [598, 527] width 9 height 13
click at [609, 527] on input "You must click this to continue" at bounding box center [617, 533] width 19 height 19
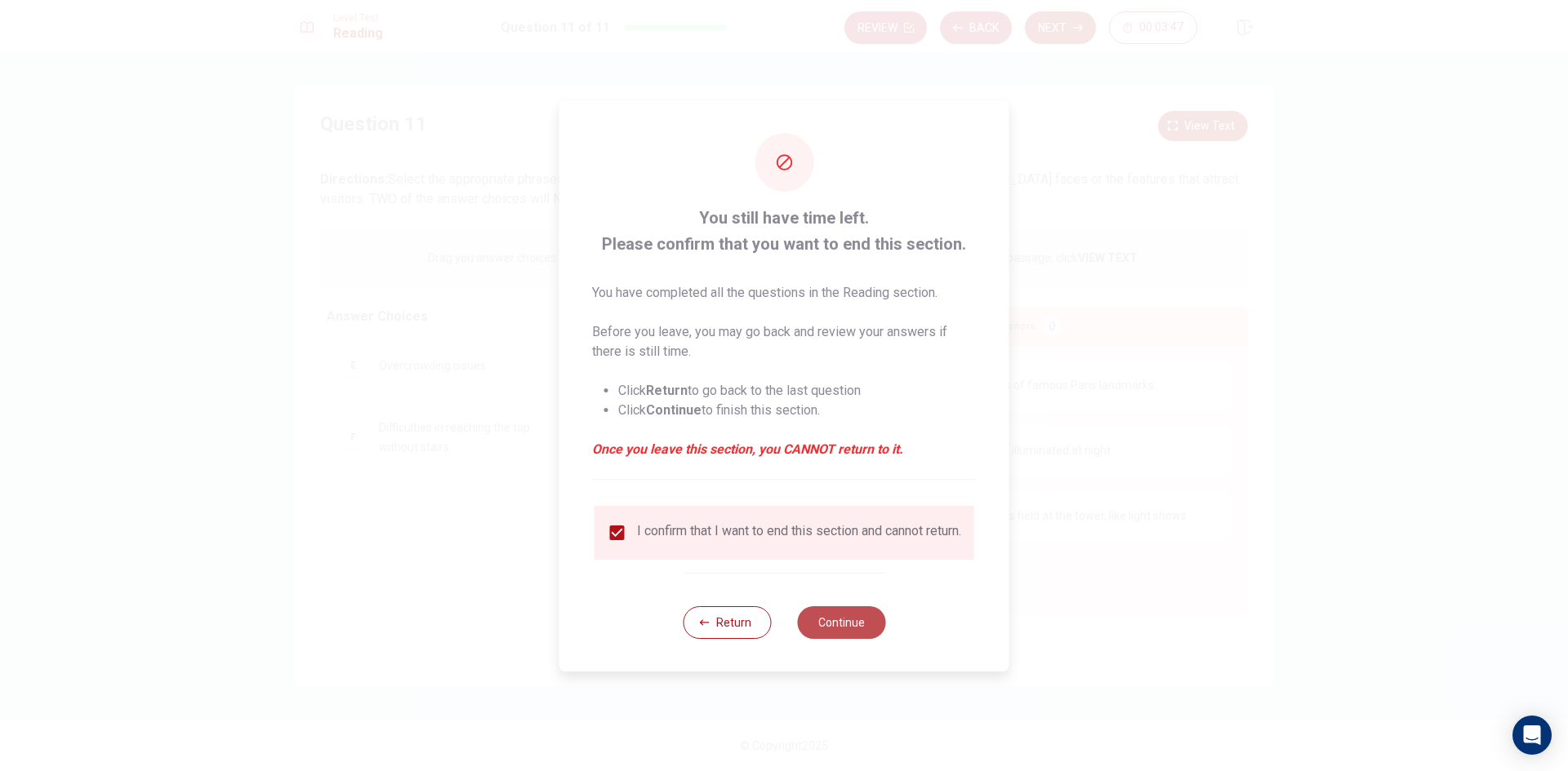
click at [826, 632] on button "Continue" at bounding box center [841, 622] width 88 height 33
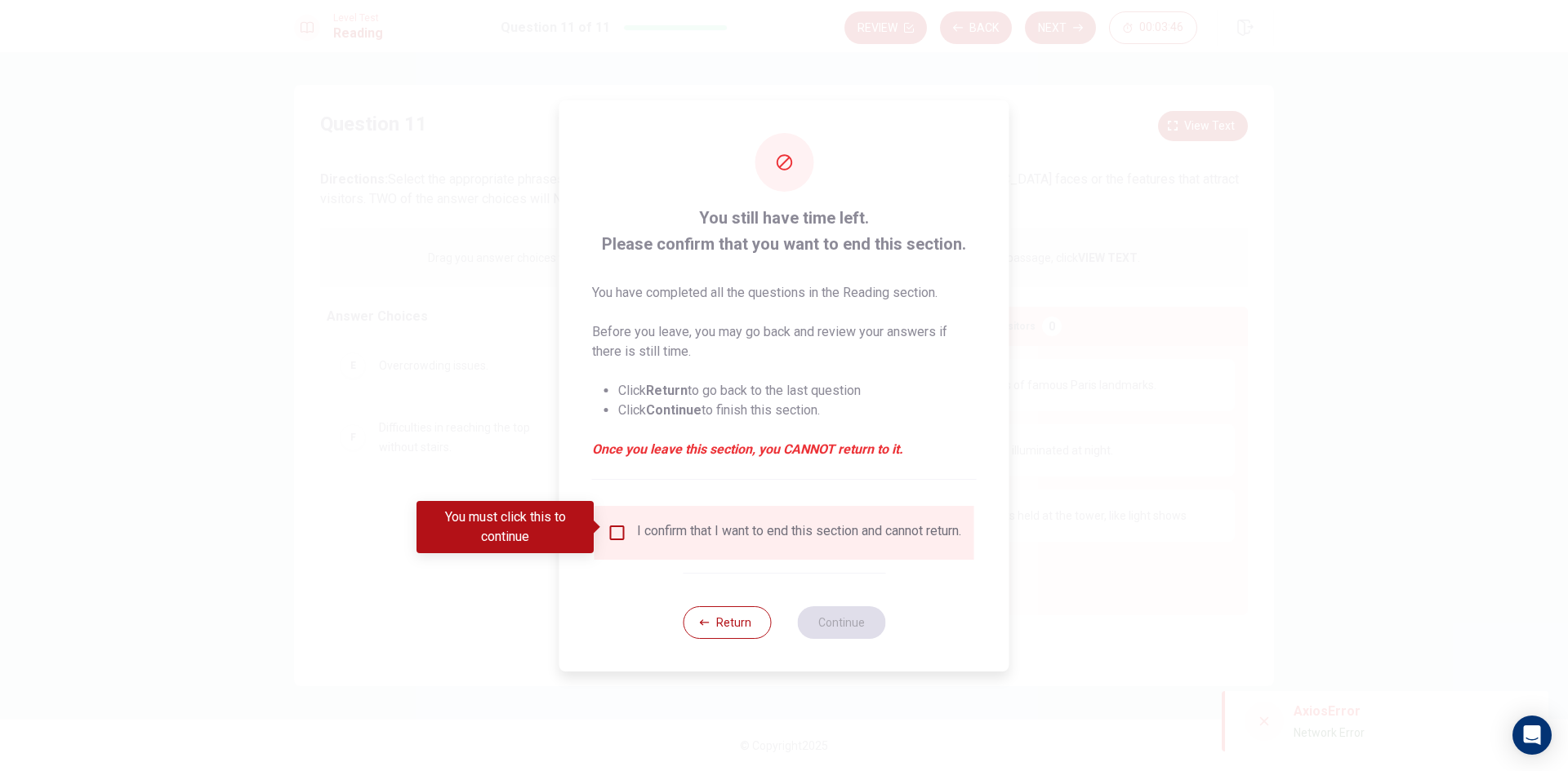
click at [627, 526] on div "I confirm that I want to end this section and cannot return." at bounding box center [784, 533] width 353 height 19
click at [626, 529] on div "I confirm that I want to end this section and cannot return." at bounding box center [784, 533] width 353 height 19
click at [615, 529] on input "You must click this to continue" at bounding box center [617, 533] width 19 height 19
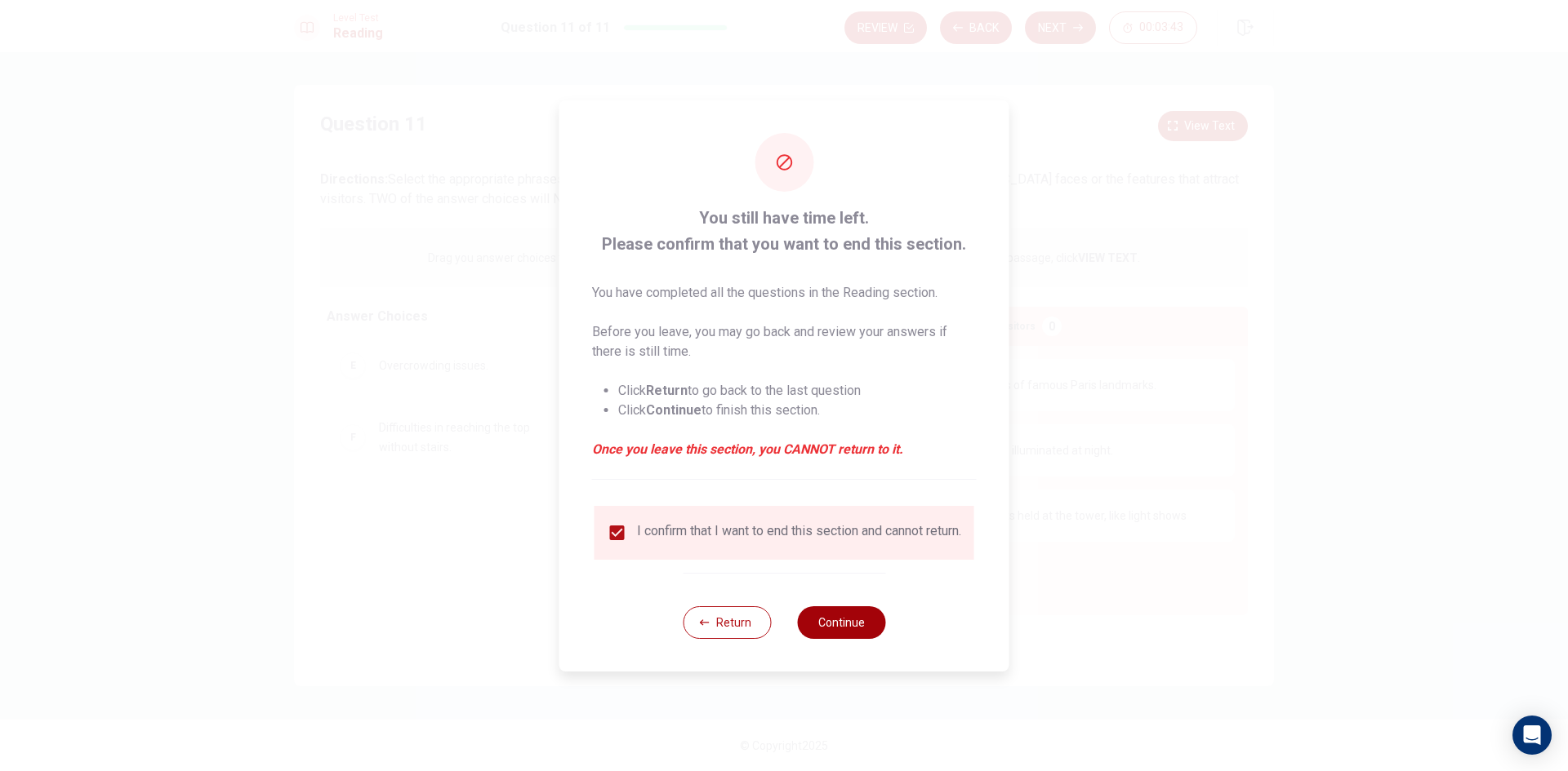
drag, startPoint x: 790, startPoint y: 621, endPoint x: 803, endPoint y: 622, distance: 13.0
click at [798, 620] on div "Return Continue" at bounding box center [784, 622] width 203 height 99
click at [841, 623] on button "Continue" at bounding box center [841, 622] width 88 height 33
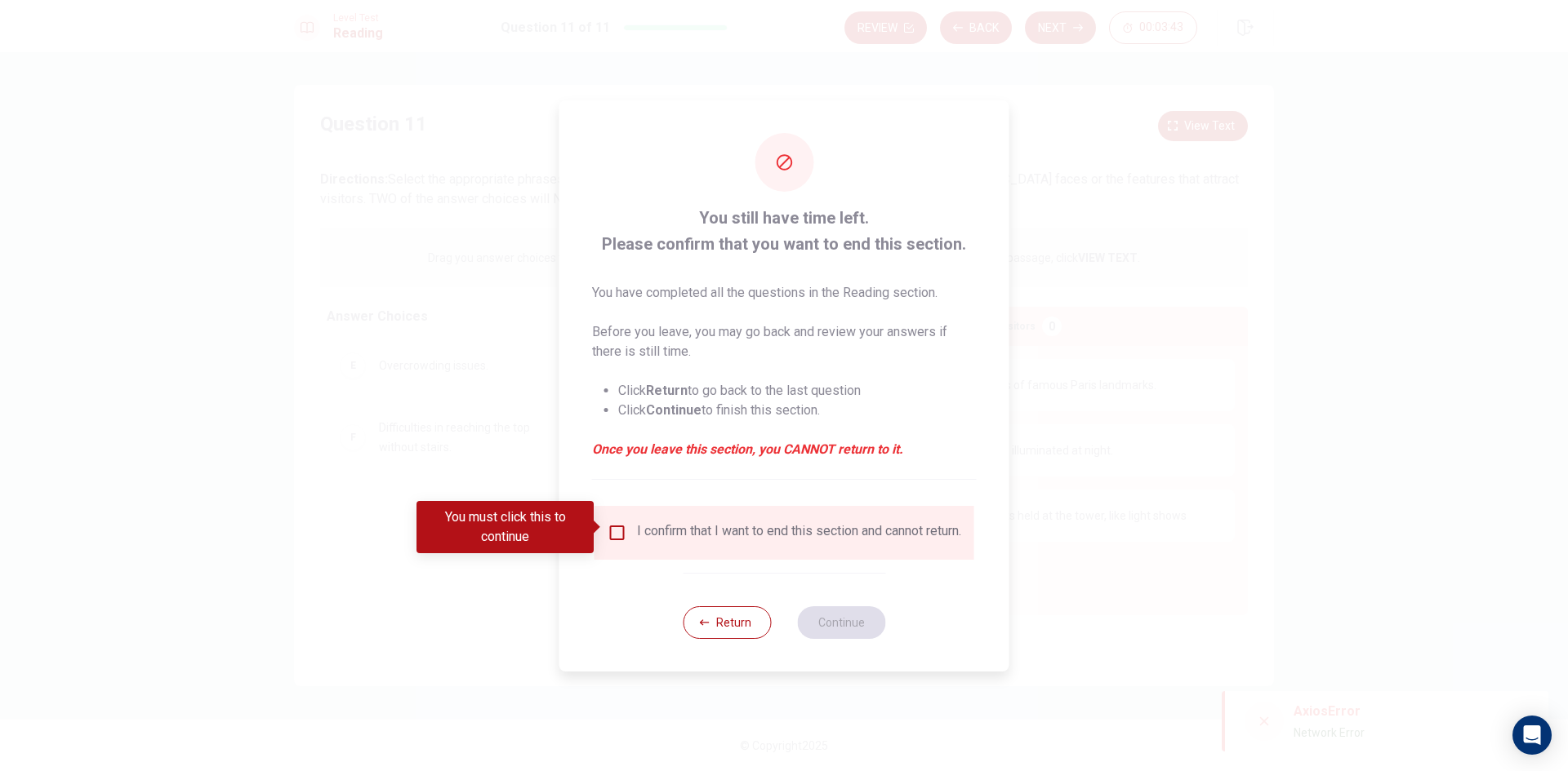
click at [625, 530] on div "I confirm that I want to end this section and cannot return." at bounding box center [784, 533] width 353 height 19
click at [616, 526] on input "You must click this to continue" at bounding box center [617, 533] width 19 height 19
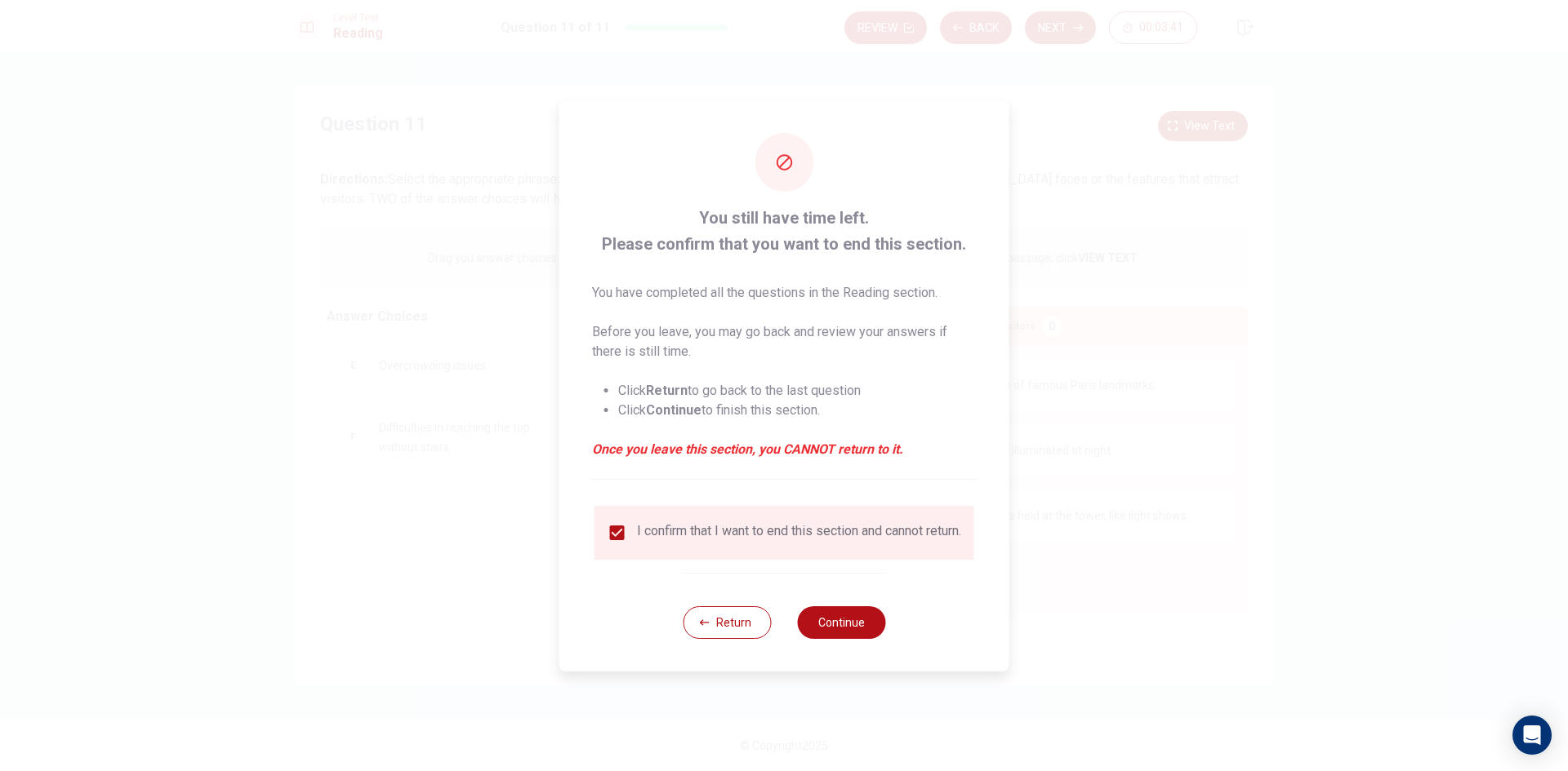
drag, startPoint x: 868, startPoint y: 634, endPoint x: 830, endPoint y: 649, distance: 40.9
click at [868, 639] on button "Continue" at bounding box center [841, 622] width 88 height 33
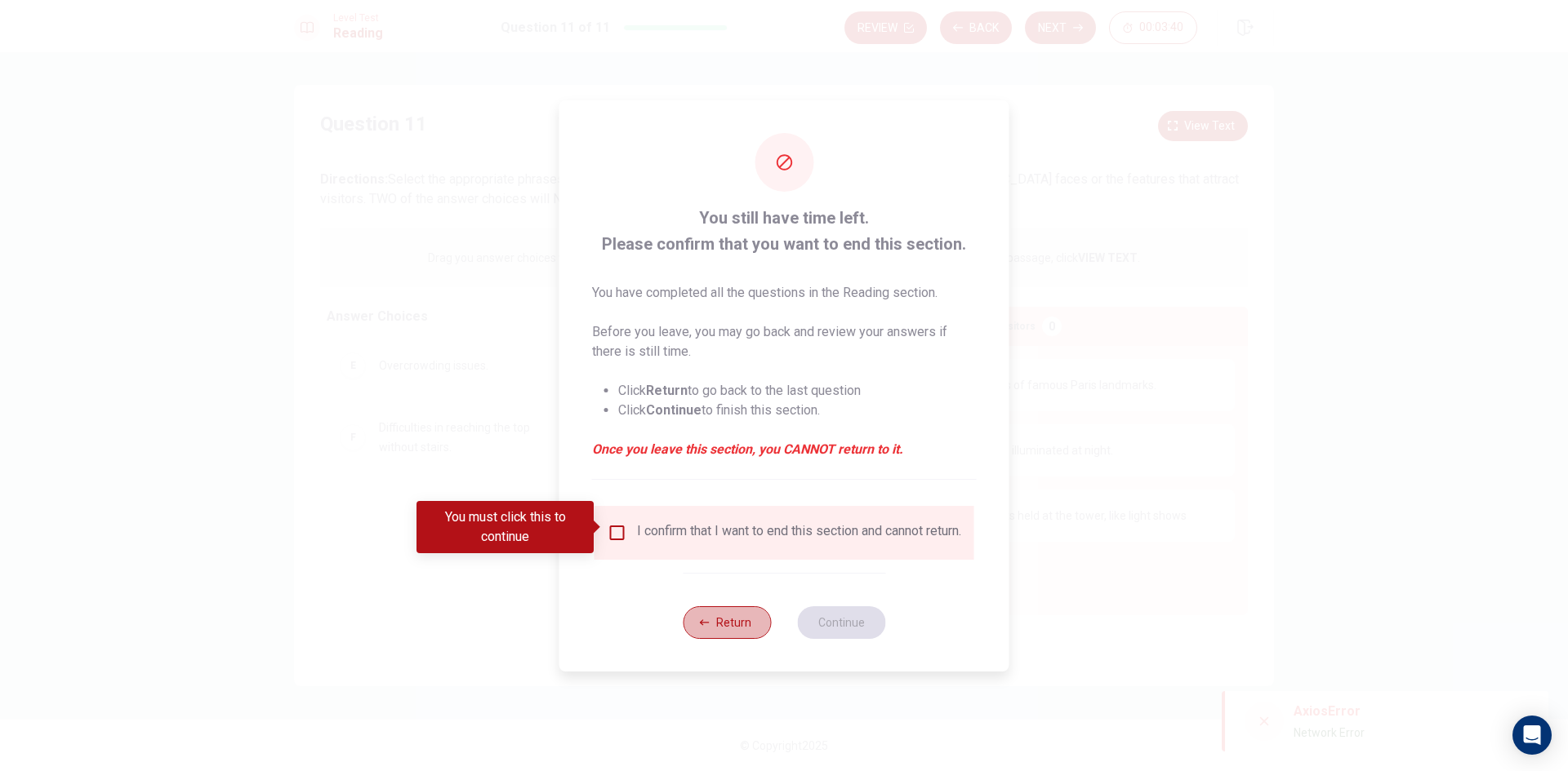
drag, startPoint x: 752, startPoint y: 626, endPoint x: 789, endPoint y: 617, distance: 38.1
click at [755, 626] on button "Return" at bounding box center [726, 622] width 88 height 33
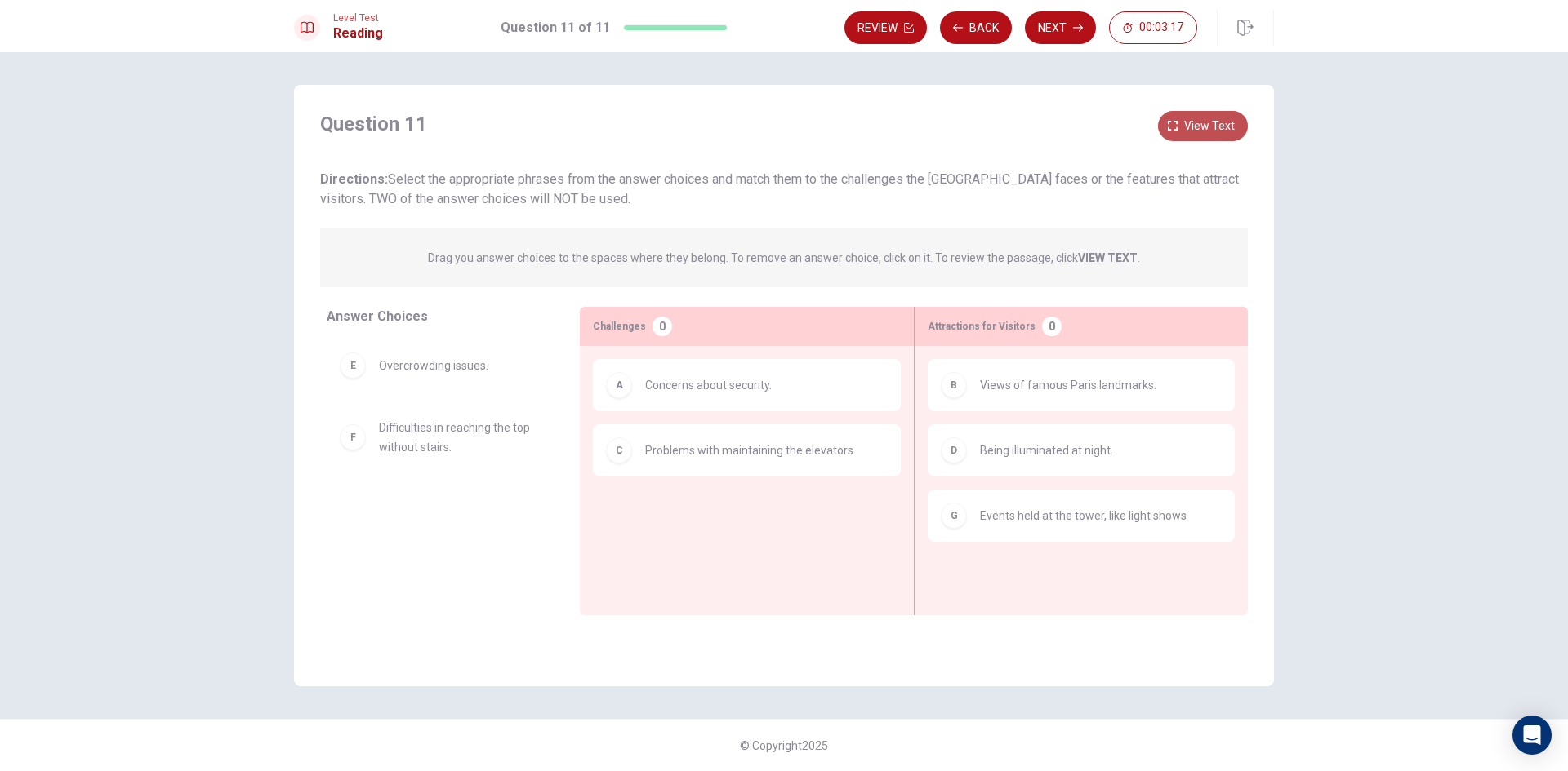
click at [1231, 116] on span "View text" at bounding box center [1208, 126] width 50 height 20
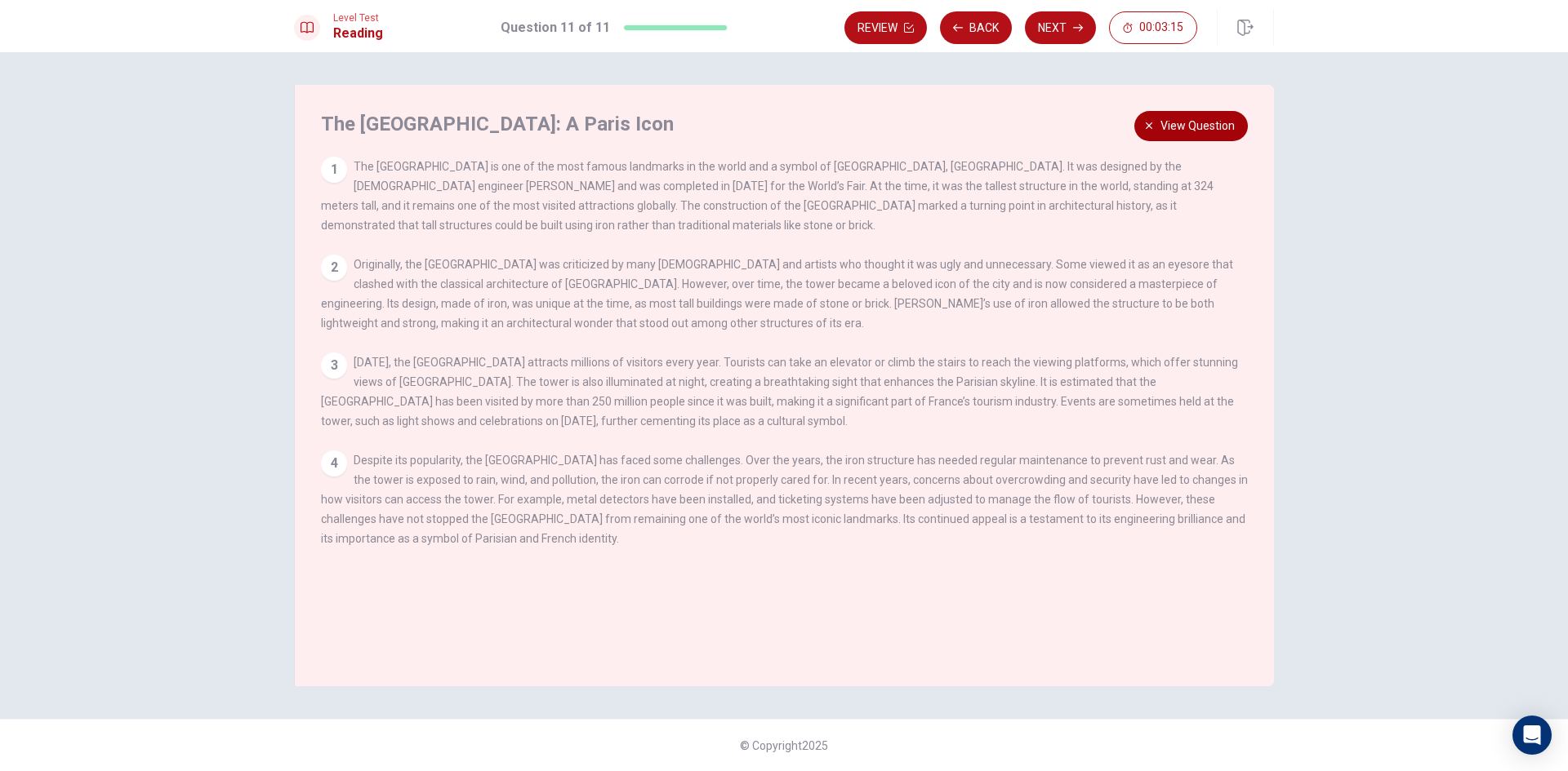
click at [1231, 116] on span "View question" at bounding box center [1197, 126] width 74 height 20
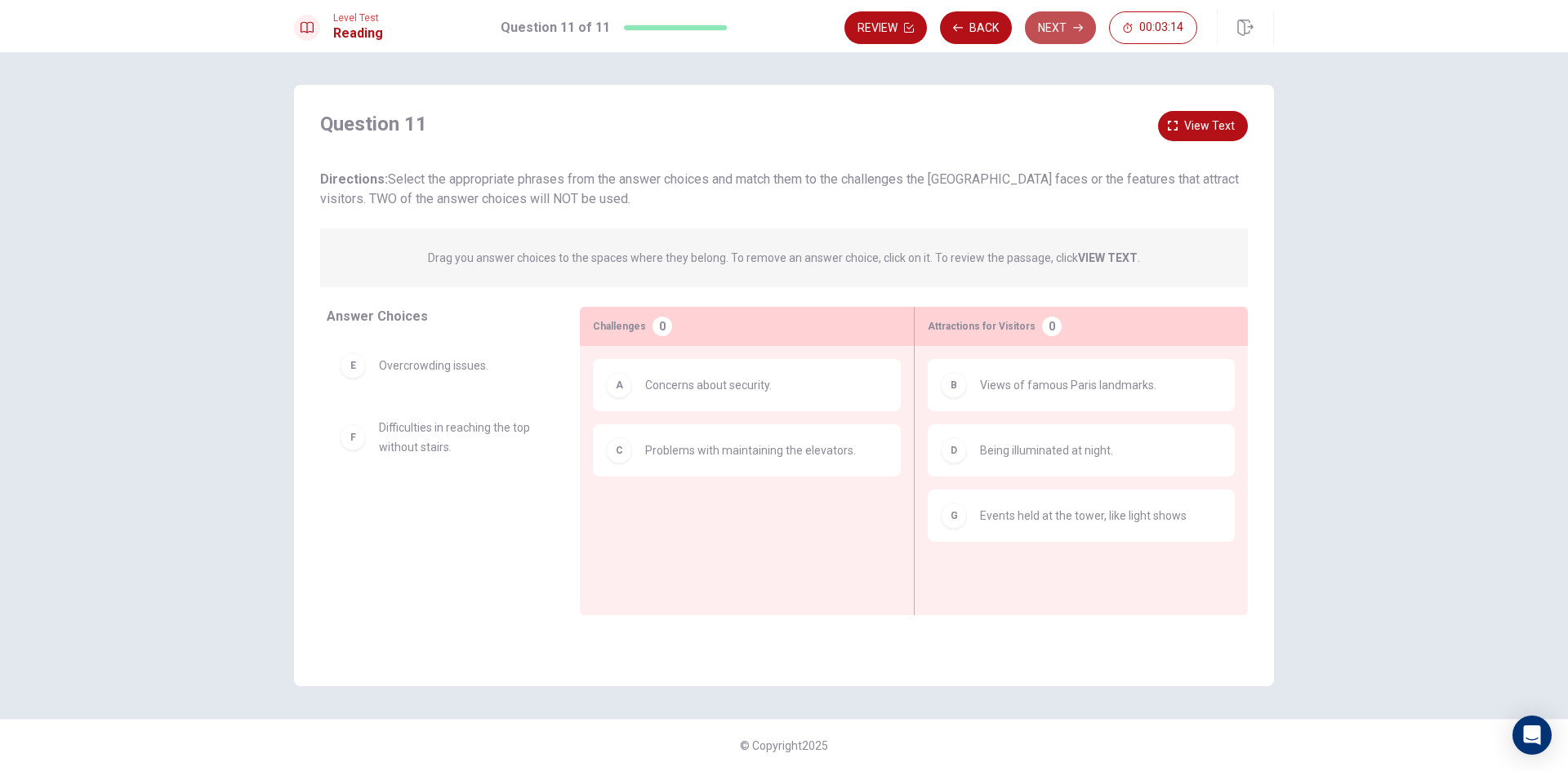
click at [1057, 28] on button "Next" at bounding box center [1060, 27] width 71 height 33
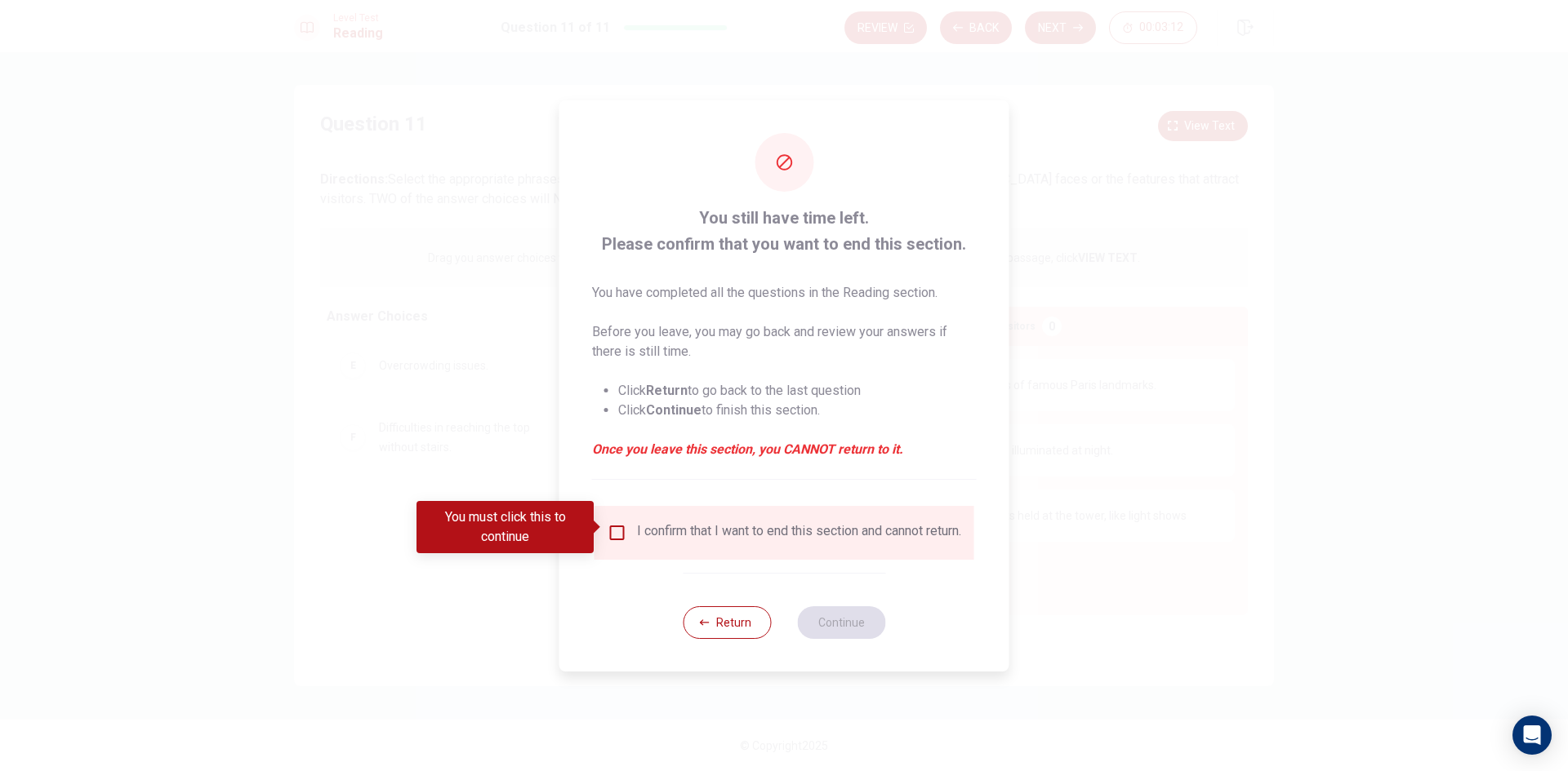
click at [614, 524] on input "You must click this to continue" at bounding box center [617, 533] width 19 height 19
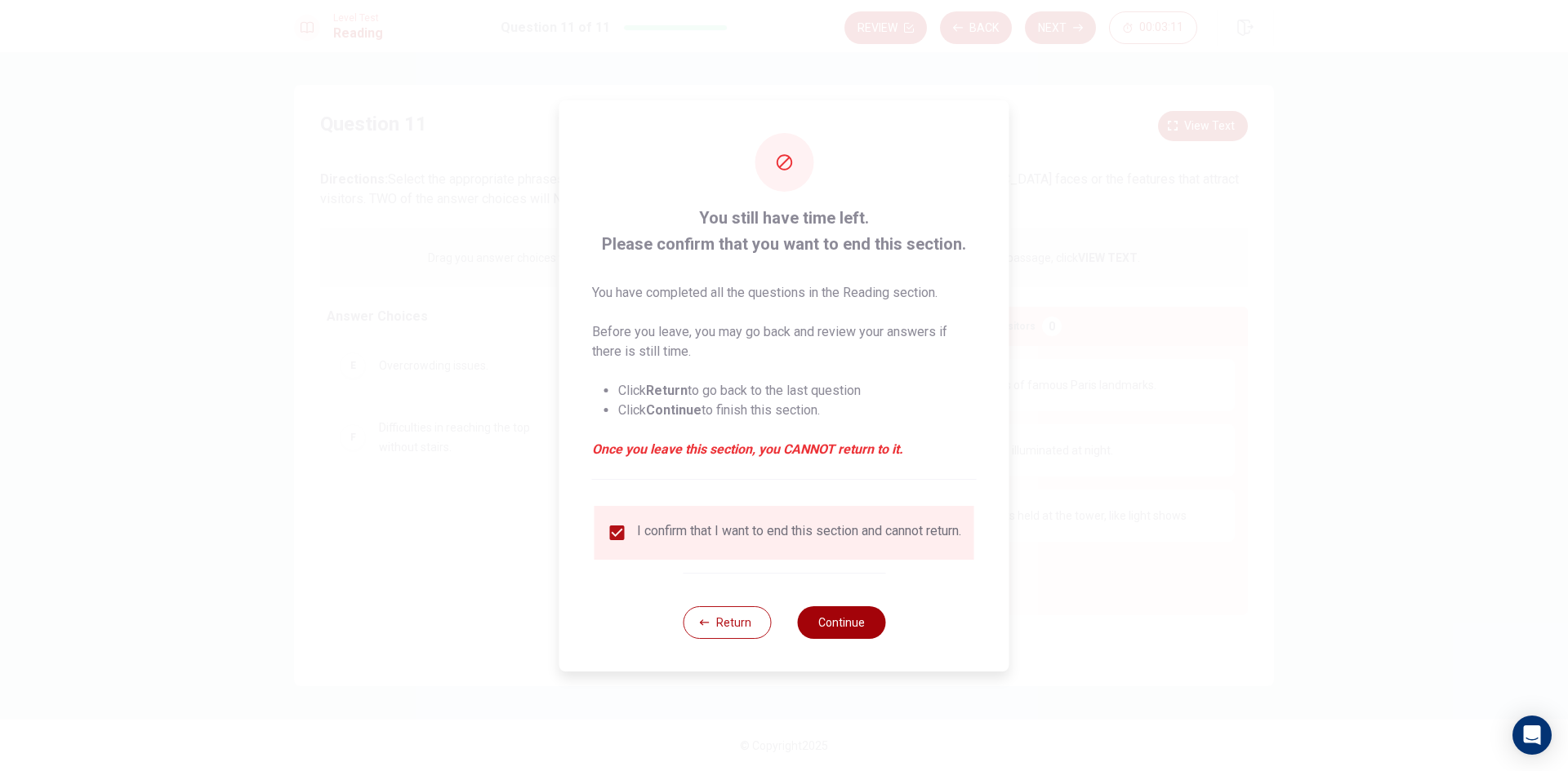
click at [840, 626] on button "Continue" at bounding box center [841, 622] width 88 height 33
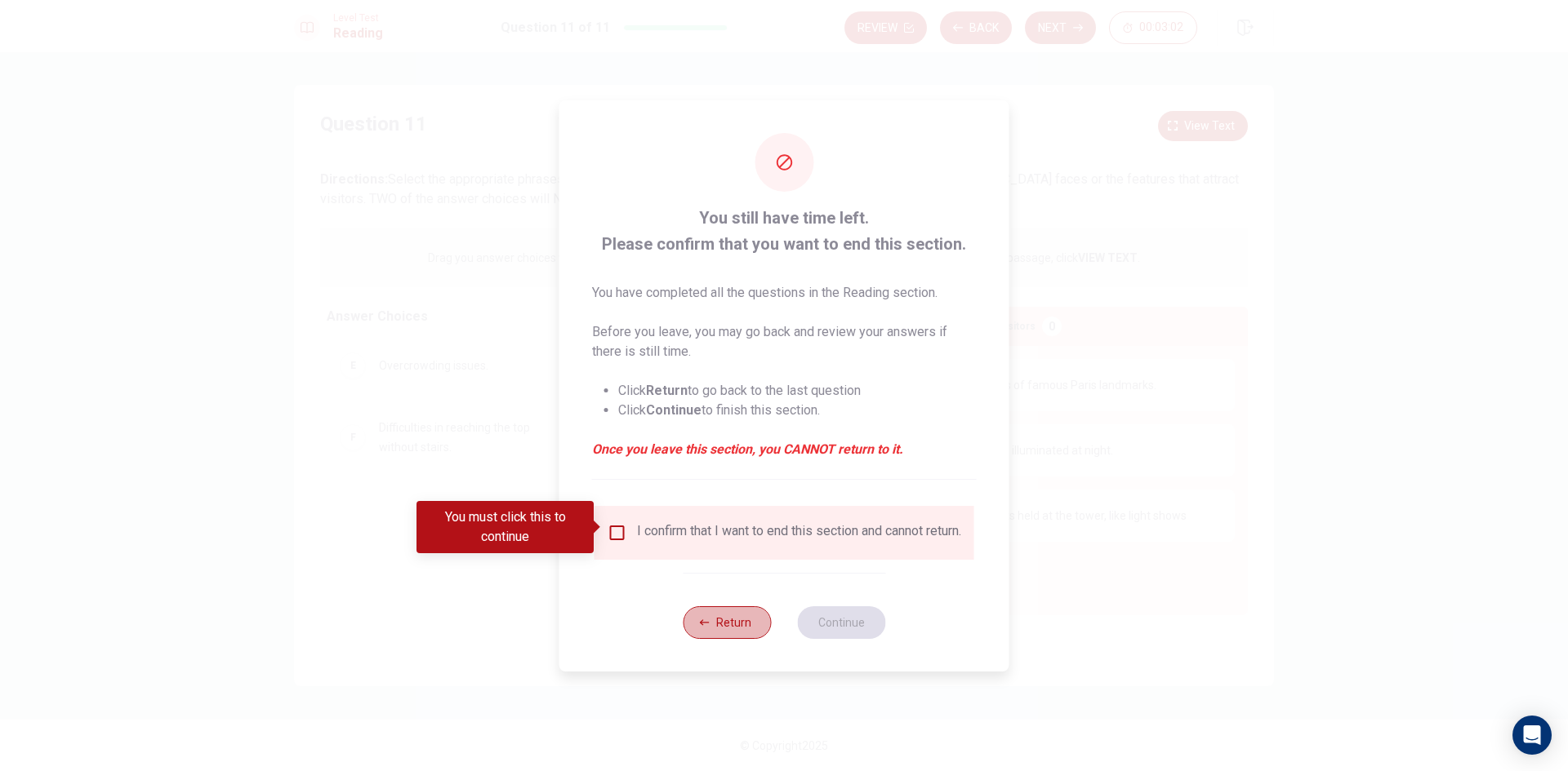
click at [732, 620] on button "Return" at bounding box center [726, 622] width 88 height 33
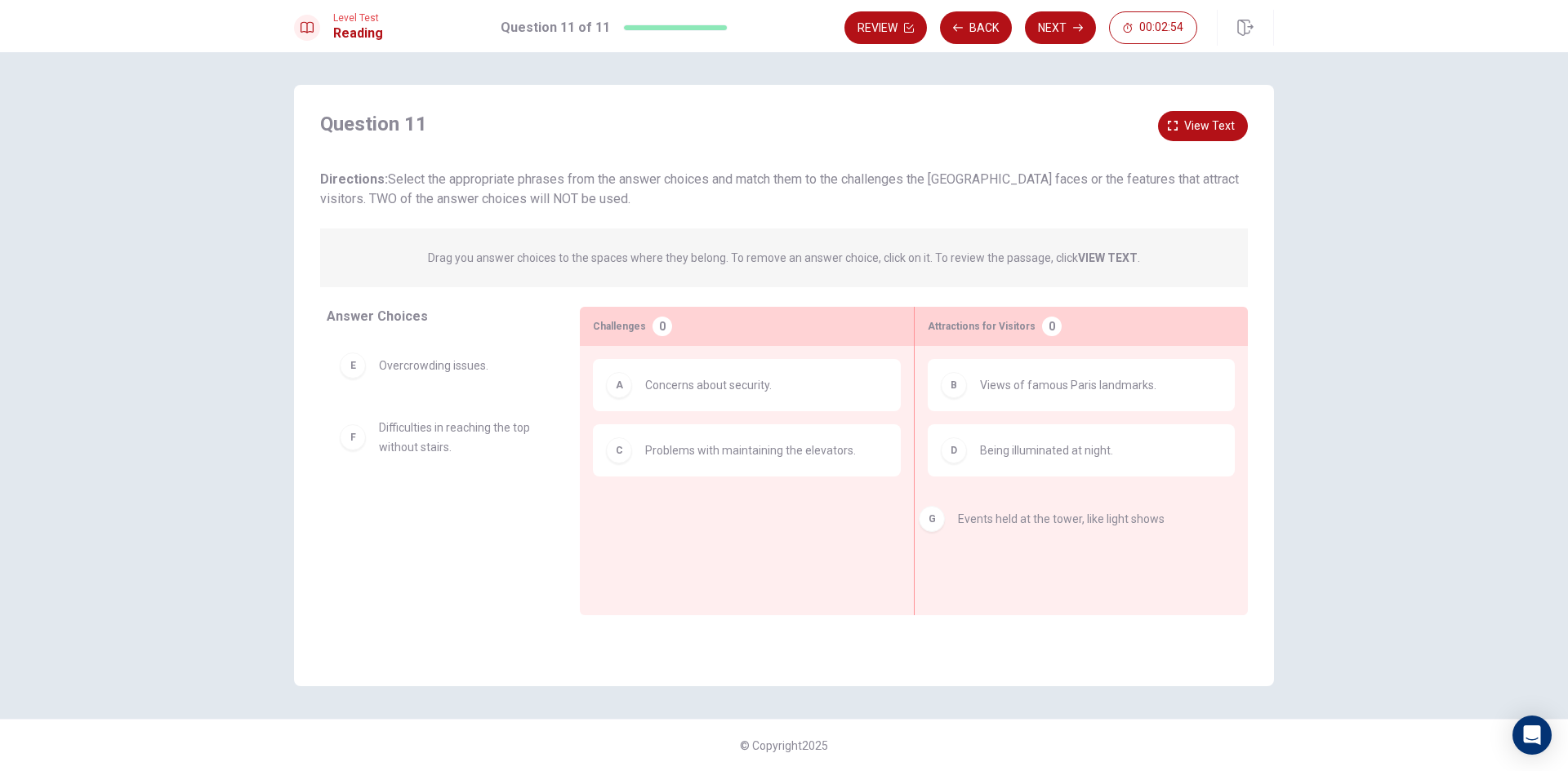
drag, startPoint x: 1100, startPoint y: 527, endPoint x: 1071, endPoint y: 530, distance: 29.2
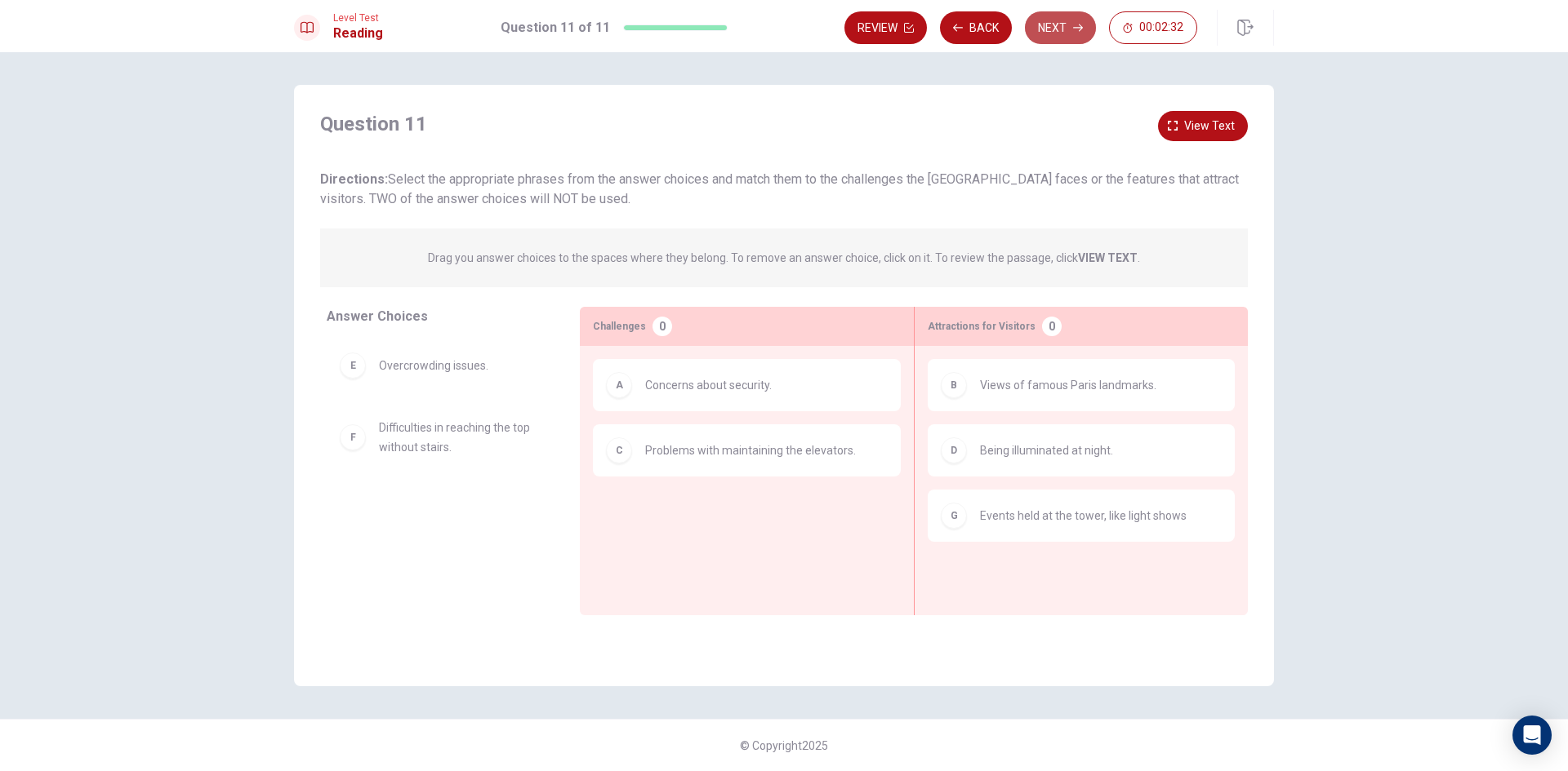
click at [1054, 31] on button "Next" at bounding box center [1060, 27] width 71 height 33
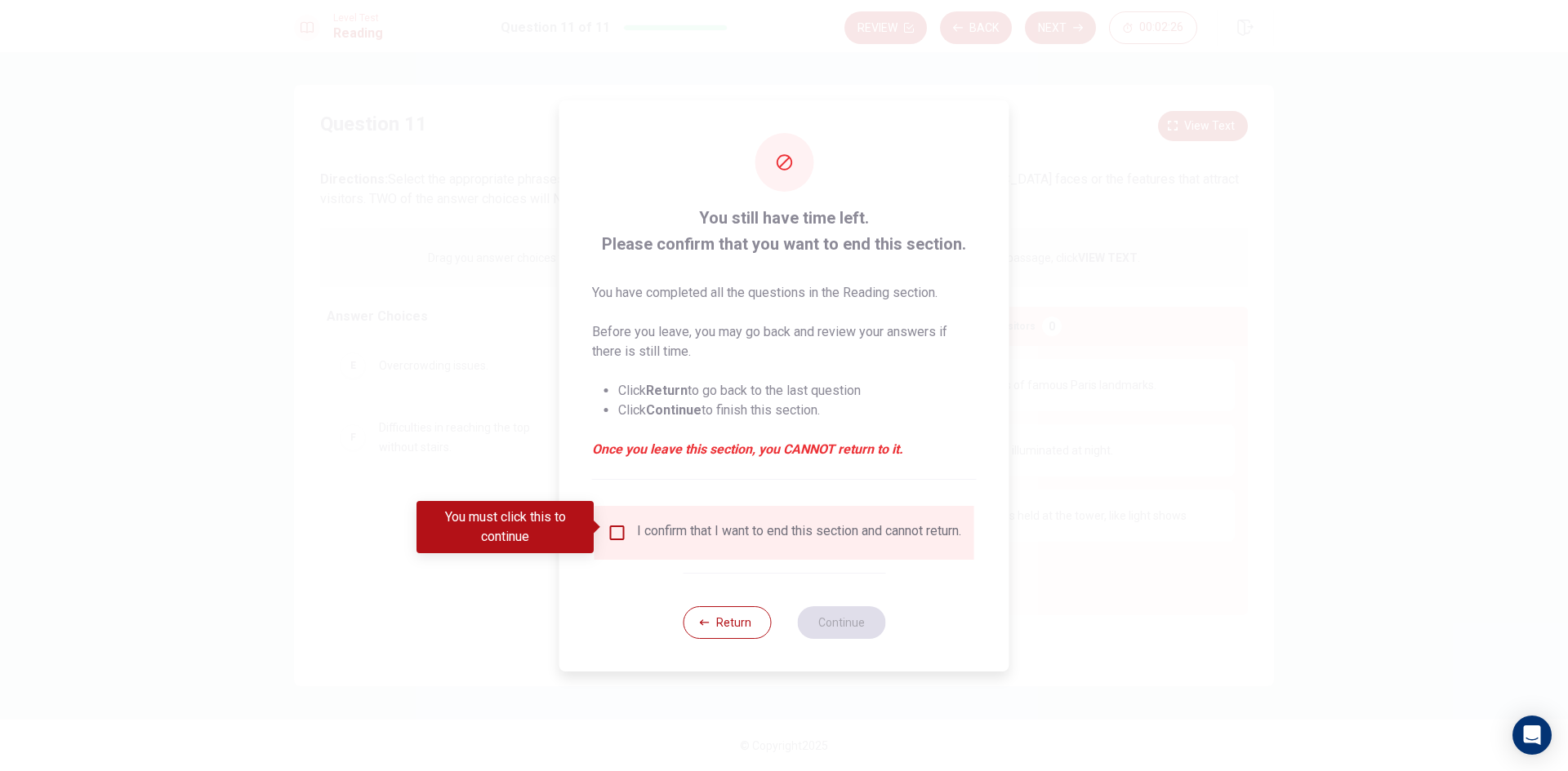
click at [602, 521] on span at bounding box center [598, 527] width 9 height 13
click at [610, 524] on input "You must click this to continue" at bounding box center [617, 533] width 19 height 19
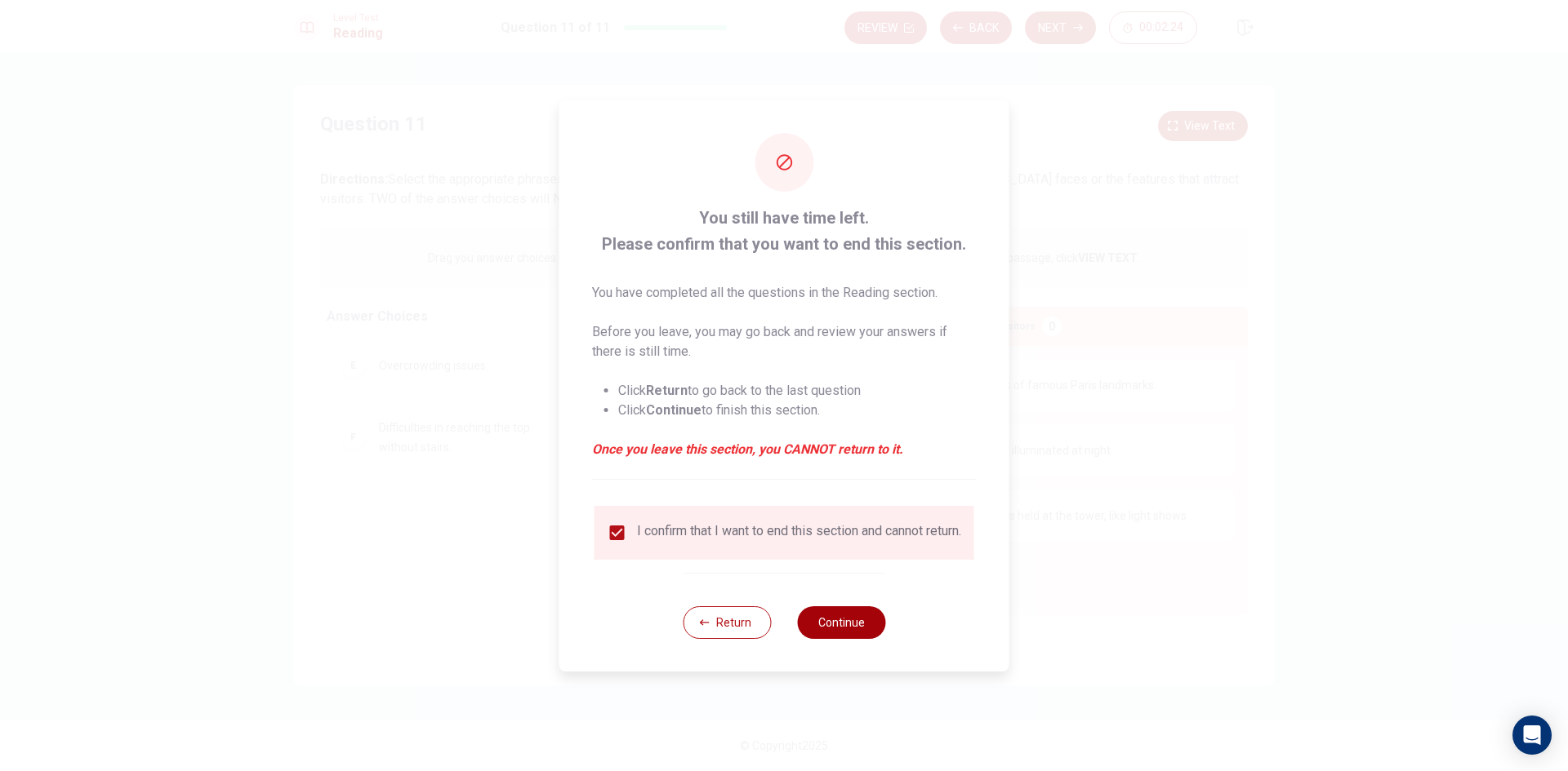
click at [848, 639] on button "Continue" at bounding box center [841, 622] width 88 height 33
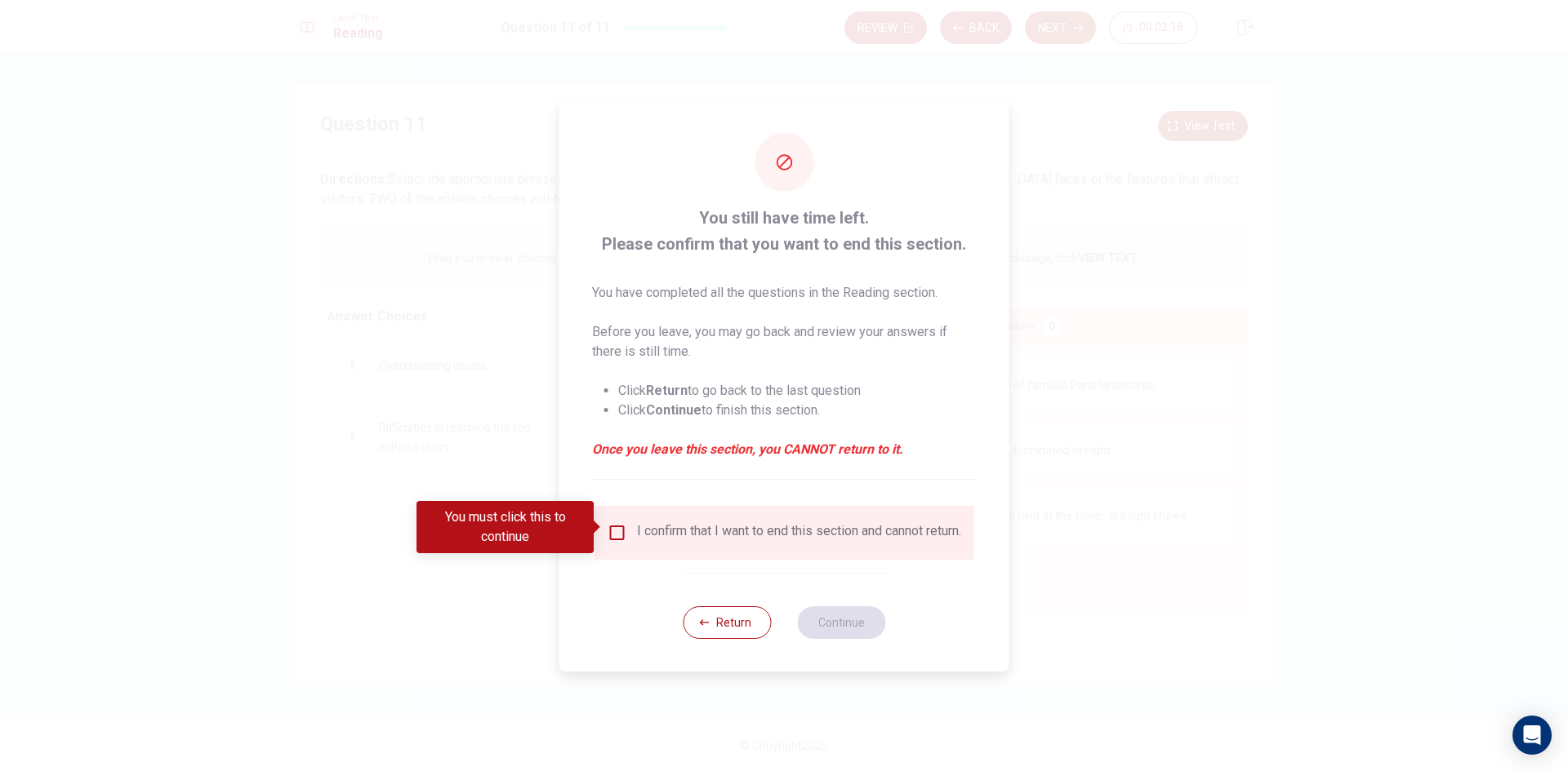
click at [625, 537] on div "I confirm that I want to end this section and cannot return." at bounding box center [784, 533] width 353 height 19
click at [605, 526] on div "You must click this to continue" at bounding box center [510, 527] width 189 height 52
click at [613, 528] on input "You must click this to continue" at bounding box center [617, 533] width 19 height 19
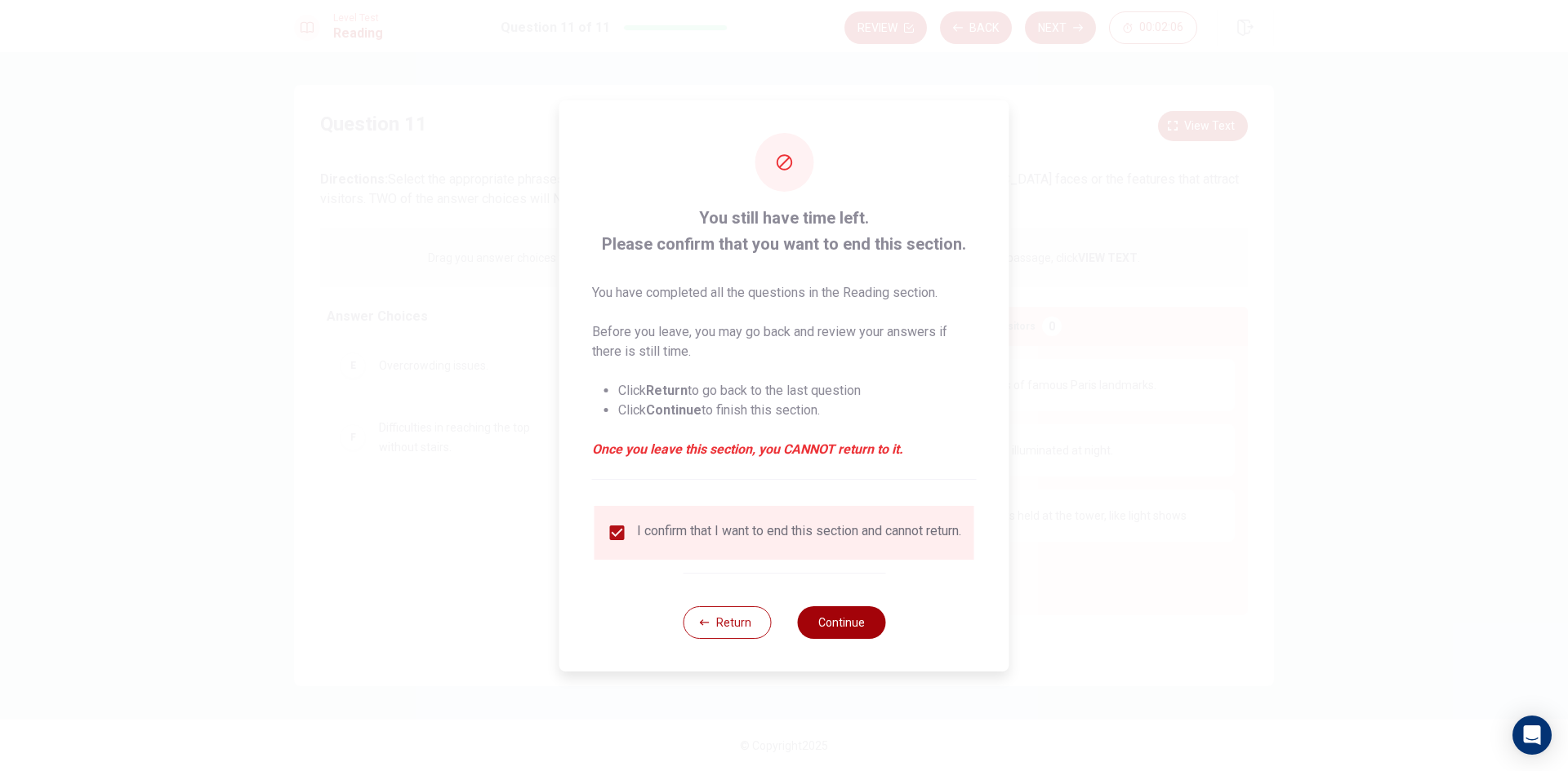
click at [830, 621] on button "Continue" at bounding box center [841, 622] width 88 height 33
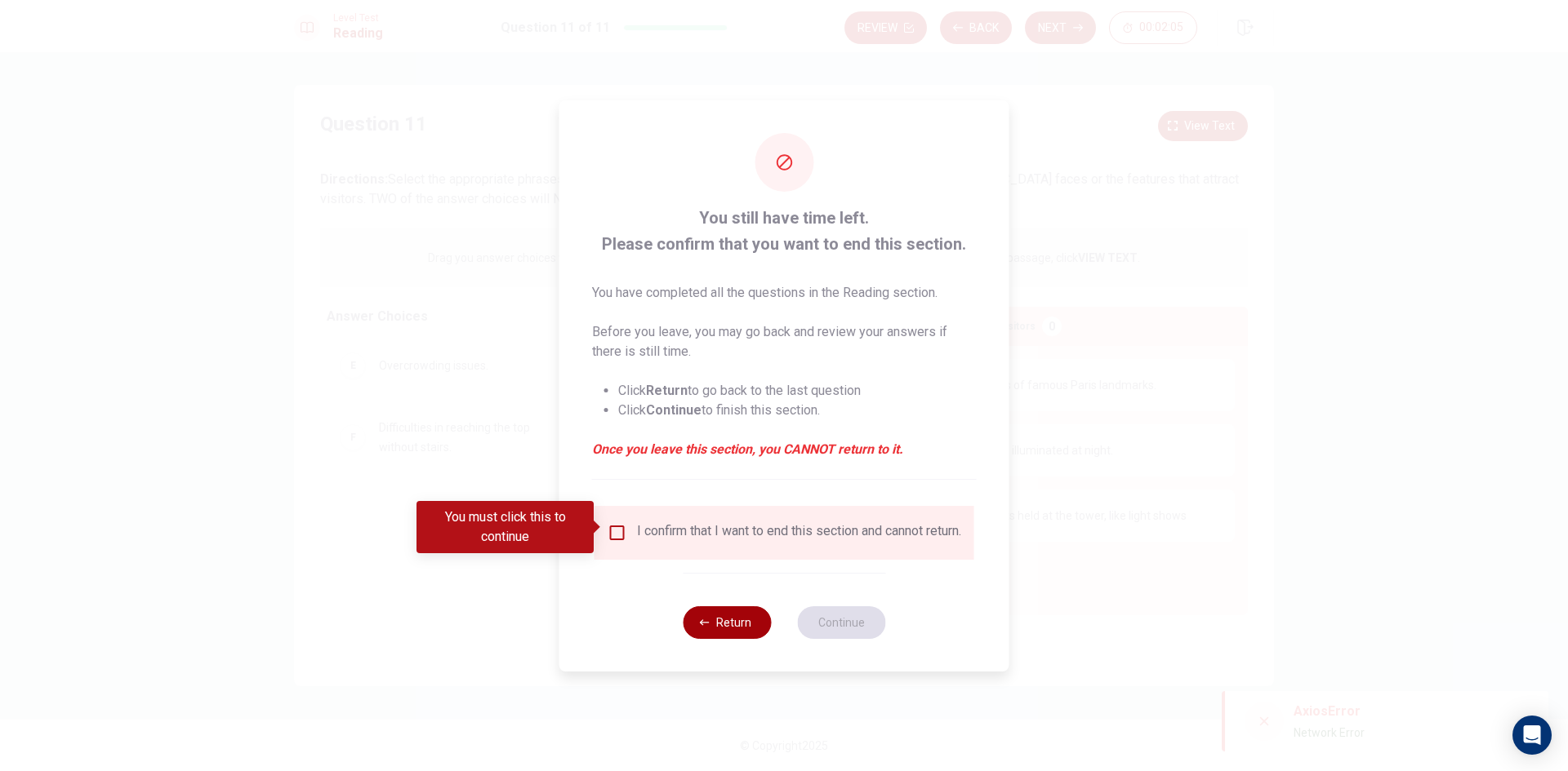
click at [742, 621] on button "Return" at bounding box center [726, 622] width 88 height 33
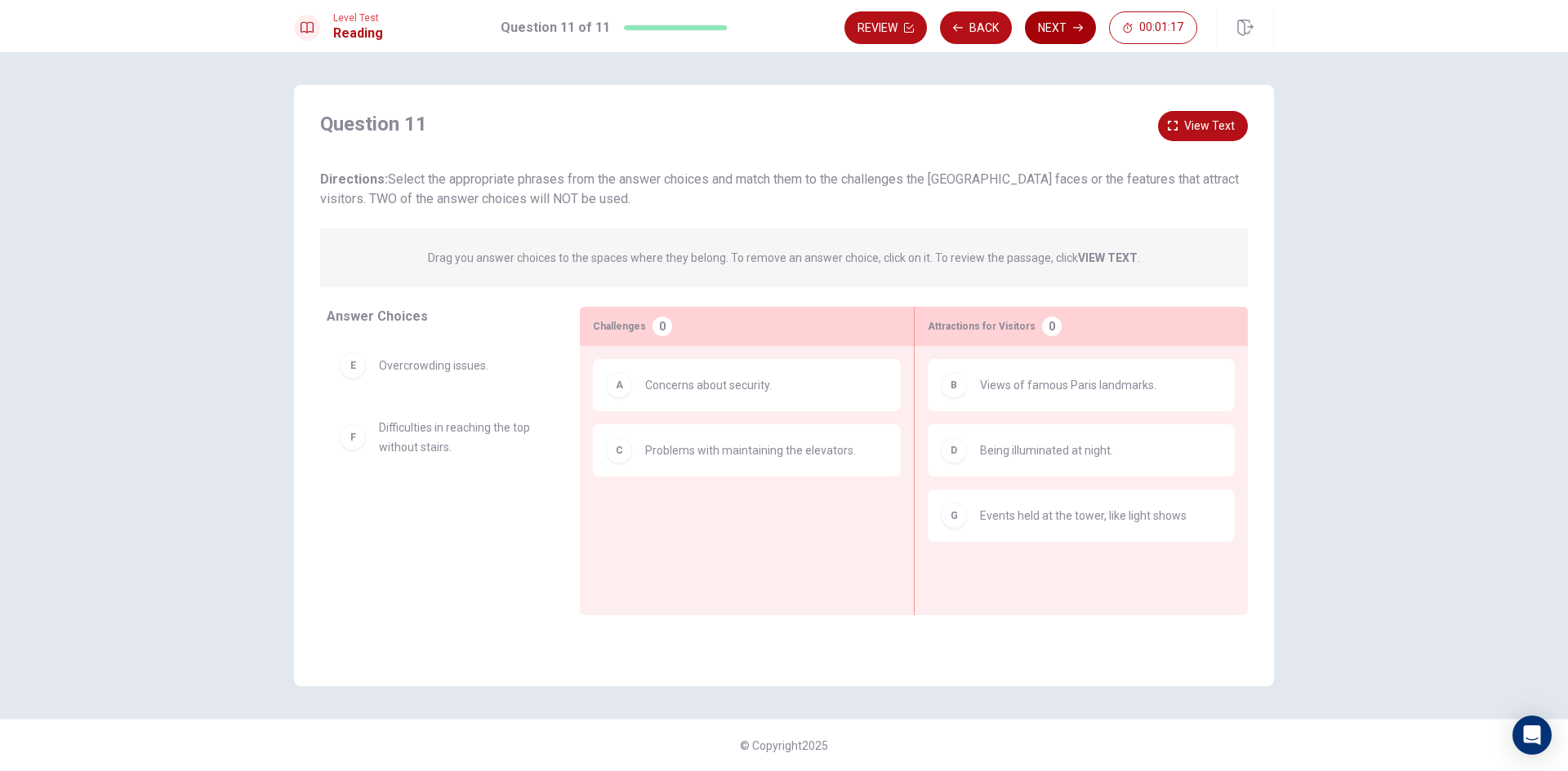
click at [1085, 31] on button "Next" at bounding box center [1060, 27] width 71 height 33
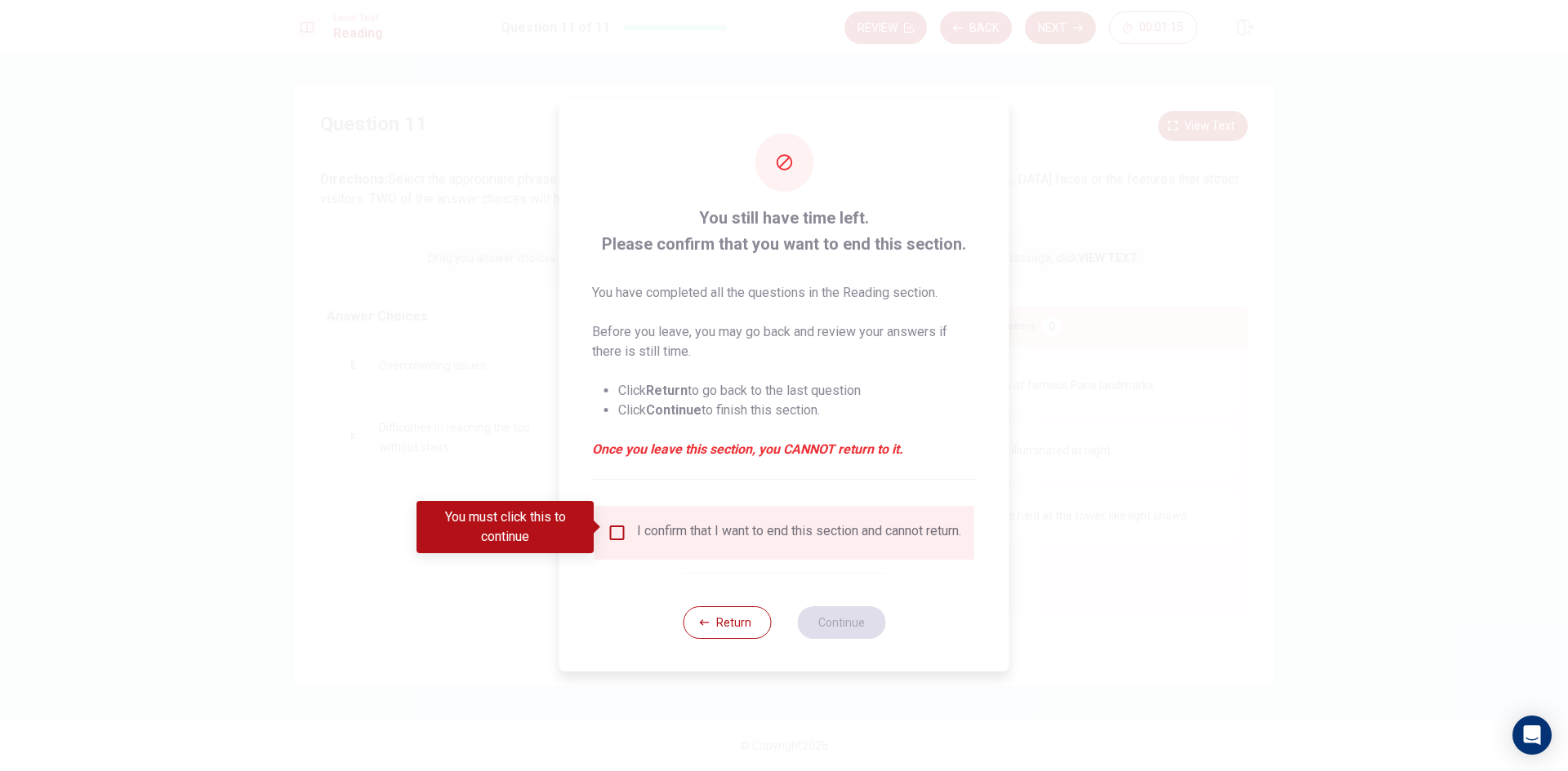
click at [626, 532] on div "I confirm that I want to end this section and cannot return." at bounding box center [784, 533] width 353 height 19
click at [622, 527] on input "You must click this to continue" at bounding box center [617, 533] width 19 height 19
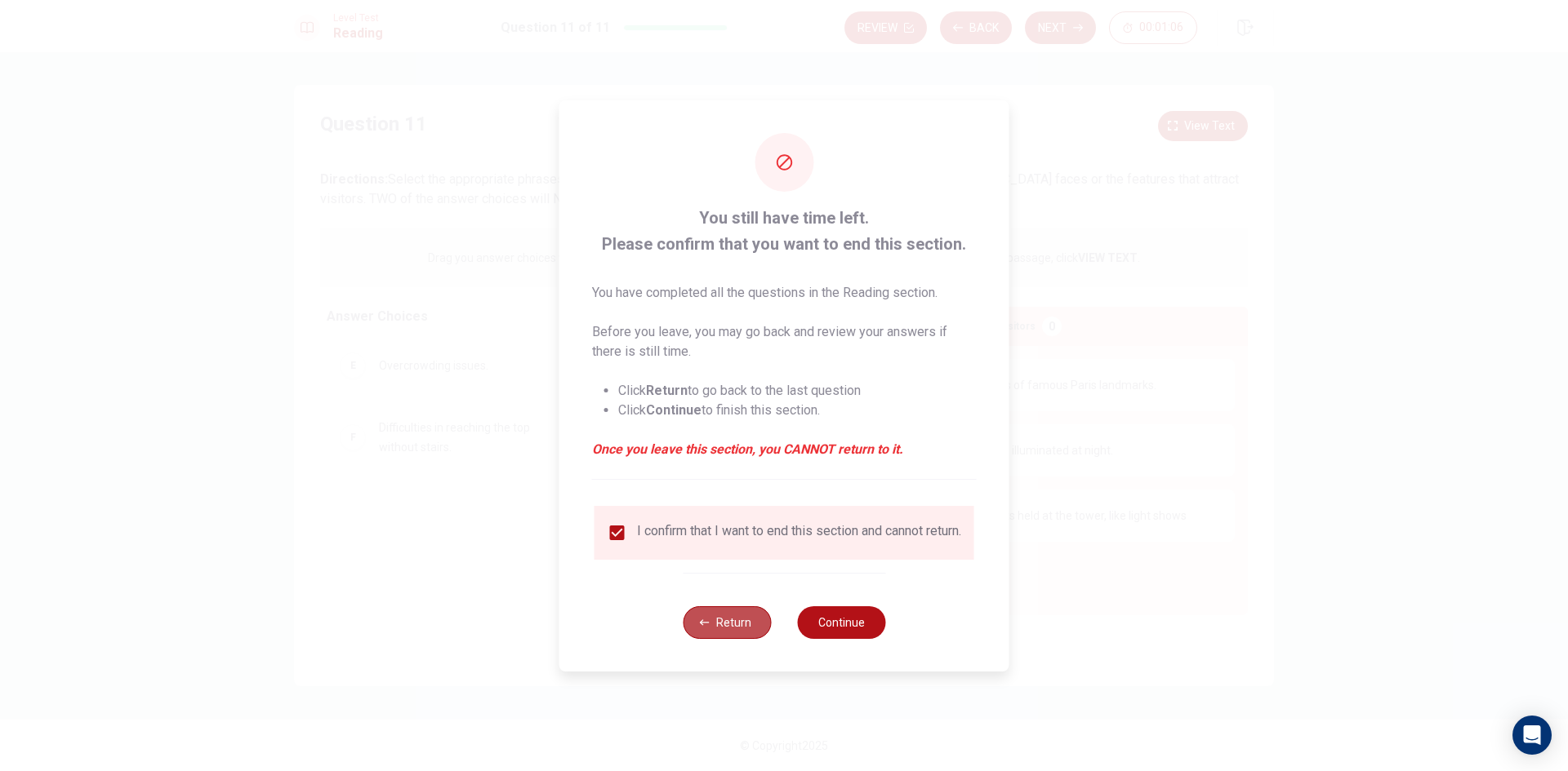
click at [738, 621] on button "Return" at bounding box center [726, 622] width 88 height 33
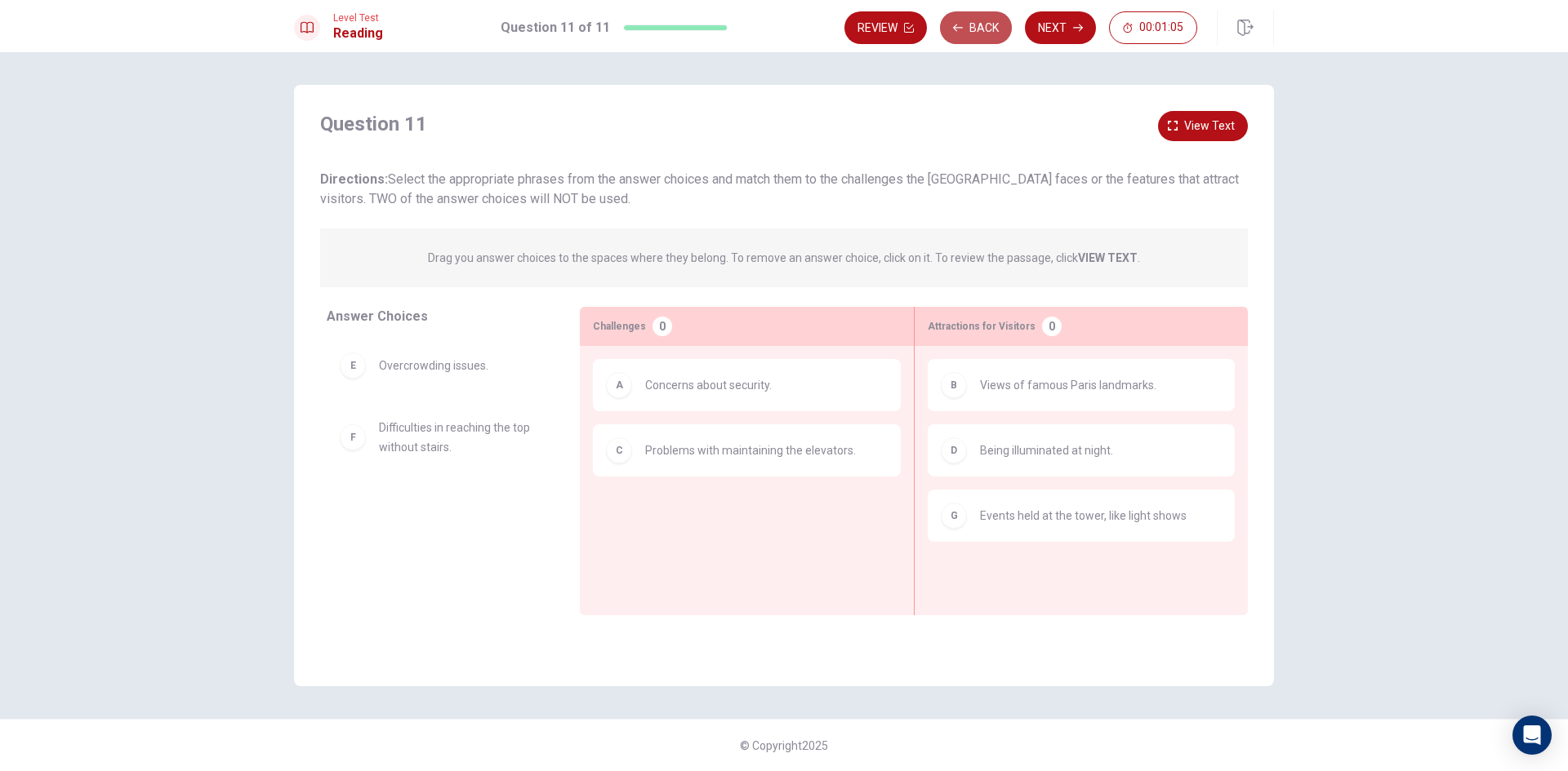
click at [992, 38] on button "Back" at bounding box center [976, 27] width 72 height 33
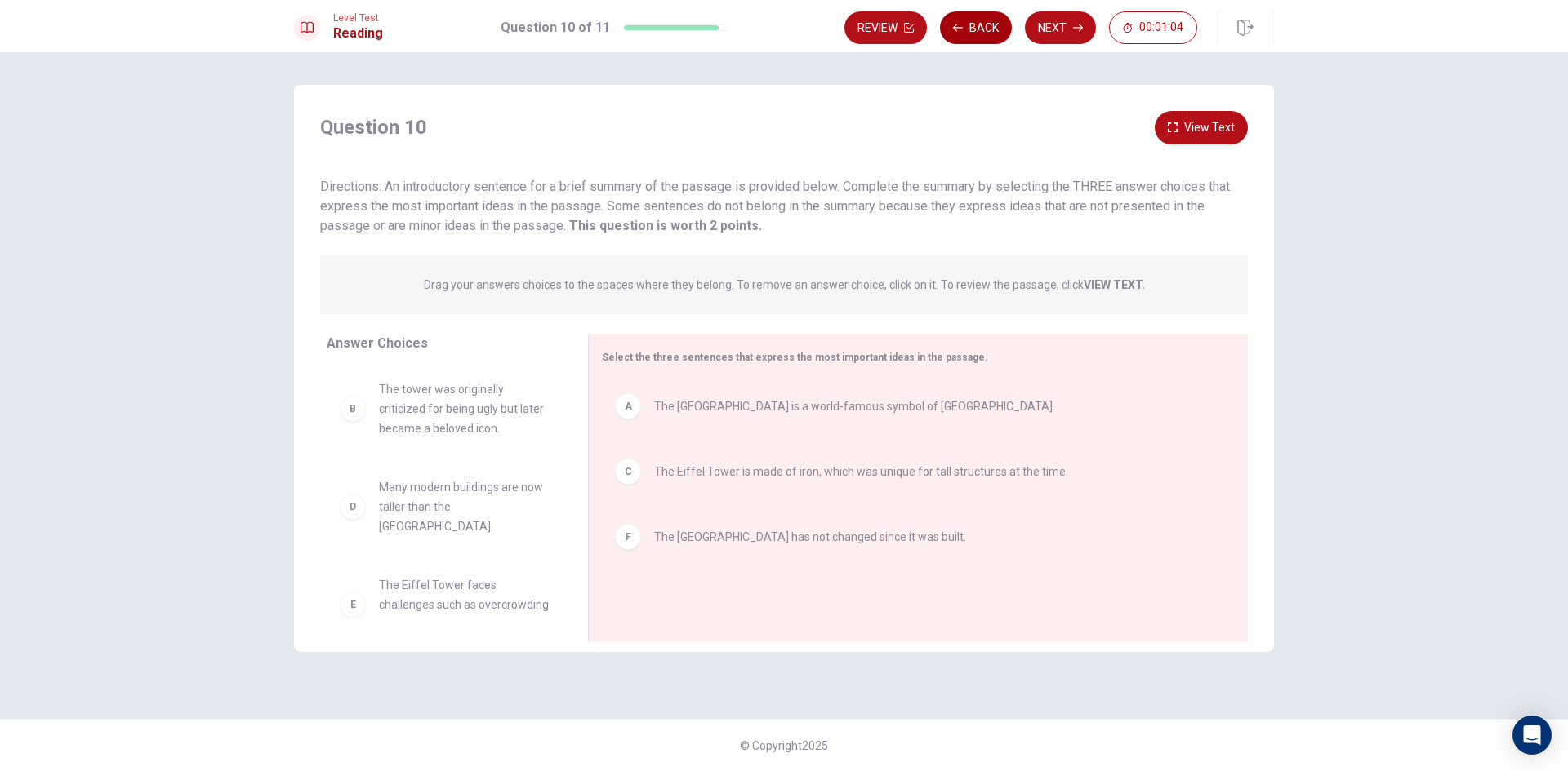
click at [992, 38] on button "Back" at bounding box center [976, 27] width 72 height 33
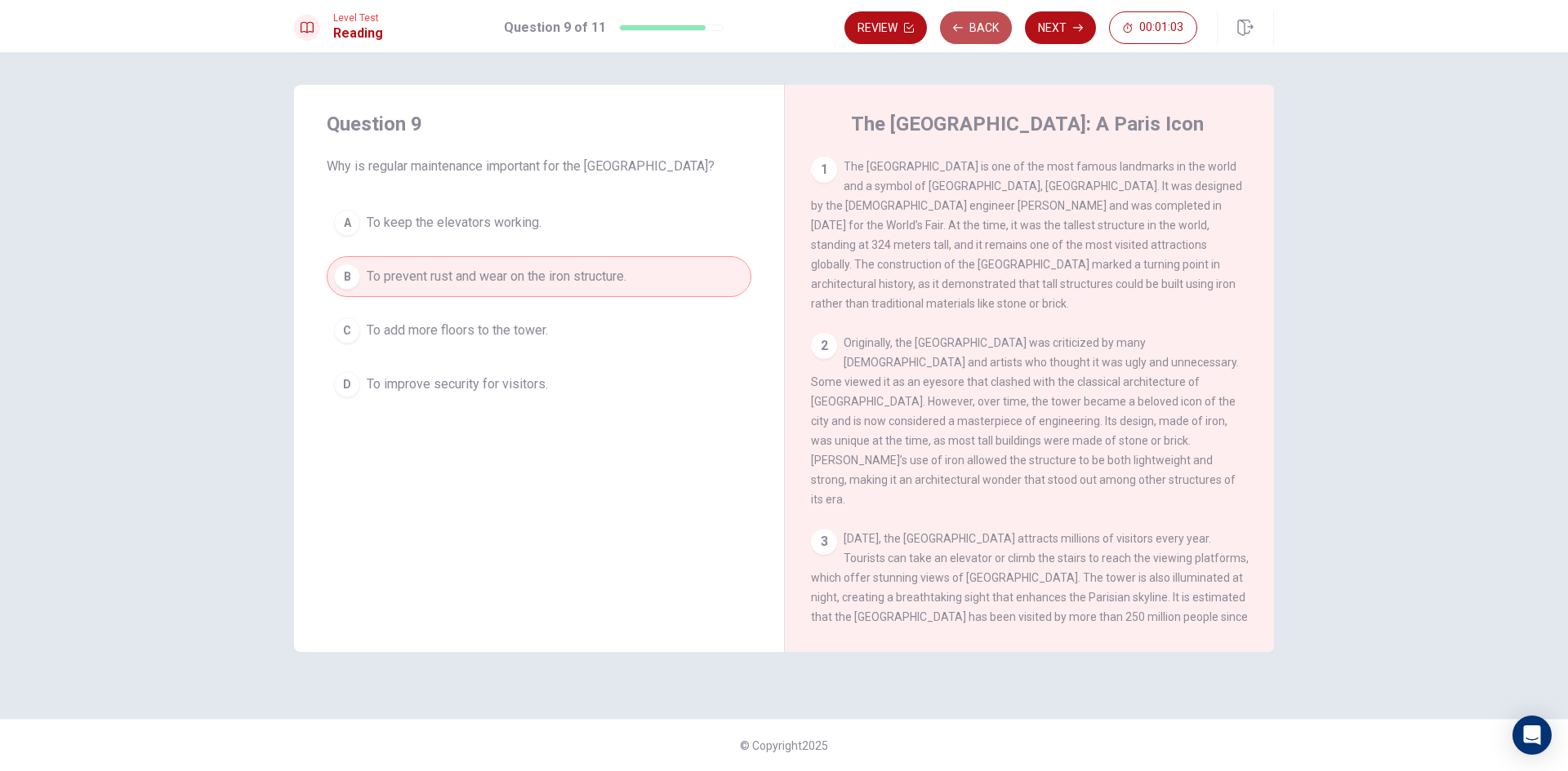
click at [992, 43] on button "Back" at bounding box center [976, 27] width 72 height 33
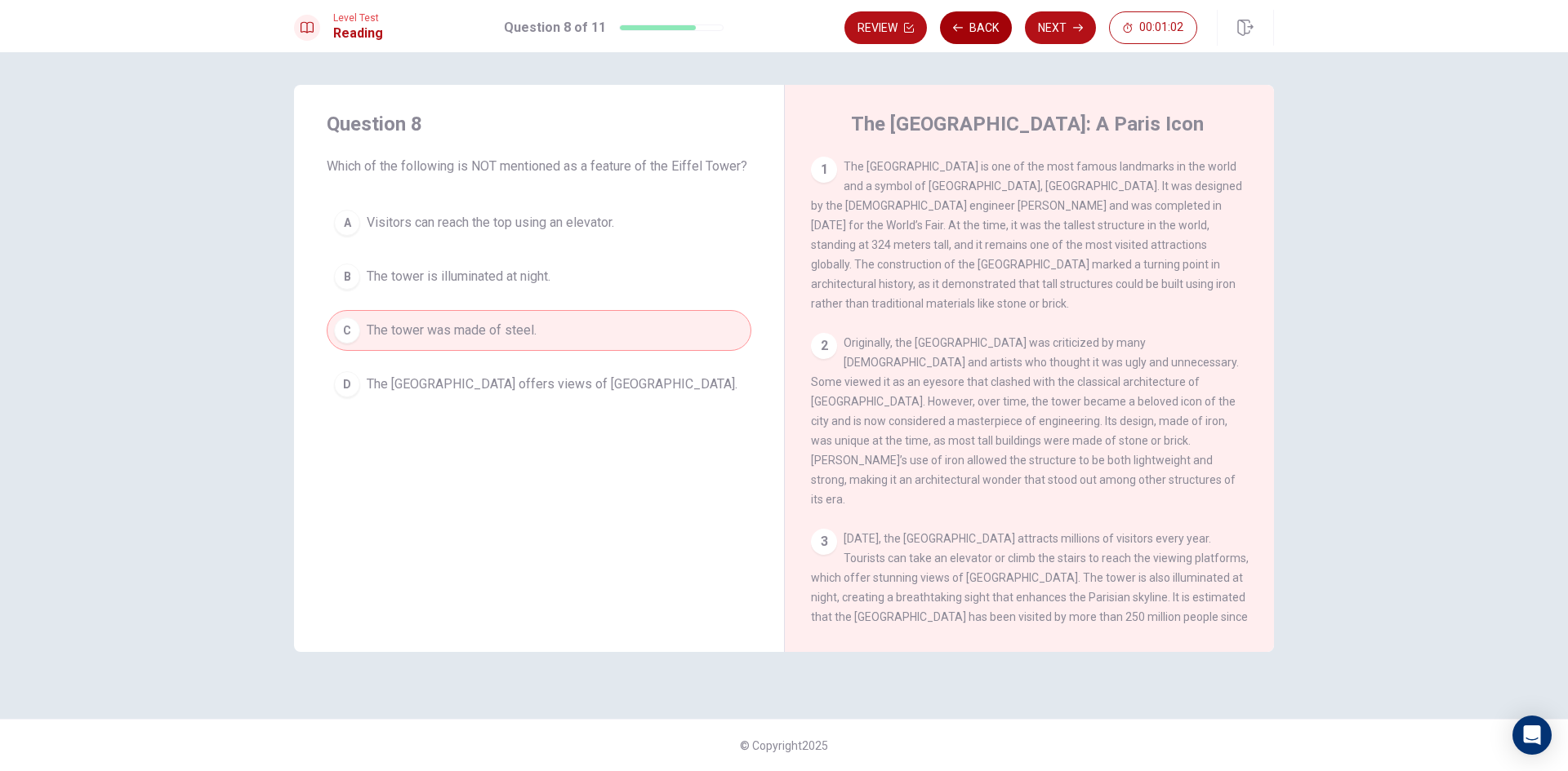
click at [992, 43] on button "Back" at bounding box center [976, 27] width 72 height 33
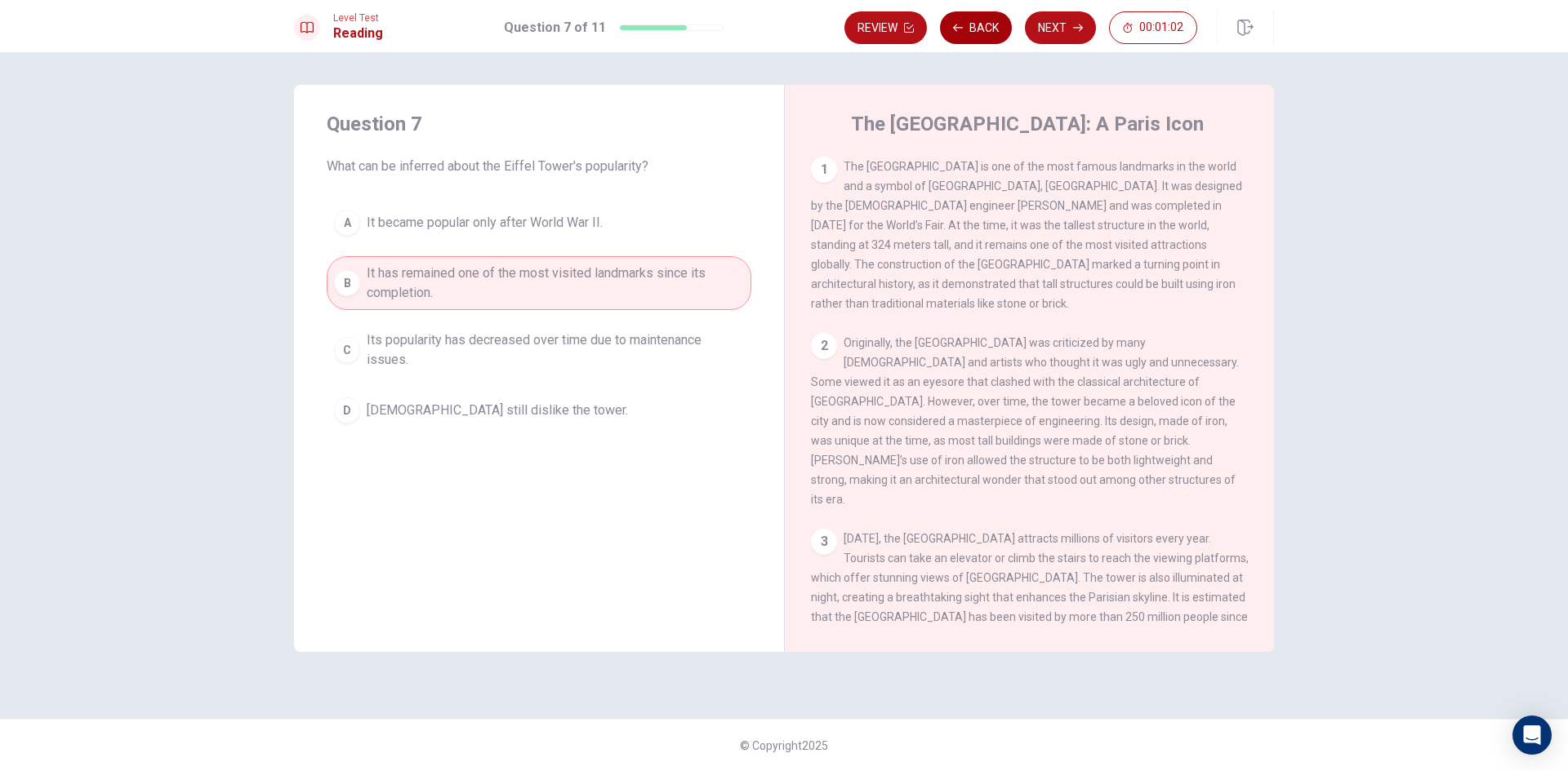
click at [992, 43] on button "Back" at bounding box center [976, 27] width 72 height 33
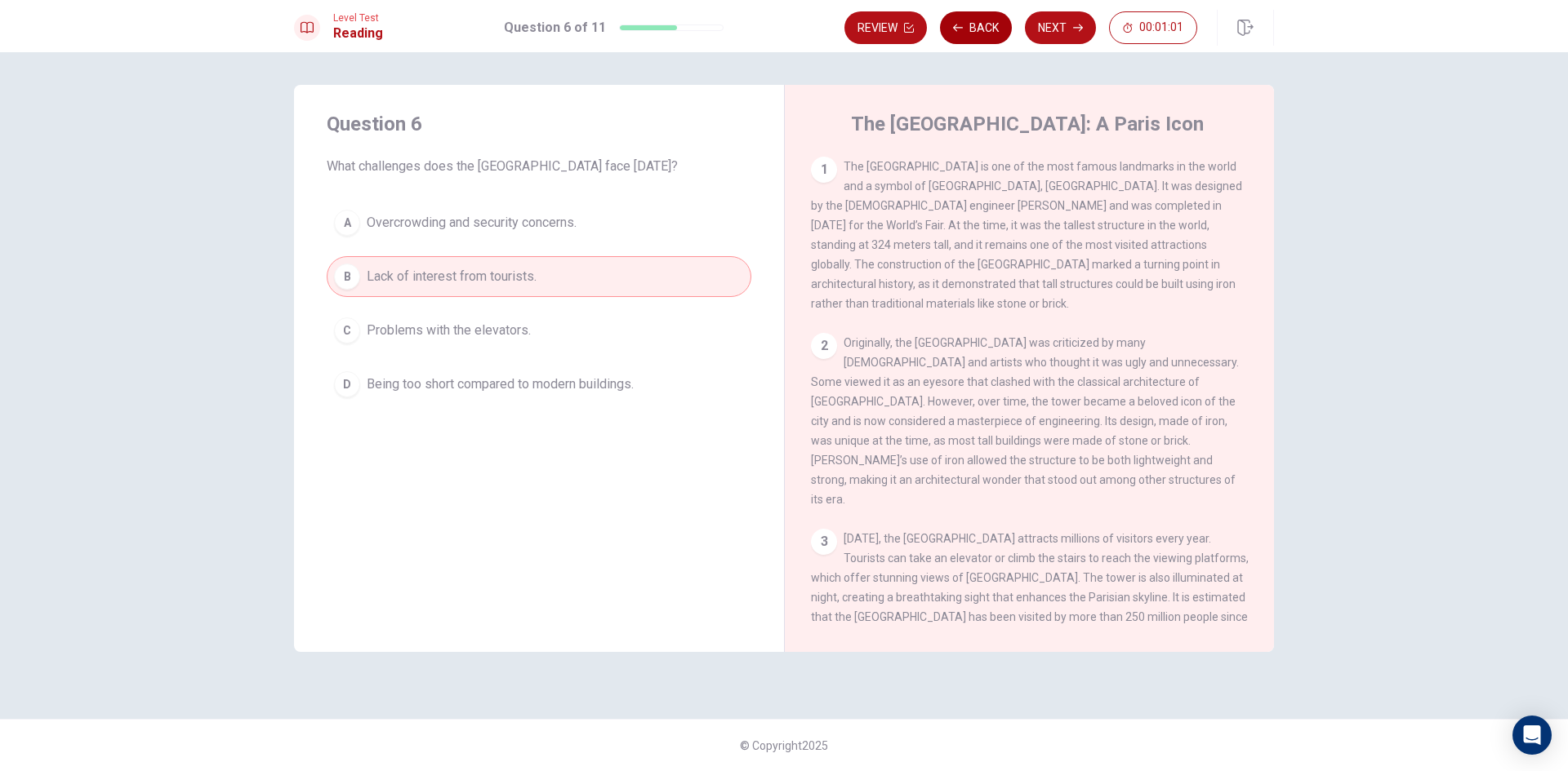
click at [992, 43] on button "Back" at bounding box center [976, 27] width 72 height 33
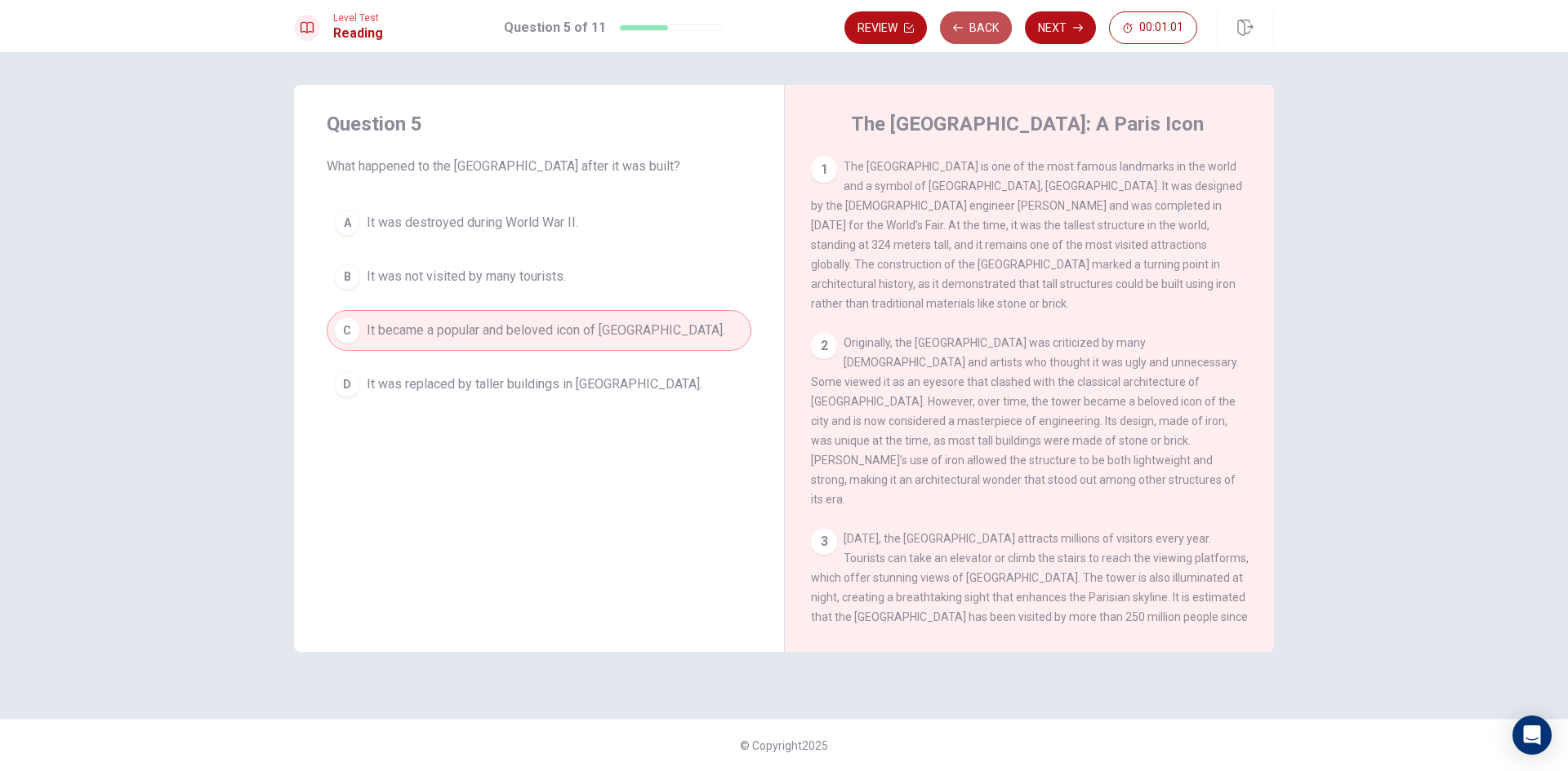
click at [992, 43] on button "Back" at bounding box center [976, 27] width 72 height 33
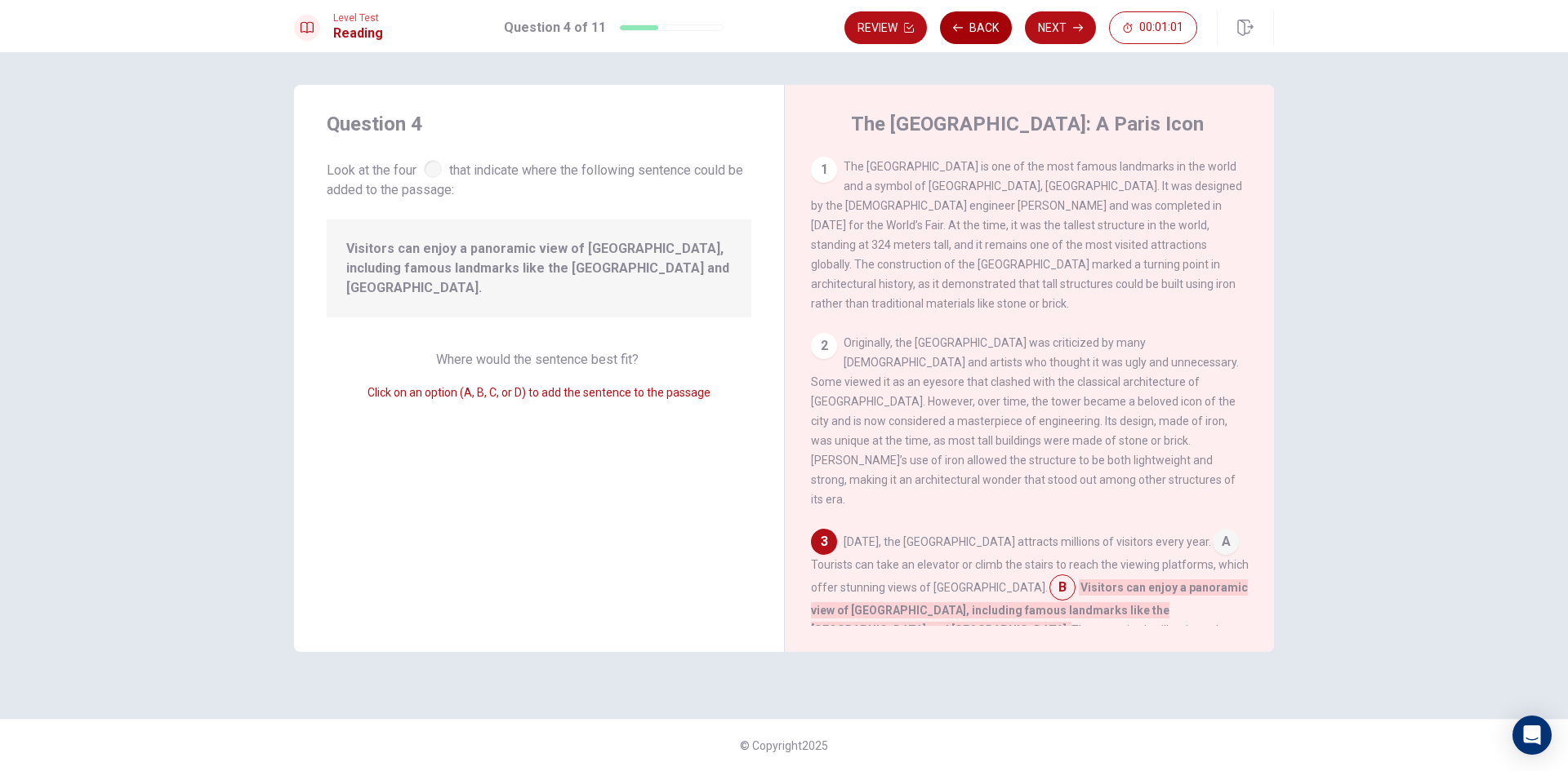
scroll to position [241, 0]
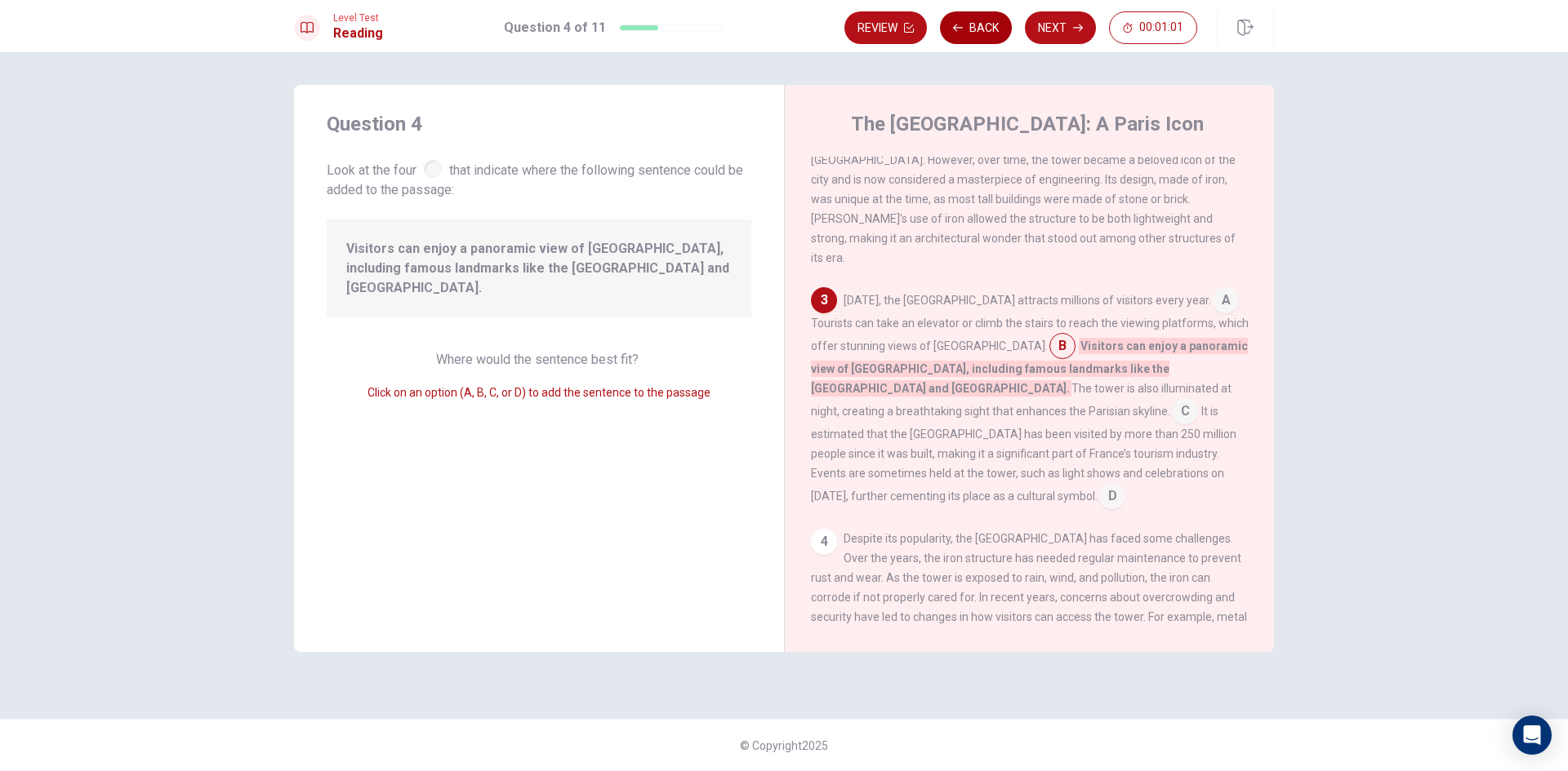
click at [992, 43] on button "Back" at bounding box center [976, 27] width 72 height 33
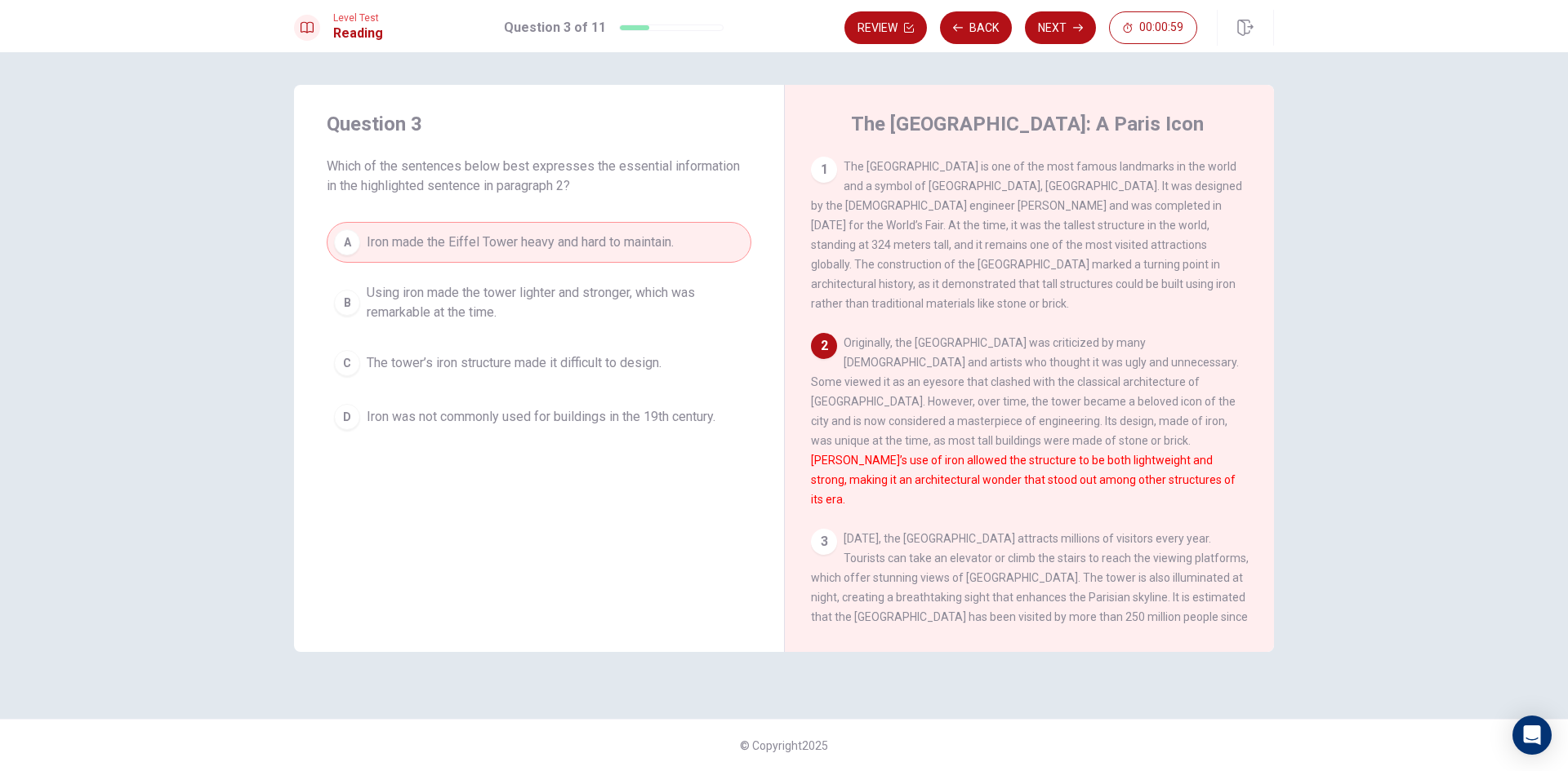
click at [1035, 25] on button "Next" at bounding box center [1060, 27] width 71 height 33
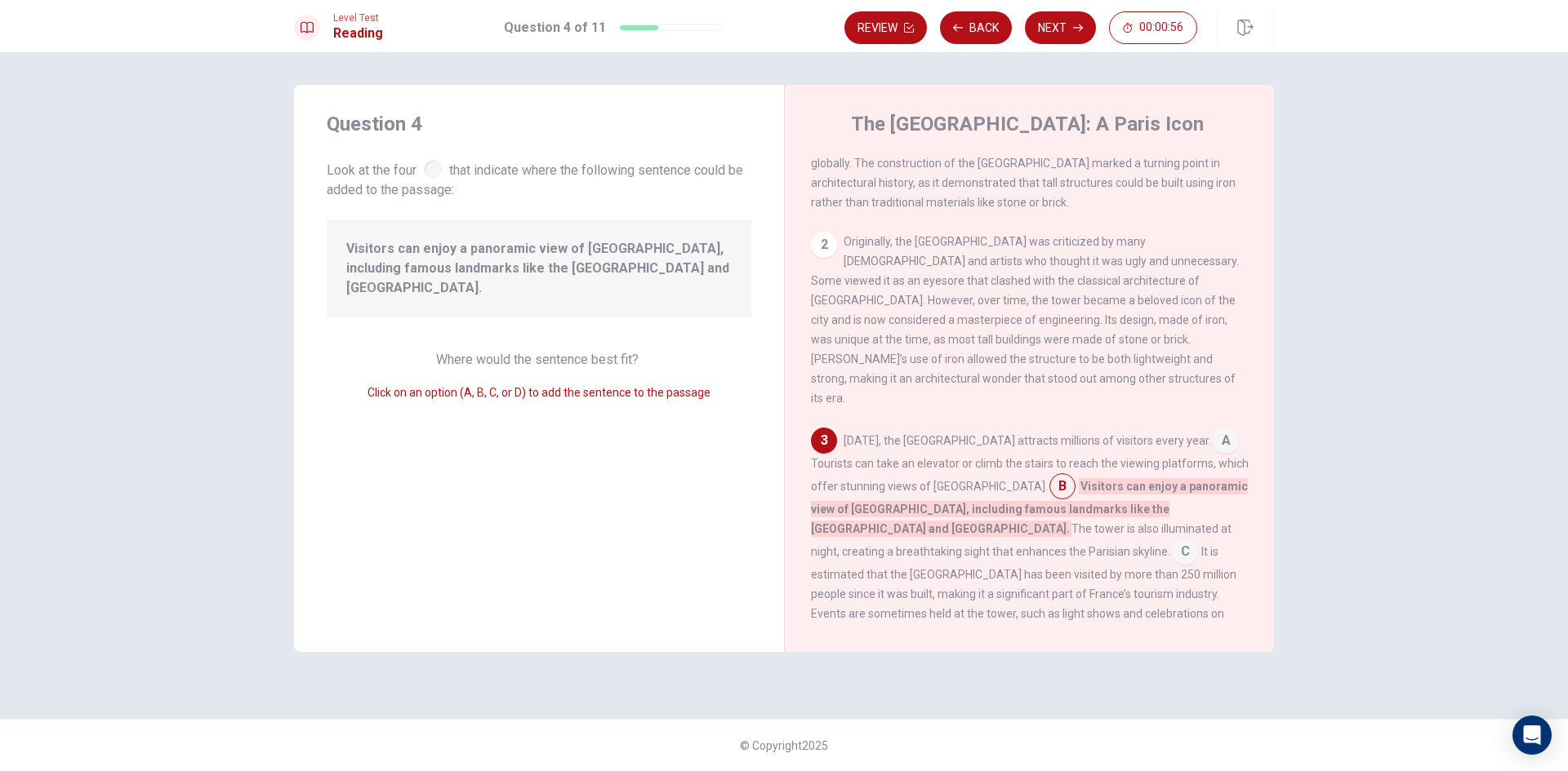
scroll to position [322, 0]
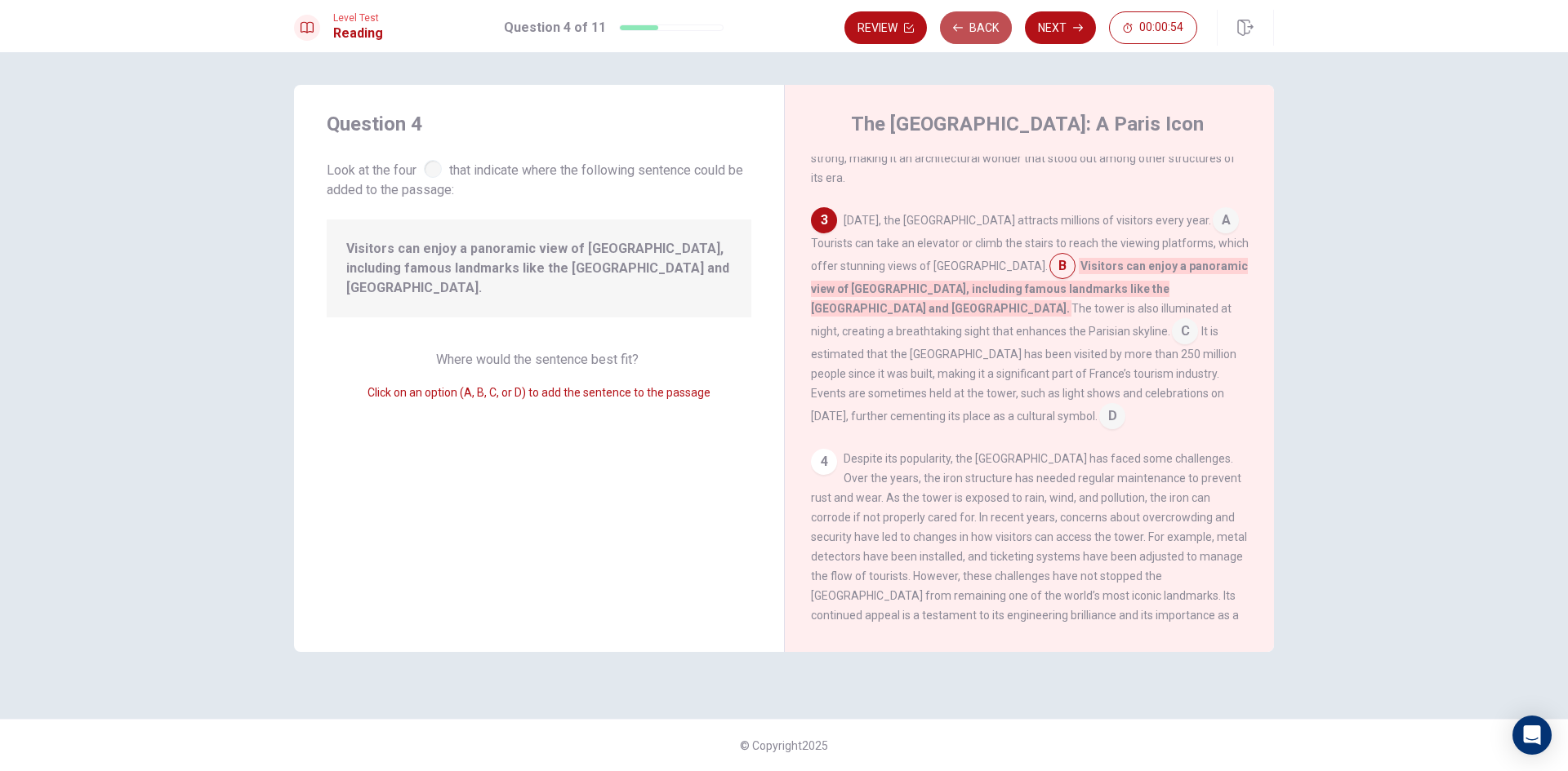
click at [963, 41] on button "Back" at bounding box center [976, 27] width 72 height 33
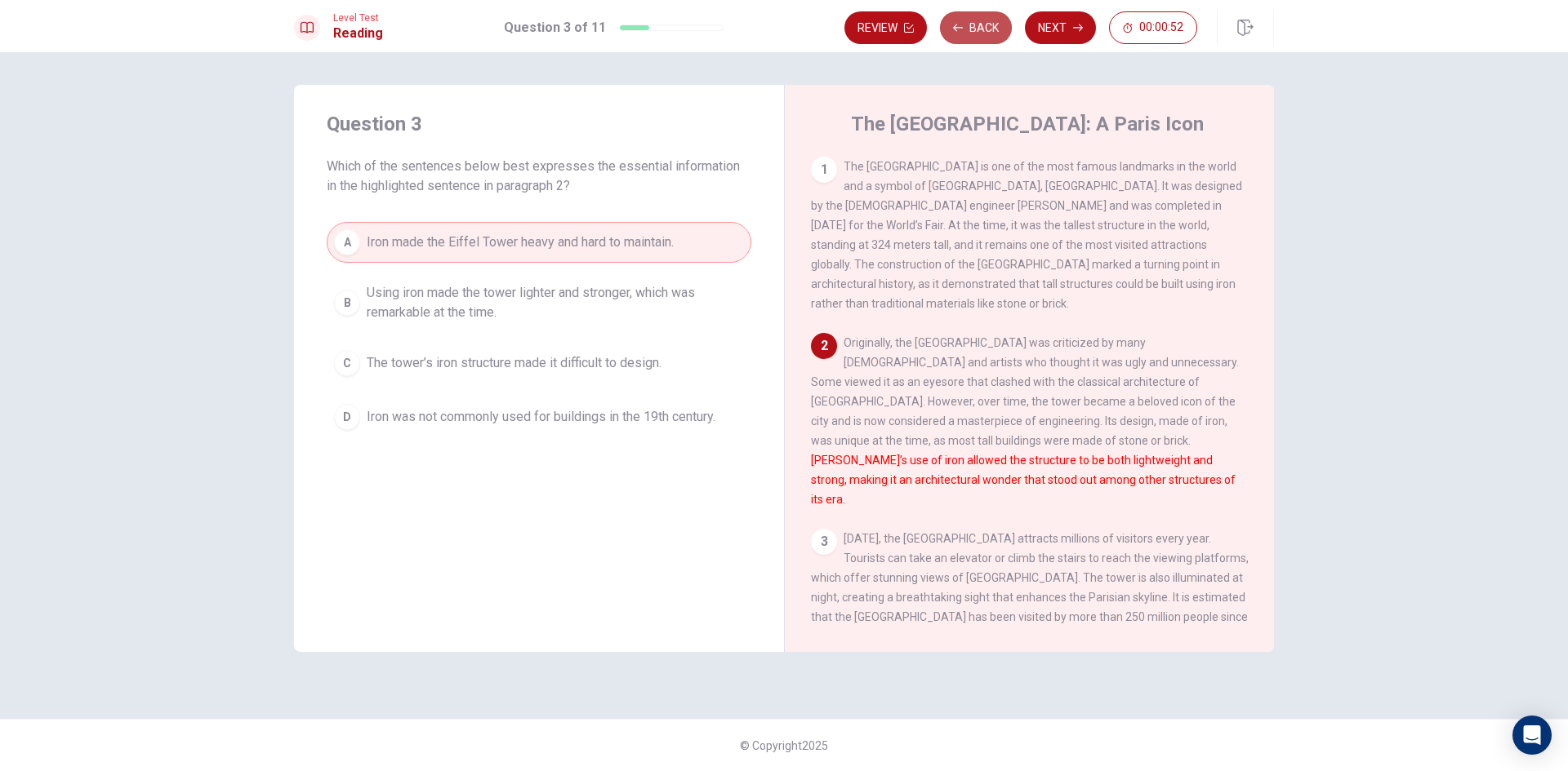
click at [1007, 27] on button "Back" at bounding box center [976, 27] width 72 height 33
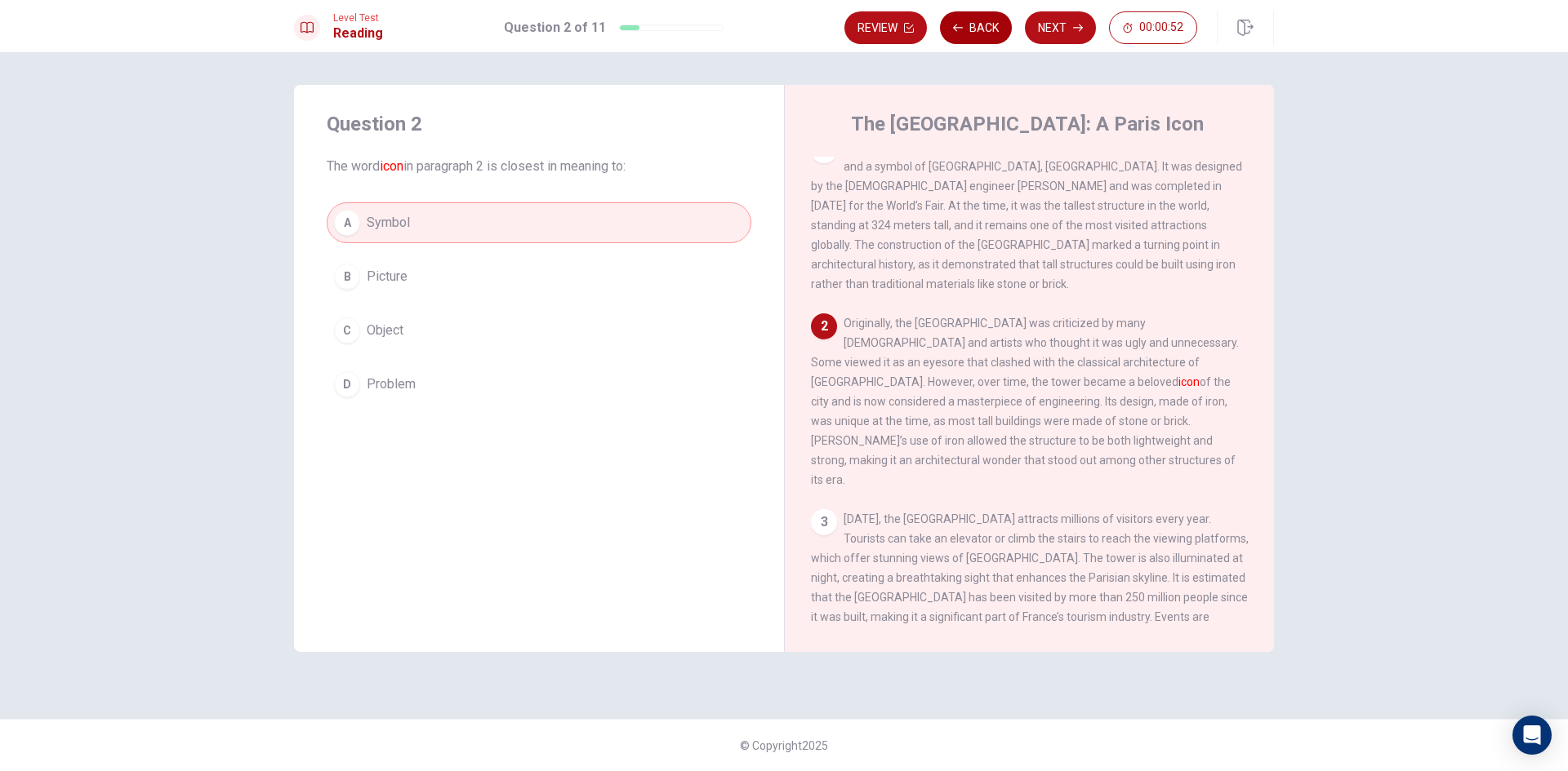
click at [1007, 27] on button "Back" at bounding box center [976, 27] width 72 height 33
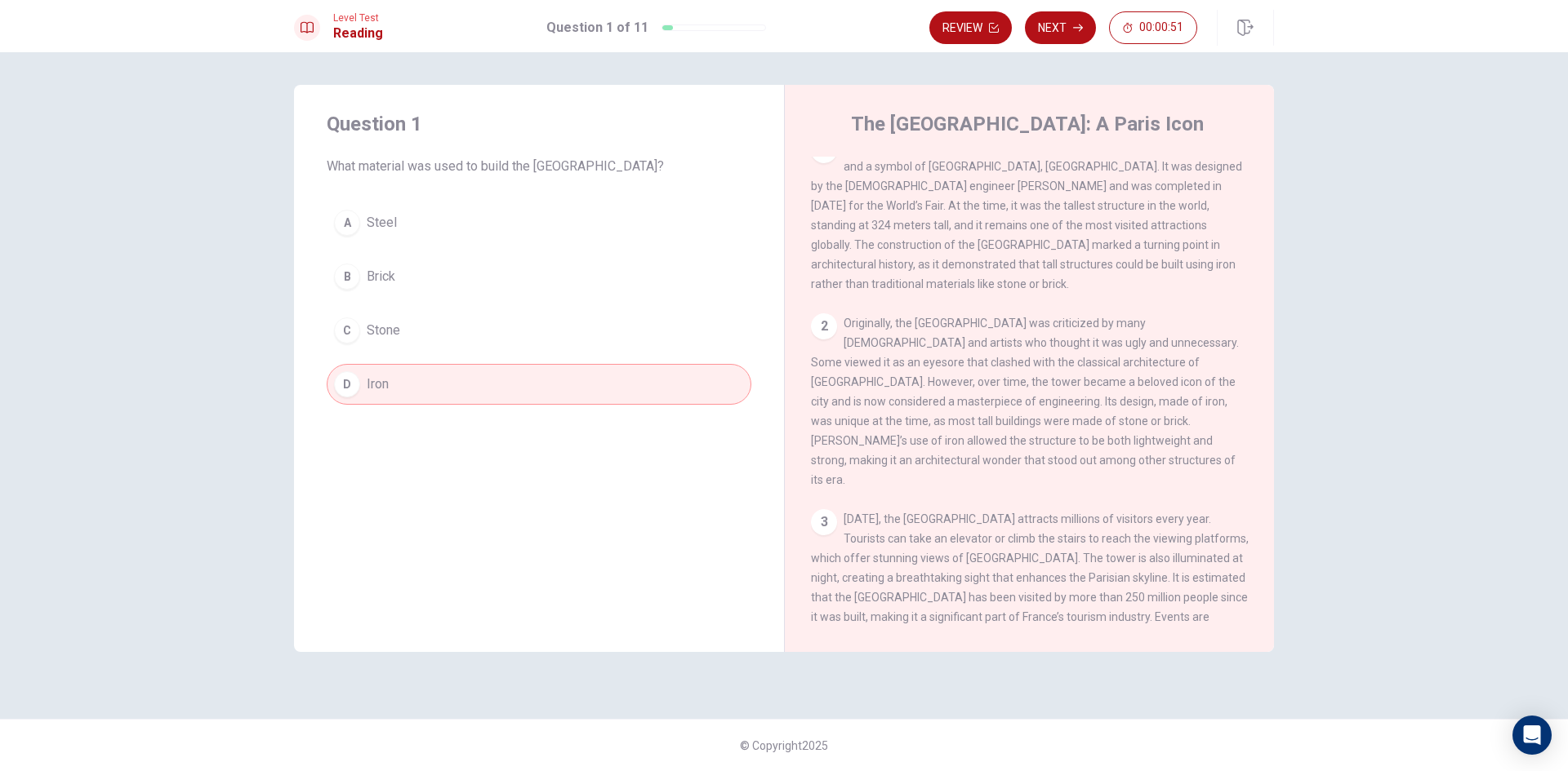
click at [1053, 27] on button "Next" at bounding box center [1060, 27] width 71 height 33
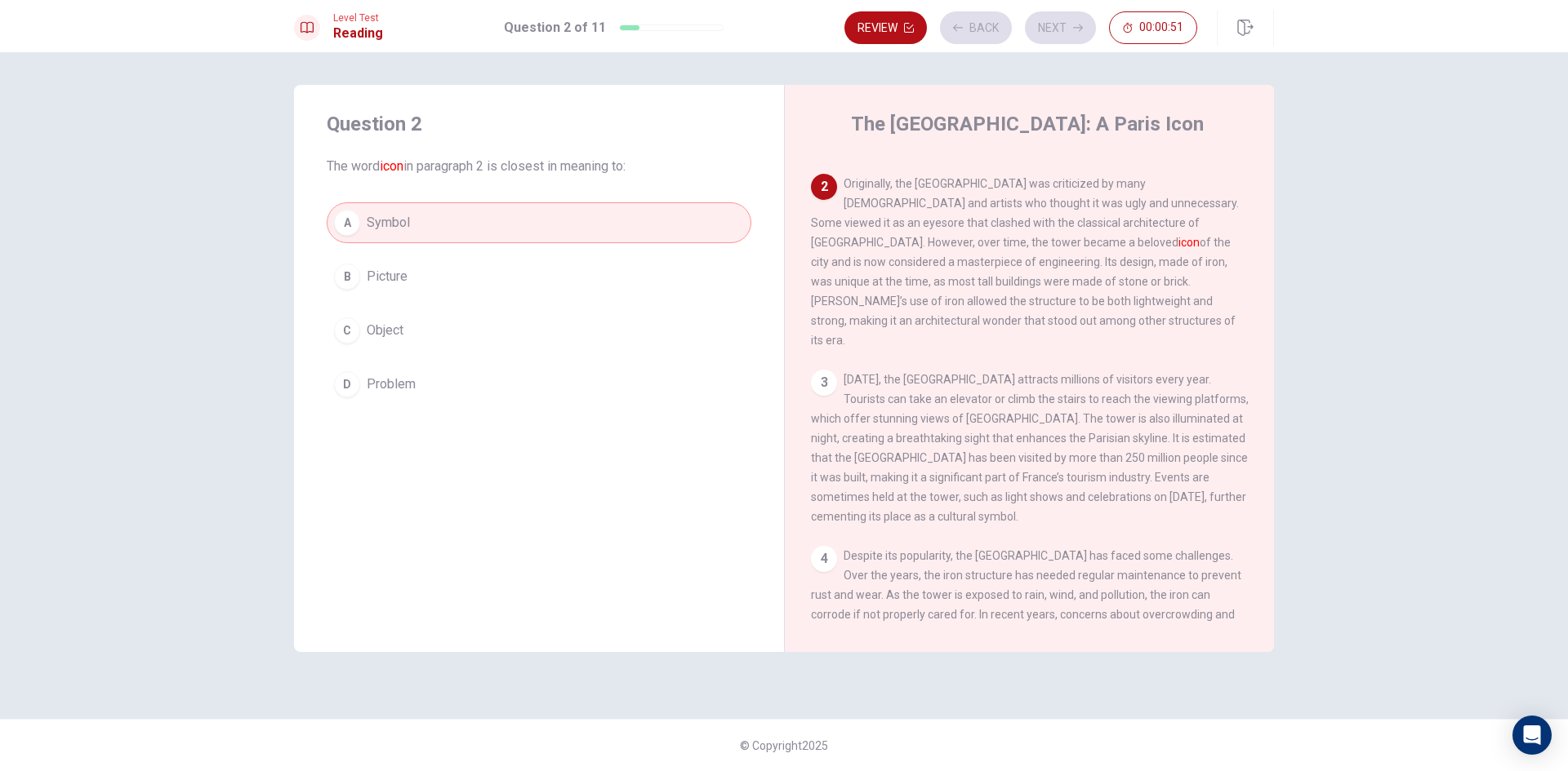
click at [1053, 27] on div "Review Back Next 00:00:51" at bounding box center [1021, 27] width 353 height 33
click at [1053, 27] on div "Review Back Next 00:00:50" at bounding box center [1021, 27] width 353 height 33
click at [1057, 38] on button "Next" at bounding box center [1060, 27] width 71 height 33
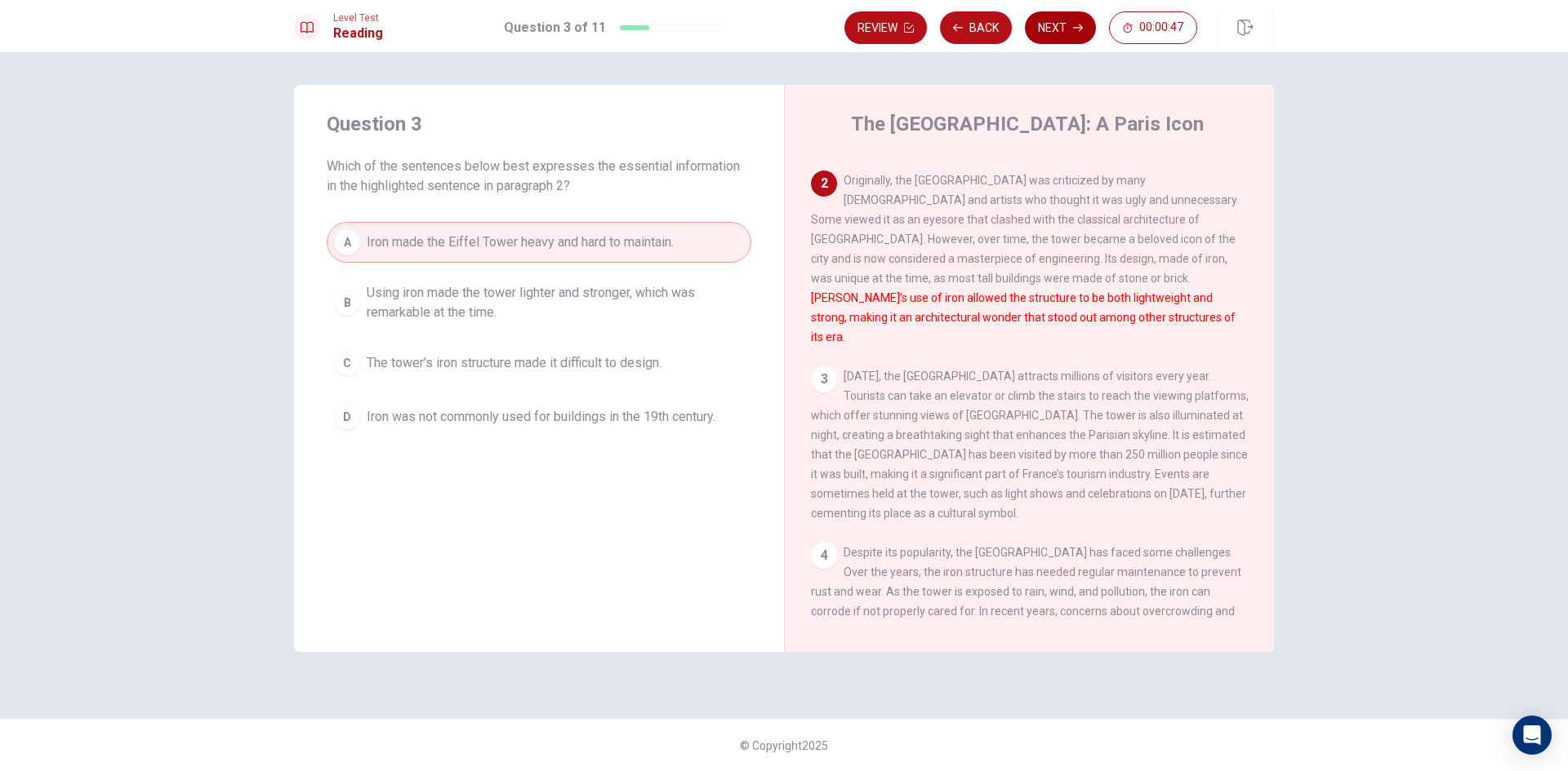
click at [1057, 38] on button "Next" at bounding box center [1060, 27] width 71 height 33
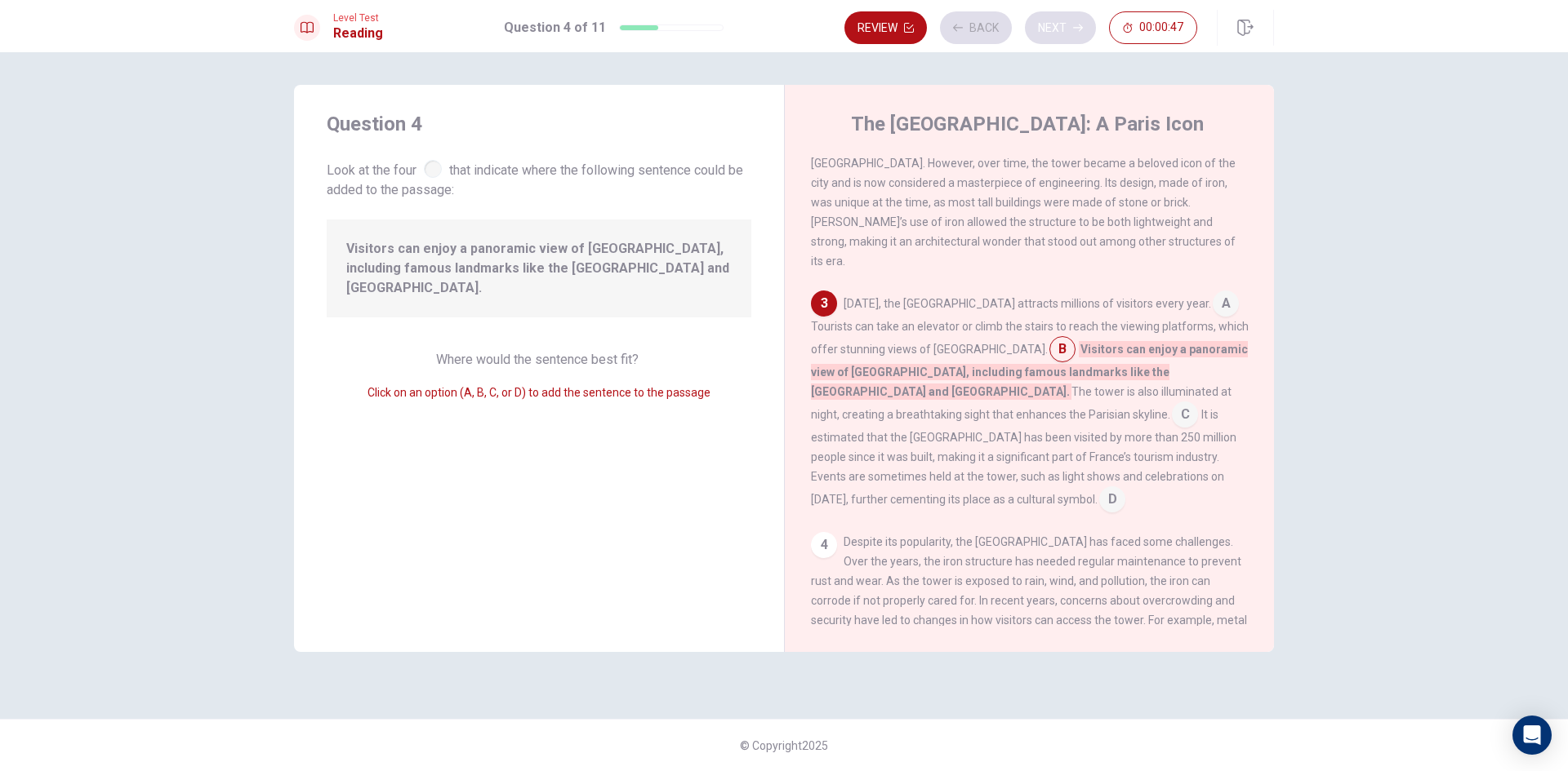
scroll to position [241, 0]
click at [892, 404] on span "It is estimated that the [GEOGRAPHIC_DATA] has been visited by more than 250 mi…" at bounding box center [1023, 453] width 426 height 98
click at [882, 404] on span "It is estimated that the [GEOGRAPHIC_DATA] has been visited by more than 250 mi…" at bounding box center [1023, 453] width 426 height 98
click at [1171, 400] on input at bounding box center [1185, 413] width 26 height 26
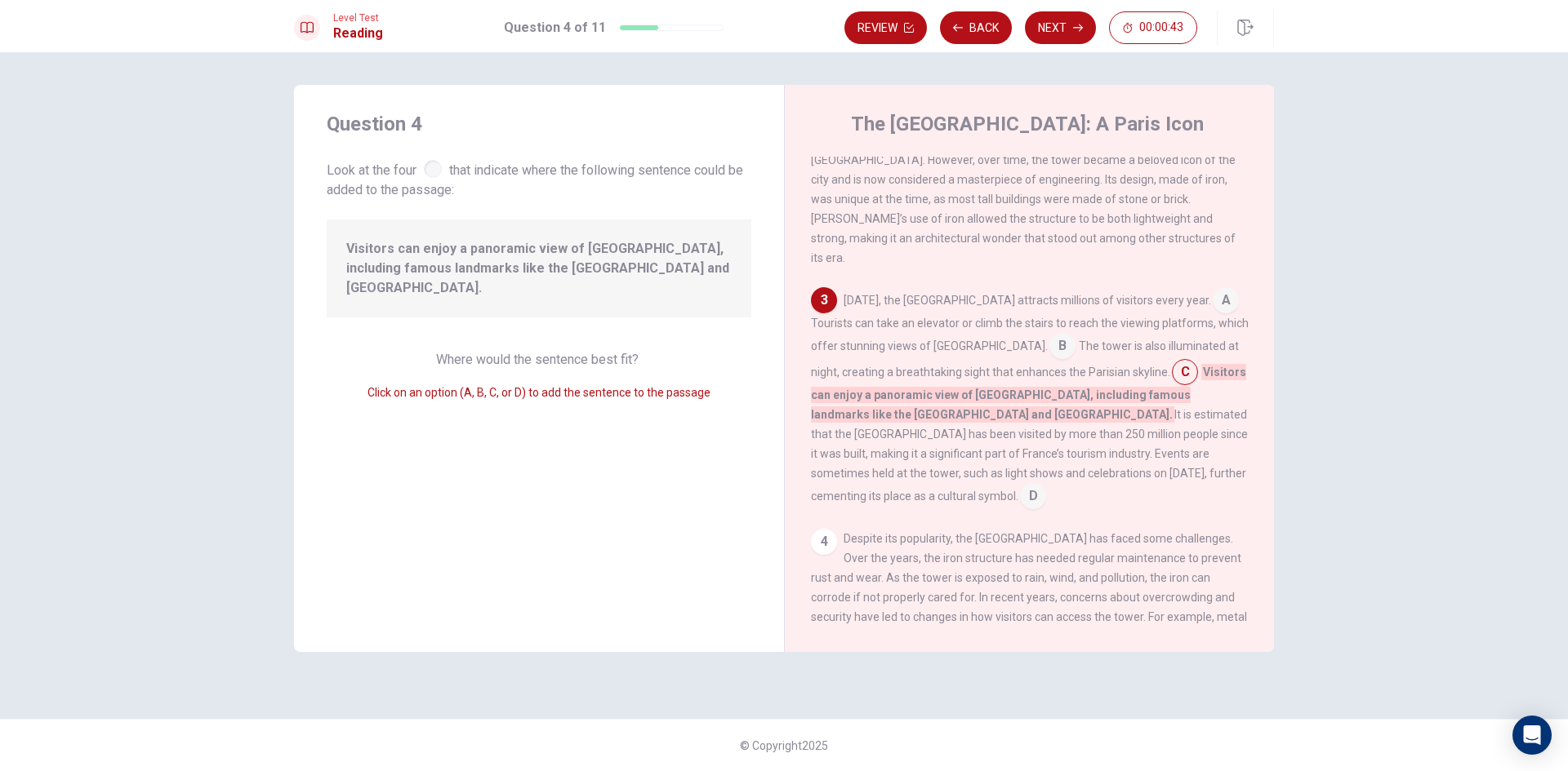
click at [1049, 335] on input at bounding box center [1062, 348] width 26 height 26
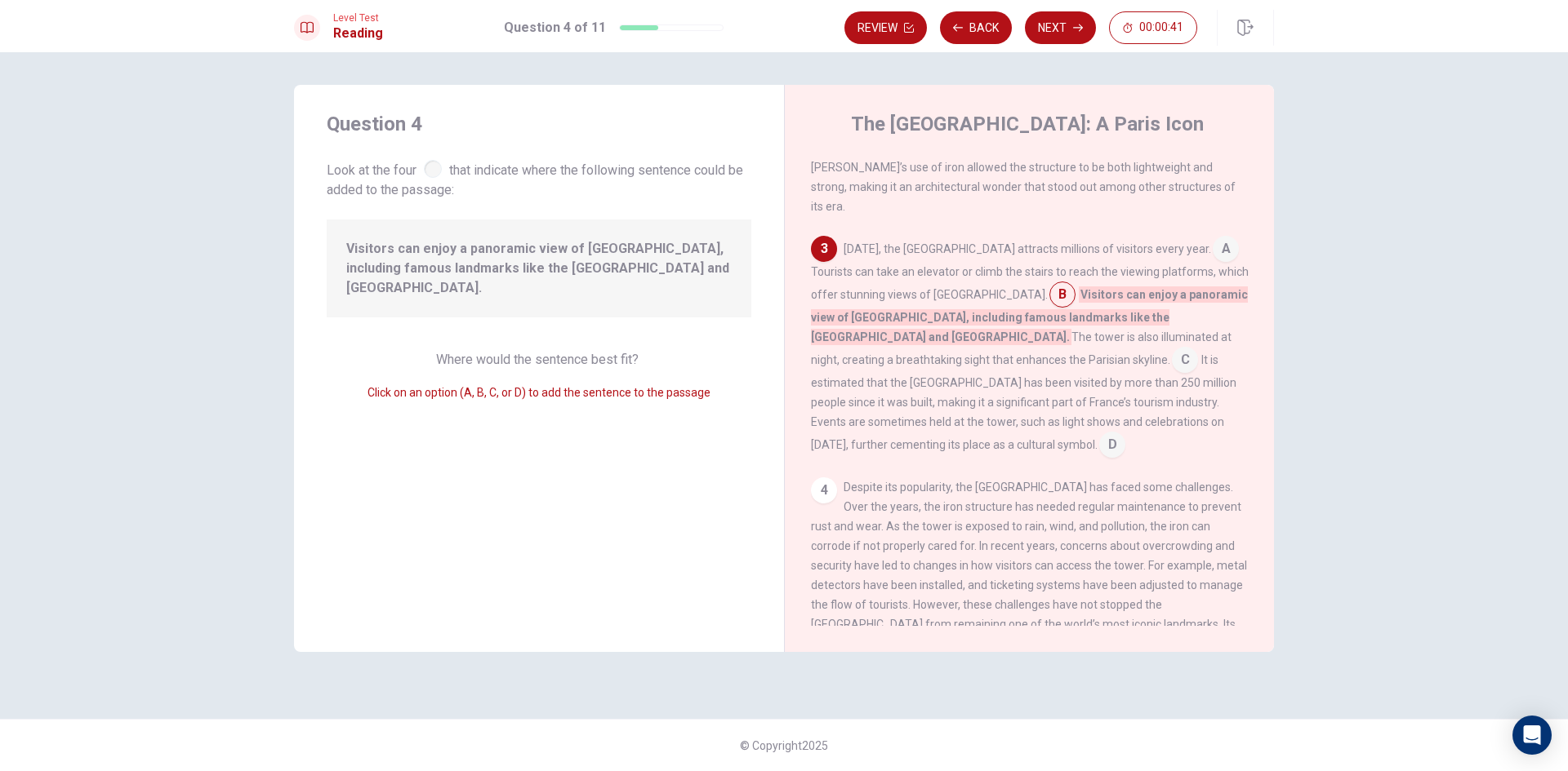
scroll to position [322, 0]
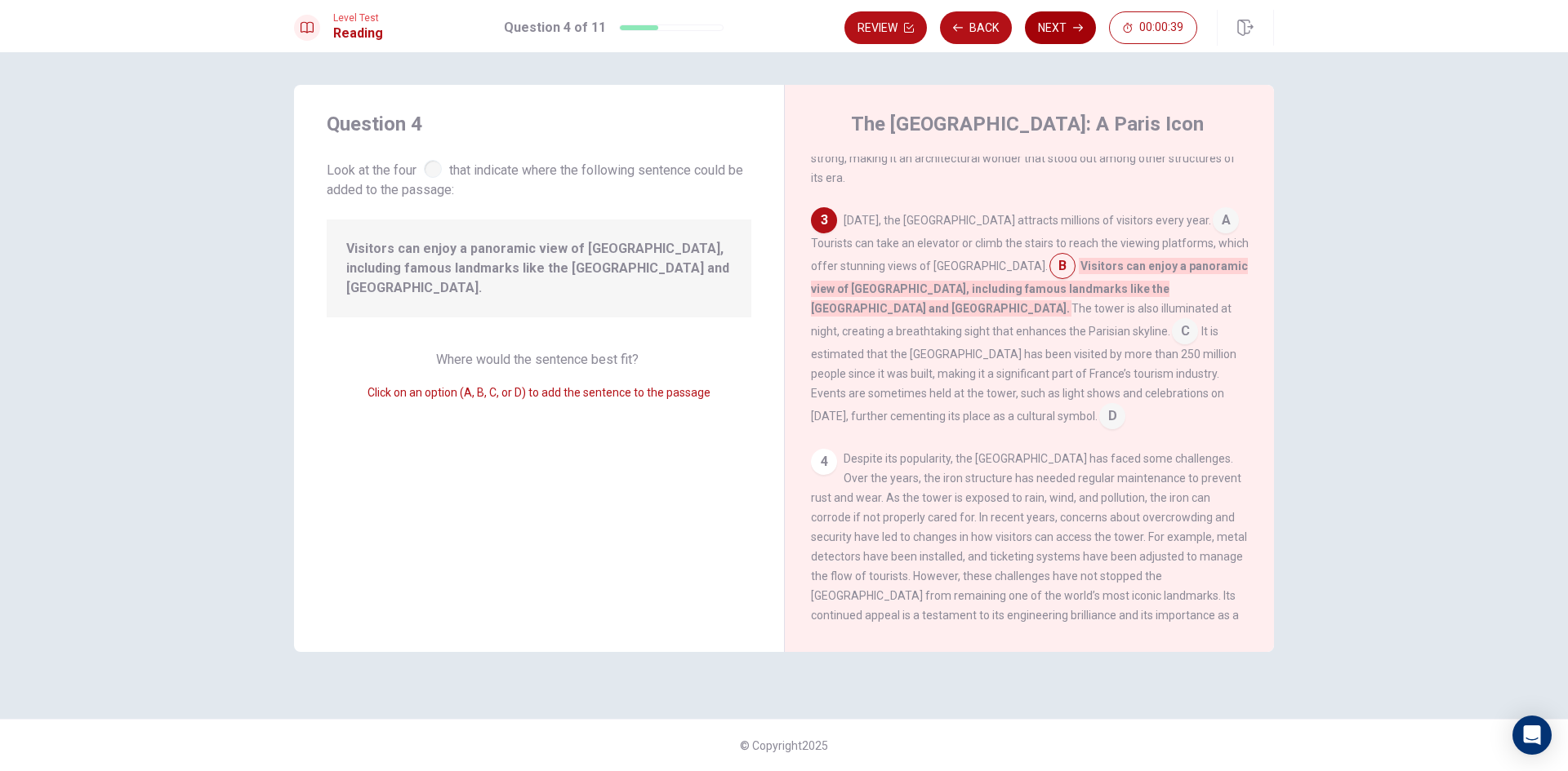
click at [1055, 41] on button "Next" at bounding box center [1060, 27] width 71 height 33
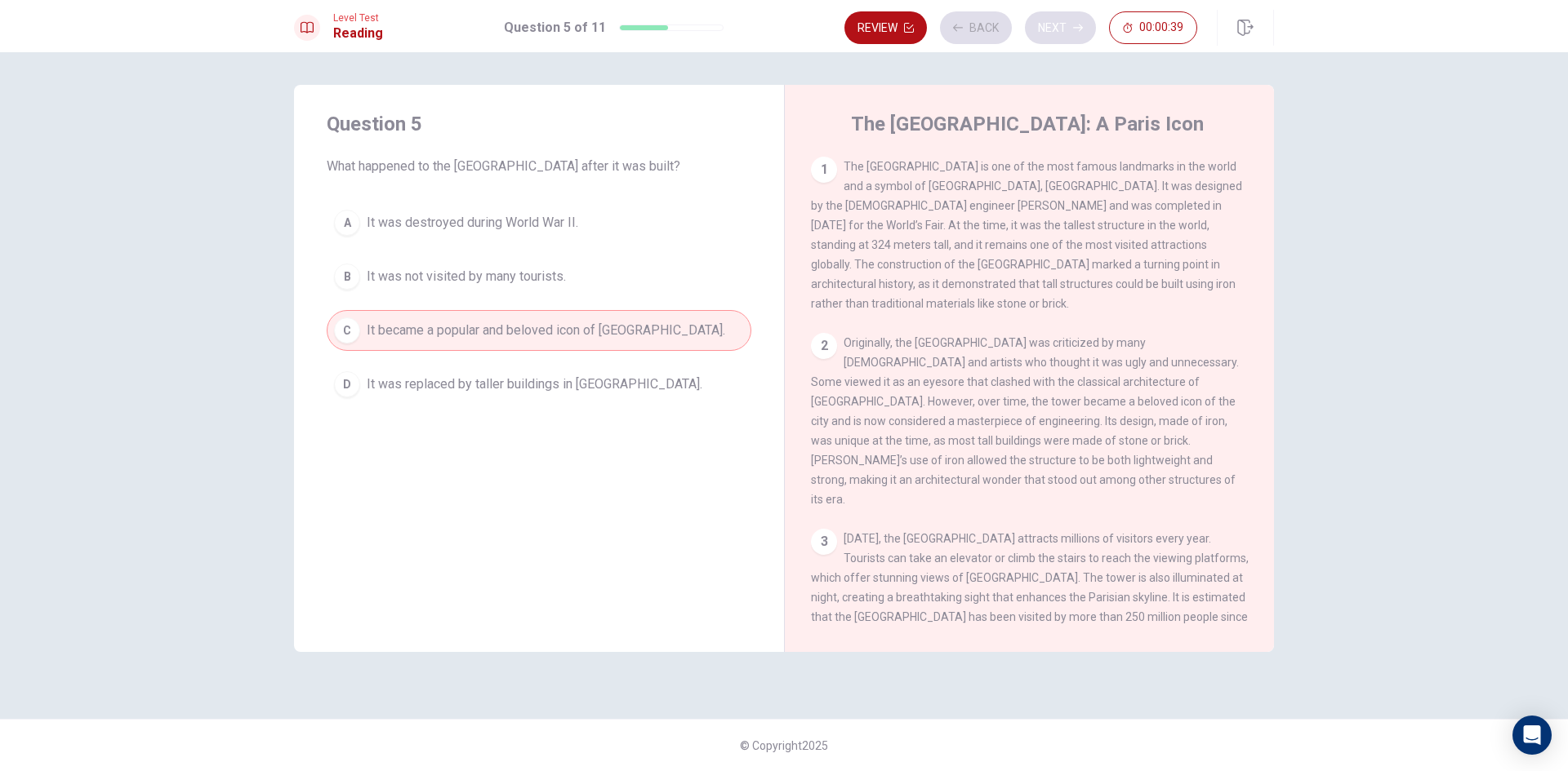
click at [1055, 41] on div "Review Back Next 00:00:39" at bounding box center [1021, 27] width 353 height 33
click at [1055, 41] on button "Next" at bounding box center [1060, 27] width 71 height 33
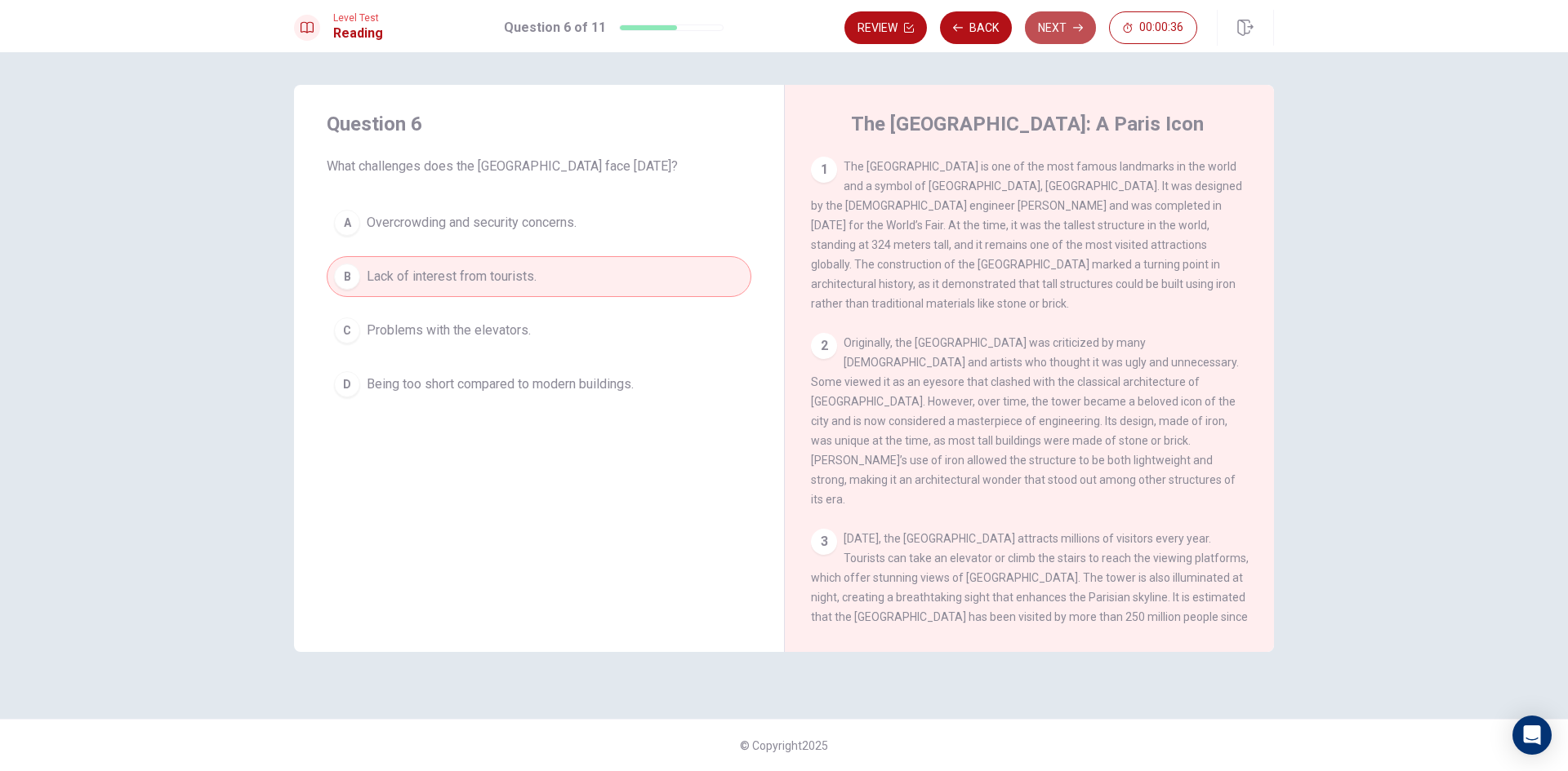
click at [1055, 41] on button "Next" at bounding box center [1060, 27] width 71 height 33
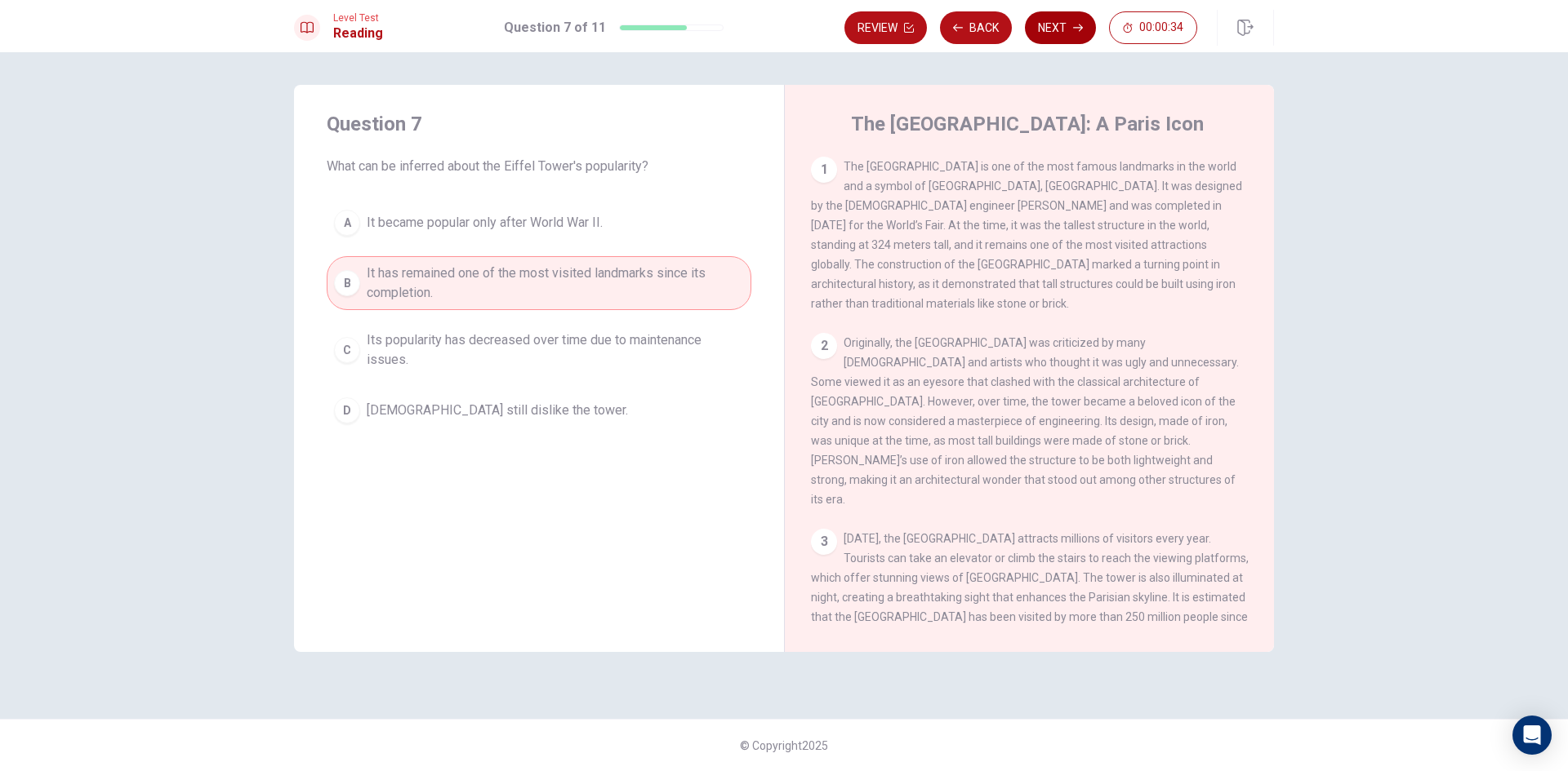
click at [1055, 41] on button "Next" at bounding box center [1060, 27] width 71 height 33
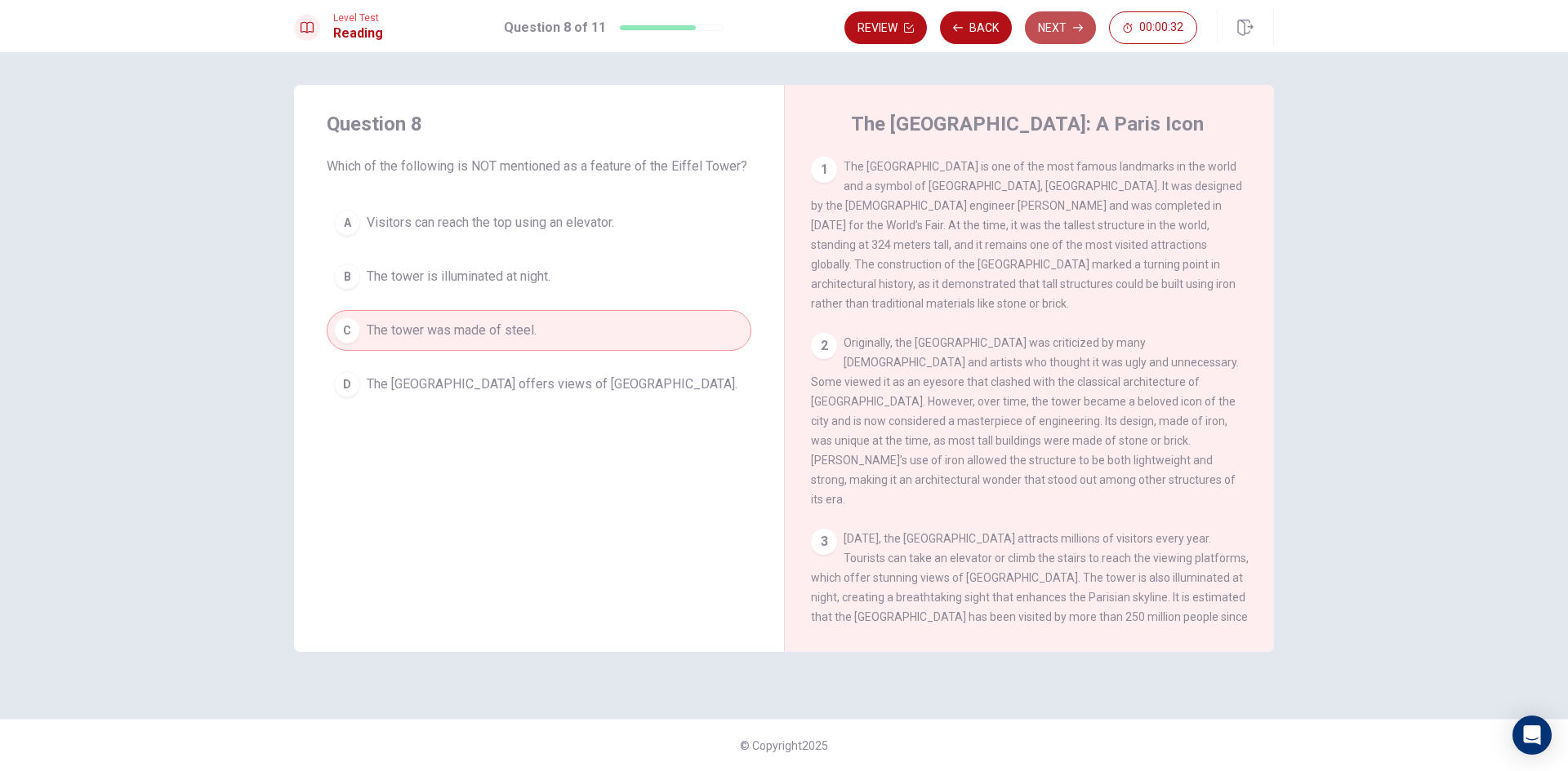
click at [1055, 41] on button "Next" at bounding box center [1060, 27] width 71 height 33
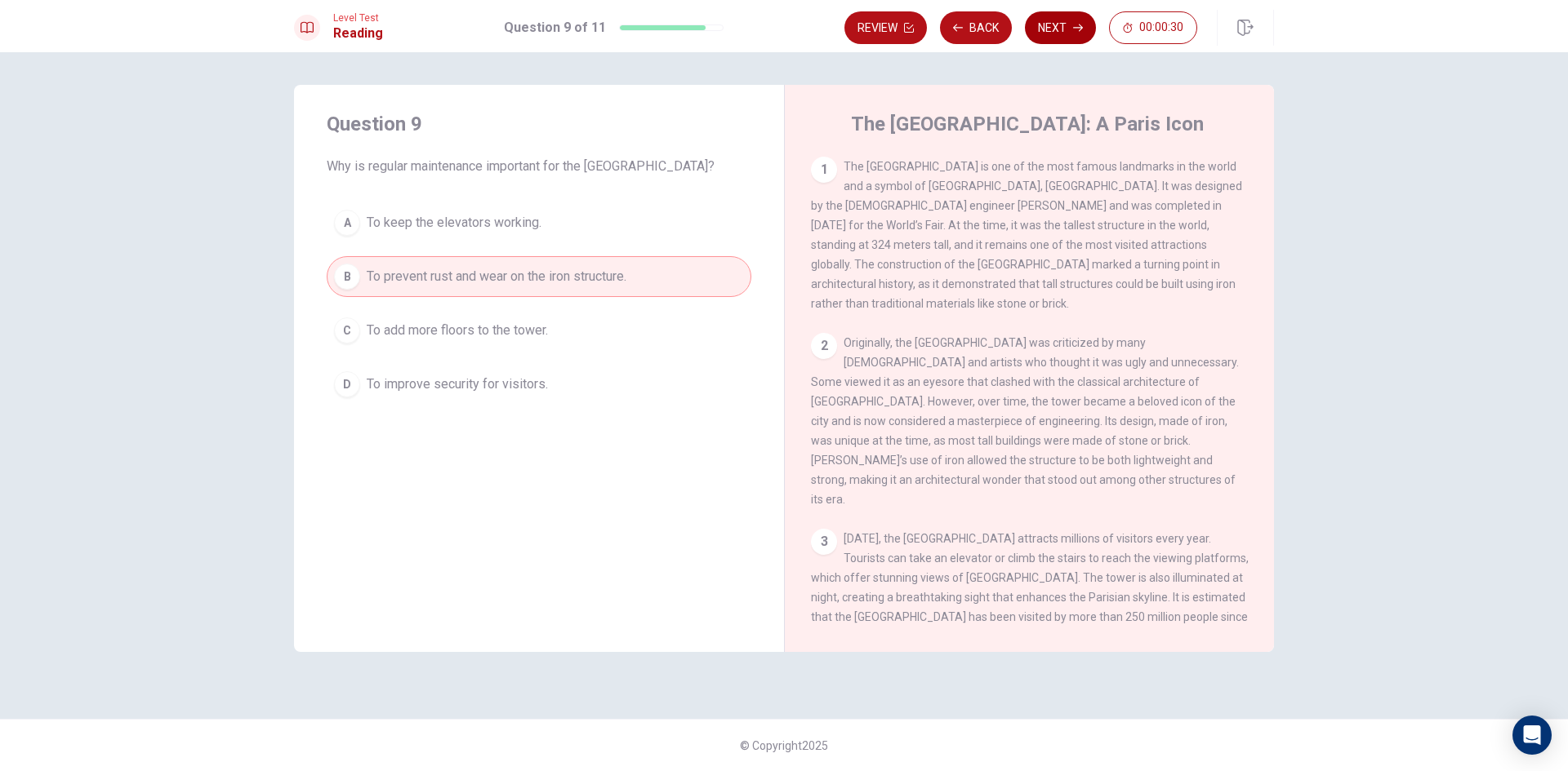
click at [1055, 41] on button "Next" at bounding box center [1060, 27] width 71 height 33
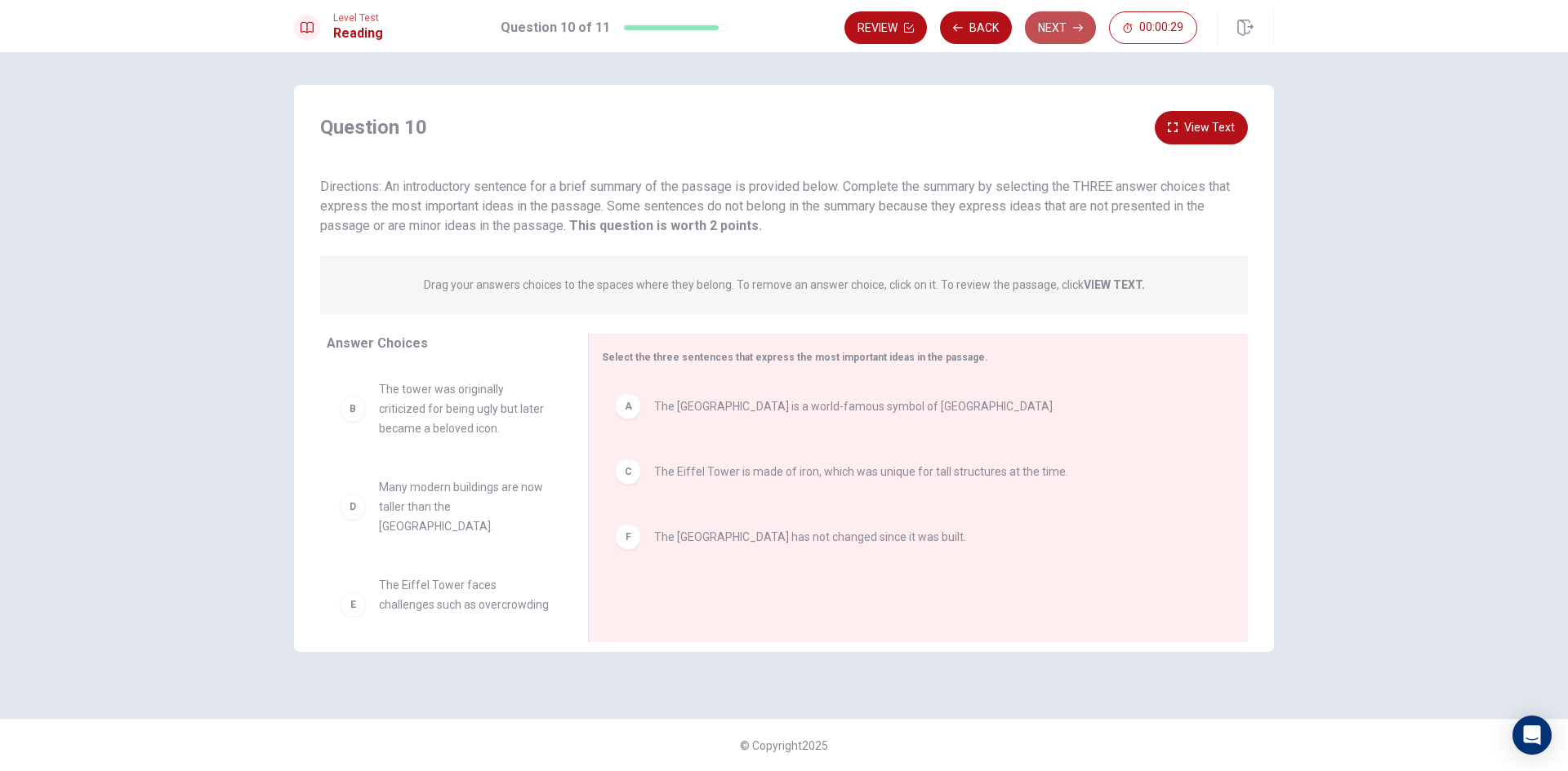
click at [1055, 41] on button "Next" at bounding box center [1060, 27] width 71 height 33
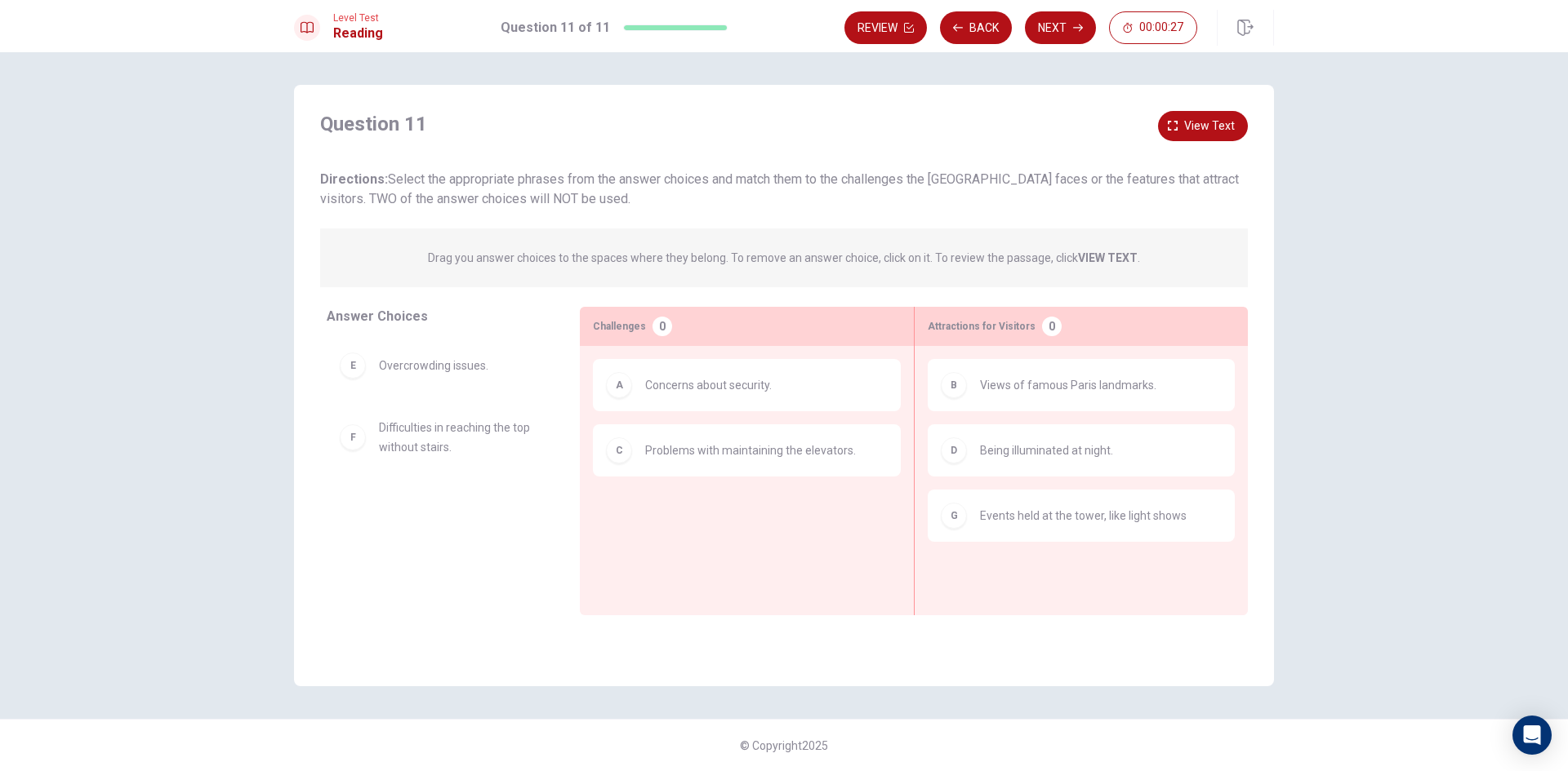
click at [1079, 50] on div "Level Test Reading Question 11 of 11 Review Back Next 00:00:27" at bounding box center [784, 26] width 1568 height 52
click at [1079, 37] on button "Next" at bounding box center [1060, 27] width 71 height 33
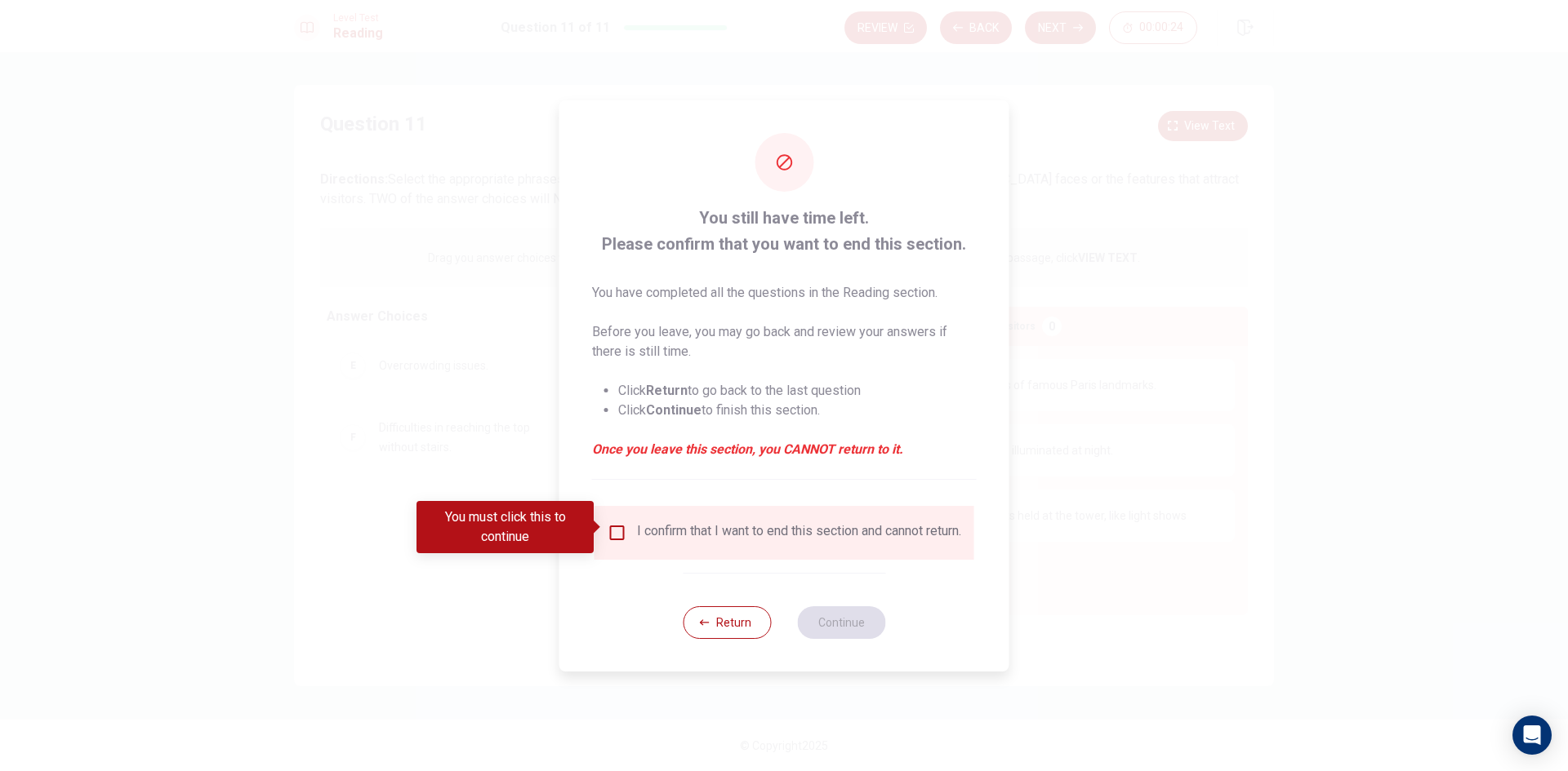
click at [605, 521] on div "You must click this to continue" at bounding box center [510, 527] width 189 height 52
click at [625, 527] on div "I confirm that I want to end this section and cannot return." at bounding box center [784, 533] width 353 height 19
click at [614, 527] on input "You must click this to continue" at bounding box center [617, 533] width 19 height 19
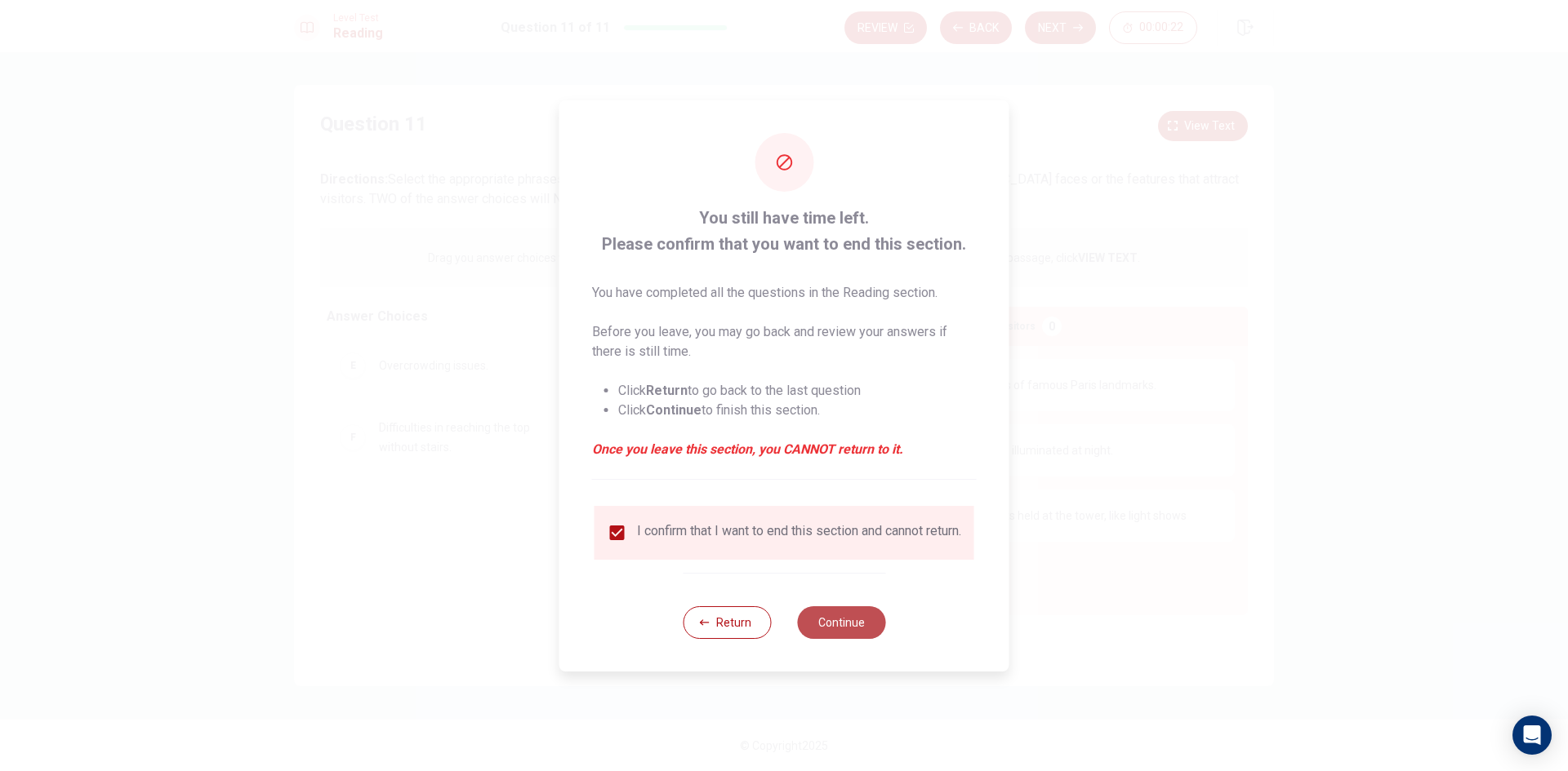
click at [830, 626] on button "Continue" at bounding box center [841, 622] width 88 height 33
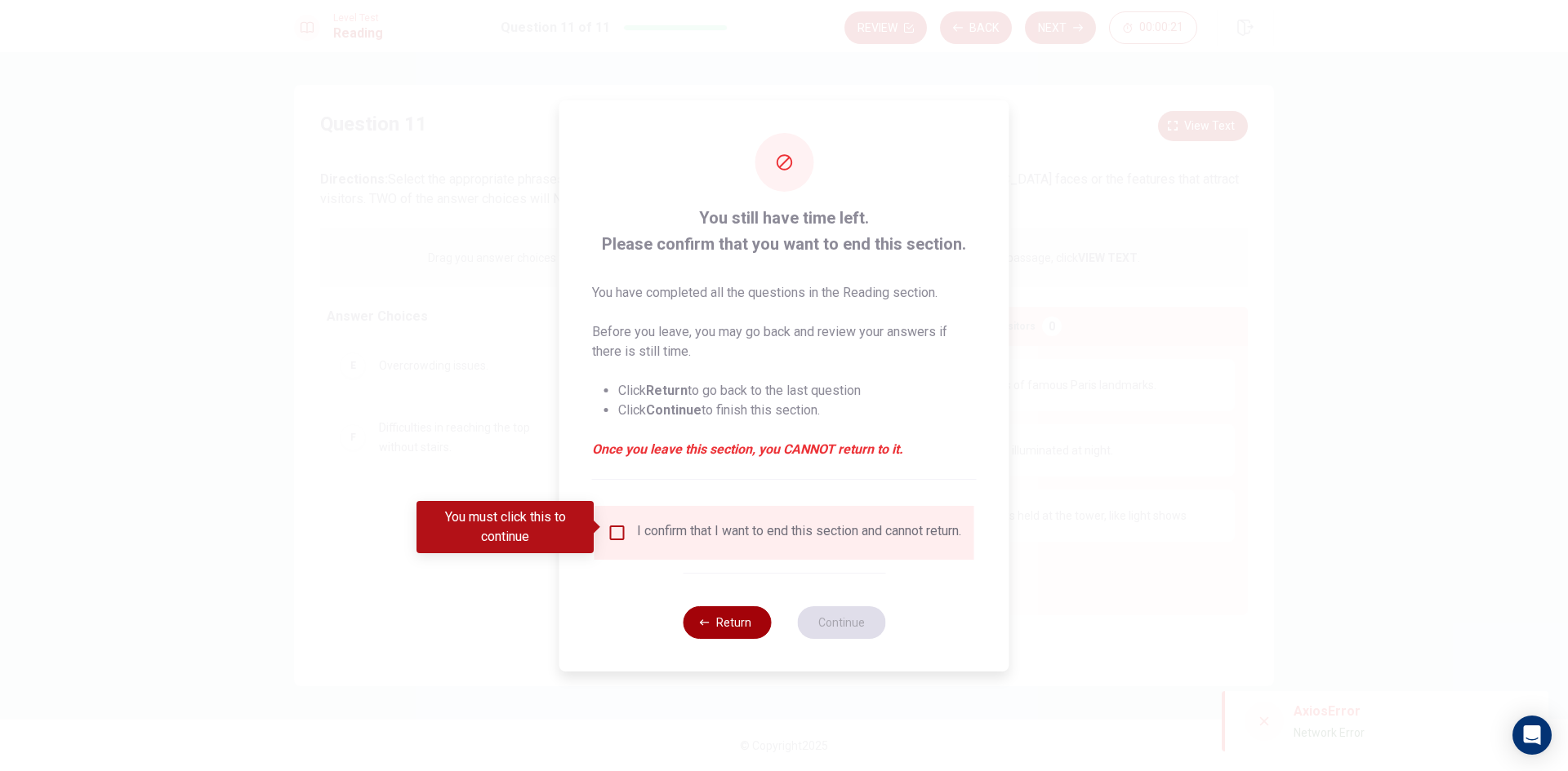
click at [762, 638] on button "Return" at bounding box center [726, 622] width 88 height 33
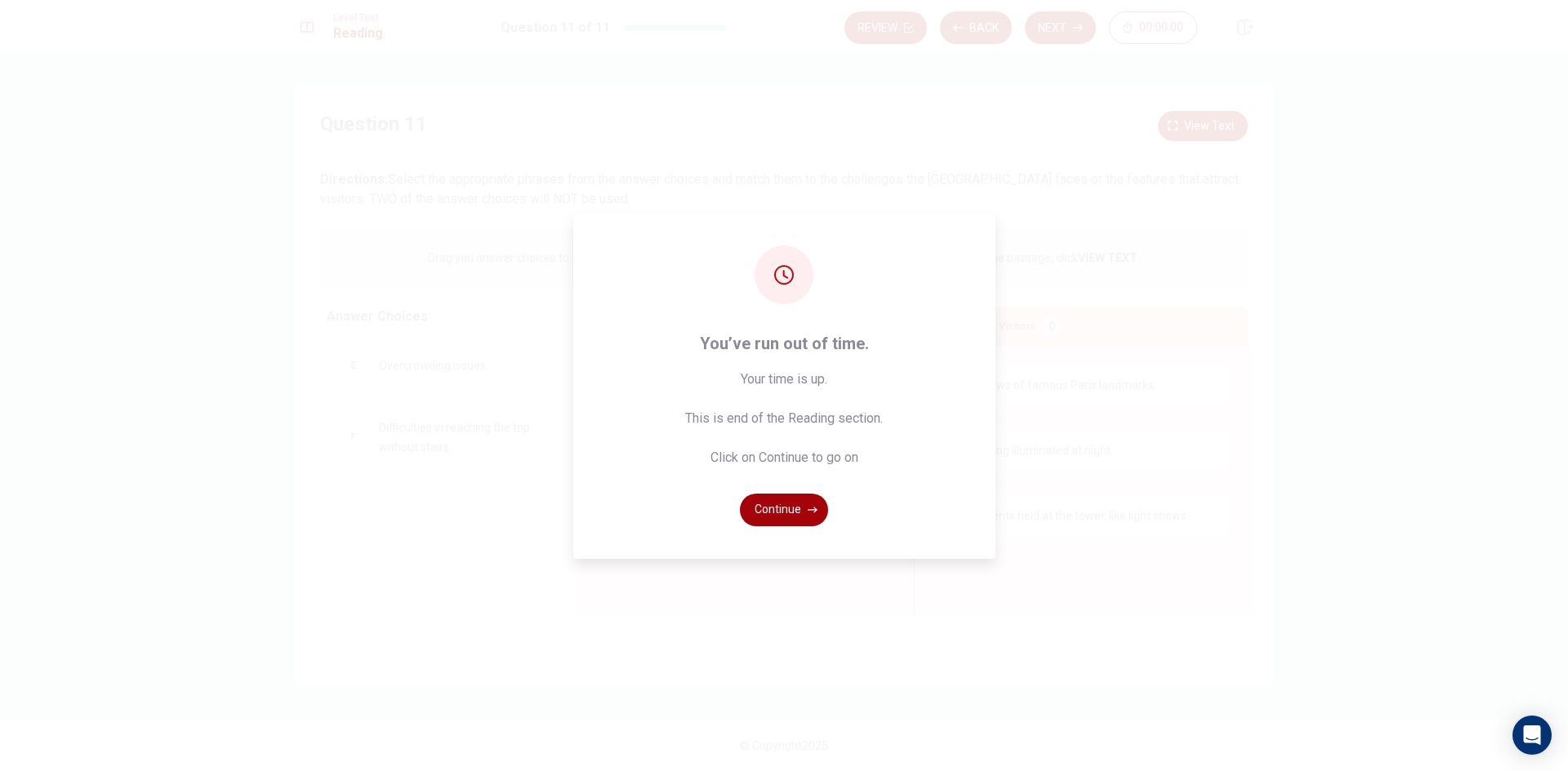
click at [776, 515] on button "Continue" at bounding box center [784, 509] width 88 height 33
click at [777, 514] on button "Continue" at bounding box center [784, 509] width 88 height 33
click at [807, 499] on button "Continue" at bounding box center [784, 509] width 88 height 33
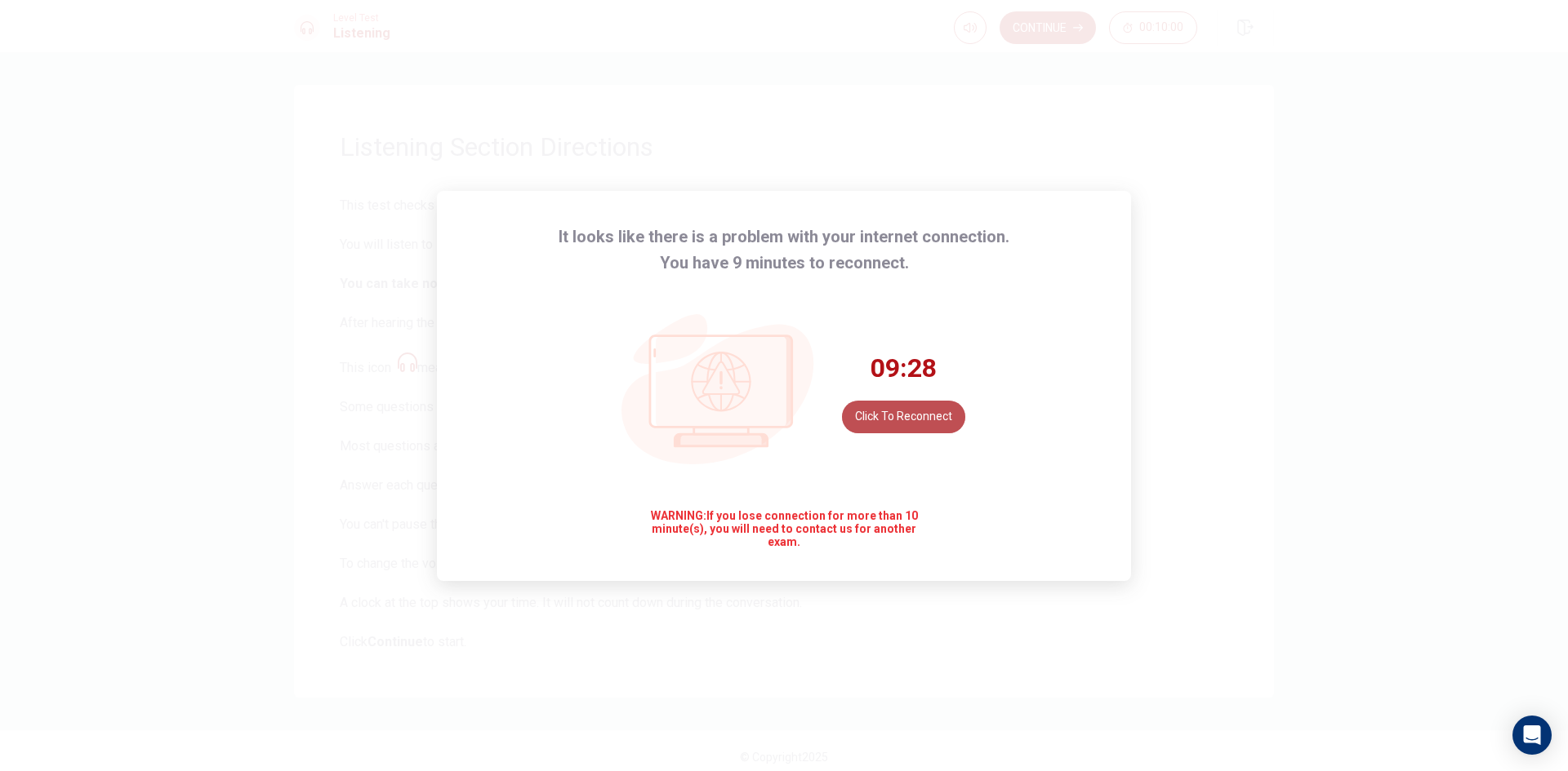
click at [885, 420] on button "Click to reconnect" at bounding box center [903, 417] width 123 height 33
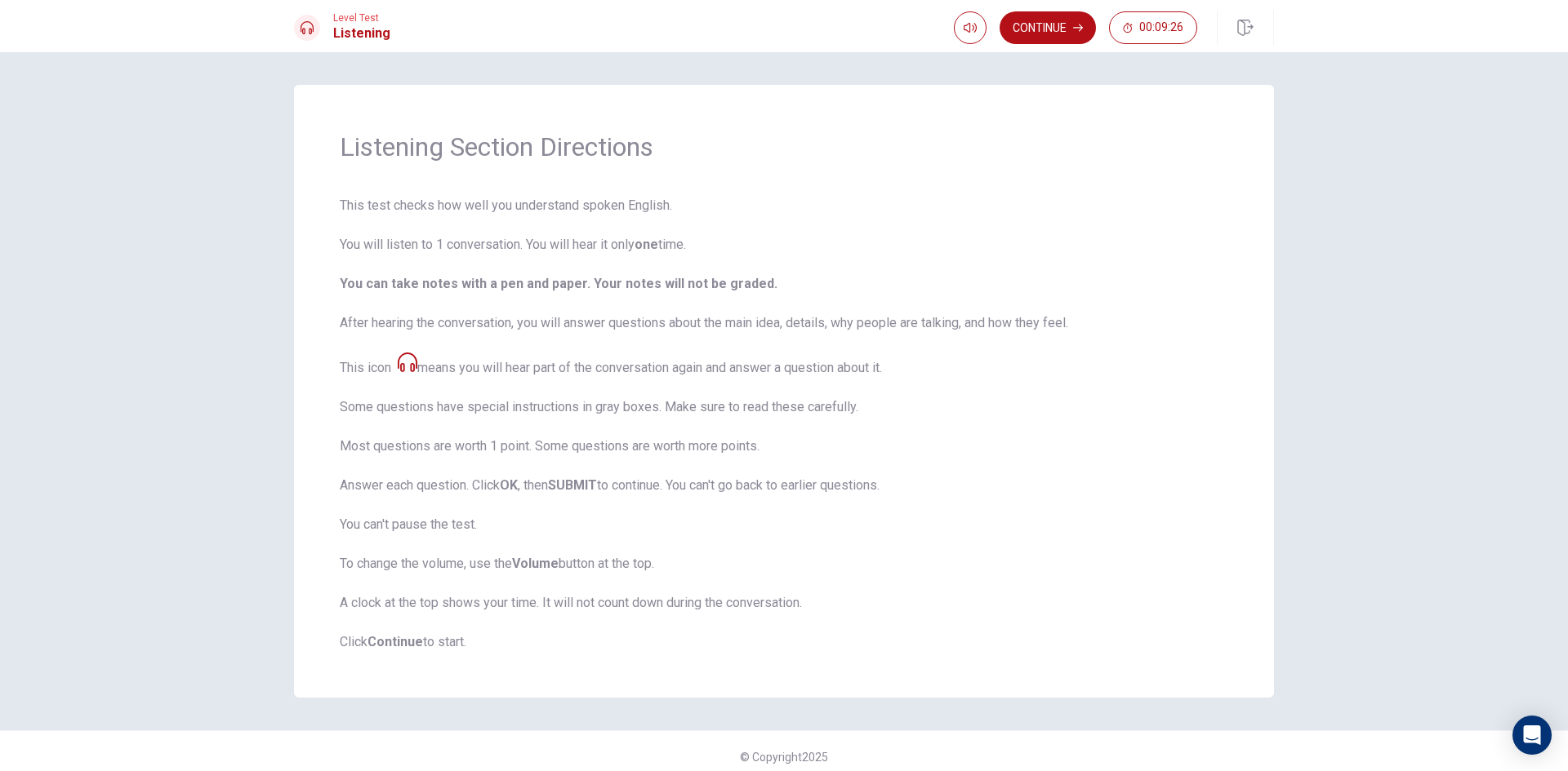
click at [408, 363] on icon at bounding box center [407, 362] width 19 height 19
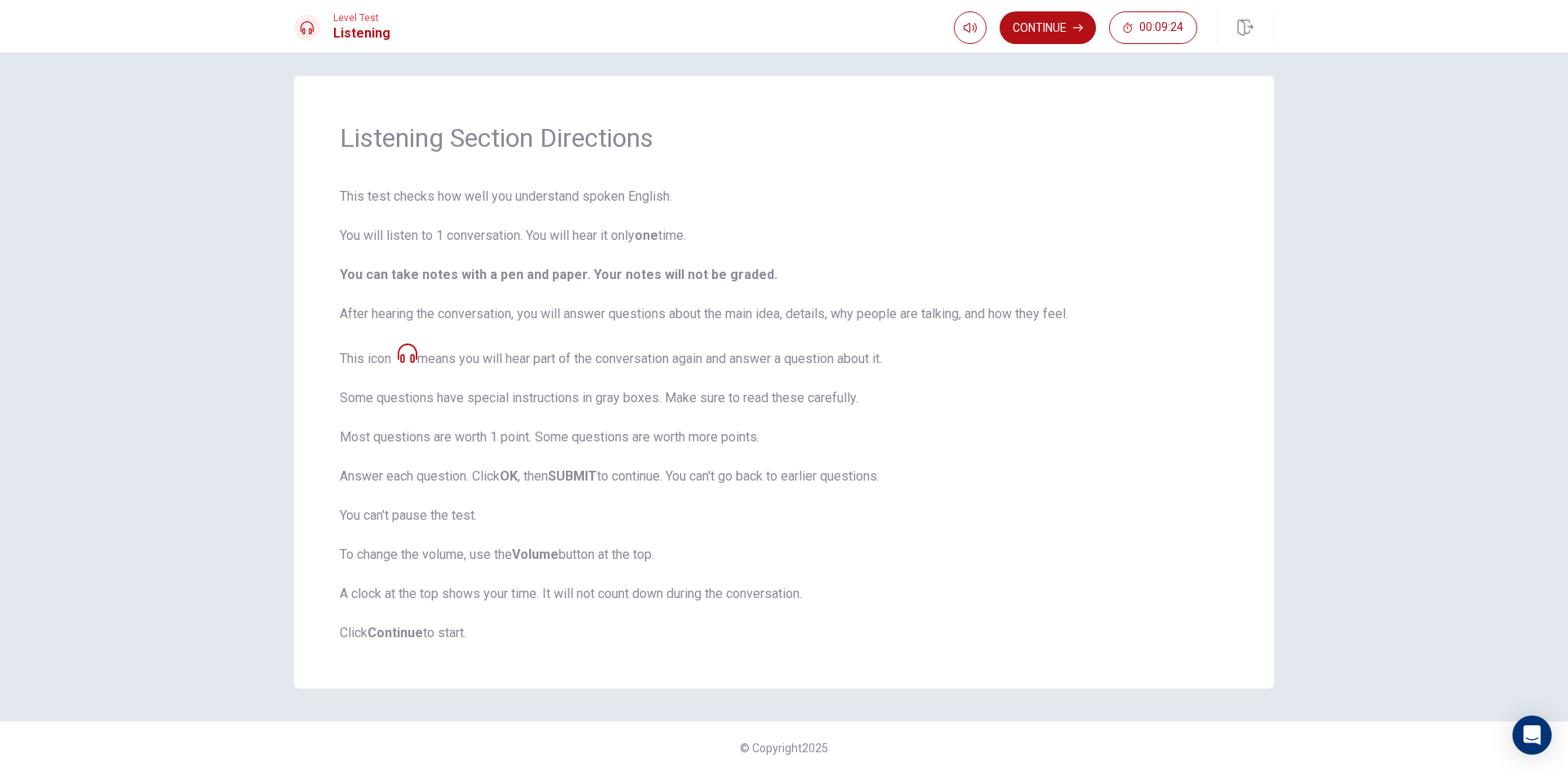
scroll to position [11, 0]
click at [1043, 29] on button "Continue" at bounding box center [1047, 27] width 96 height 33
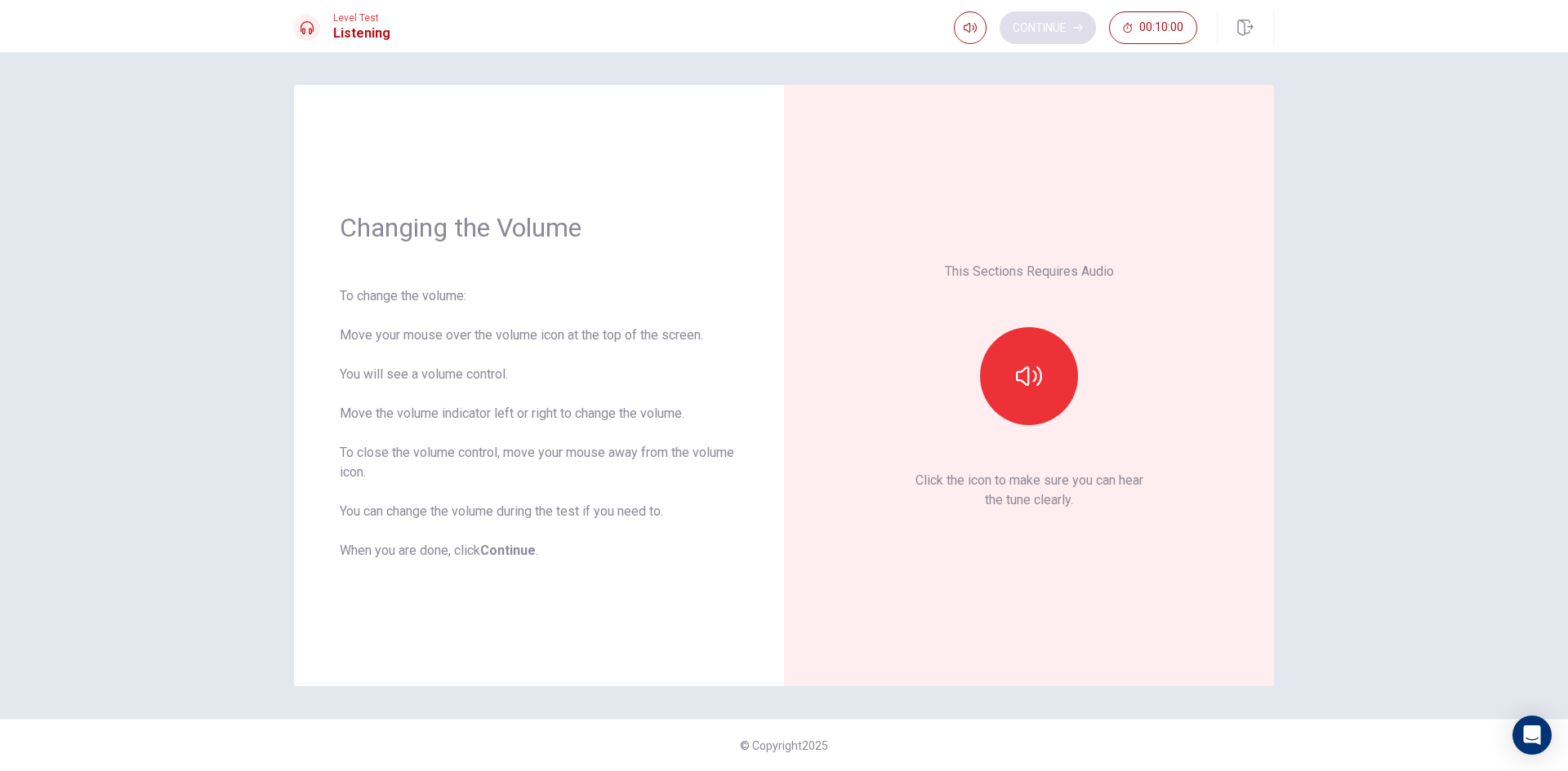
scroll to position [0, 0]
drag, startPoint x: 1007, startPoint y: 395, endPoint x: 1001, endPoint y: 389, distance: 8.5
click at [1007, 394] on button "button" at bounding box center [1029, 375] width 98 height 98
click at [1025, 35] on button "Continue" at bounding box center [1047, 27] width 96 height 33
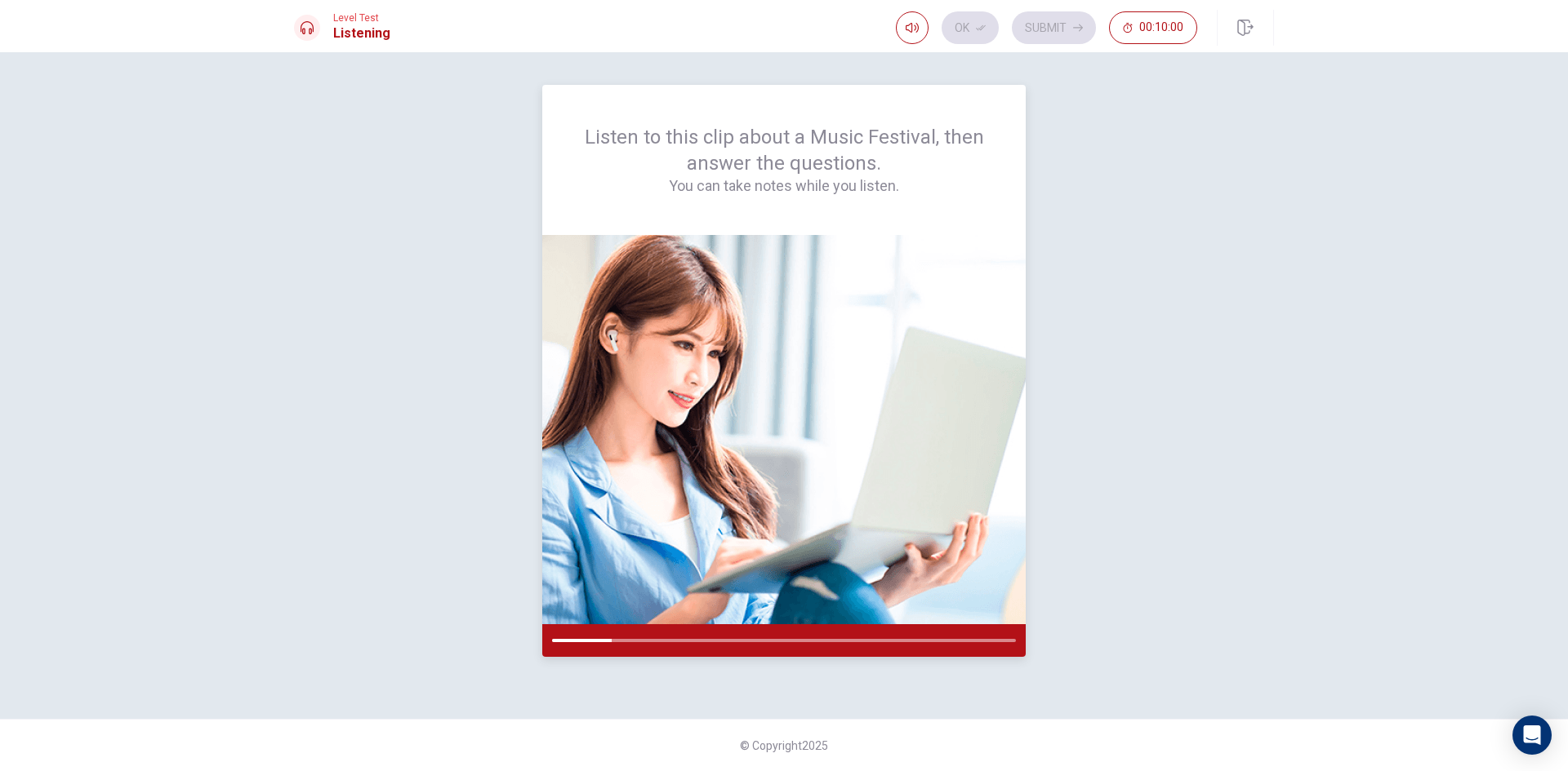
click at [829, 609] on img at bounding box center [784, 430] width 483 height 389
drag, startPoint x: 1226, startPoint y: 33, endPoint x: 855, endPoint y: 107, distance: 378.3
click at [1226, 33] on button "button" at bounding box center [1245, 27] width 57 height 36
